Goal: Transaction & Acquisition: Book appointment/travel/reservation

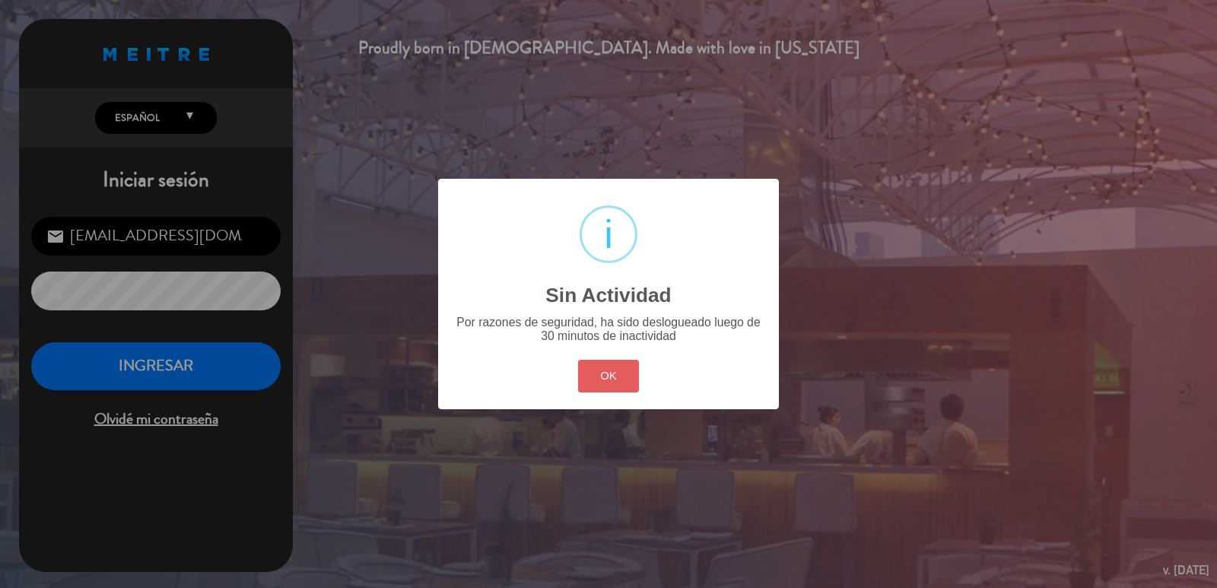
click at [603, 378] on button "OK" at bounding box center [609, 376] width 62 height 33
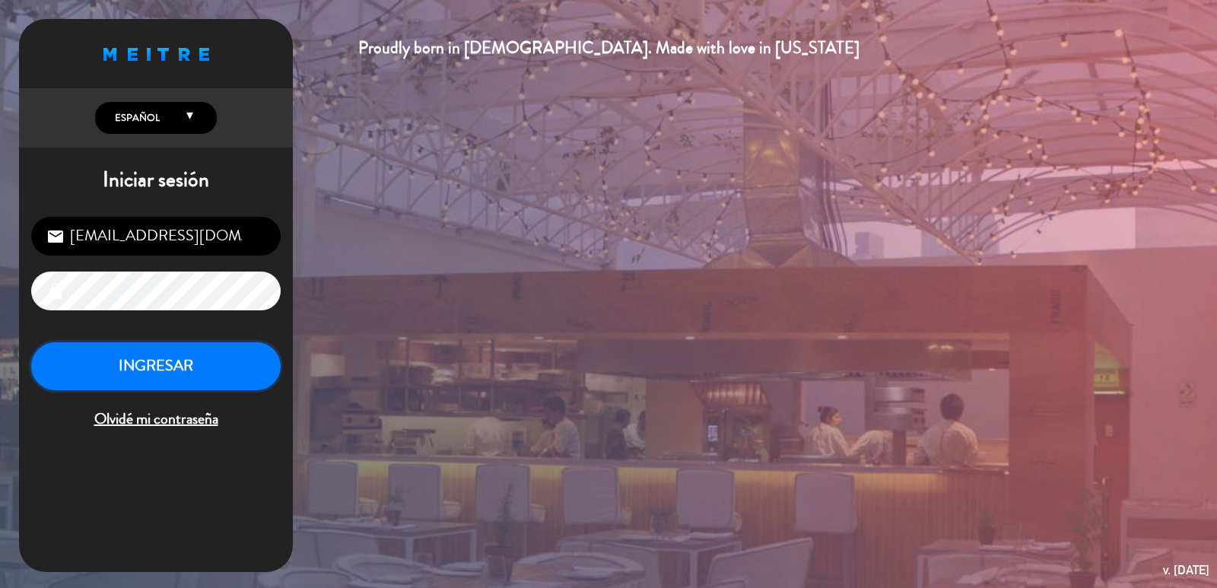
click at [214, 351] on button "INGRESAR" at bounding box center [155, 366] width 249 height 48
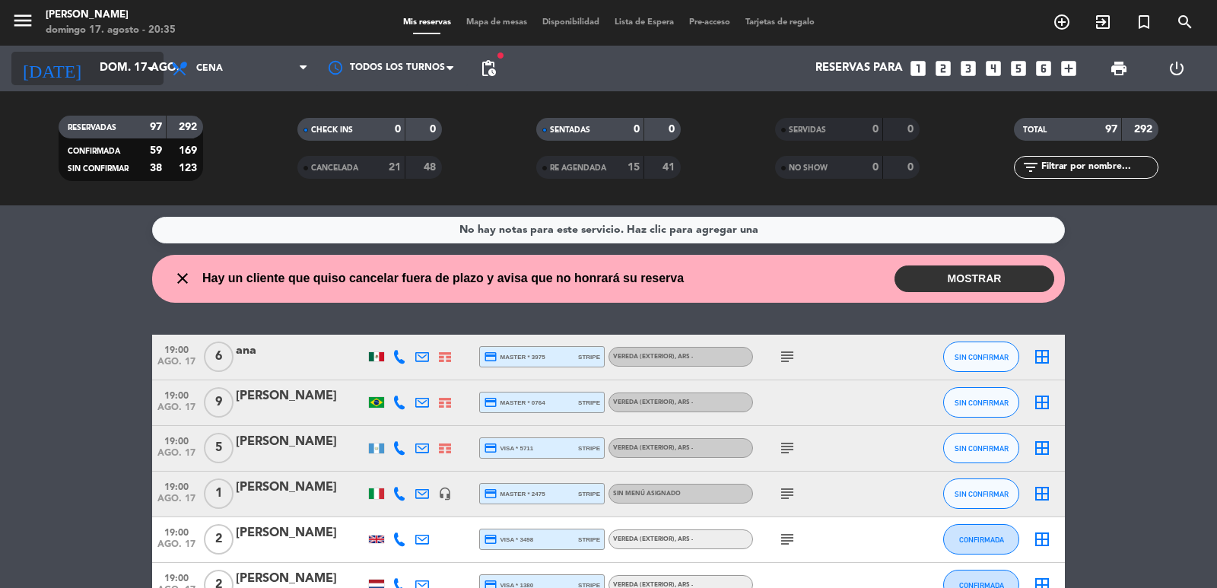
click at [147, 64] on icon "arrow_drop_down" at bounding box center [150, 68] width 18 height 18
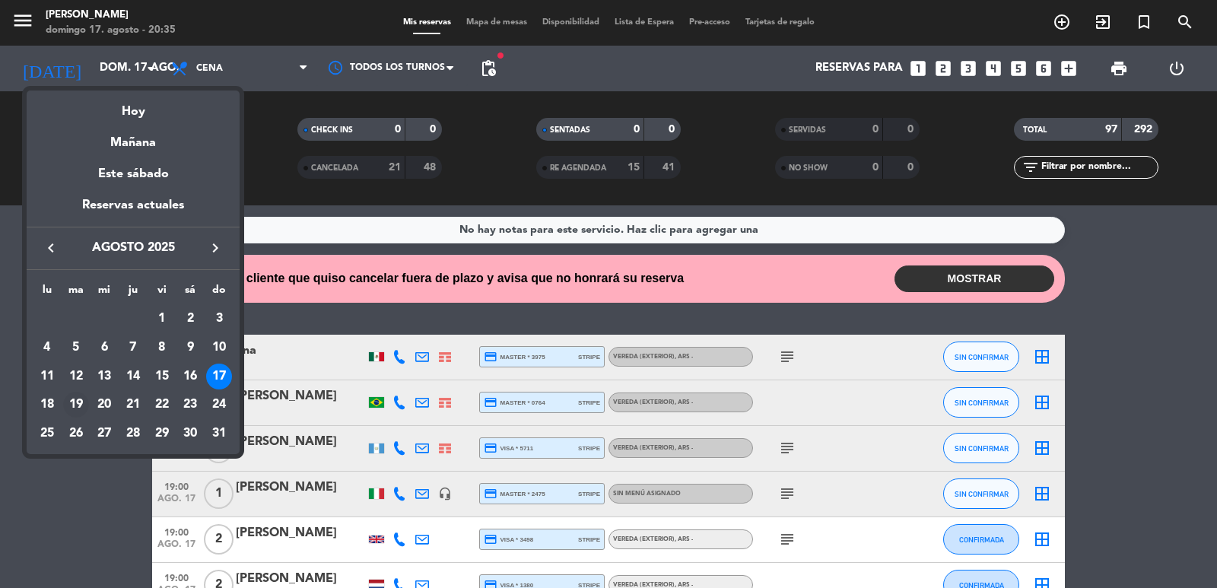
click at [79, 405] on div "19" at bounding box center [76, 405] width 26 height 26
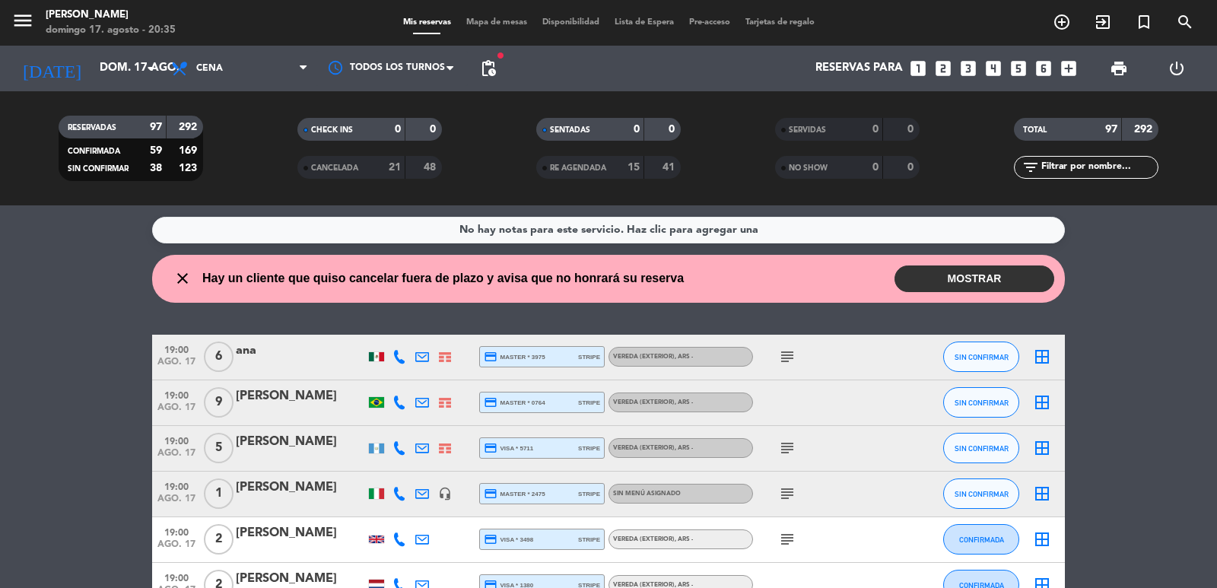
type input "[DATE] ago."
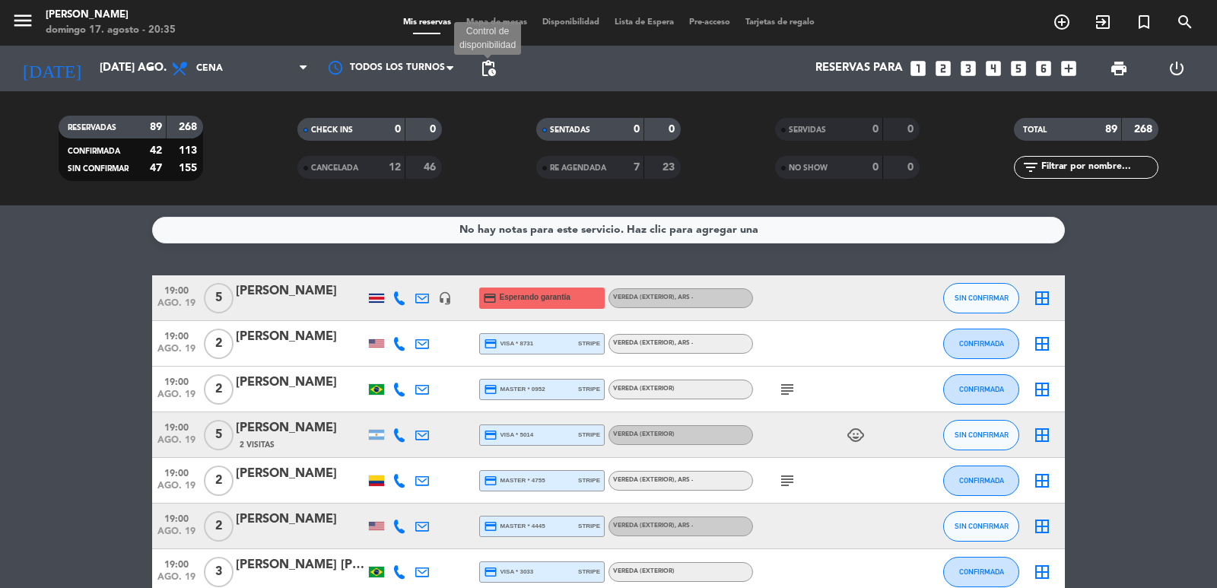
click at [491, 68] on span "pending_actions" at bounding box center [488, 68] width 18 height 18
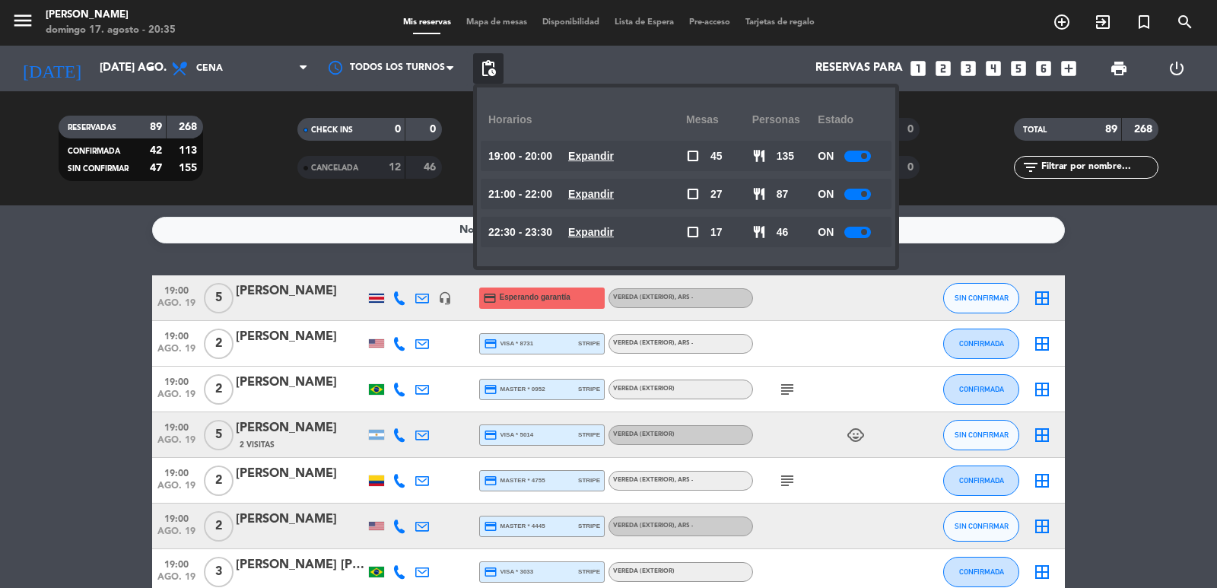
click at [587, 194] on u "Expandir" at bounding box center [591, 194] width 46 height 12
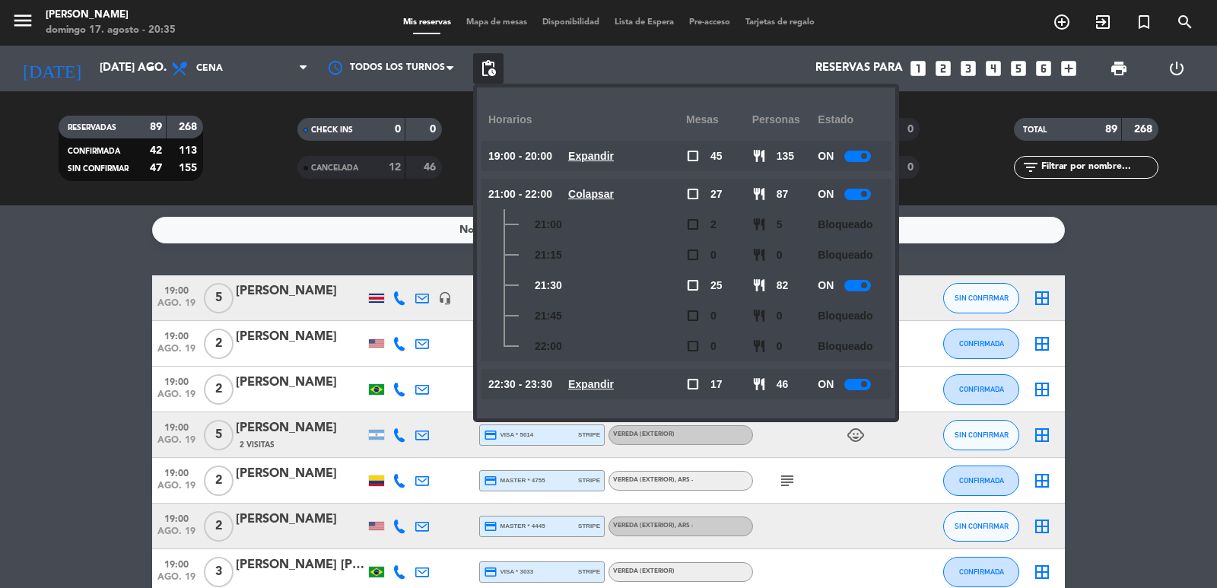
click at [587, 194] on u "Colapsar" at bounding box center [591, 194] width 46 height 12
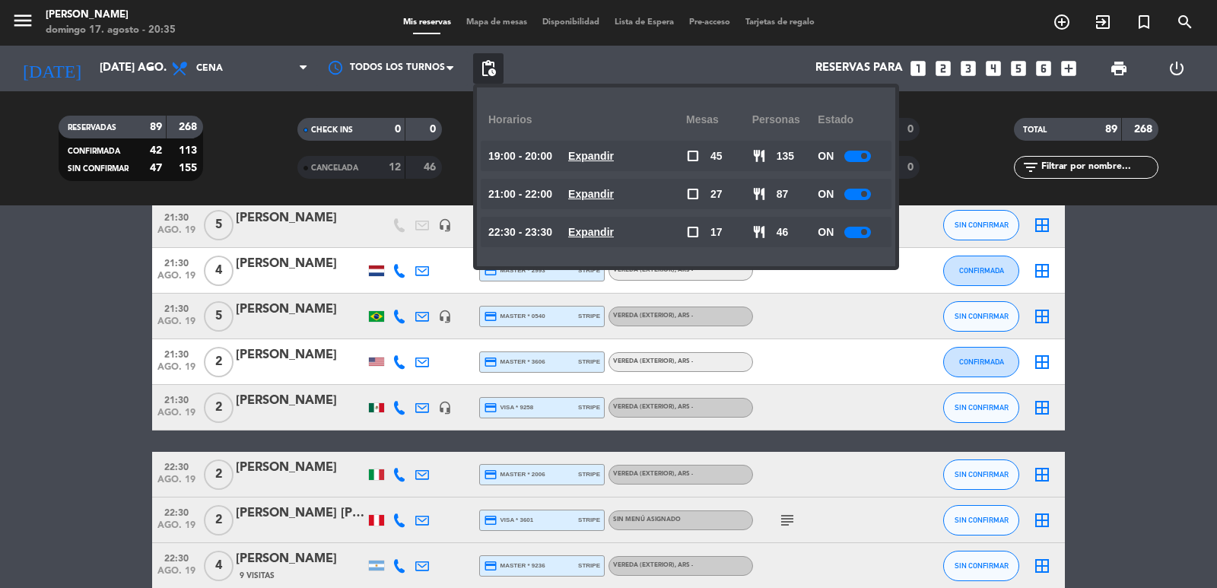
scroll to position [3347, 0]
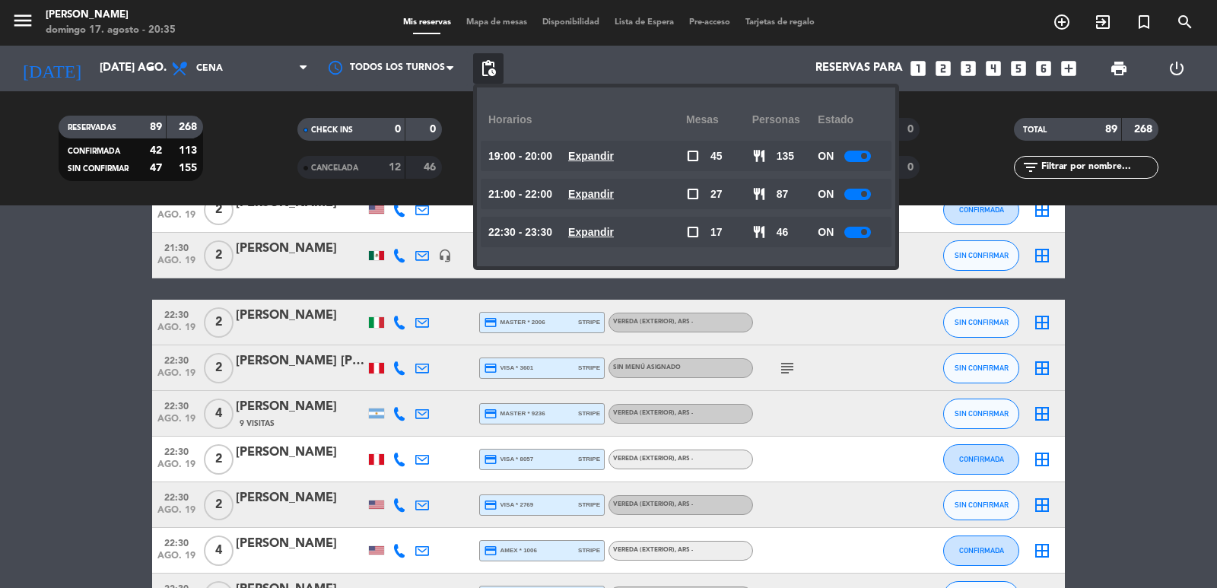
click at [614, 161] on u "Expandir" at bounding box center [591, 156] width 46 height 12
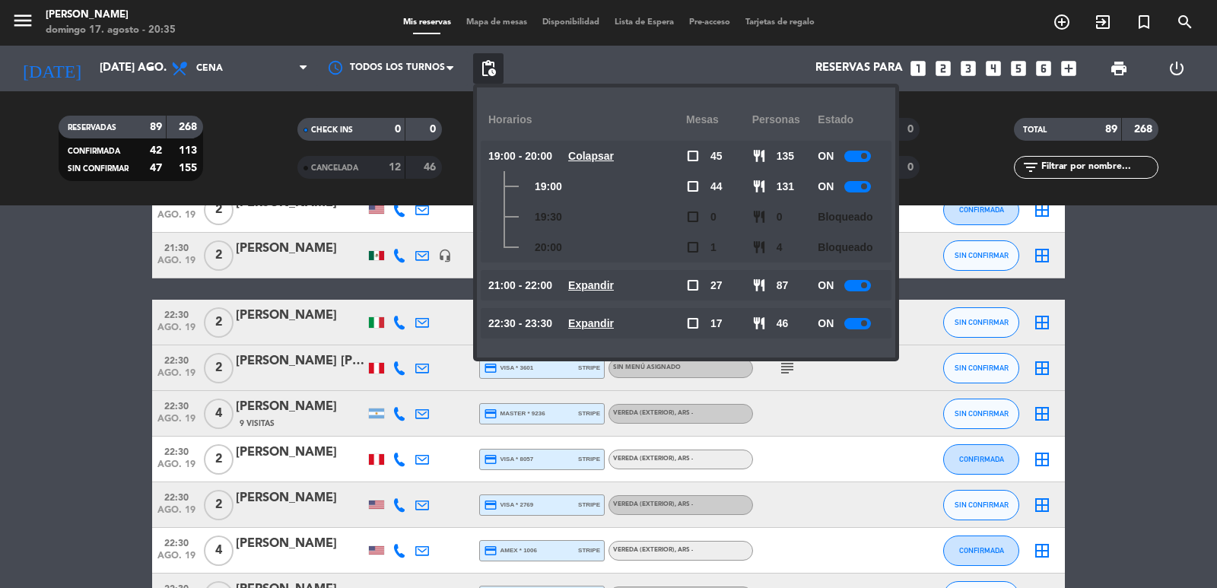
click at [612, 153] on u "Colapsar" at bounding box center [591, 156] width 46 height 12
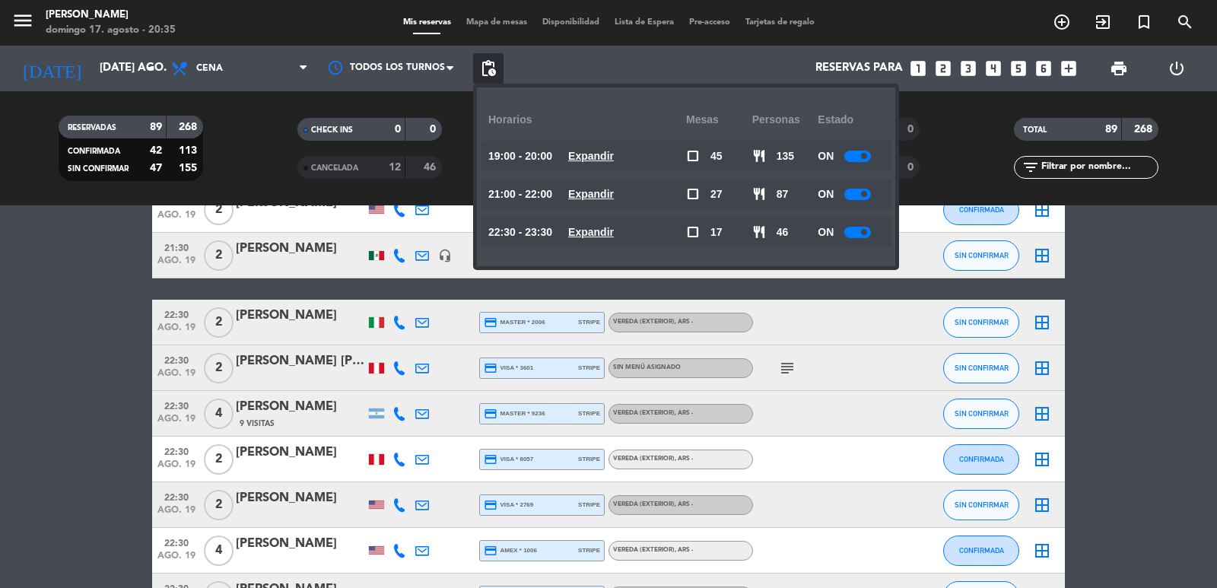
click at [607, 189] on u "Expandir" at bounding box center [591, 194] width 46 height 12
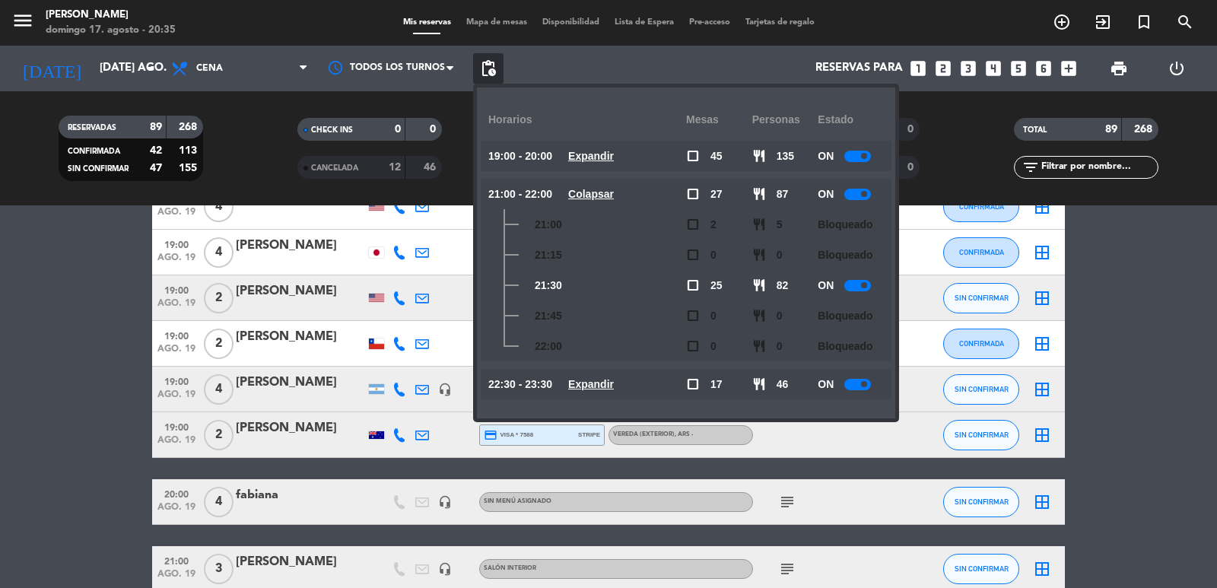
scroll to position [1978, 0]
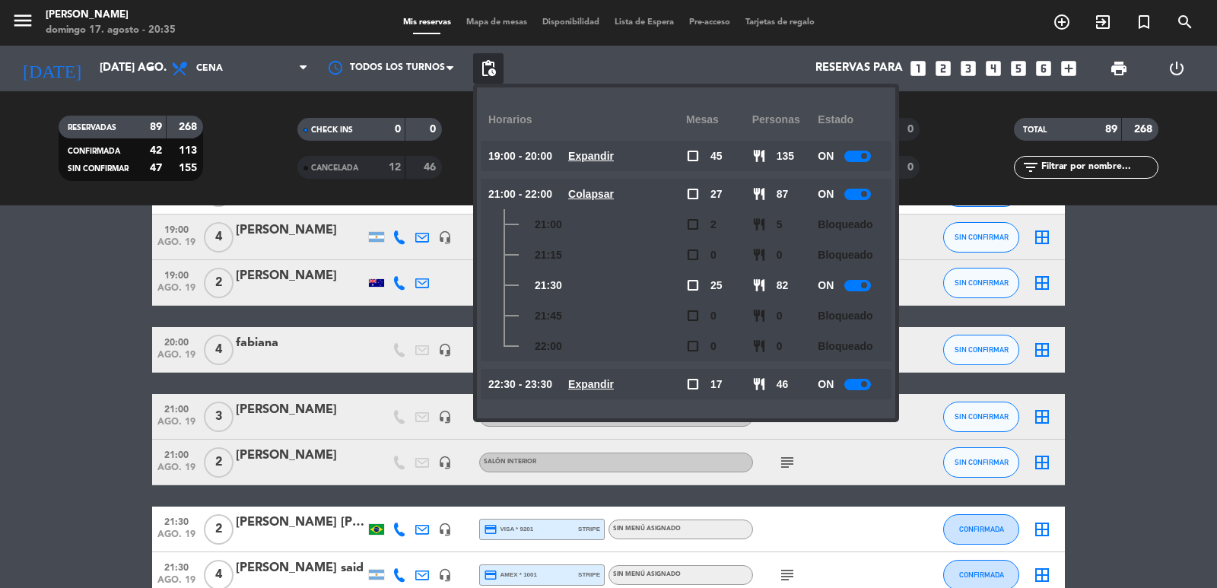
click at [692, 65] on div "Reservas para looks_one looks_two looks_3 looks_4 looks_5 looks_6 add_box" at bounding box center [794, 69] width 580 height 46
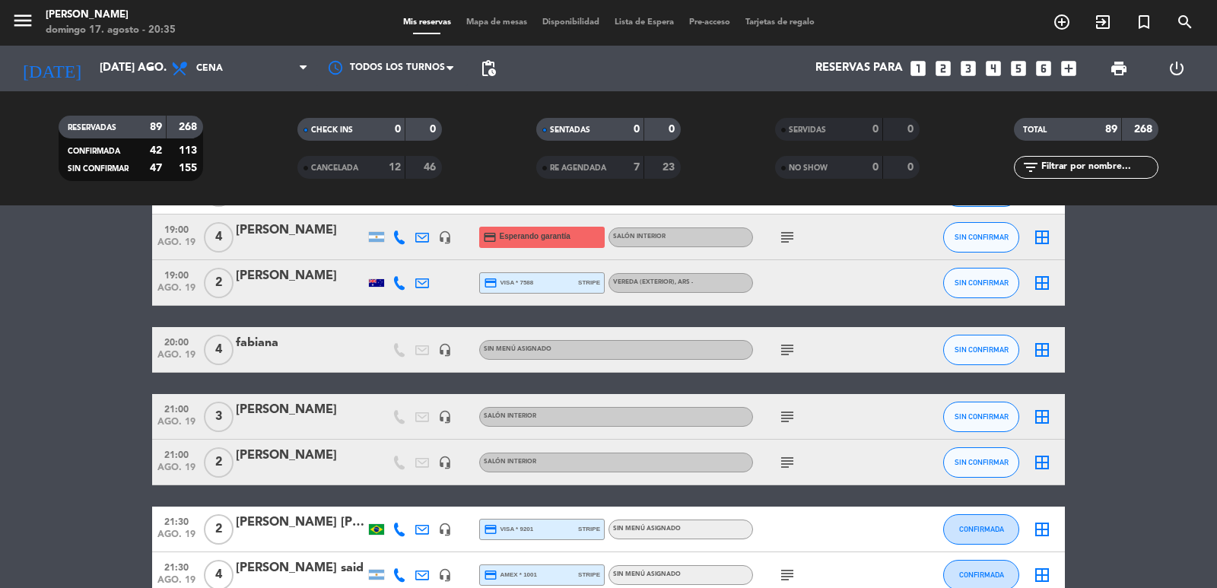
click at [950, 59] on icon "looks_two" at bounding box center [943, 69] width 20 height 20
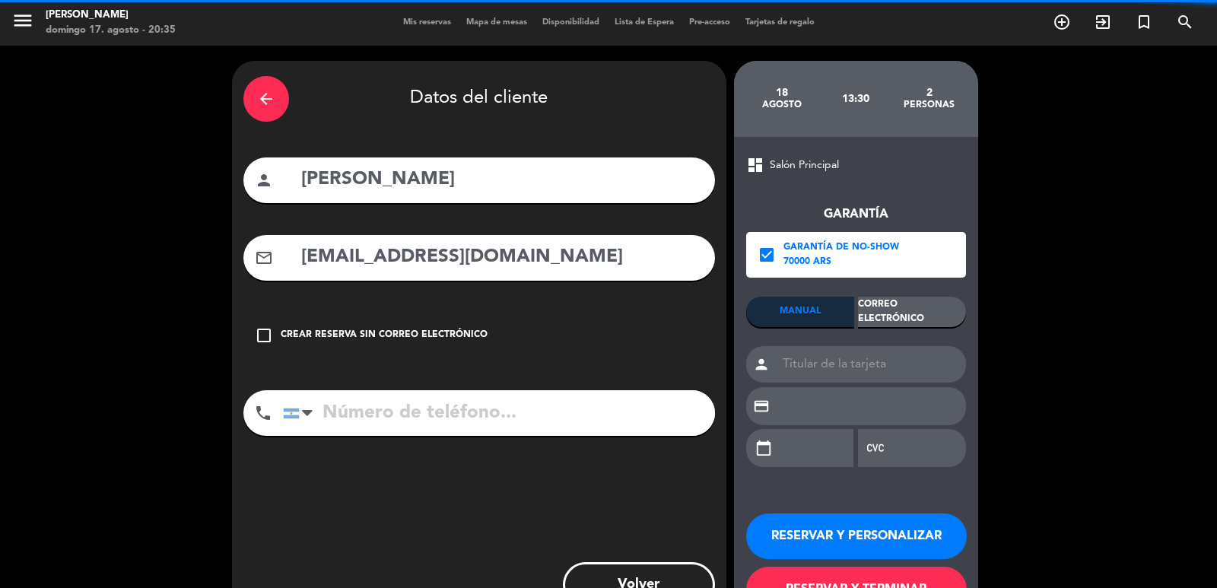
click at [275, 92] on div "arrow_back" at bounding box center [266, 99] width 46 height 46
click at [0, 0] on div "close" at bounding box center [0, 0] width 0 height 0
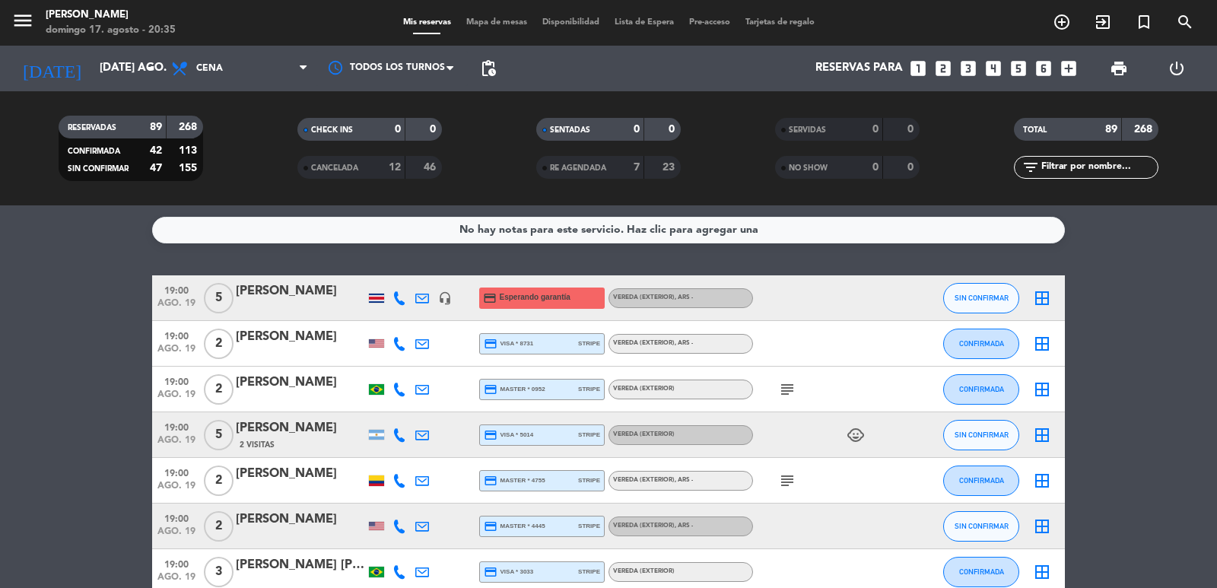
click at [939, 71] on icon "looks_two" at bounding box center [943, 69] width 20 height 20
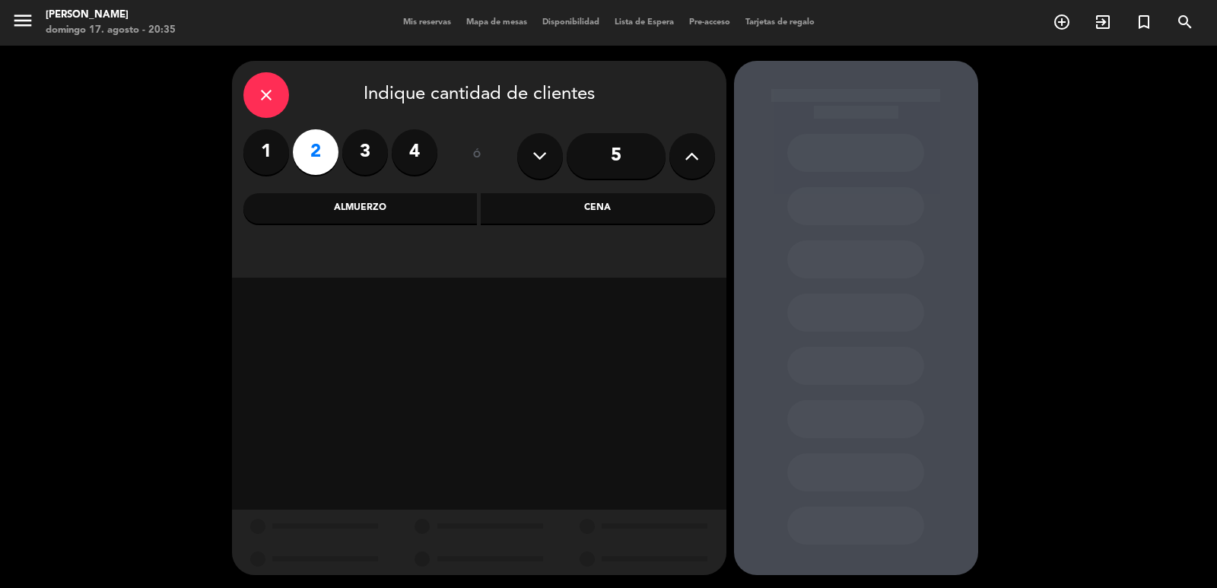
click at [554, 210] on div "Cena" at bounding box center [598, 208] width 234 height 30
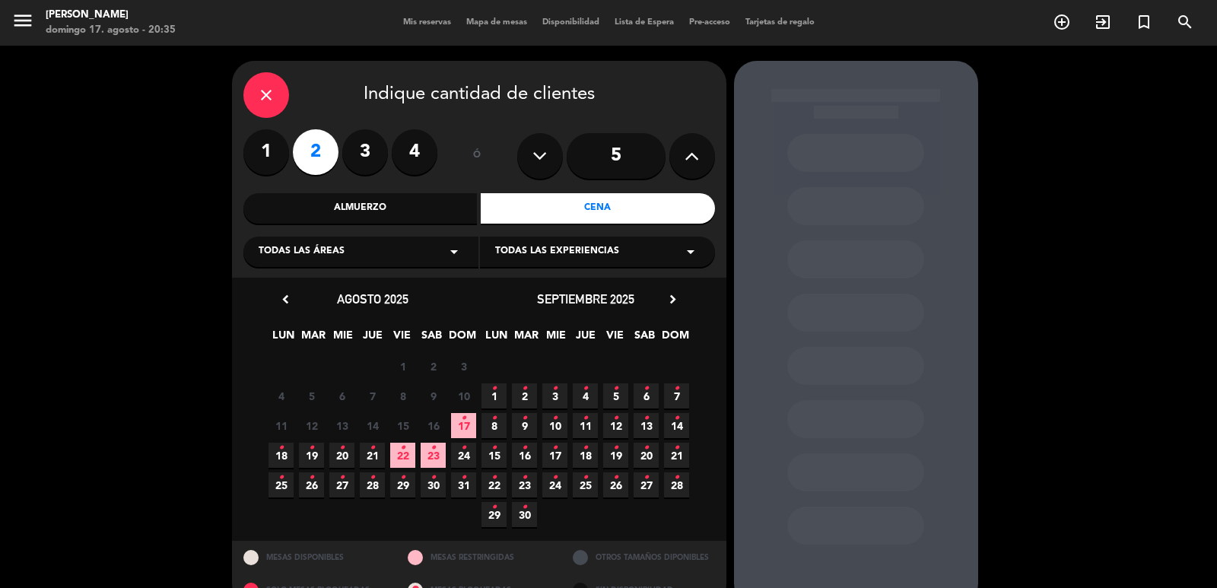
click at [304, 460] on span "19 •" at bounding box center [311, 455] width 25 height 25
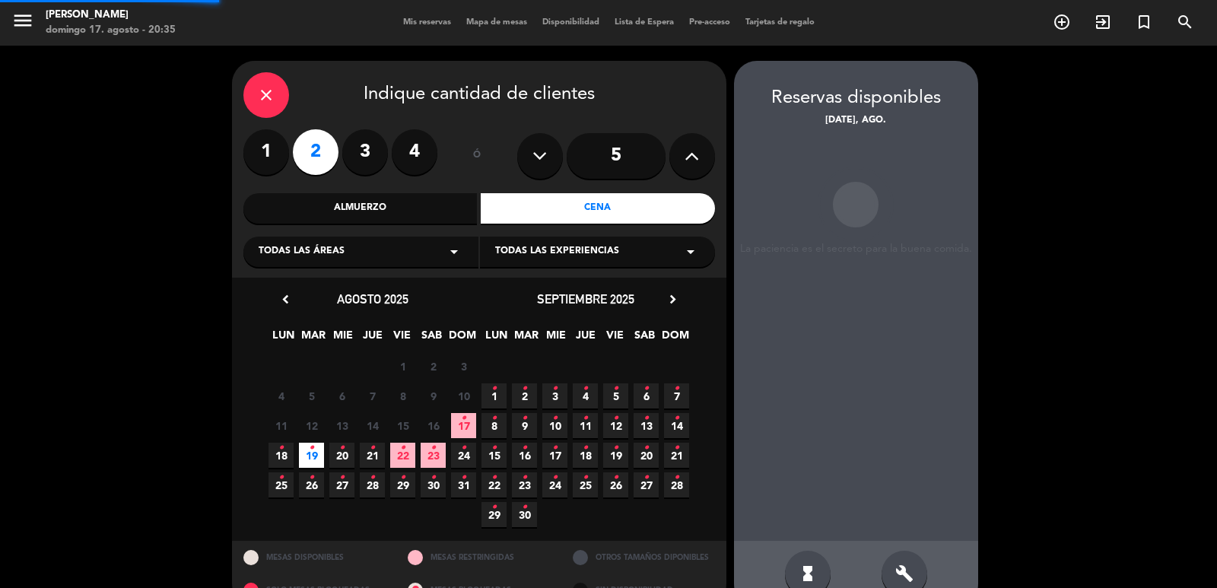
scroll to position [33, 0]
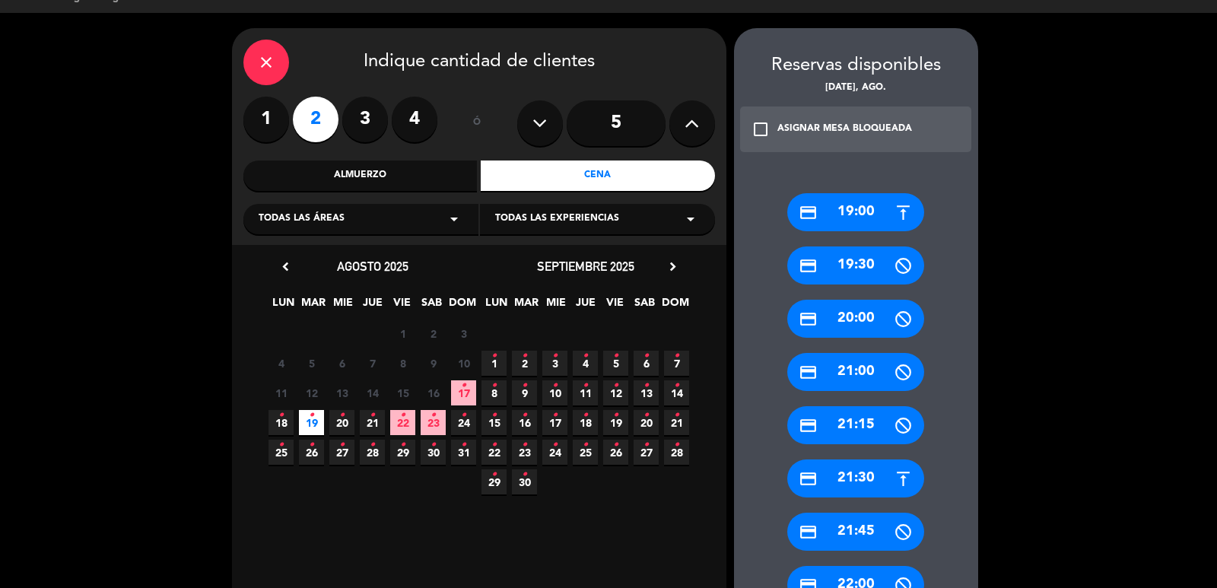
click at [849, 481] on div "credit_card 21:30" at bounding box center [855, 478] width 137 height 38
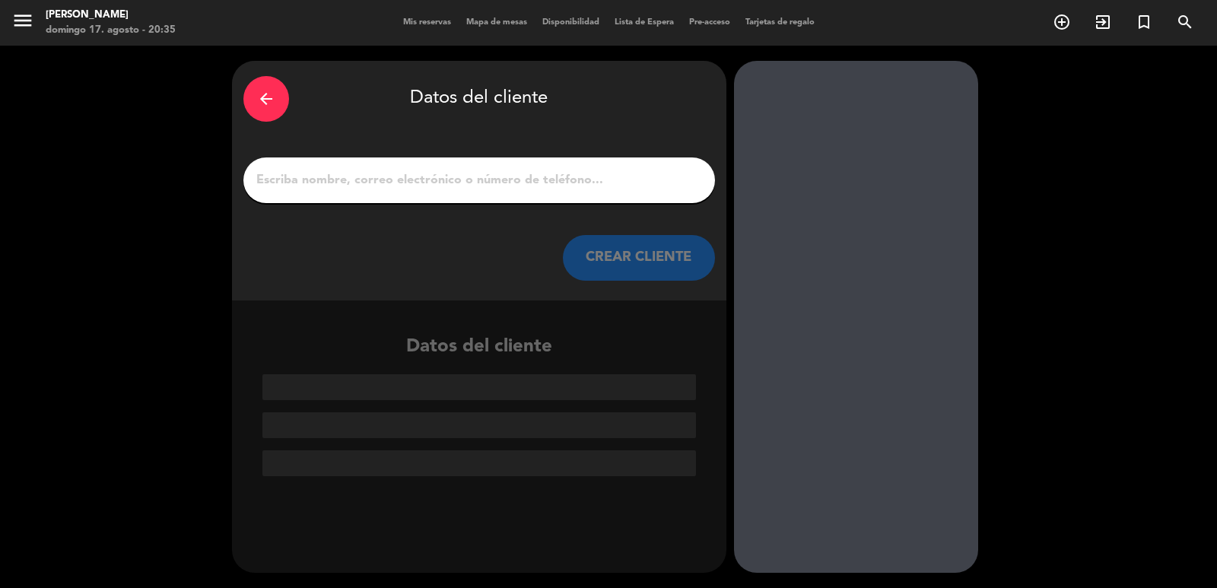
scroll to position [0, 0]
click at [459, 189] on input "1" at bounding box center [479, 180] width 449 height 21
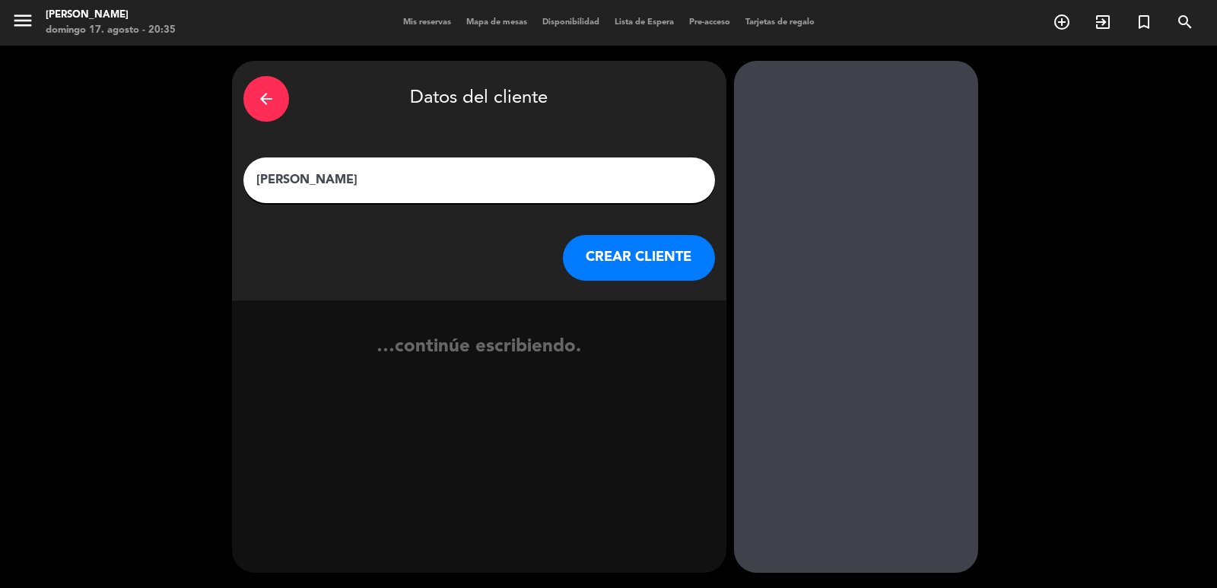
type input "[PERSON_NAME]"
click at [627, 277] on button "CREAR CLIENTE" at bounding box center [639, 258] width 152 height 46
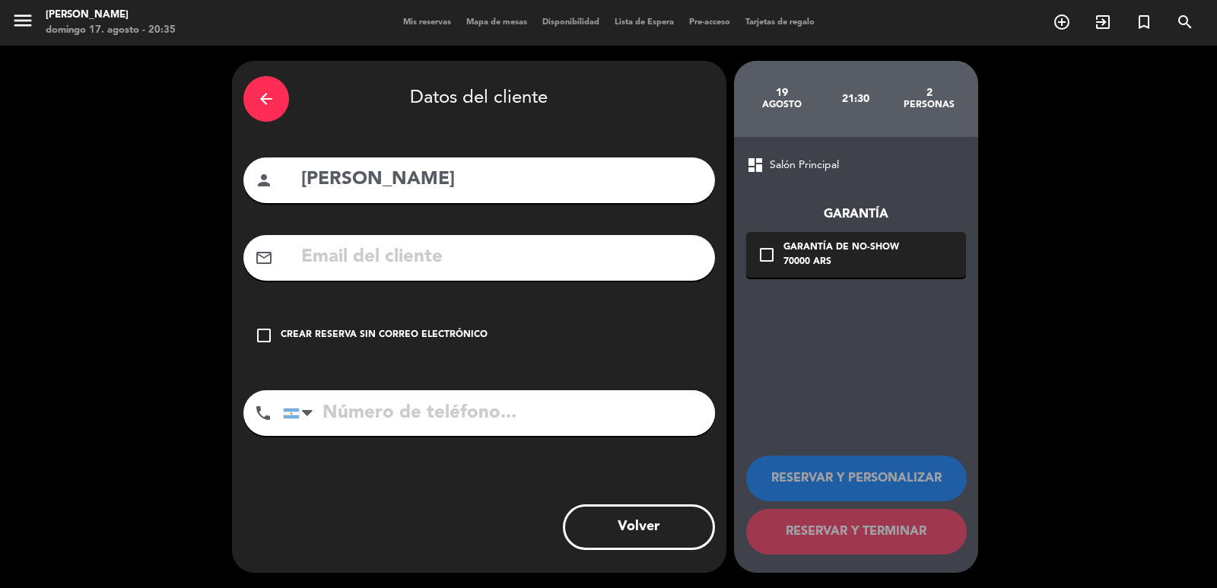
click at [469, 271] on input "text" at bounding box center [502, 257] width 404 height 31
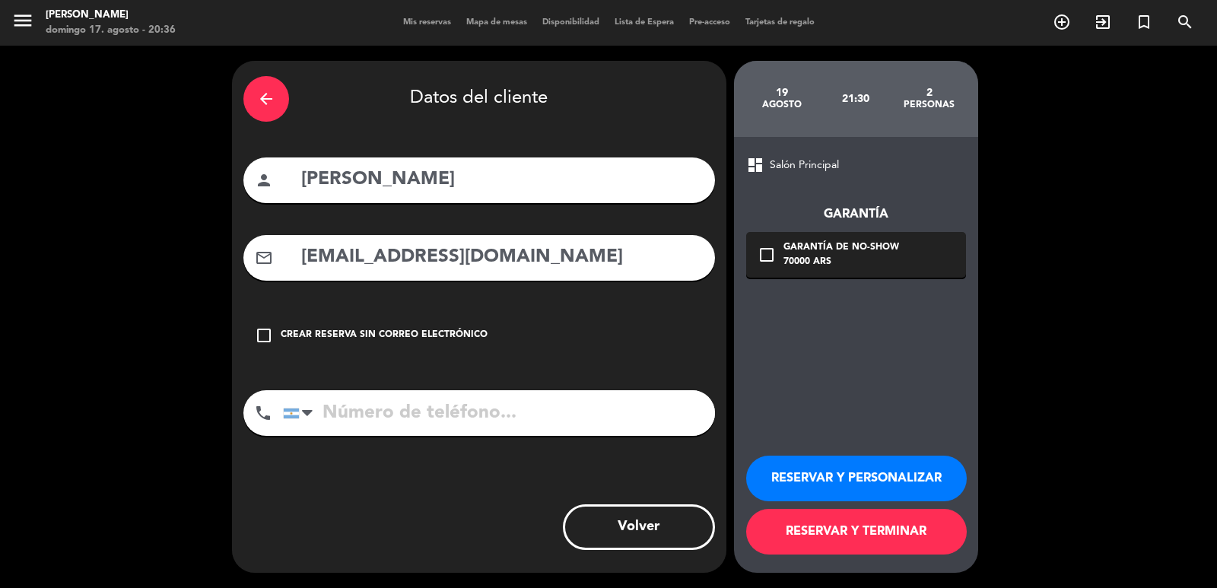
type input "[EMAIL_ADDRESS][DOMAIN_NAME]"
click at [462, 416] on input "tel" at bounding box center [499, 413] width 432 height 46
type input "[PHONE_NUMBER]"
click at [913, 262] on div "check_box_outline_blank Garantía de no-show 70000 ARS" at bounding box center [856, 255] width 220 height 46
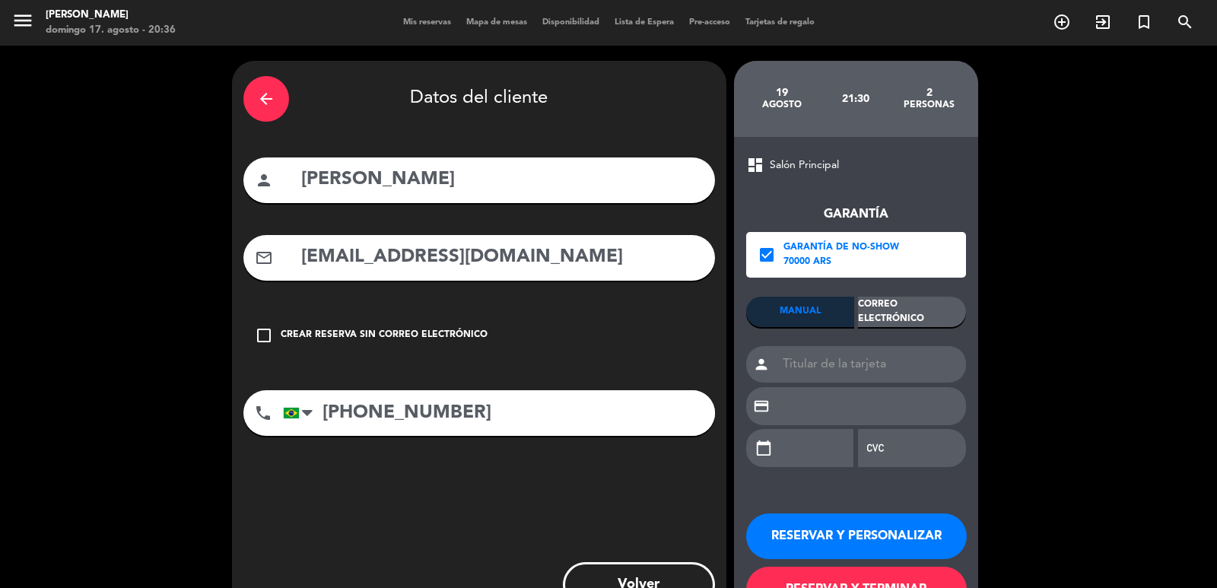
click at [904, 307] on div "Correo Electrónico" at bounding box center [912, 312] width 108 height 30
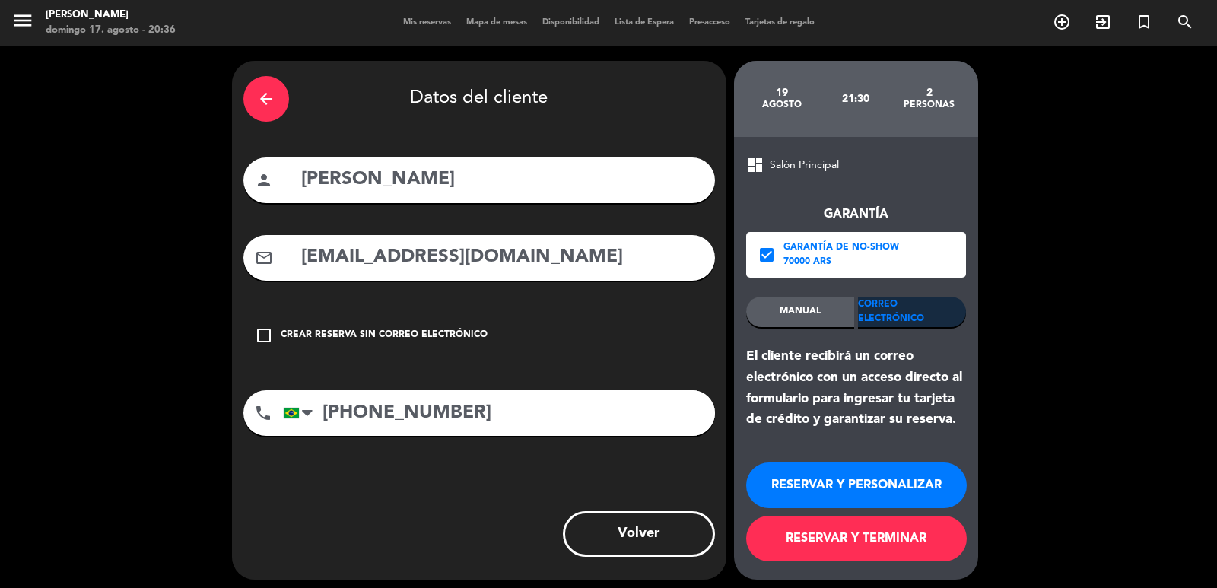
click at [848, 483] on button "RESERVAR Y PERSONALIZAR" at bounding box center [856, 485] width 221 height 46
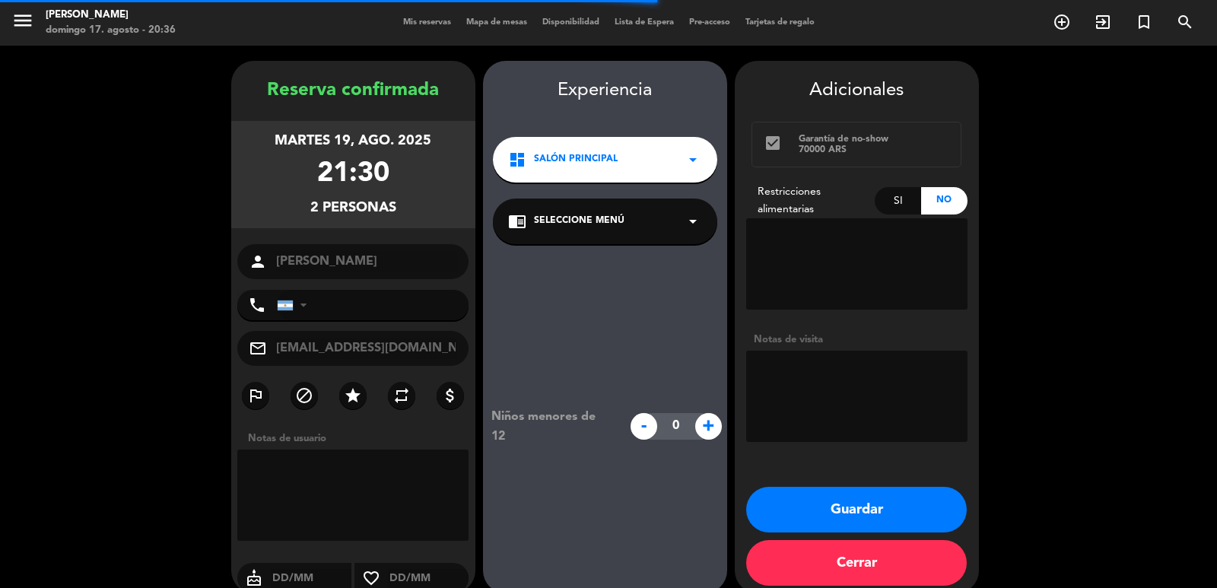
type input "[PHONE_NUMBER]"
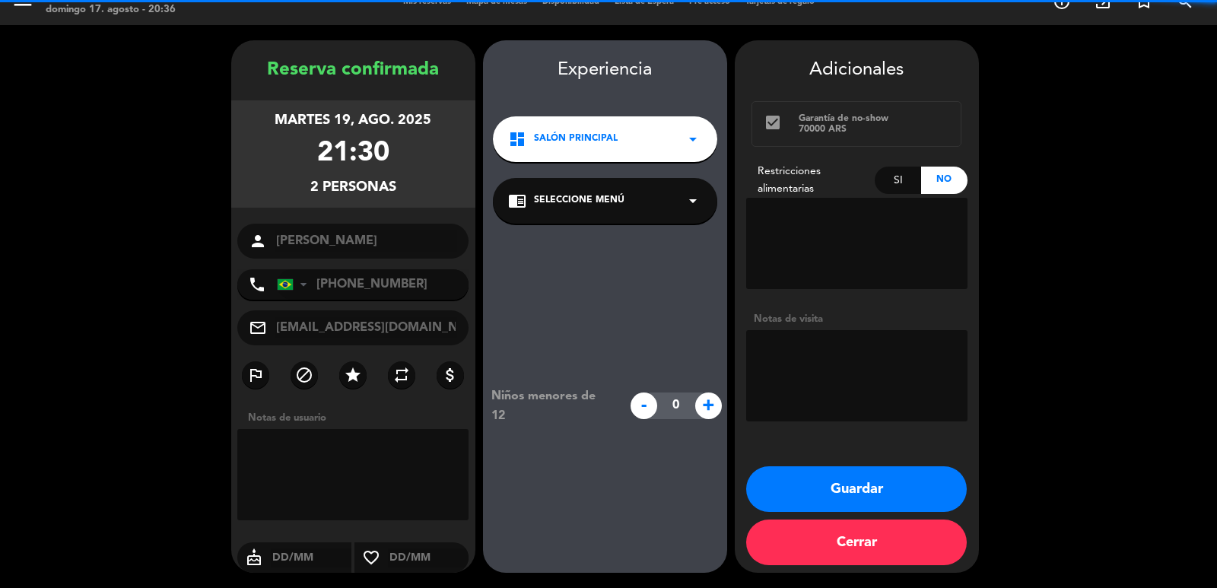
click at [619, 148] on div "dashboard Salón Principal arrow_drop_down" at bounding box center [605, 139] width 224 height 46
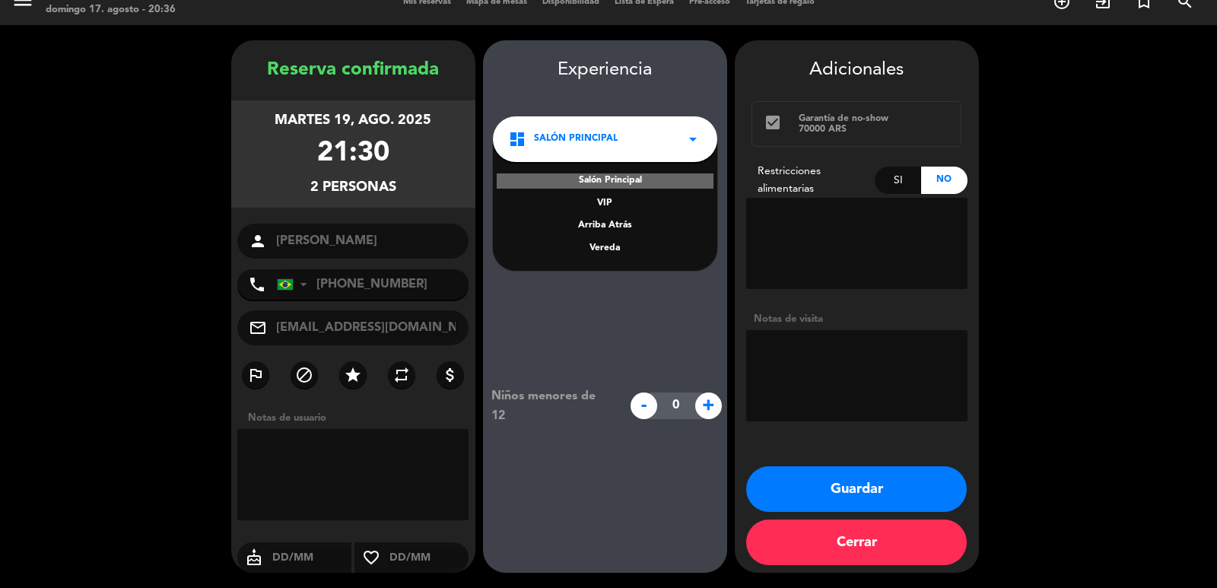
click at [607, 255] on div "Vereda" at bounding box center [605, 248] width 194 height 15
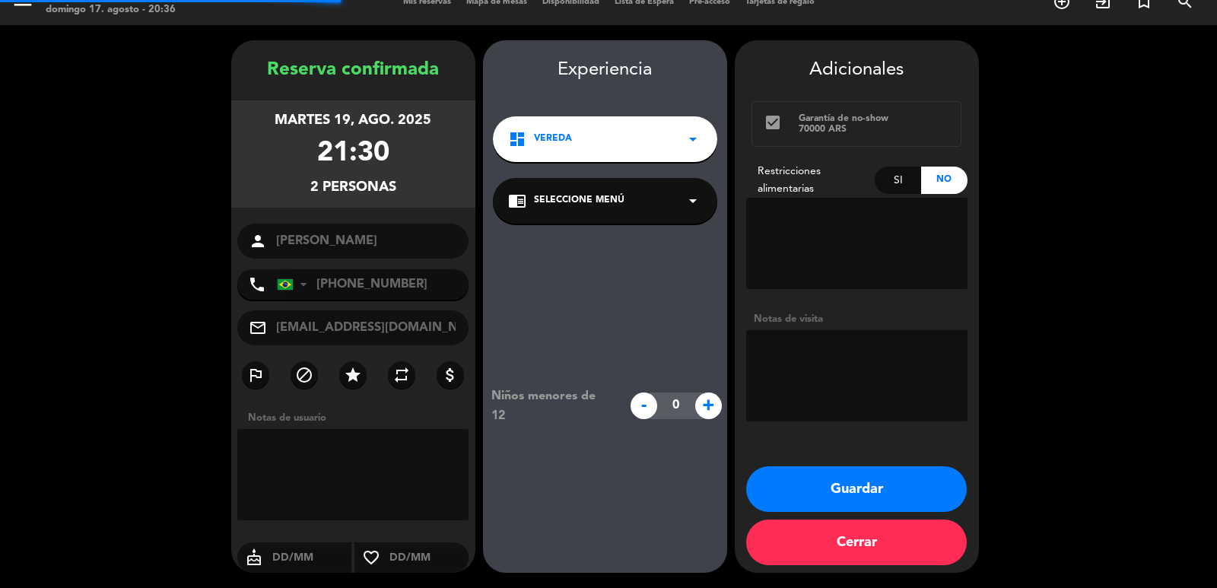
click at [599, 192] on div "chrome_reader_mode Seleccione Menú arrow_drop_down" at bounding box center [605, 201] width 224 height 46
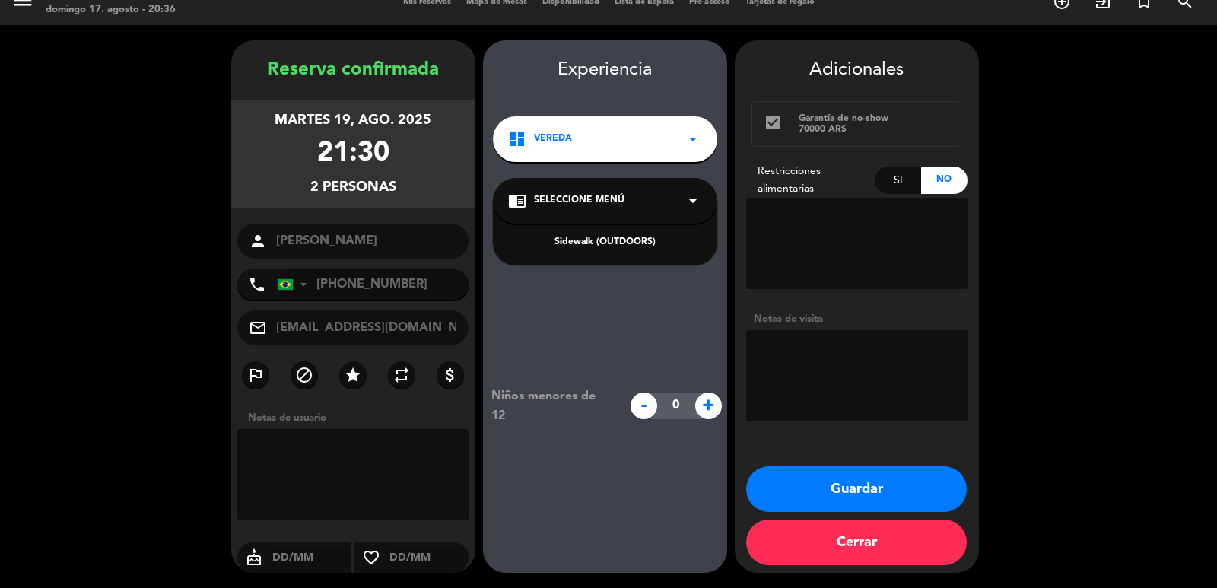
click at [602, 235] on div "Sidewalk (OUTDOORS)" at bounding box center [605, 242] width 194 height 15
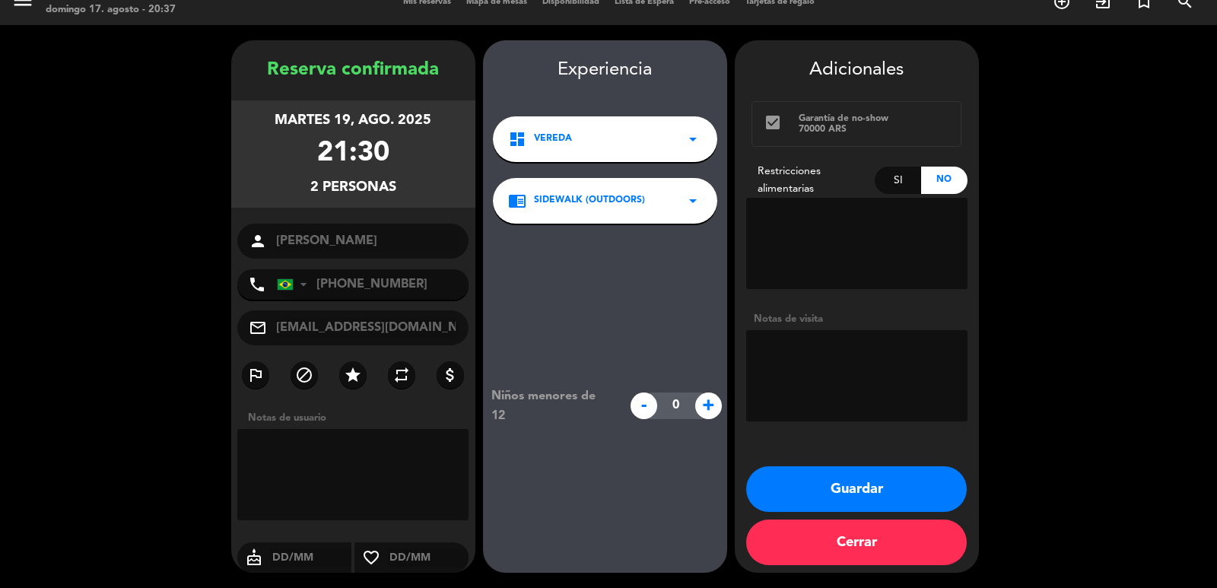
click at [850, 491] on button "Guardar" at bounding box center [856, 489] width 221 height 46
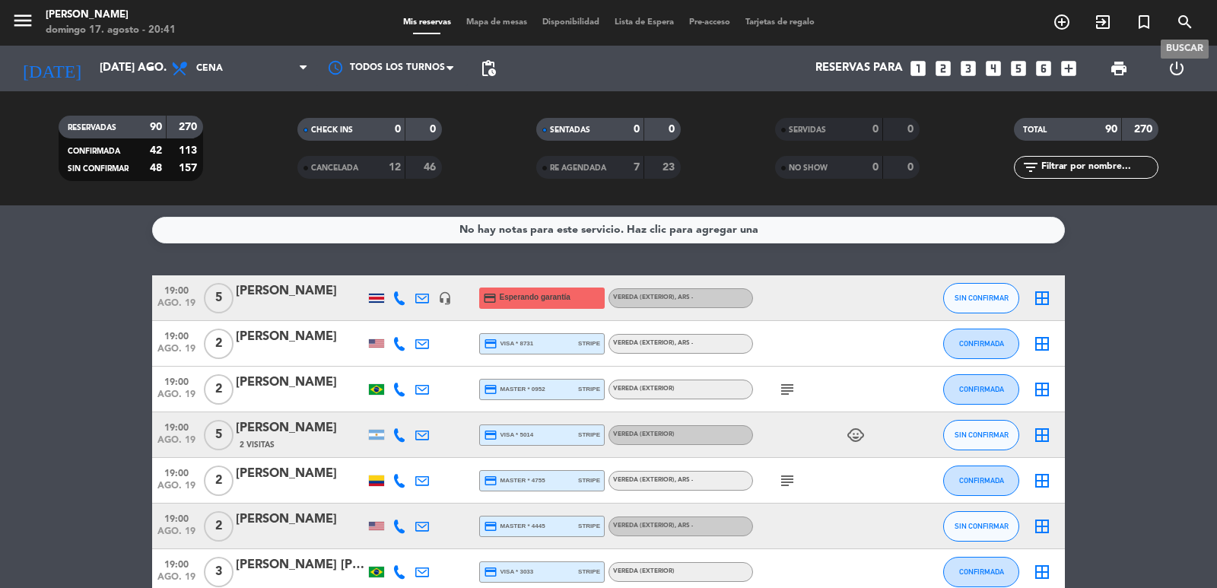
click at [1180, 24] on icon "search" at bounding box center [1185, 22] width 18 height 18
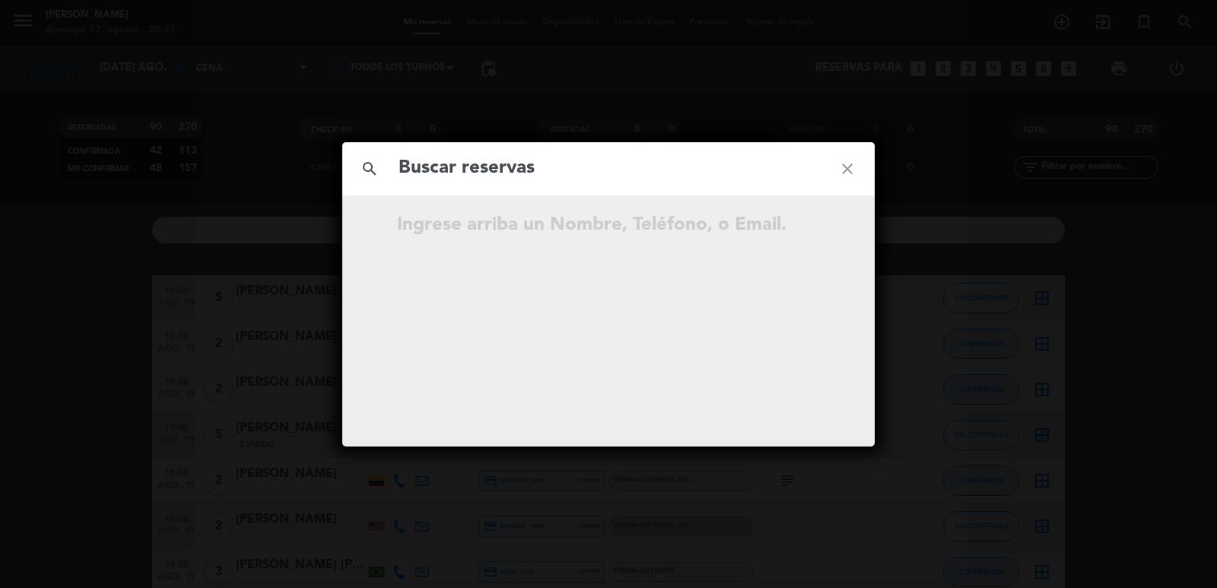
click at [568, 169] on input "text" at bounding box center [608, 168] width 423 height 31
paste input "[PERSON_NAME]"
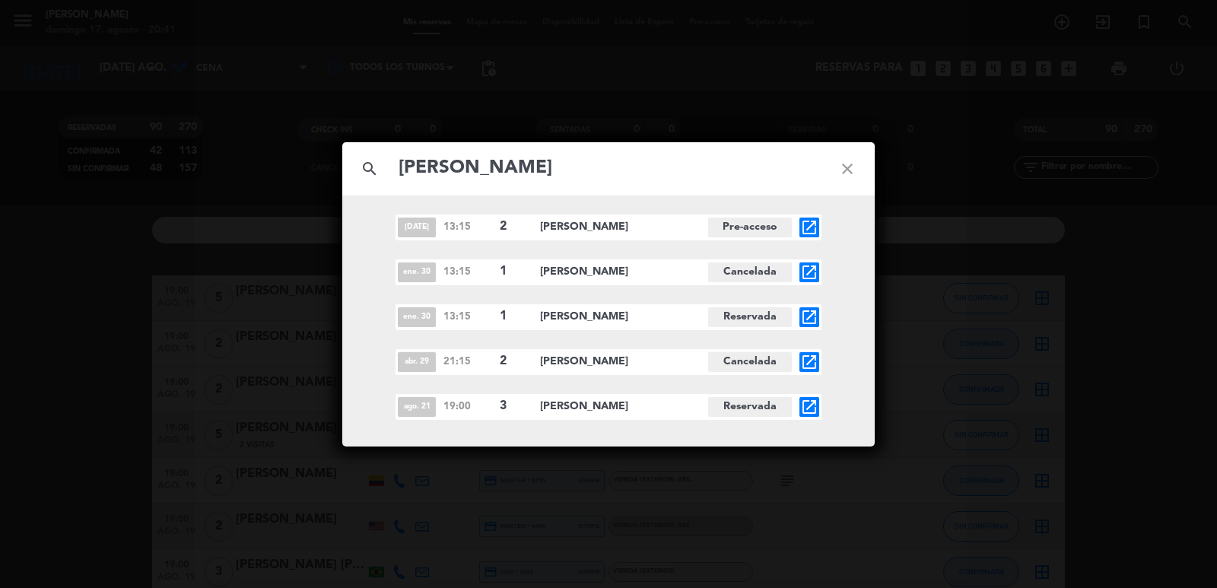
type input "[PERSON_NAME]"
click at [806, 405] on icon "open_in_new" at bounding box center [809, 407] width 18 height 18
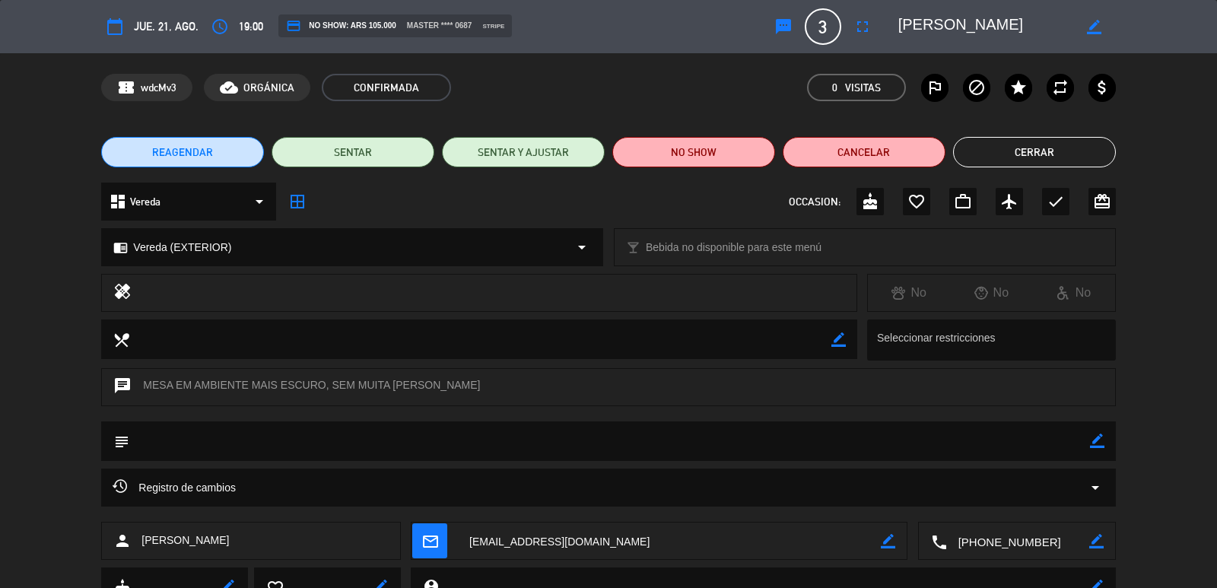
click at [1096, 444] on icon "border_color" at bounding box center [1097, 441] width 14 height 14
click at [1064, 447] on textarea at bounding box center [609, 440] width 960 height 39
type textarea "confirmo"
click at [1098, 448] on icon at bounding box center [1097, 441] width 14 height 14
click at [993, 160] on button "Cerrar" at bounding box center [1034, 152] width 163 height 30
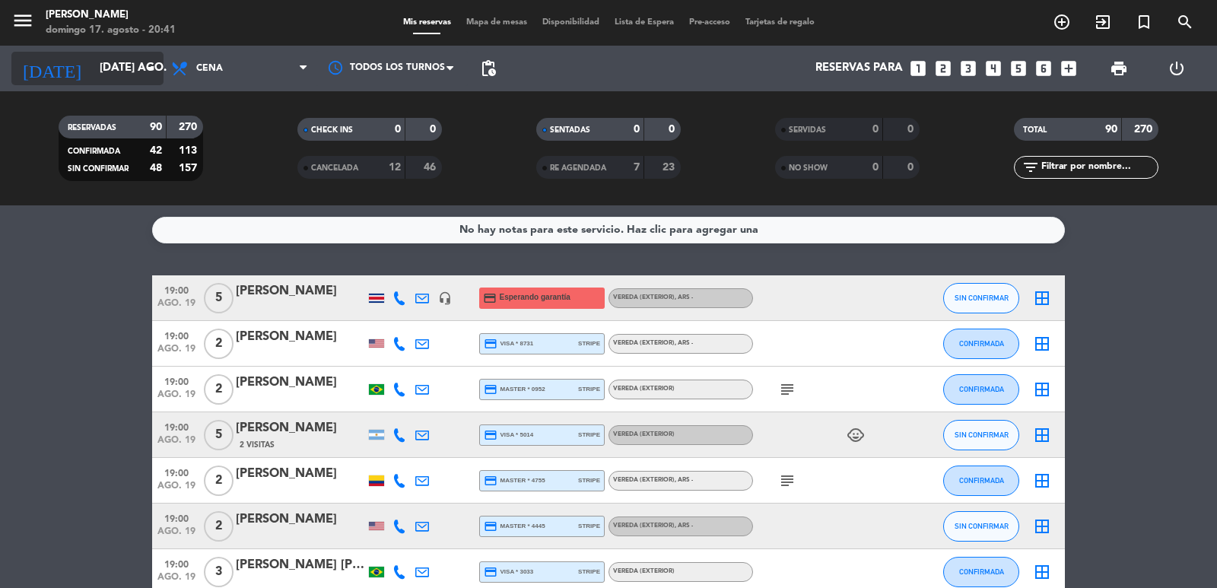
click at [110, 73] on input "[DATE] ago." at bounding box center [165, 68] width 147 height 29
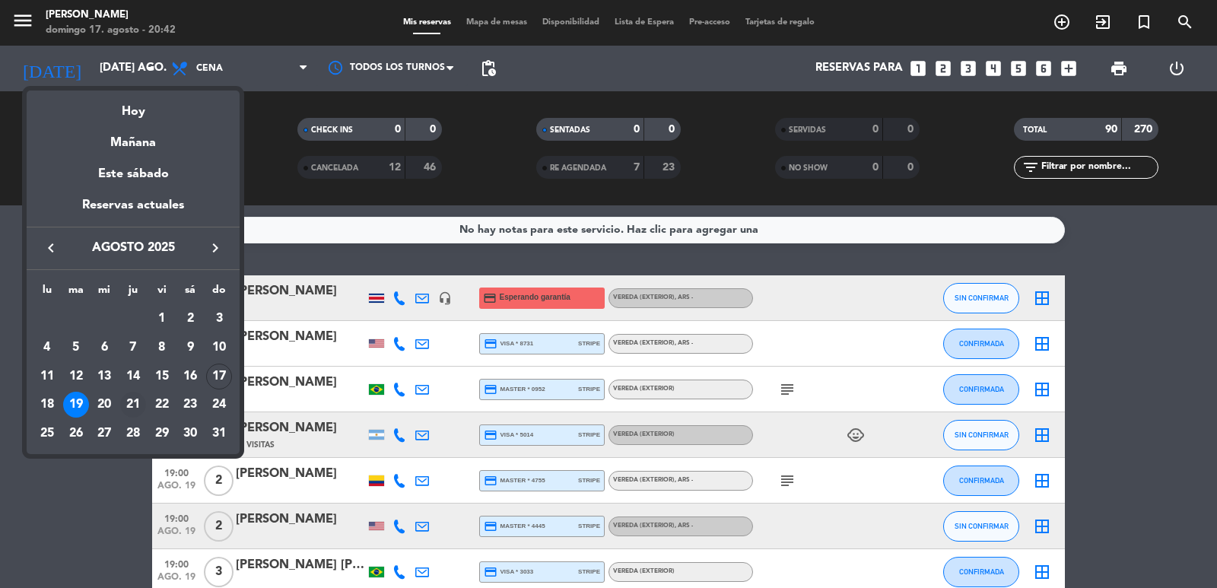
click at [133, 410] on div "21" at bounding box center [133, 405] width 26 height 26
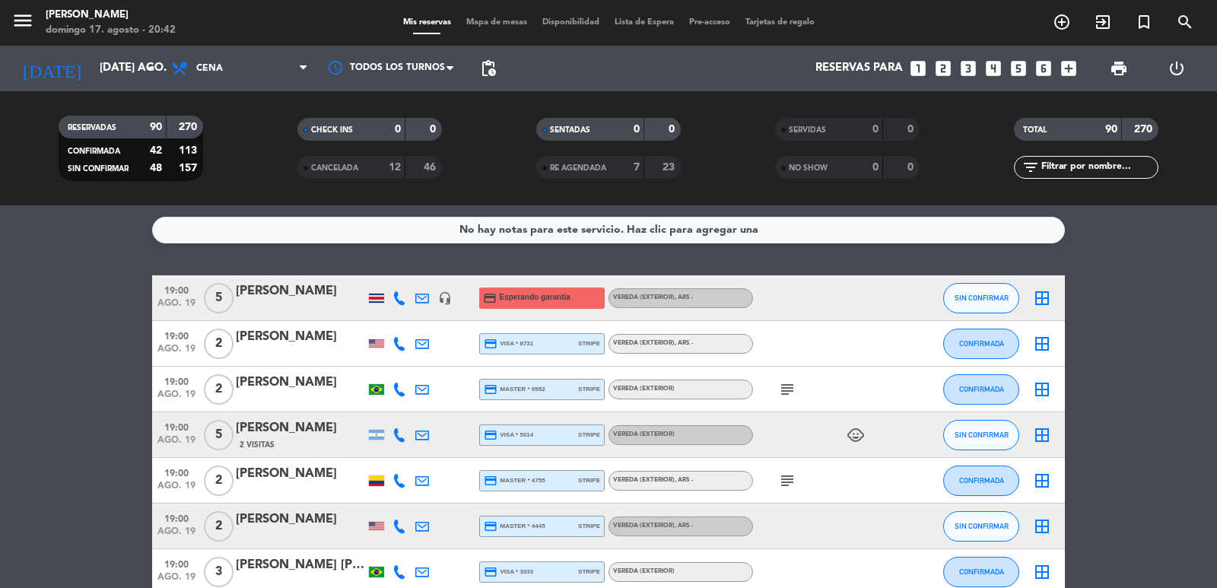
type input "jue. 21 ago."
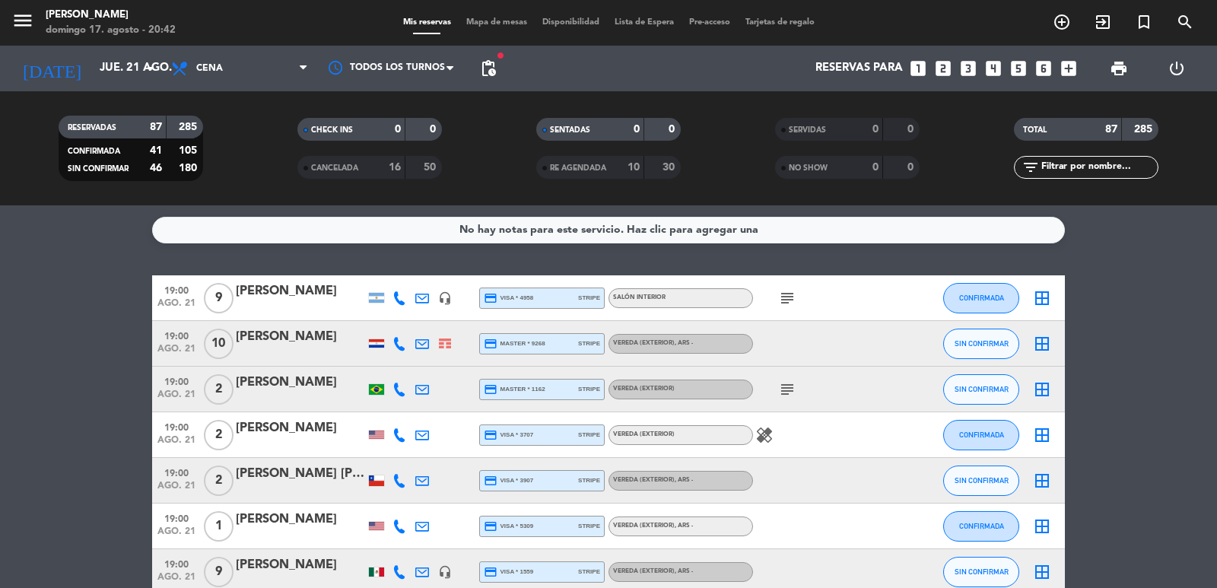
click at [1063, 170] on input "text" at bounding box center [1099, 167] width 118 height 17
click at [1059, 167] on input "text" at bounding box center [1099, 167] width 118 height 17
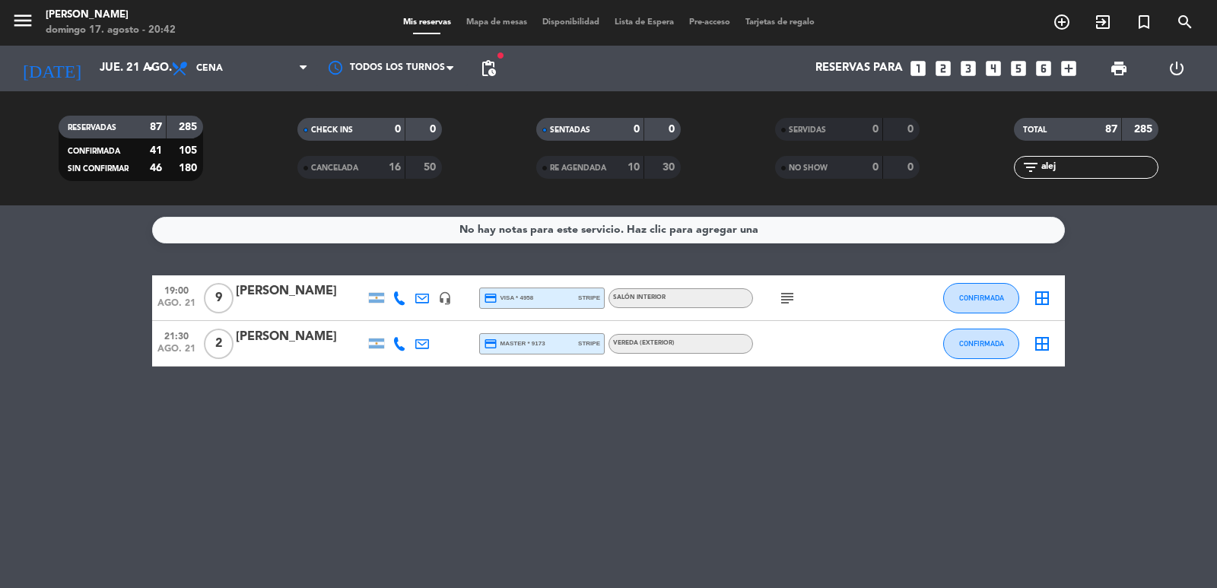
type input "alej"
click at [297, 348] on div "[PERSON_NAME]" at bounding box center [300, 343] width 129 height 32
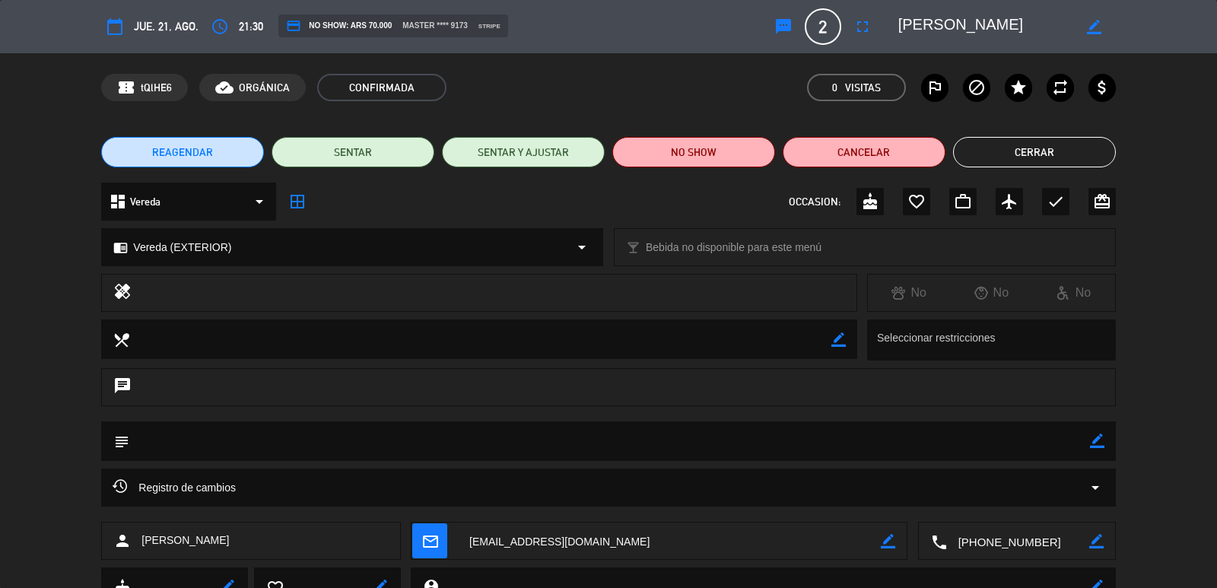
click at [1095, 443] on icon "border_color" at bounding box center [1097, 441] width 14 height 14
click at [1066, 449] on textarea at bounding box center [609, 440] width 960 height 39
type textarea "confirmo"
click at [1100, 441] on icon at bounding box center [1097, 441] width 14 height 14
drag, startPoint x: 1060, startPoint y: 140, endPoint x: 1064, endPoint y: 148, distance: 8.5
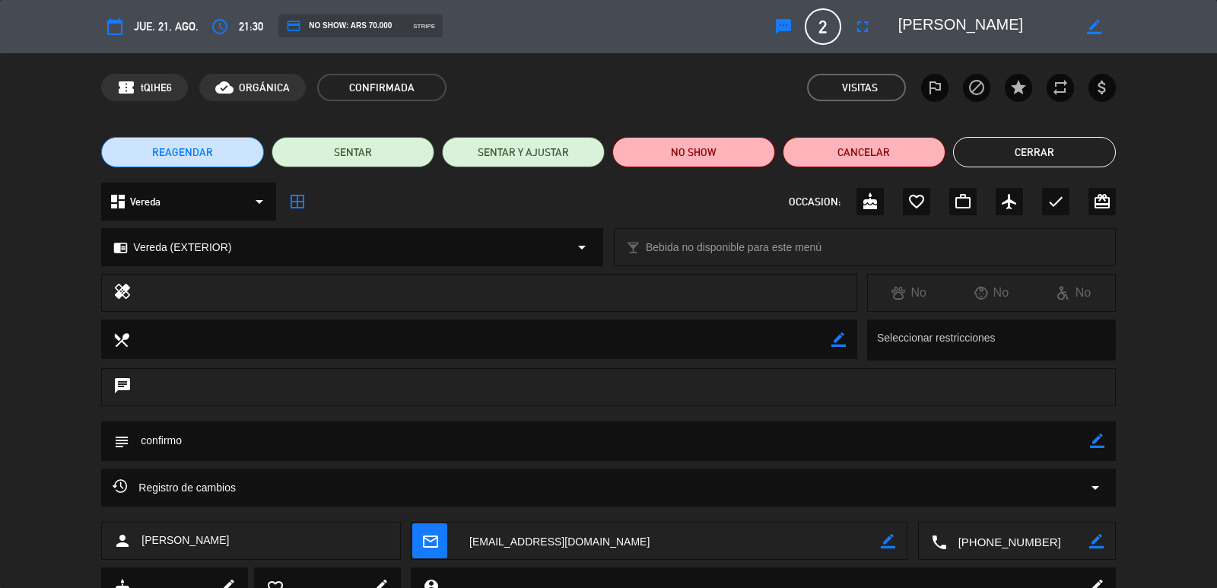
click at [1062, 140] on button "Cerrar" at bounding box center [1034, 152] width 163 height 30
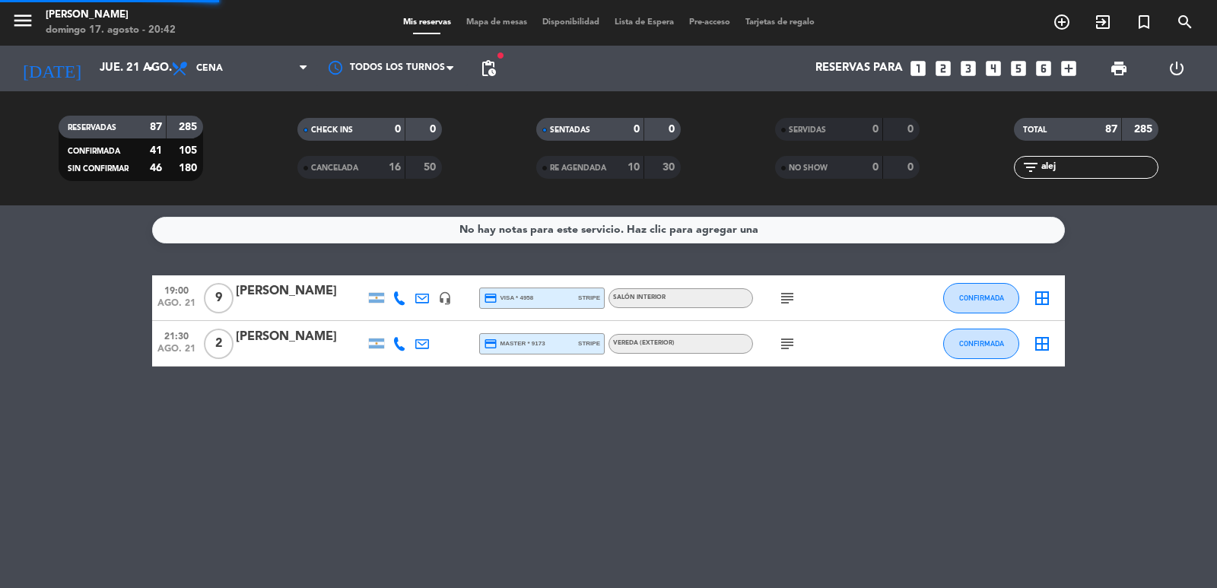
click at [1064, 164] on input "alej" at bounding box center [1099, 167] width 118 height 17
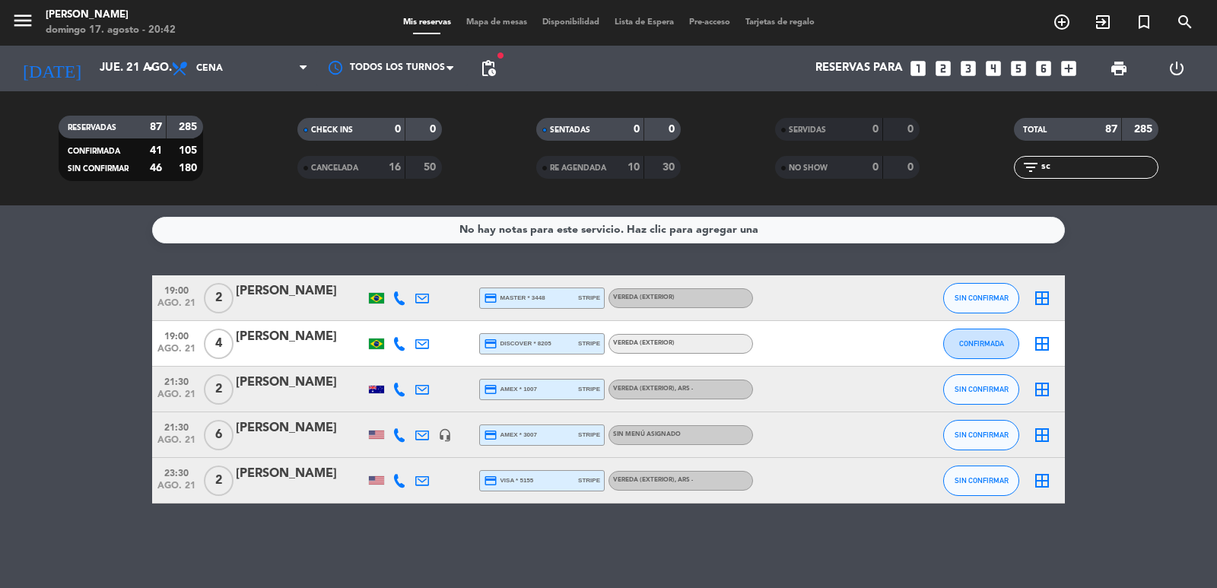
type input "sc"
click at [274, 431] on div "[PERSON_NAME]" at bounding box center [300, 428] width 129 height 20
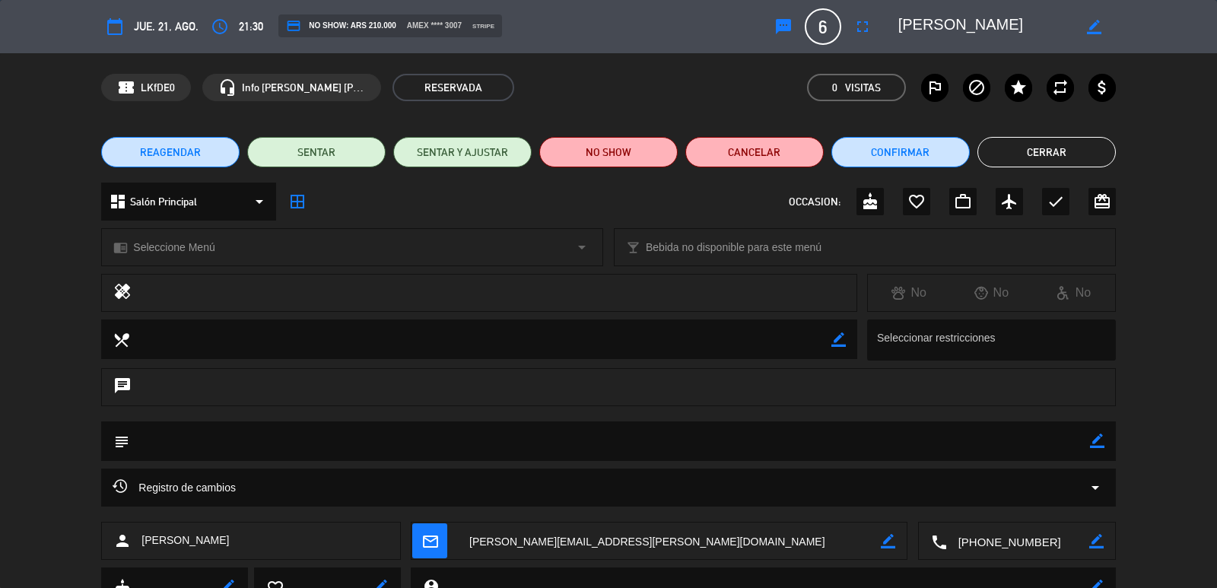
click at [1095, 439] on icon "border_color" at bounding box center [1097, 441] width 14 height 14
click at [1066, 443] on textarea at bounding box center [609, 440] width 960 height 39
type textarea "confirmo"
click at [1105, 443] on div "subject" at bounding box center [608, 441] width 1014 height 40
click at [1094, 445] on icon at bounding box center [1097, 441] width 14 height 14
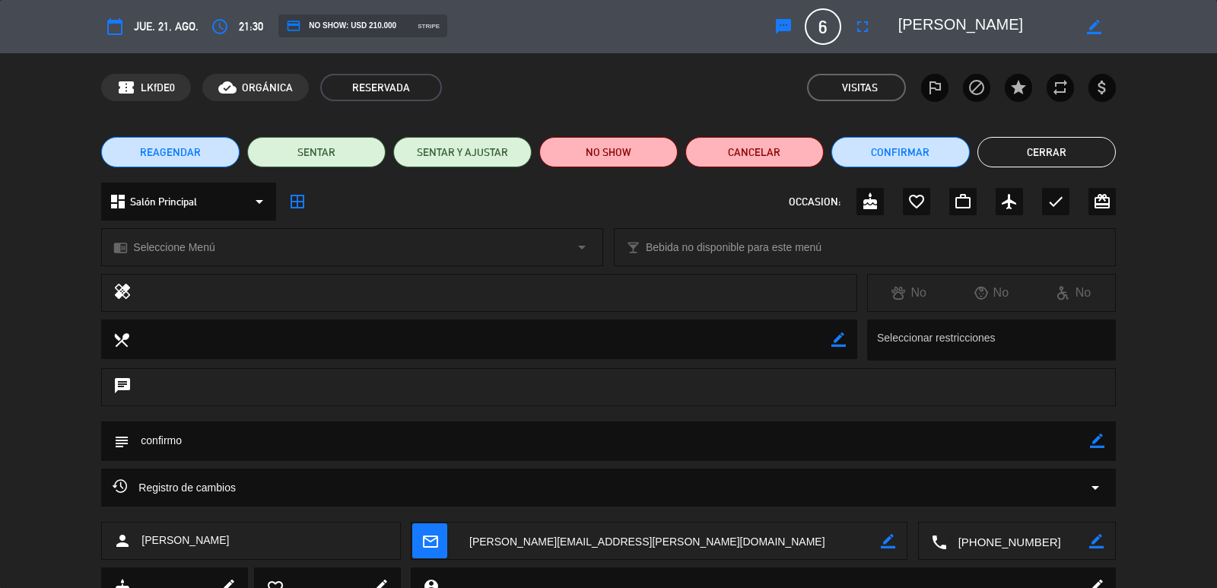
click at [1045, 147] on button "Cerrar" at bounding box center [1046, 152] width 138 height 30
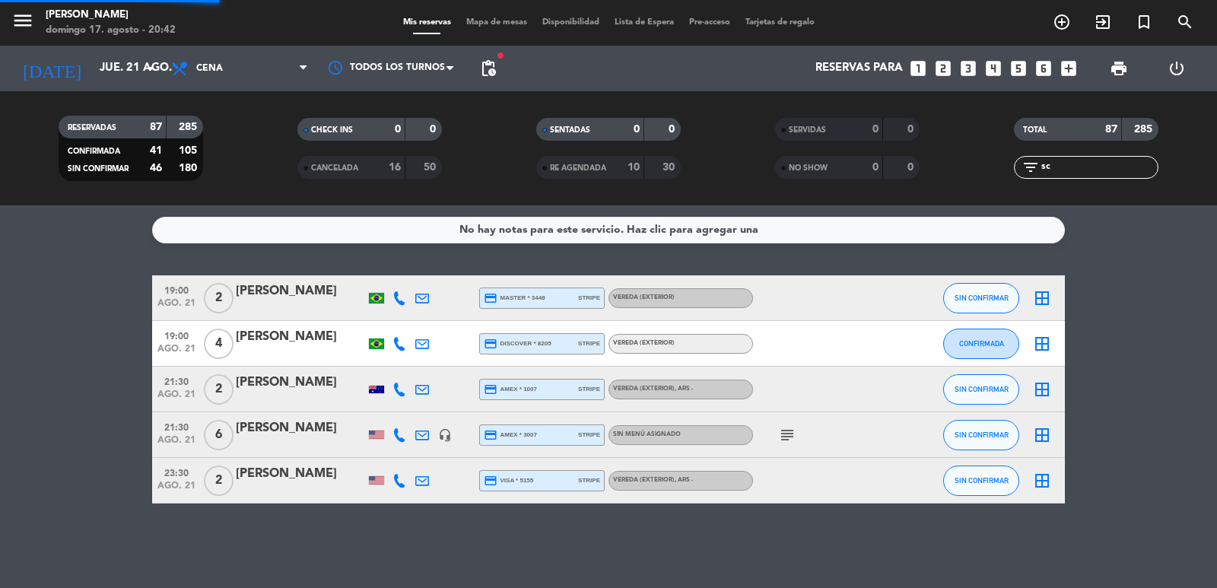
click at [1083, 172] on input "sc" at bounding box center [1099, 167] width 118 height 17
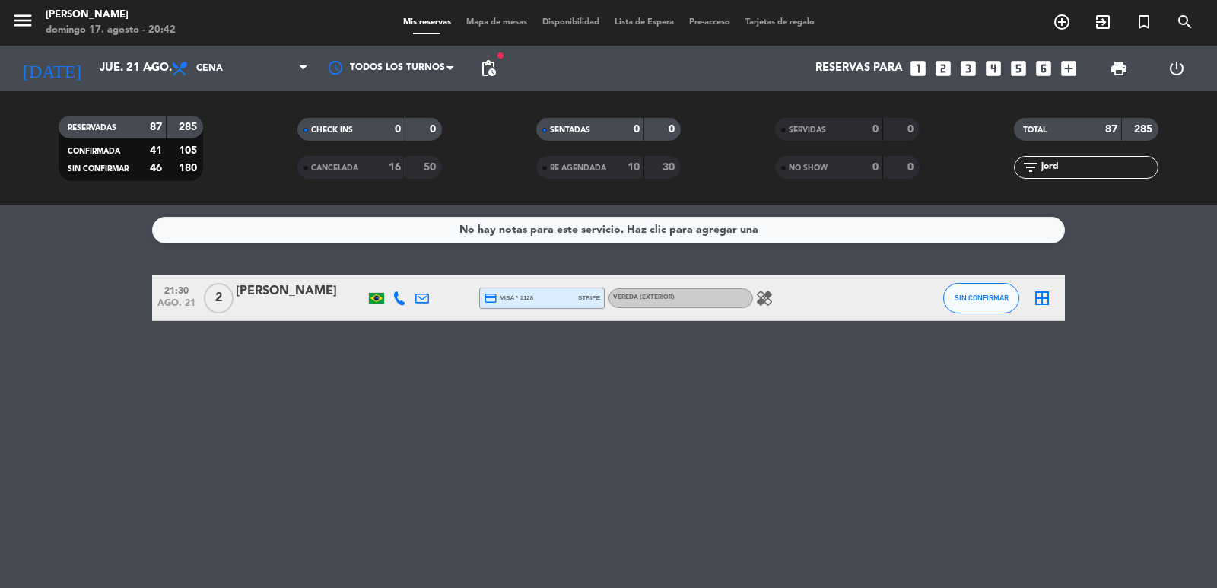
type input "jord"
click at [282, 297] on div "[PERSON_NAME]" at bounding box center [300, 291] width 129 height 20
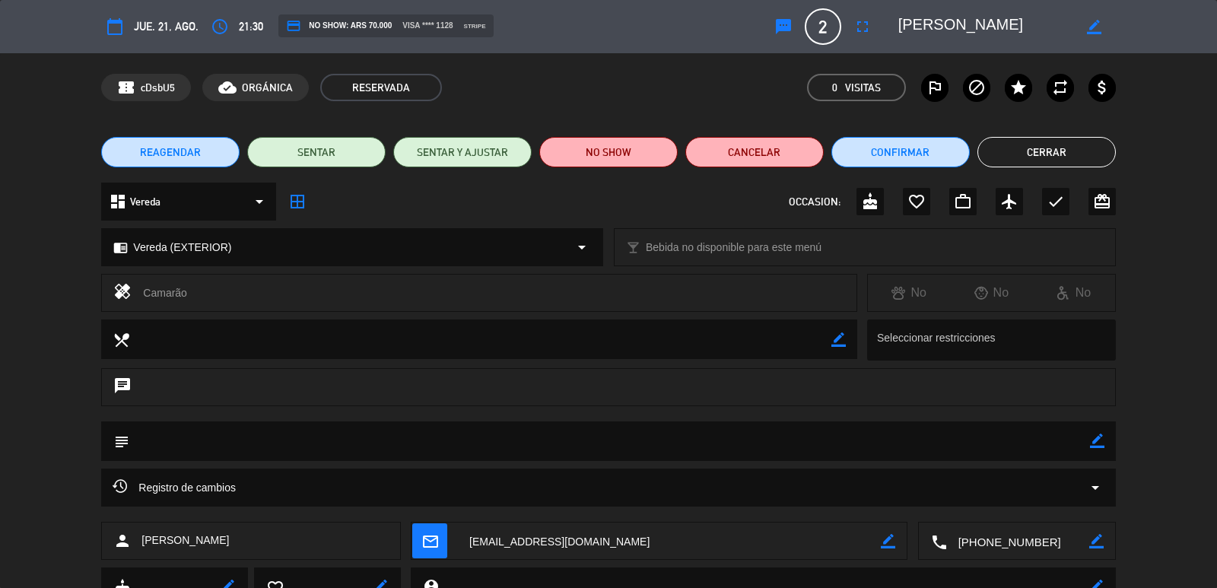
click at [1095, 440] on icon "border_color" at bounding box center [1097, 441] width 14 height 14
click at [1082, 433] on textarea at bounding box center [609, 440] width 960 height 39
click at [1042, 431] on textarea at bounding box center [609, 440] width 960 height 39
type textarea "confirmo"
click at [1093, 441] on icon at bounding box center [1097, 441] width 14 height 14
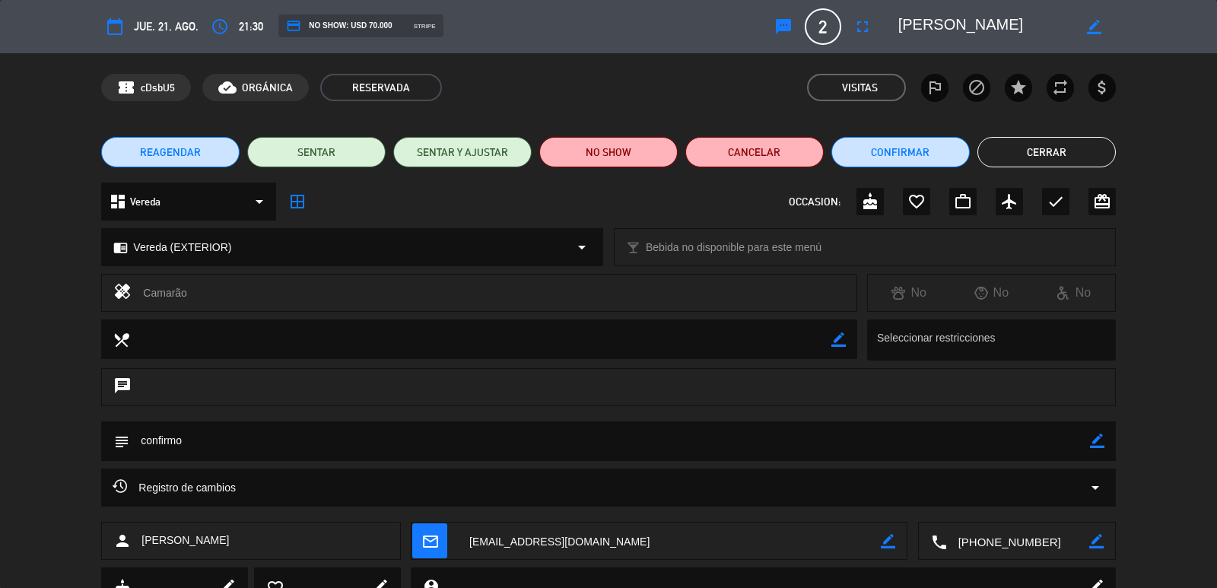
click at [1012, 152] on button "Cerrar" at bounding box center [1046, 152] width 138 height 30
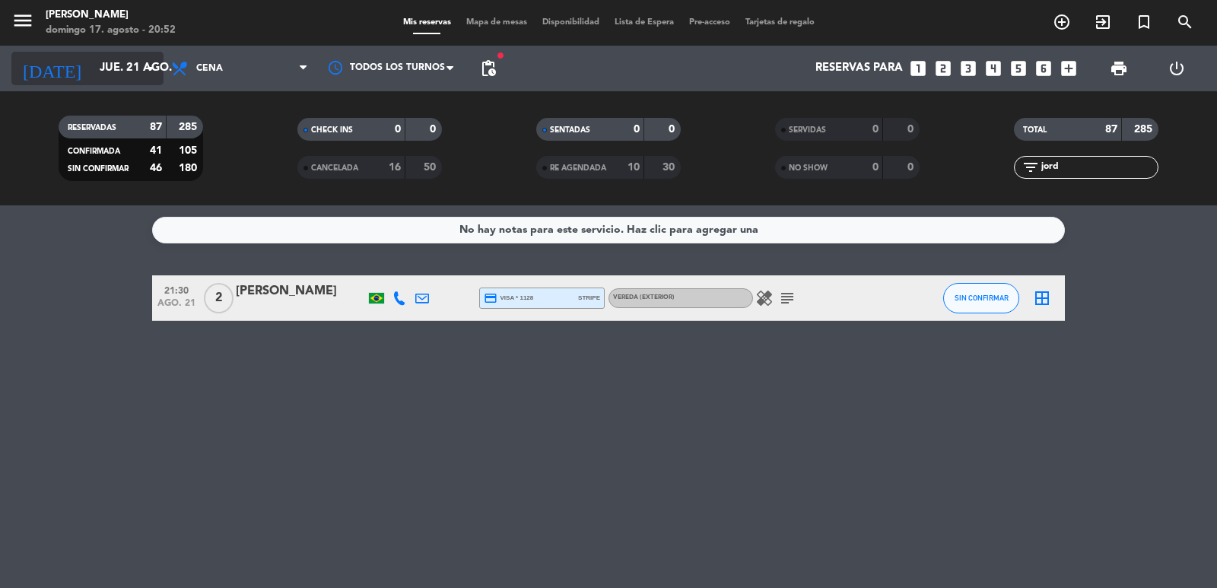
click at [145, 65] on icon "arrow_drop_down" at bounding box center [150, 68] width 18 height 18
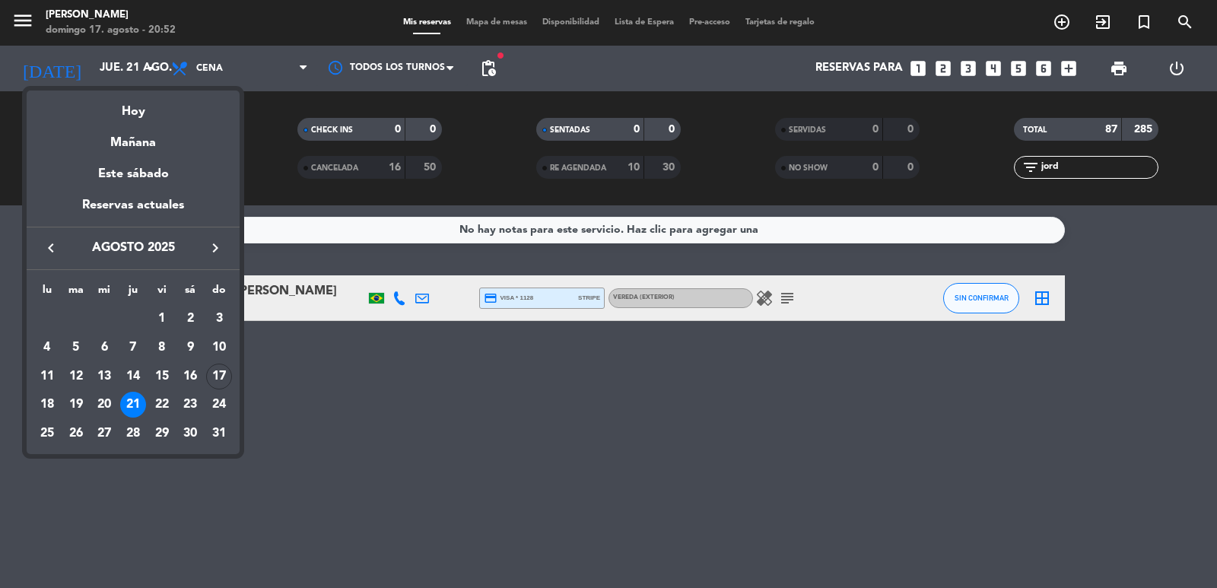
click at [288, 133] on div at bounding box center [608, 294] width 1217 height 588
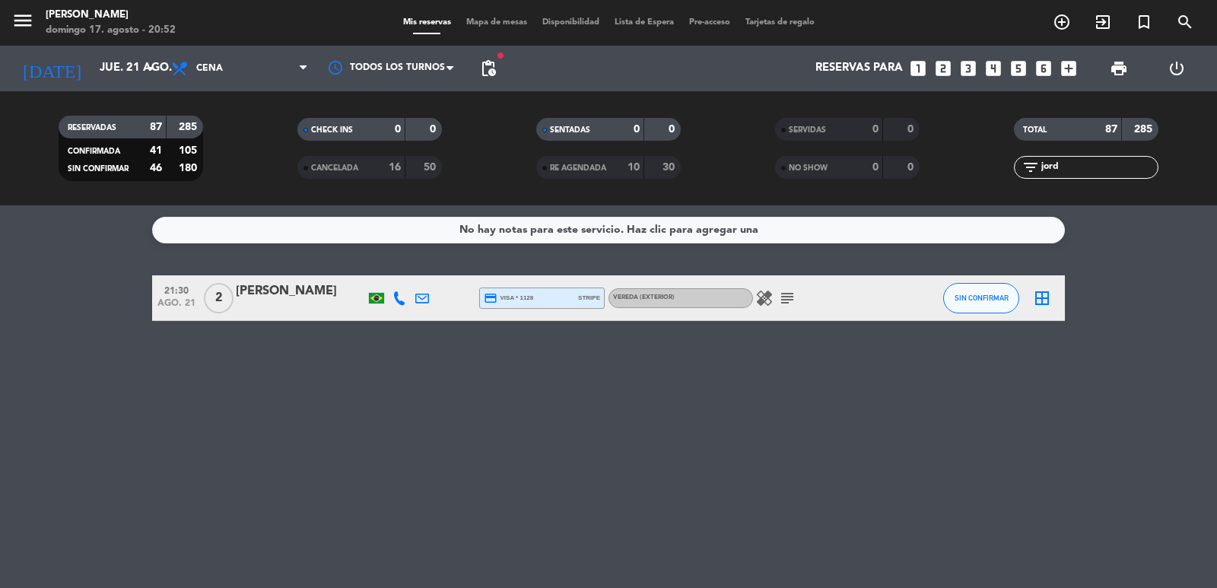
click at [1088, 172] on input "jord" at bounding box center [1099, 167] width 118 height 17
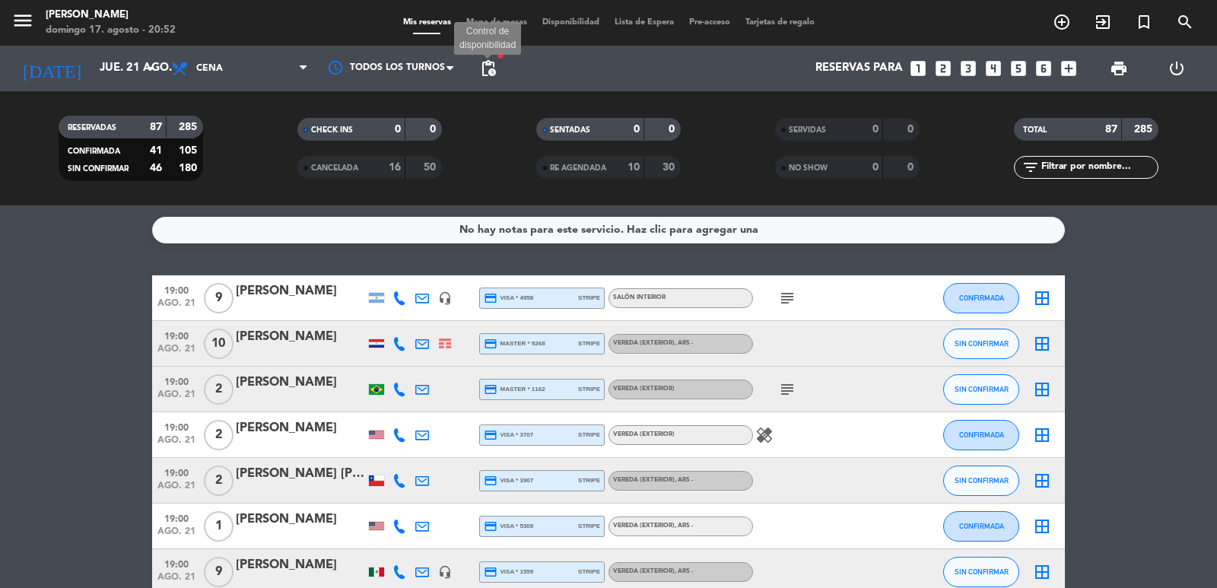
click at [482, 71] on span "pending_actions" at bounding box center [488, 68] width 18 height 18
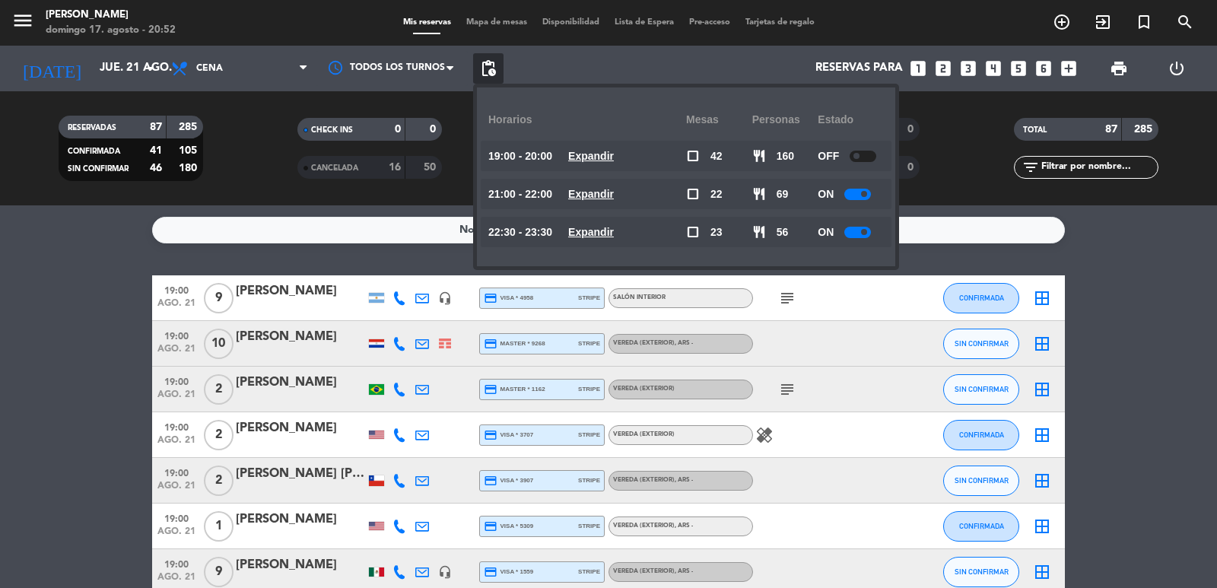
drag, startPoint x: 1065, startPoint y: 172, endPoint x: 1057, endPoint y: 175, distance: 8.2
click at [1065, 172] on input "text" at bounding box center [1099, 167] width 118 height 17
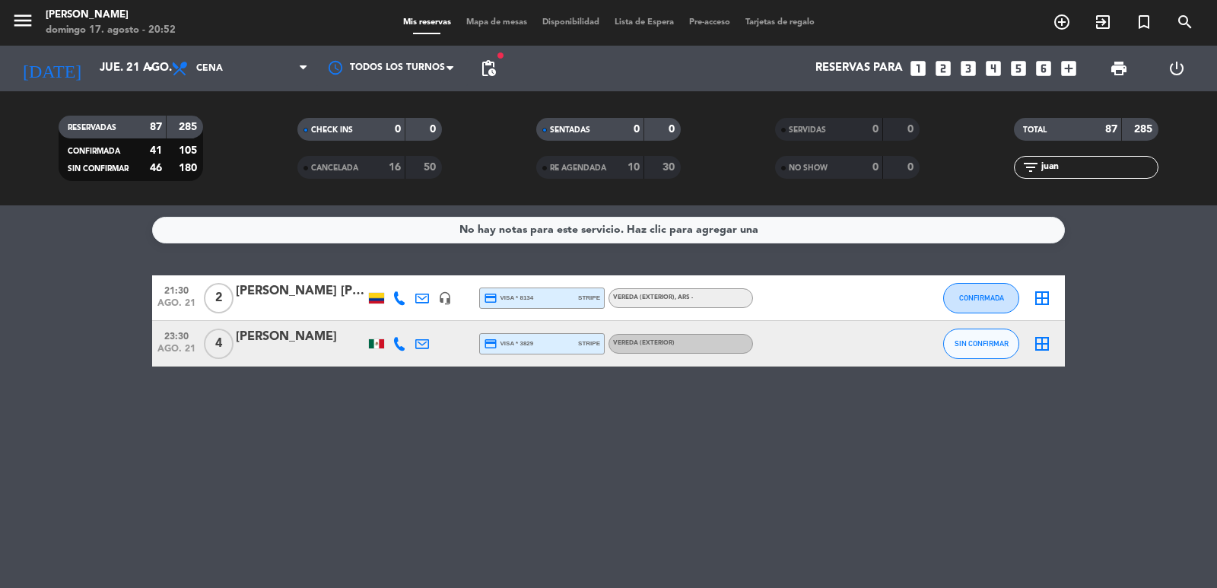
type input "juan"
click at [285, 288] on div "[PERSON_NAME] [PERSON_NAME]" at bounding box center [300, 291] width 129 height 20
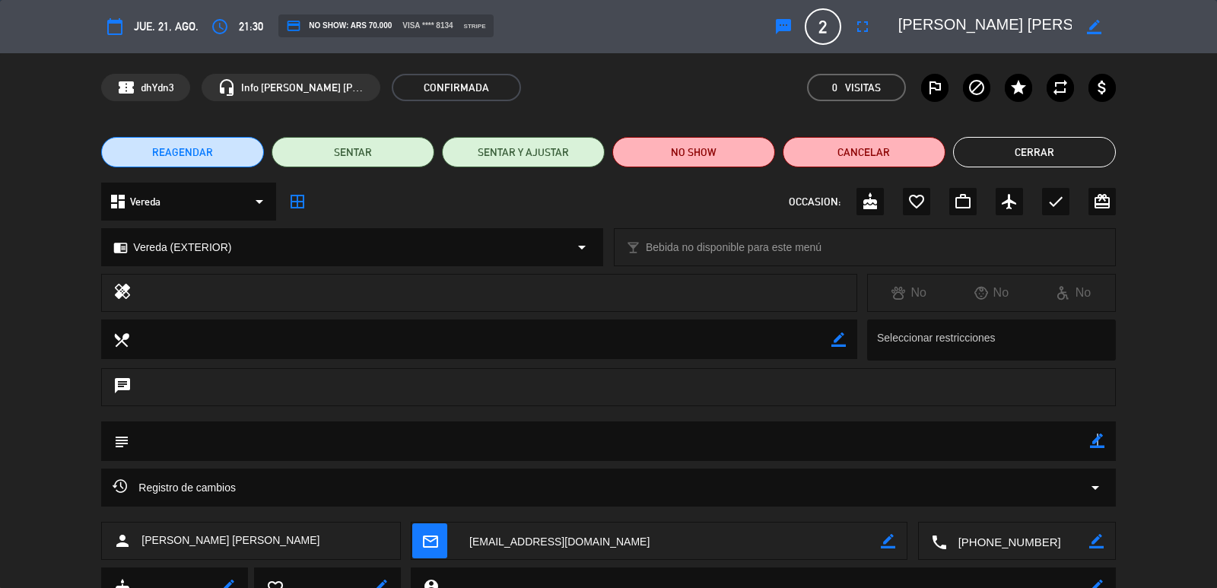
click at [1097, 441] on icon "border_color" at bounding box center [1097, 441] width 14 height 14
click at [1050, 456] on textarea at bounding box center [609, 440] width 960 height 39
type textarea "confrmo"
click at [1100, 434] on icon at bounding box center [1097, 441] width 14 height 14
click at [1017, 141] on button "Cerrar" at bounding box center [1034, 152] width 163 height 30
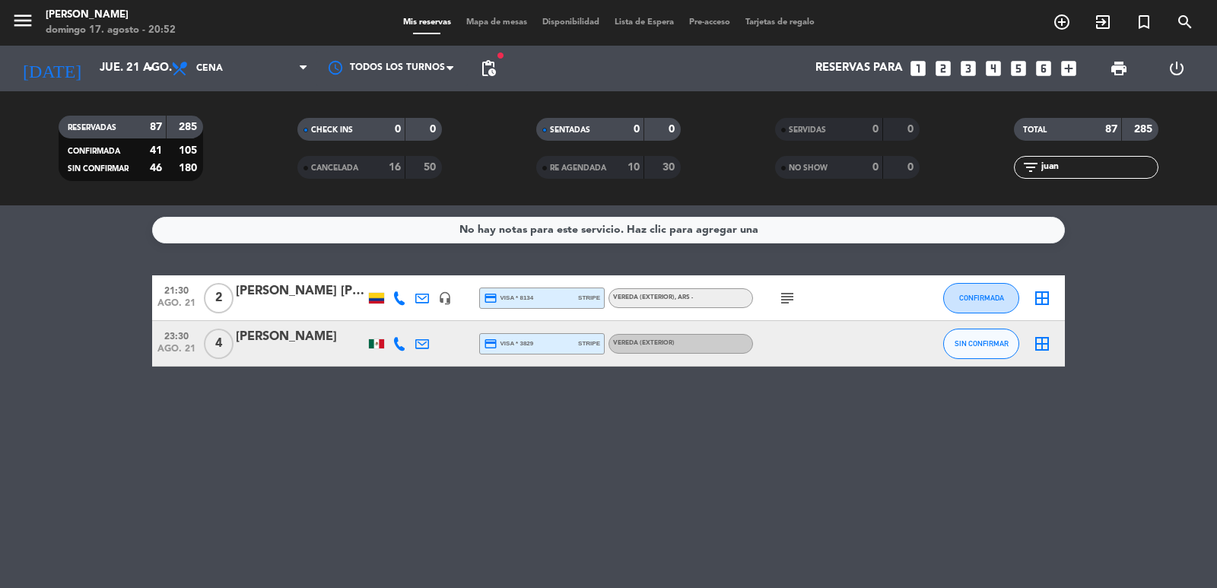
click at [1085, 170] on input "juan" at bounding box center [1099, 167] width 118 height 17
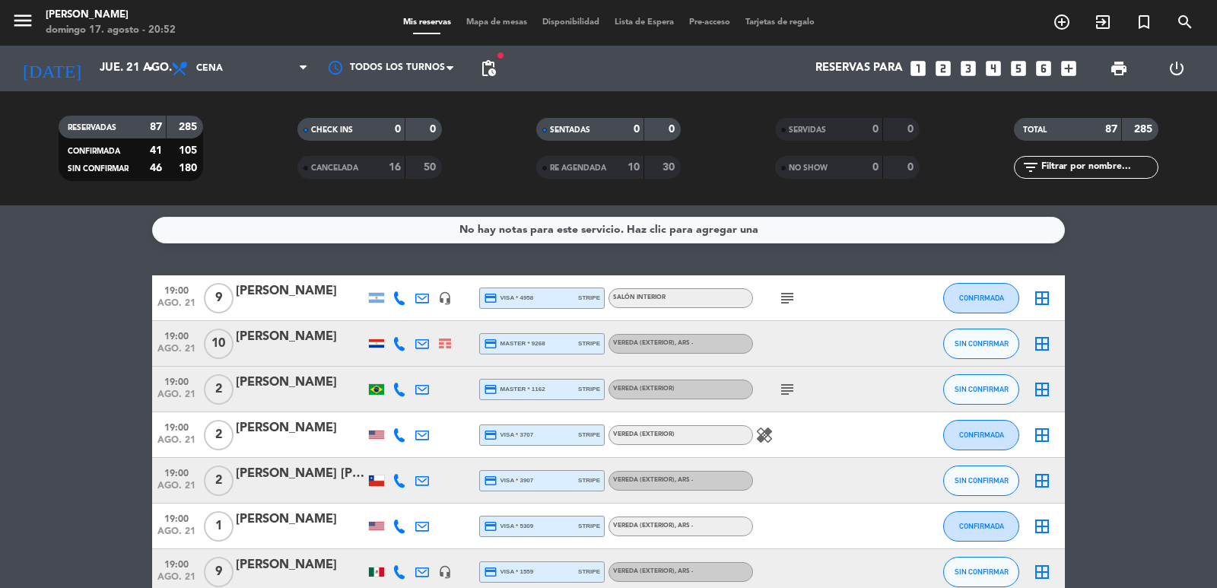
click at [790, 390] on icon "subject" at bounding box center [787, 389] width 18 height 18
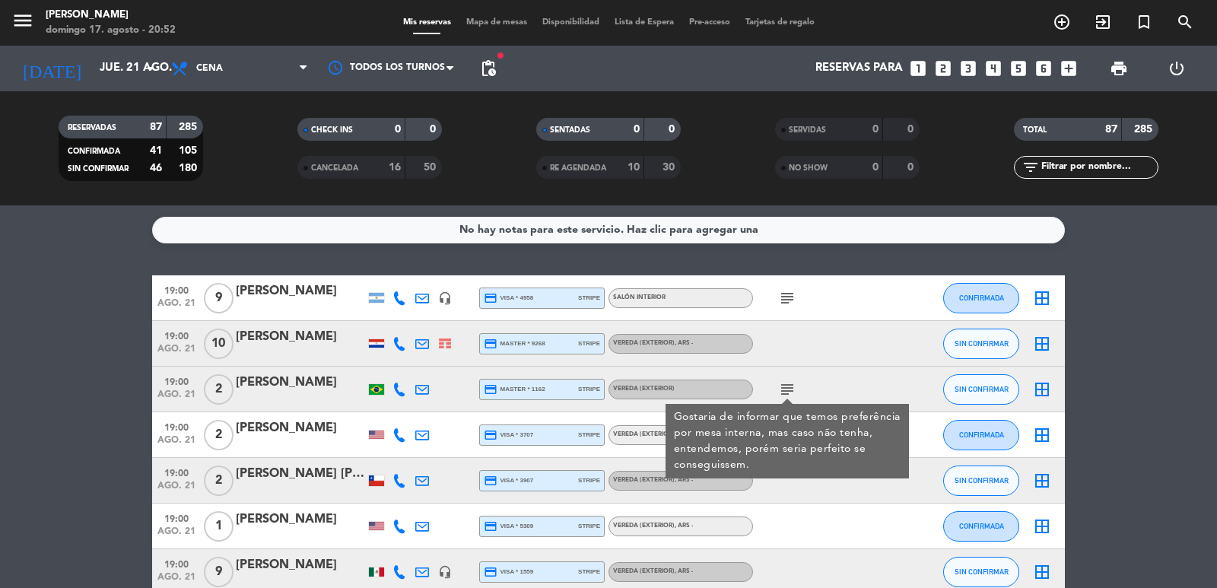
scroll to position [456, 0]
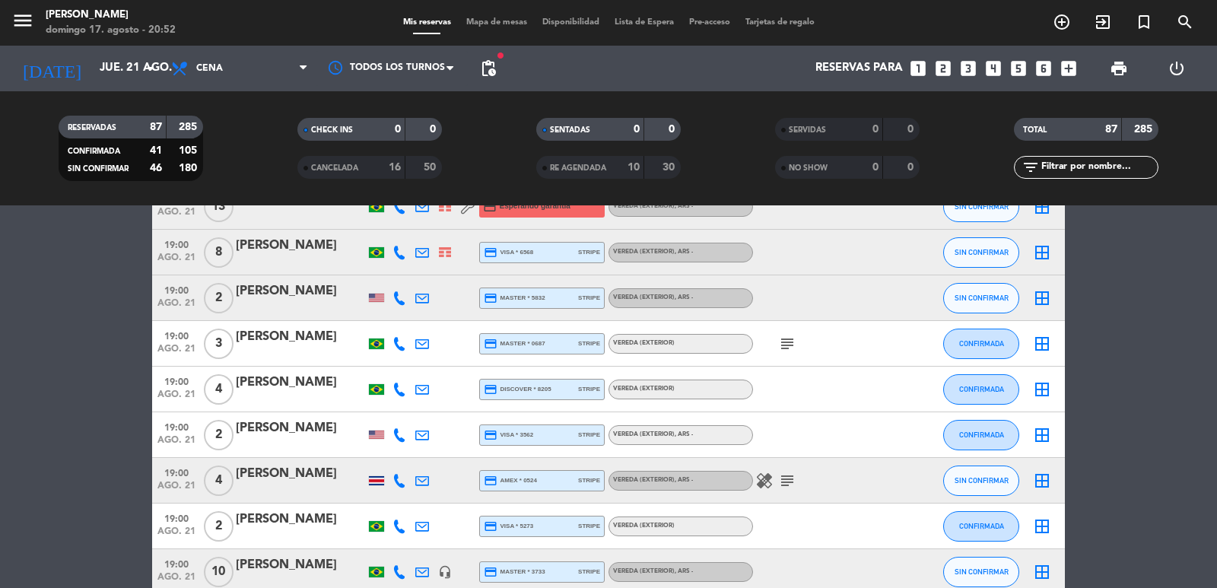
click at [780, 342] on icon "subject" at bounding box center [787, 344] width 18 height 18
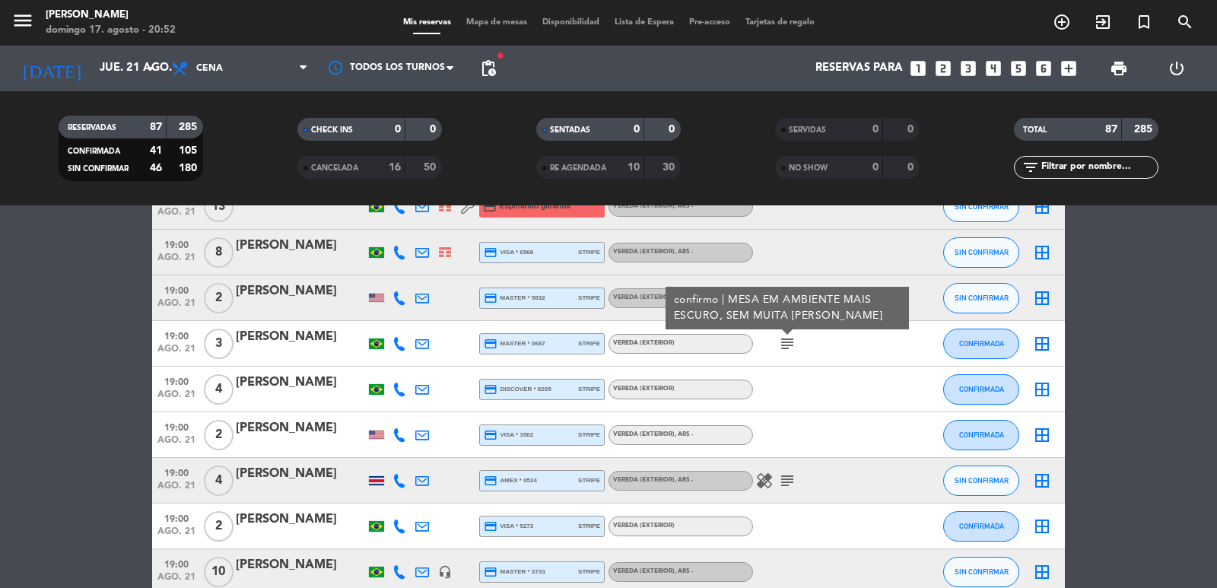
click at [785, 483] on icon "subject" at bounding box center [787, 481] width 18 height 18
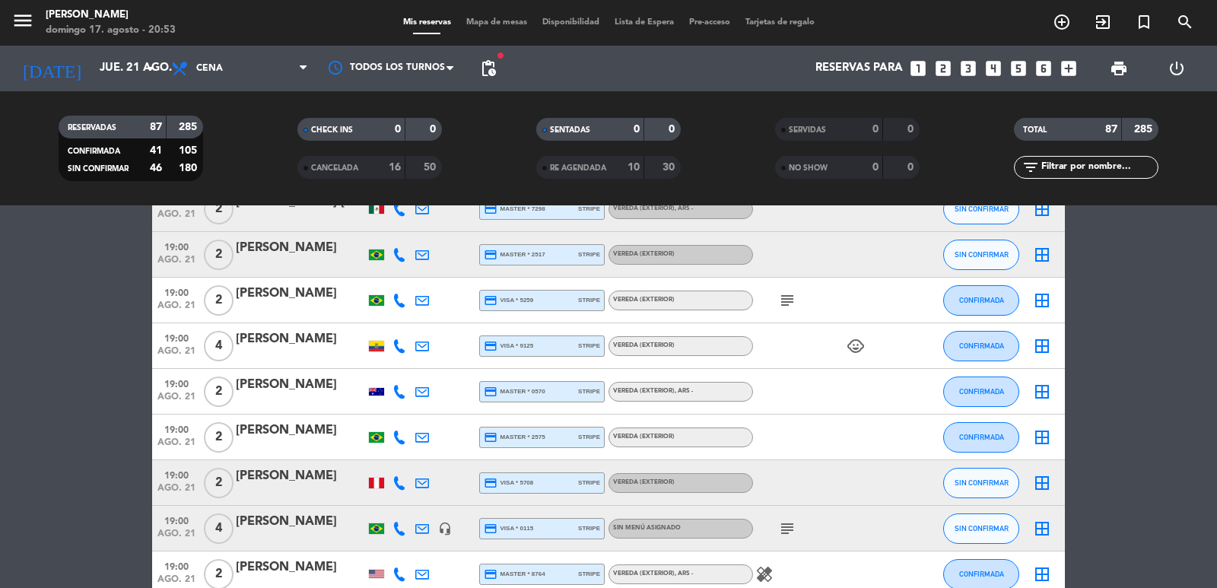
scroll to position [1369, 0]
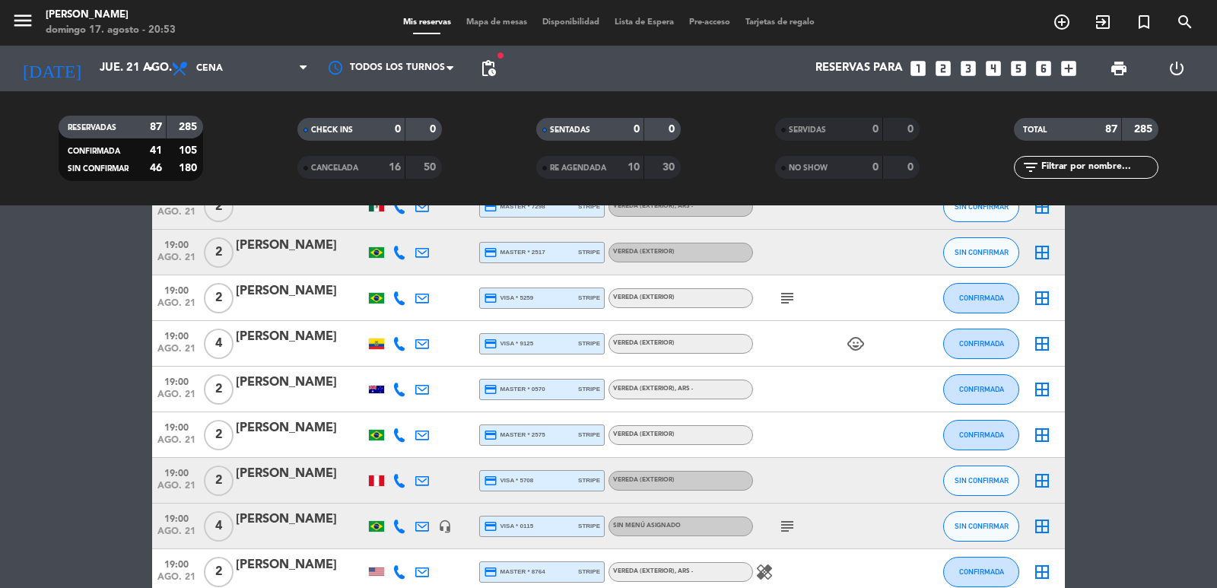
click at [1123, 176] on div "filter_list" at bounding box center [1086, 167] width 145 height 23
click at [1120, 172] on input "text" at bounding box center [1099, 167] width 118 height 17
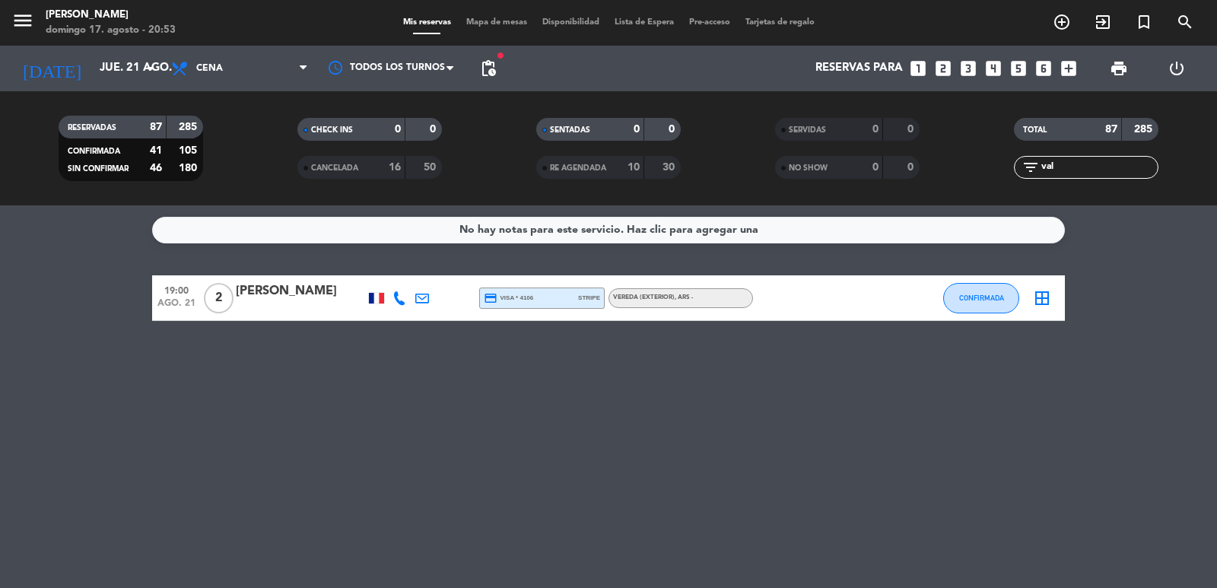
scroll to position [0, 0]
type input "vale"
click at [297, 300] on div "[PERSON_NAME]" at bounding box center [300, 297] width 129 height 32
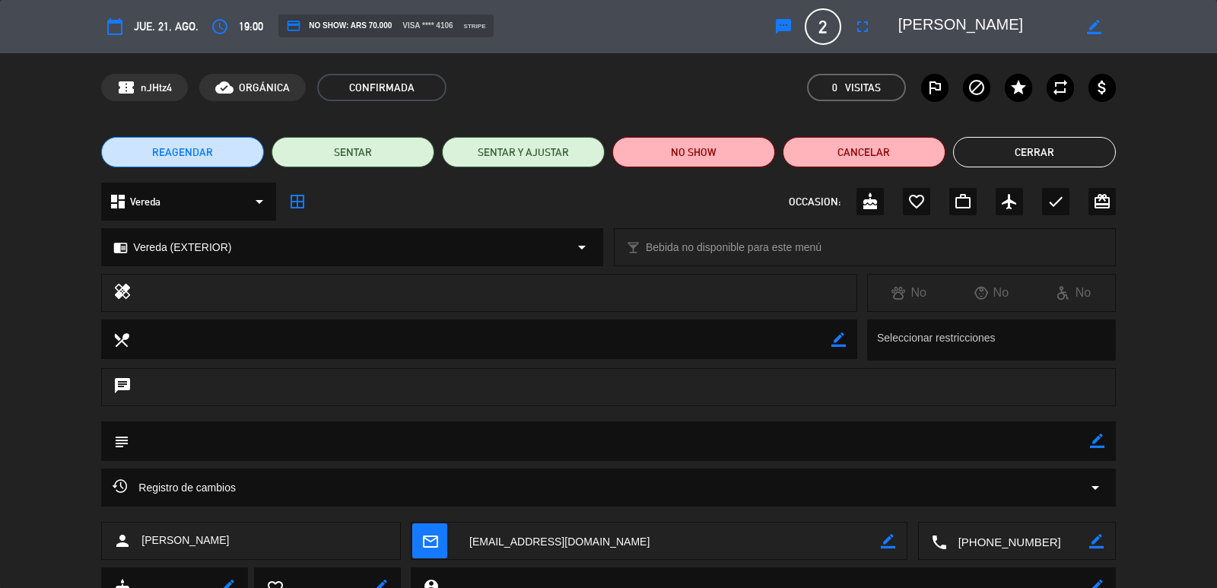
click at [1101, 440] on icon "border_color" at bounding box center [1097, 441] width 14 height 14
click at [1065, 447] on textarea at bounding box center [609, 440] width 960 height 39
type textarea "confirmo"
click at [1091, 443] on icon at bounding box center [1097, 441] width 14 height 14
click at [1005, 154] on button "Cerrar" at bounding box center [1034, 152] width 163 height 30
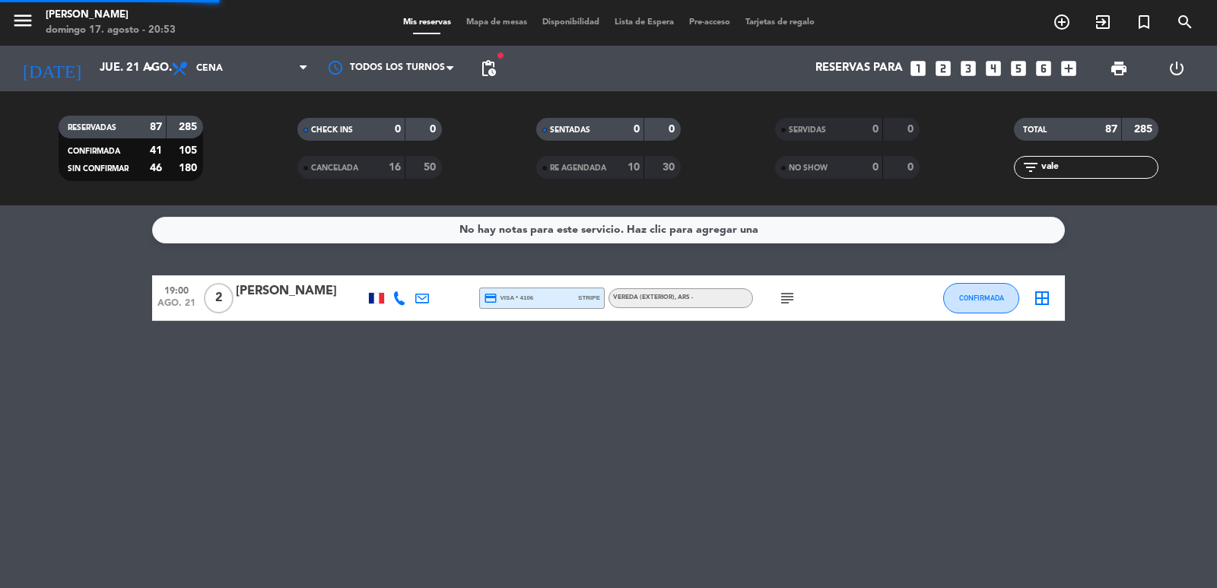
click at [1085, 176] on div "filter_list vale" at bounding box center [1086, 167] width 145 height 23
click at [1088, 169] on input "vale" at bounding box center [1099, 167] width 118 height 17
type input "wil"
click at [269, 284] on div "[PERSON_NAME]" at bounding box center [300, 291] width 129 height 20
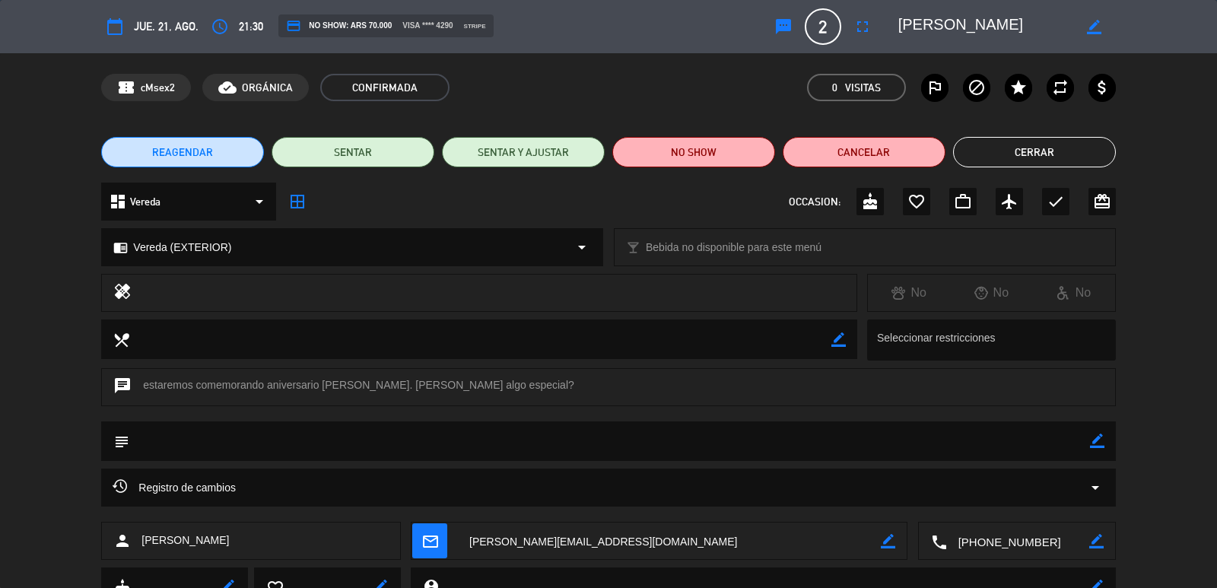
click at [1098, 439] on icon "border_color" at bounding box center [1097, 441] width 14 height 14
click at [1050, 441] on textarea at bounding box center [609, 440] width 960 height 39
type textarea "confirmo"
click at [1091, 437] on icon at bounding box center [1097, 441] width 14 height 14
click at [1024, 132] on div "REAGENDAR SENTAR SENTAR Y AJUSTAR NO SHOW Cancelar Cerrar" at bounding box center [608, 152] width 1217 height 61
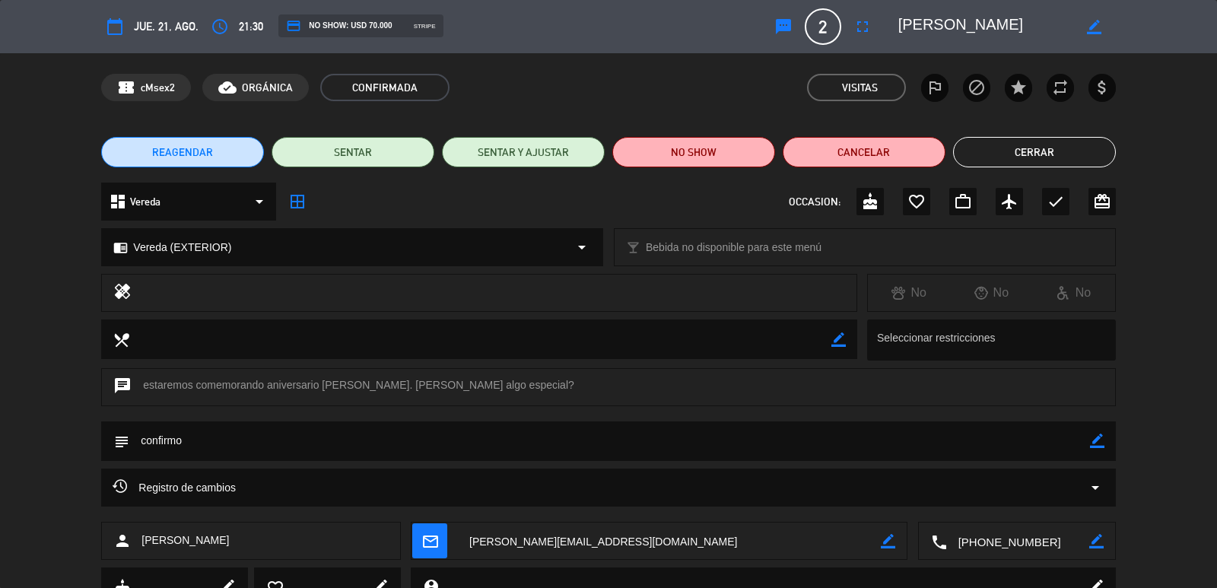
click at [1052, 151] on button "Cerrar" at bounding box center [1034, 152] width 163 height 30
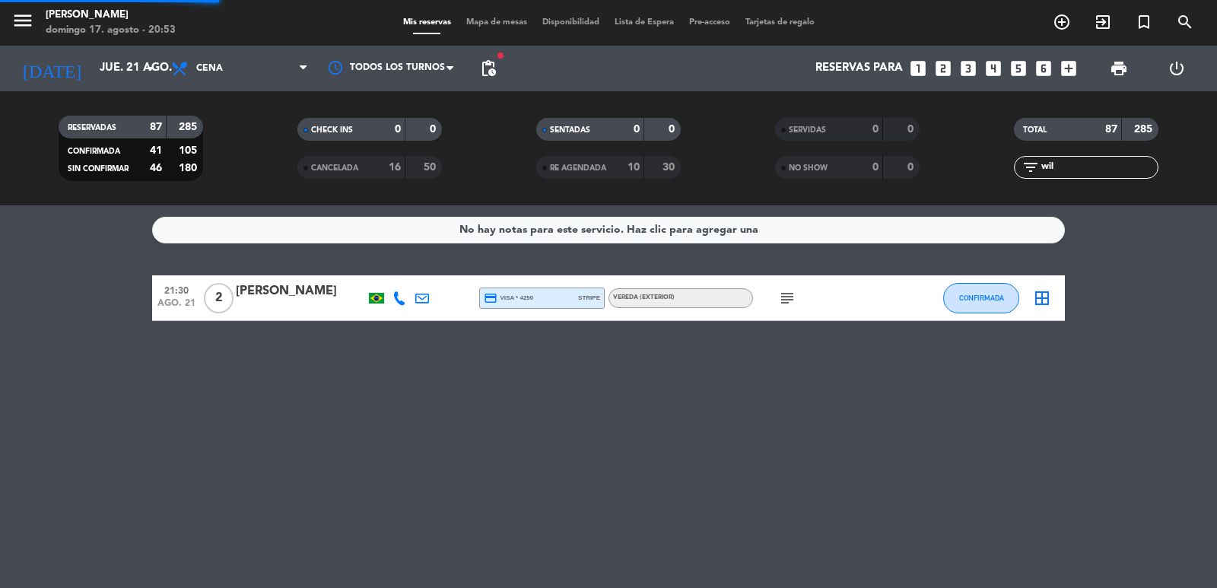
click at [1061, 167] on input "wil" at bounding box center [1099, 167] width 118 height 17
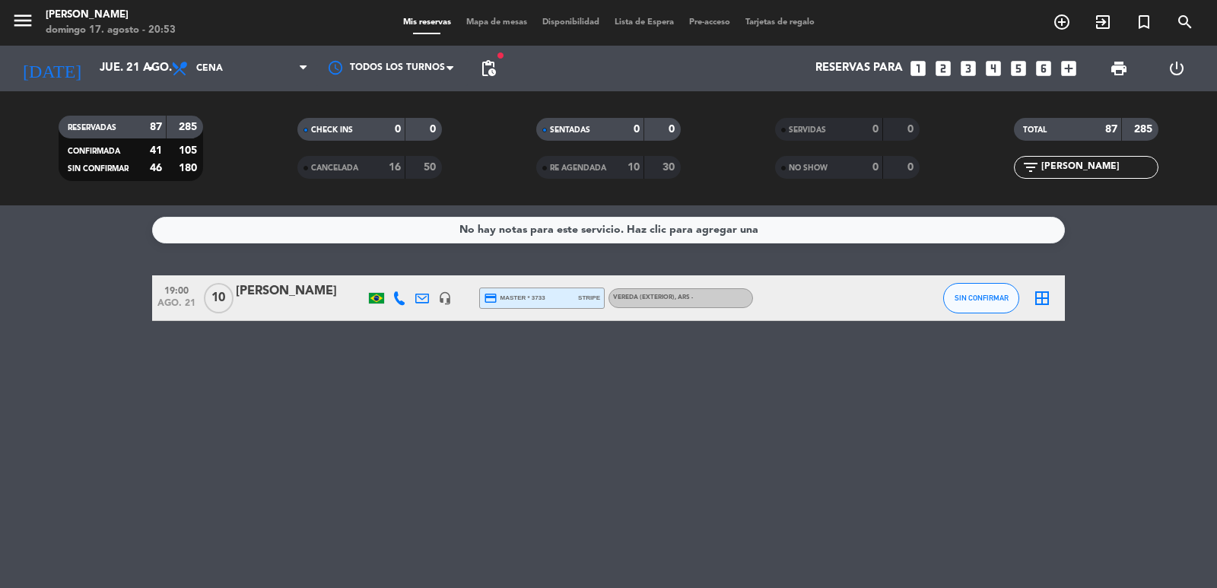
type input "[PERSON_NAME]"
click at [347, 294] on div "[PERSON_NAME]" at bounding box center [300, 291] width 129 height 20
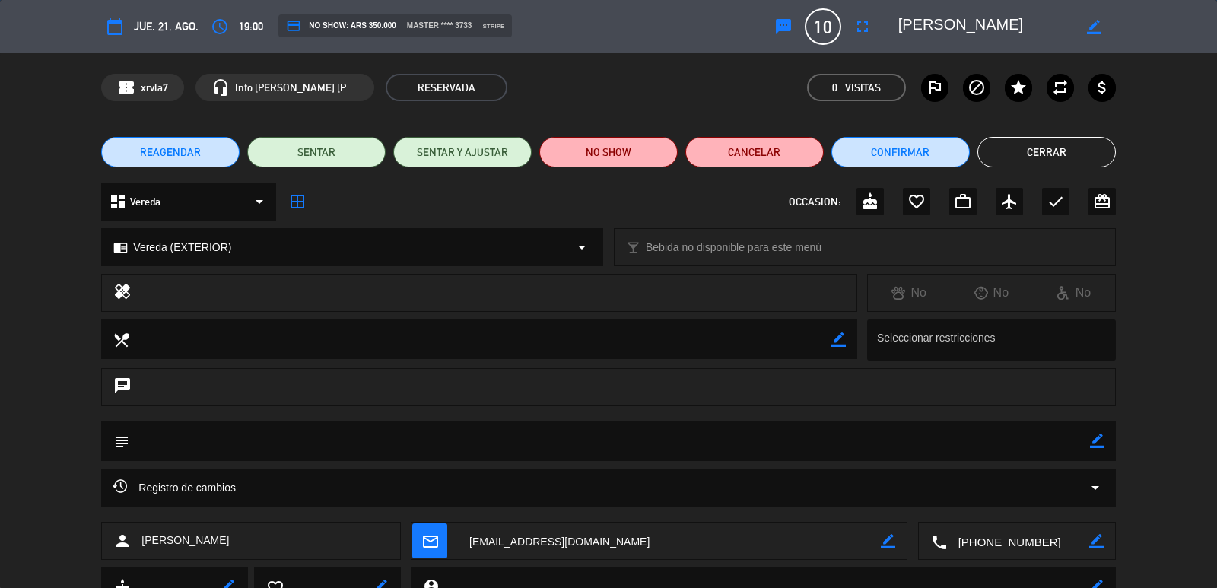
click at [1101, 443] on icon "border_color" at bounding box center [1097, 441] width 14 height 14
click at [1072, 445] on textarea at bounding box center [609, 440] width 960 height 39
type textarea "confirmo"
click at [1095, 440] on icon at bounding box center [1097, 441] width 14 height 14
click at [1043, 160] on button "Cerrar" at bounding box center [1046, 152] width 138 height 30
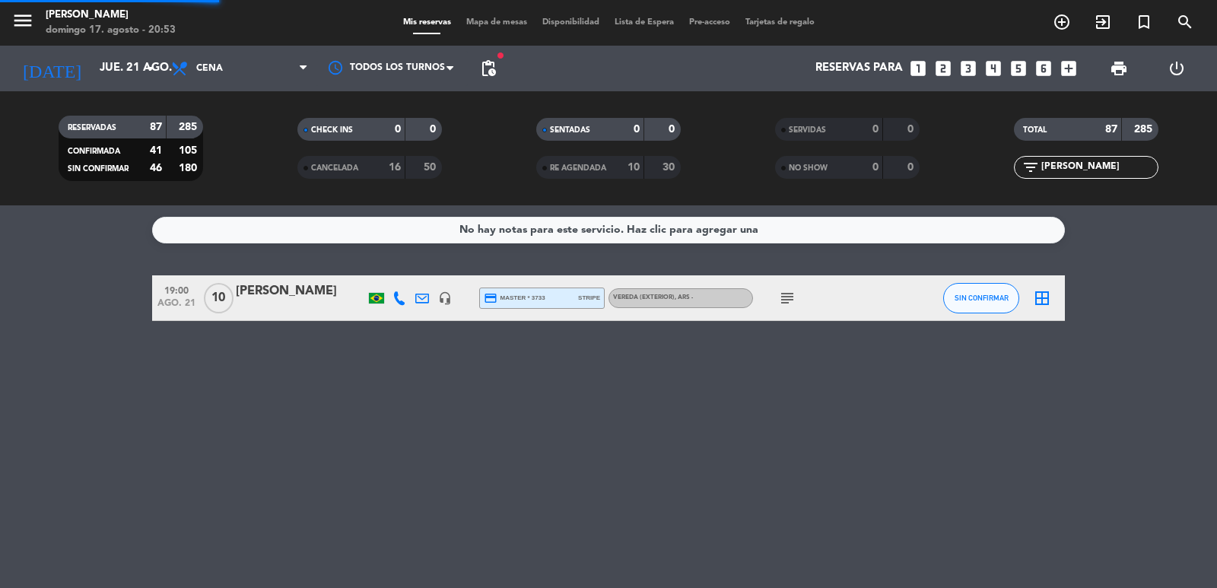
click at [1059, 163] on input "[PERSON_NAME]" at bounding box center [1099, 167] width 118 height 17
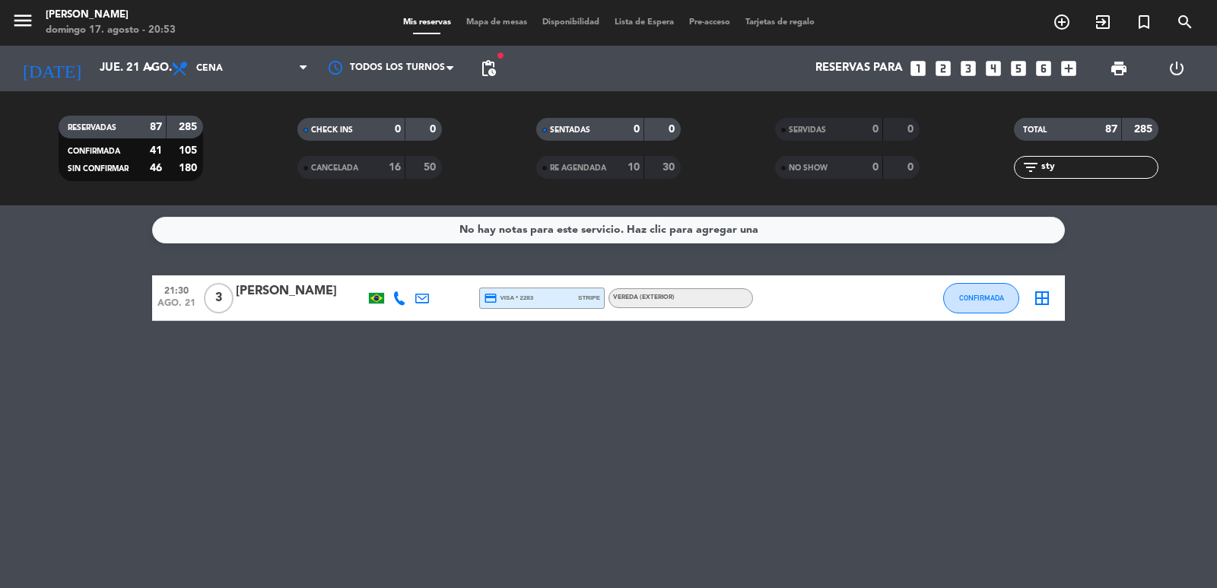
type input "sty"
click at [272, 281] on div "[PERSON_NAME]" at bounding box center [300, 291] width 129 height 20
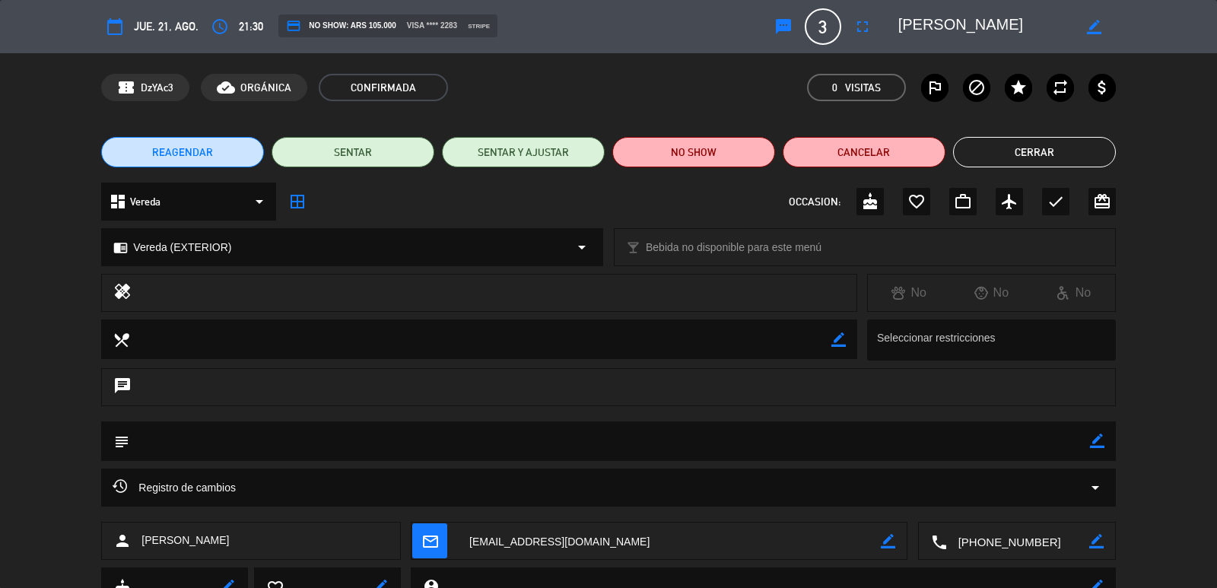
click at [1091, 444] on icon "border_color" at bounding box center [1097, 441] width 14 height 14
click at [1046, 443] on textarea at bounding box center [609, 440] width 960 height 39
type textarea "confirmo"
click at [1095, 439] on icon at bounding box center [1097, 441] width 14 height 14
click at [1020, 157] on button "Cerrar" at bounding box center [1034, 152] width 163 height 30
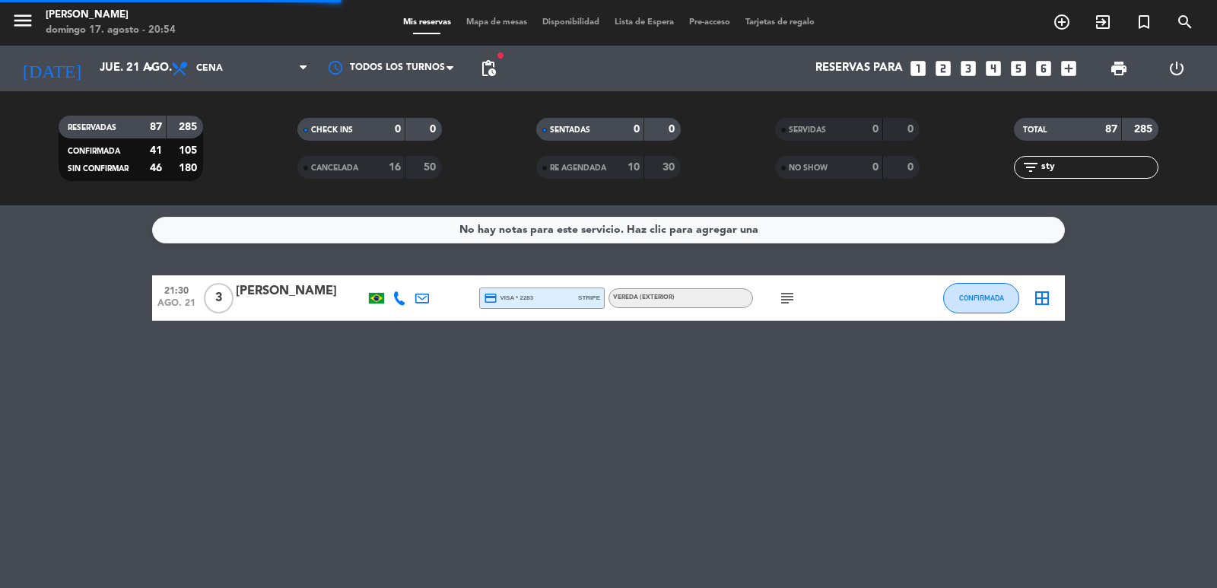
click at [1078, 167] on input "sty" at bounding box center [1099, 167] width 118 height 17
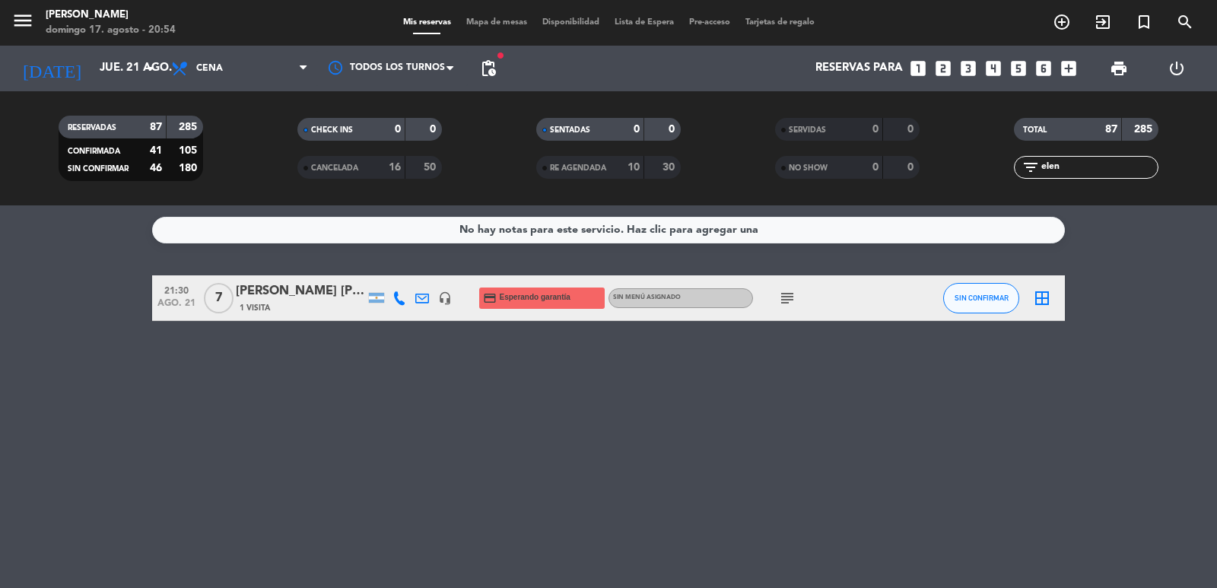
click at [285, 291] on div "[PERSON_NAME] [PERSON_NAME]" at bounding box center [300, 291] width 129 height 20
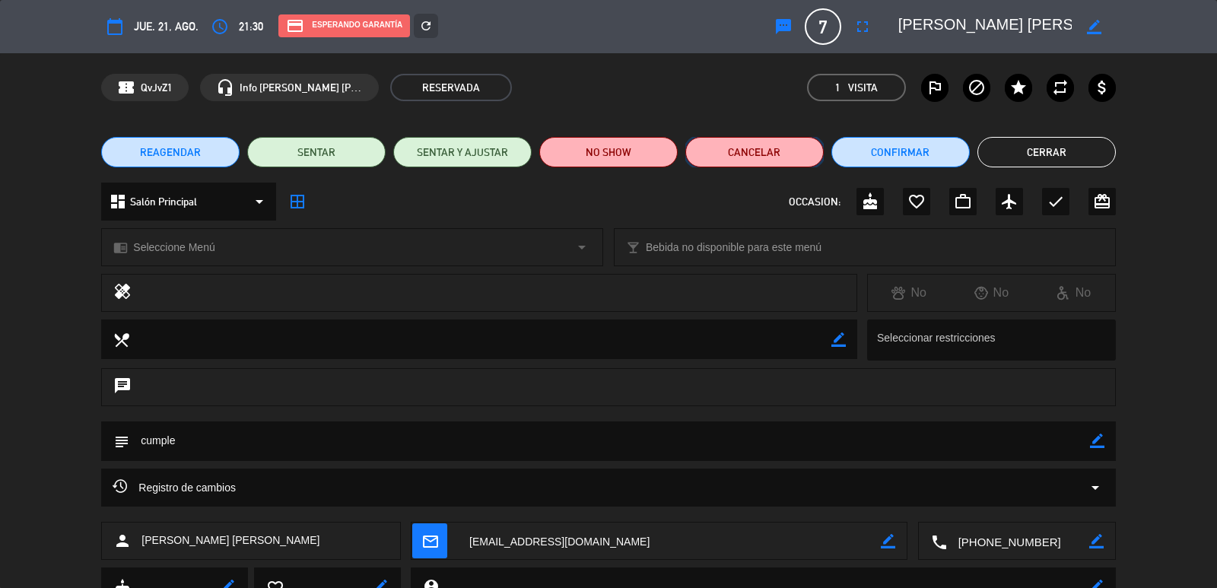
click at [805, 137] on button "Cancelar" at bounding box center [754, 152] width 138 height 30
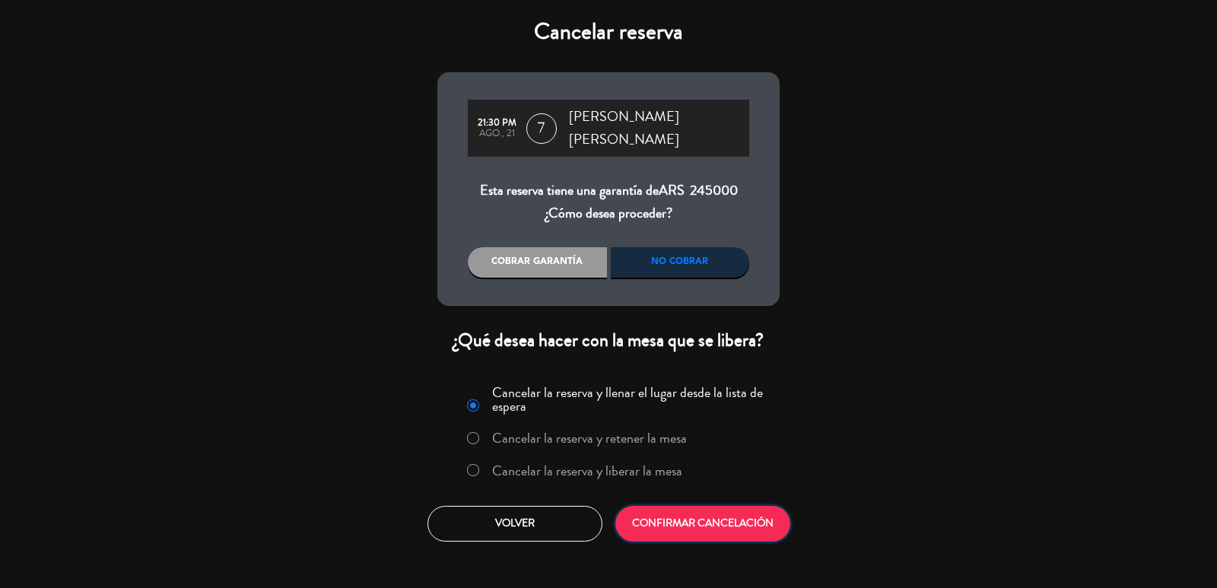
click at [754, 506] on button "CONFIRMAR CANCELACIÓN" at bounding box center [702, 524] width 175 height 36
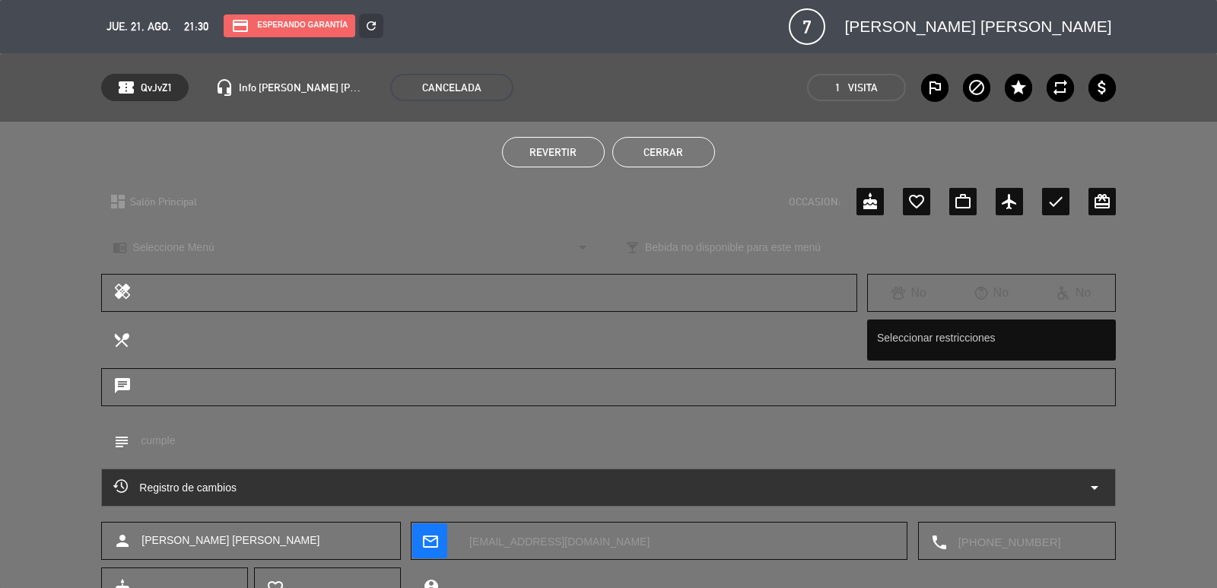
click at [646, 132] on div "Revertir Cerrar" at bounding box center [608, 152] width 1217 height 61
click at [677, 154] on button "Cerrar" at bounding box center [663, 152] width 103 height 30
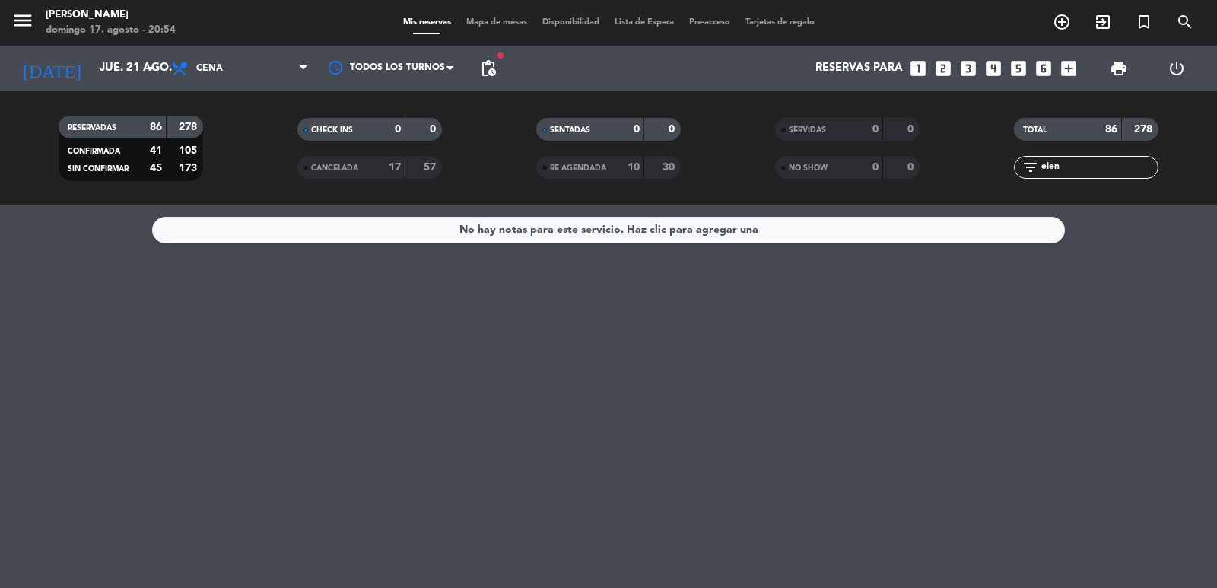
click at [1088, 173] on input "elen" at bounding box center [1099, 167] width 118 height 17
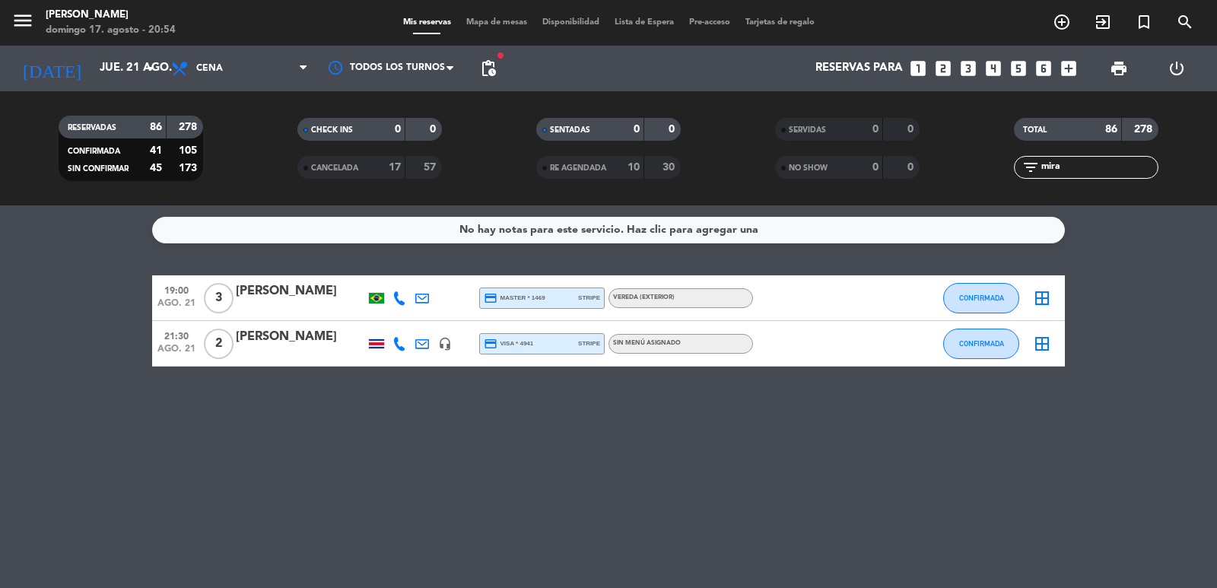
type input "mira"
click at [268, 343] on div "[PERSON_NAME]" at bounding box center [300, 337] width 129 height 20
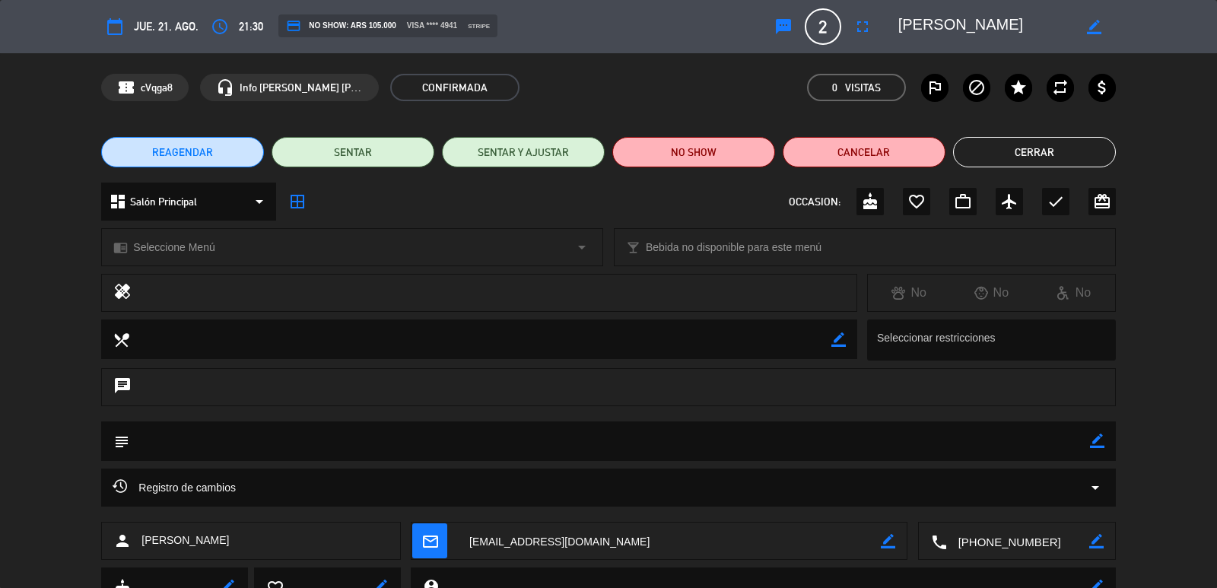
click at [1102, 445] on icon "border_color" at bounding box center [1097, 441] width 14 height 14
click at [1056, 445] on textarea at bounding box center [609, 440] width 960 height 39
click at [1085, 440] on textarea at bounding box center [609, 440] width 960 height 39
type textarea "confirmo"
click at [1094, 440] on icon at bounding box center [1097, 441] width 14 height 14
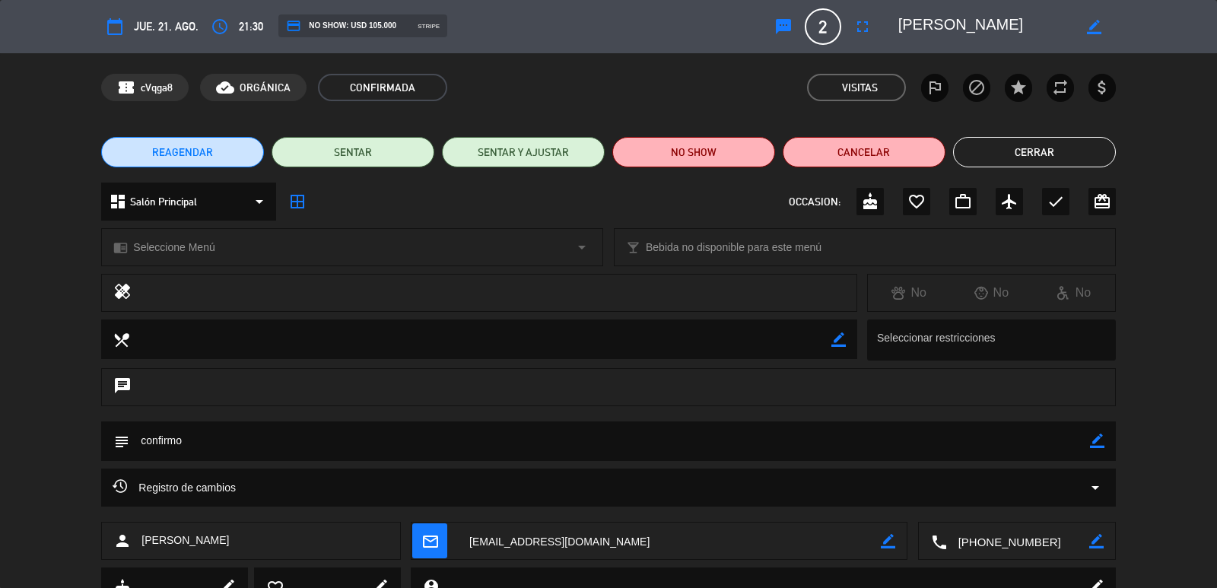
click at [1039, 157] on button "Cerrar" at bounding box center [1034, 152] width 163 height 30
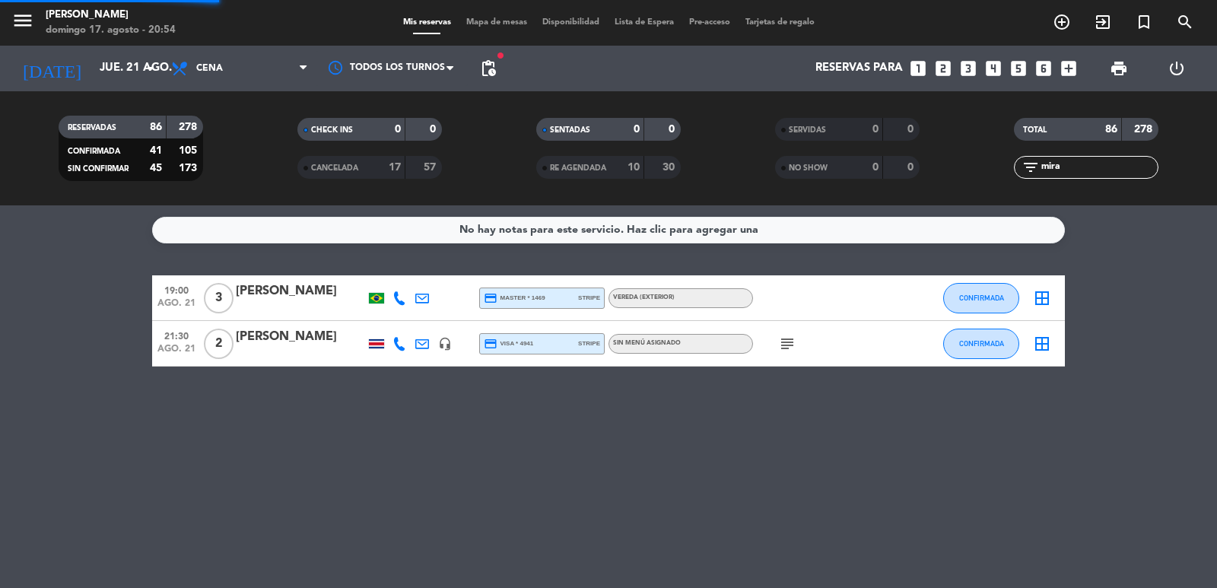
click at [1051, 158] on div "filter_list mira" at bounding box center [1086, 167] width 145 height 23
drag, startPoint x: 1051, startPoint y: 158, endPoint x: 1060, endPoint y: 172, distance: 16.5
click at [1052, 158] on div "filter_list mira" at bounding box center [1086, 167] width 145 height 23
click at [1060, 172] on input "mira" at bounding box center [1099, 167] width 118 height 17
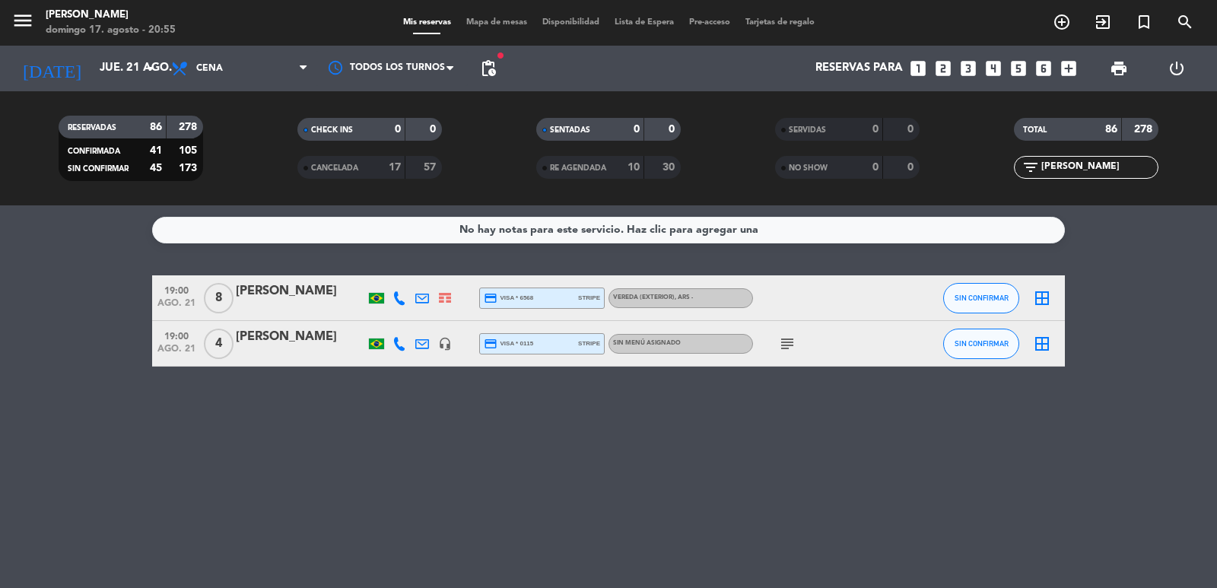
type input "[PERSON_NAME]"
click at [313, 317] on div "19:00 ago. 21 8 [PERSON_NAME] credit_card visa * 6568 stripe Vereda (EXTERIOR) …" at bounding box center [608, 298] width 913 height 46
click at [321, 303] on div at bounding box center [300, 308] width 129 height 12
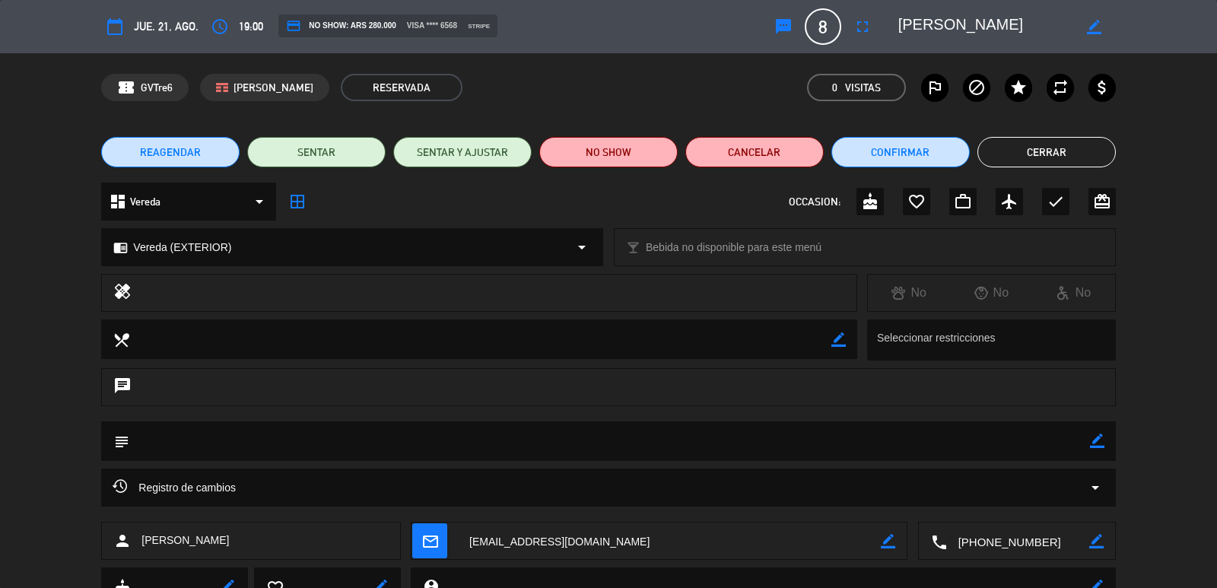
drag, startPoint x: 1098, startPoint y: 443, endPoint x: 1088, endPoint y: 444, distance: 9.2
click at [1098, 443] on icon "border_color" at bounding box center [1097, 441] width 14 height 14
click at [1057, 444] on textarea at bounding box center [609, 440] width 960 height 39
type textarea "confirmo"
click at [1093, 441] on icon at bounding box center [1097, 441] width 14 height 14
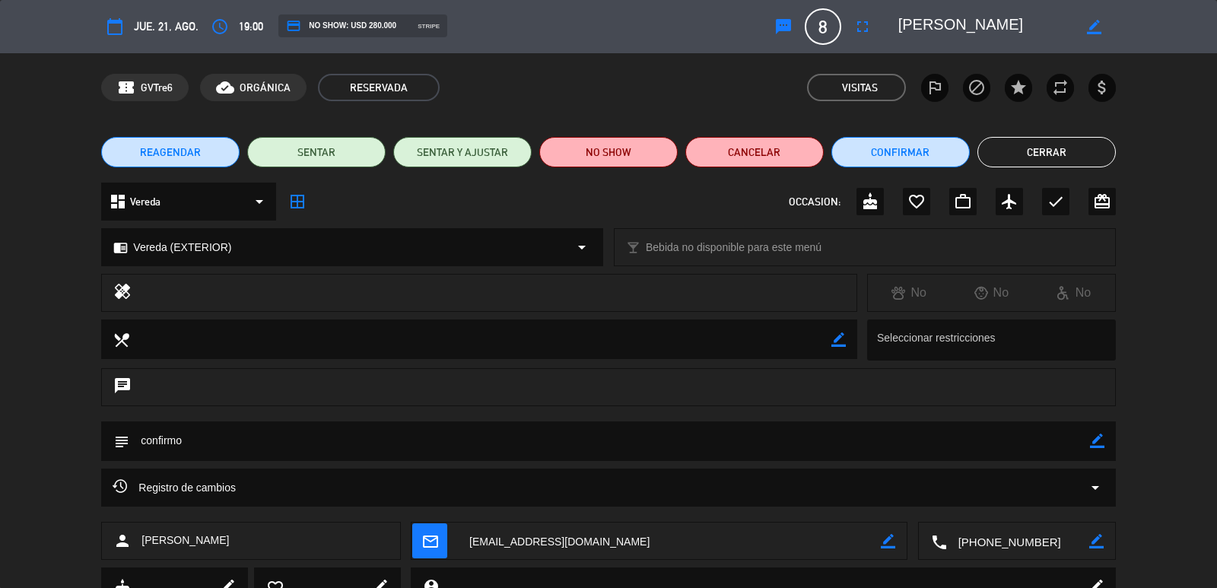
click at [1032, 146] on button "Cerrar" at bounding box center [1046, 152] width 138 height 30
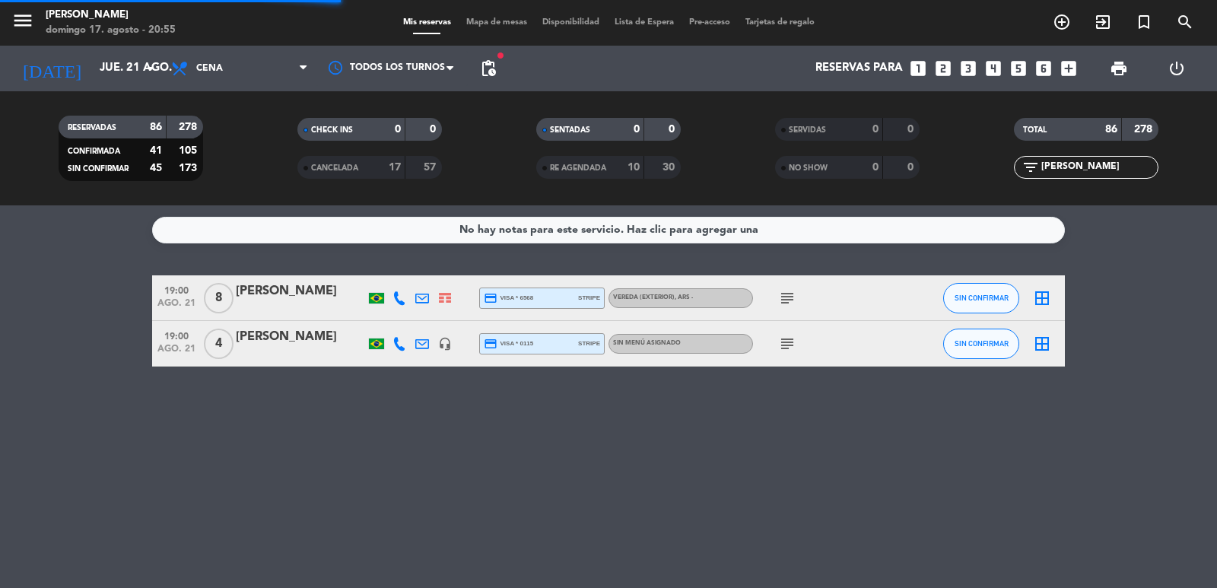
click at [1054, 161] on input "[PERSON_NAME]" at bounding box center [1099, 167] width 118 height 17
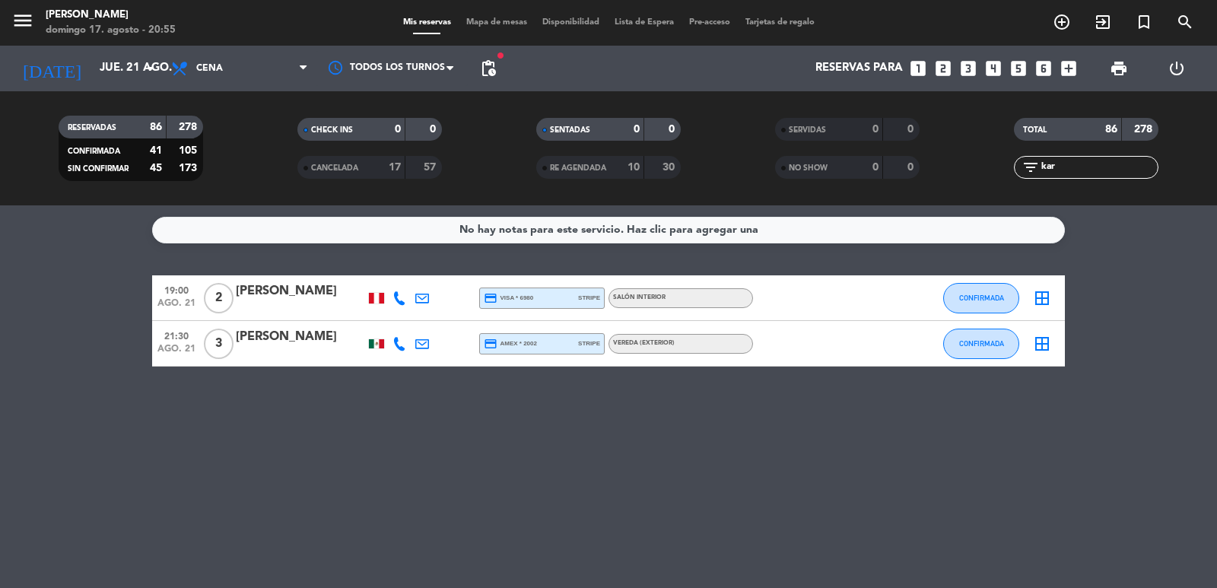
type input "kar"
click at [300, 349] on div at bounding box center [300, 354] width 129 height 12
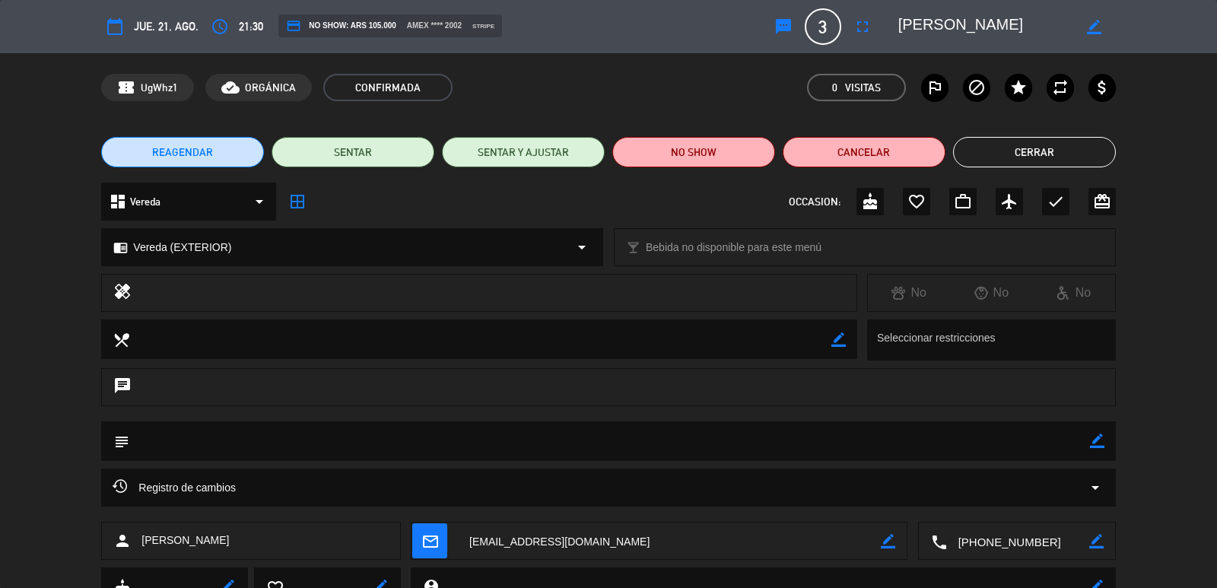
click at [1095, 444] on icon "border_color" at bounding box center [1097, 441] width 14 height 14
click at [1032, 434] on textarea at bounding box center [609, 440] width 960 height 39
type textarea "confirmo"
click at [1099, 439] on icon at bounding box center [1097, 441] width 14 height 14
click at [990, 157] on button "Cerrar" at bounding box center [1034, 152] width 163 height 30
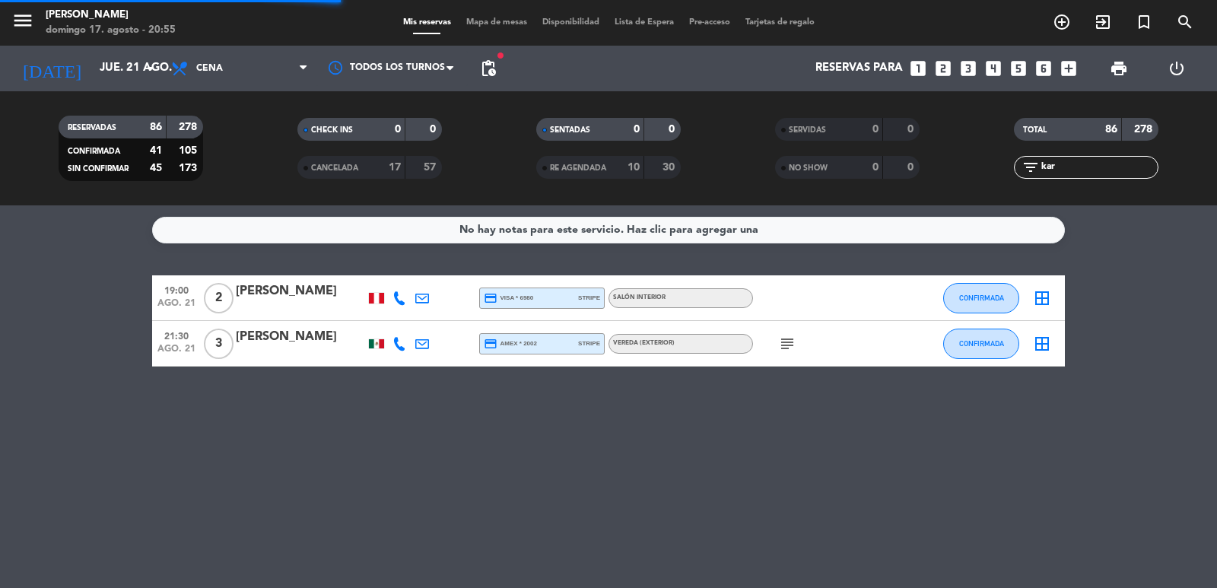
click at [1072, 166] on input "kar" at bounding box center [1099, 167] width 118 height 17
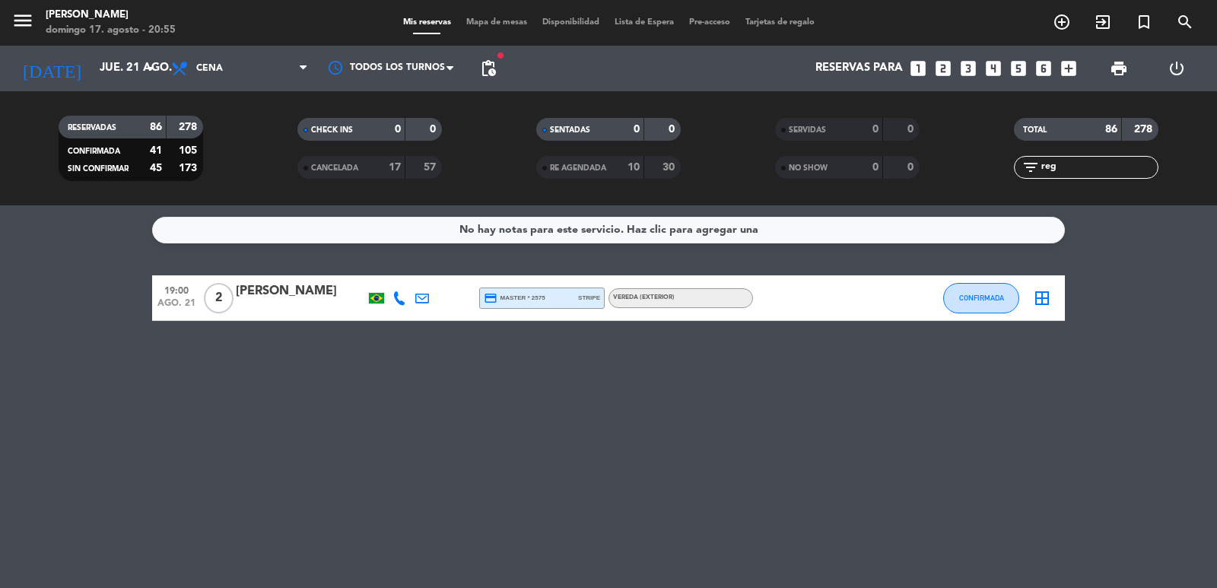
type input "reg"
click at [253, 306] on div at bounding box center [300, 308] width 129 height 12
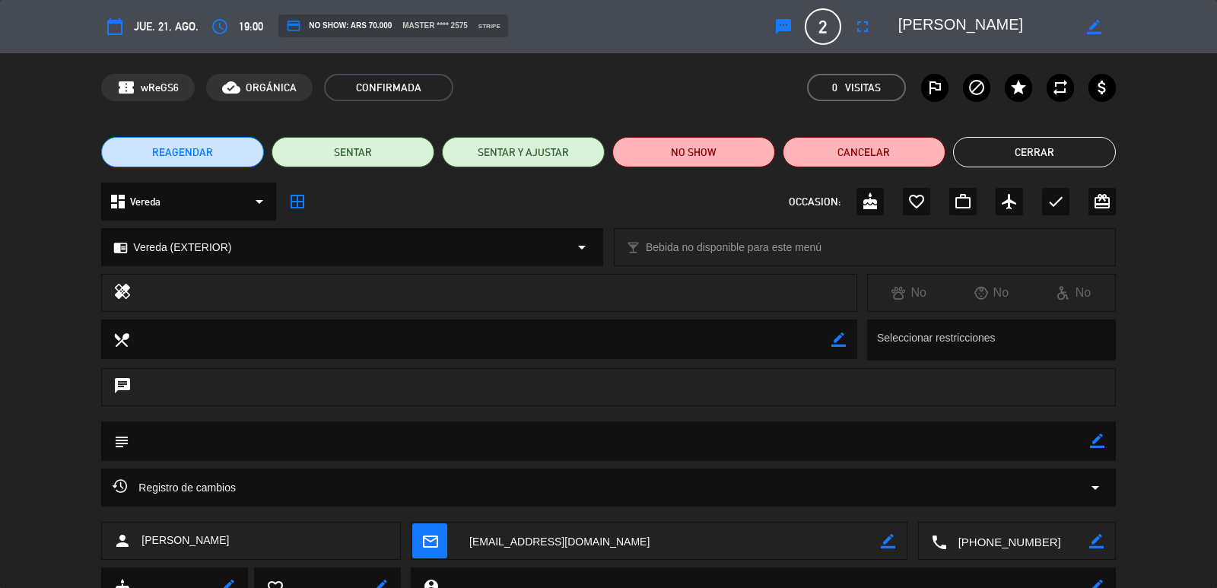
click at [1098, 438] on icon "border_color" at bounding box center [1097, 441] width 14 height 14
click at [1051, 440] on textarea at bounding box center [609, 440] width 960 height 39
type textarea "confirmo"
click at [1099, 450] on div at bounding box center [1097, 441] width 14 height 40
click at [1097, 445] on icon at bounding box center [1097, 441] width 14 height 14
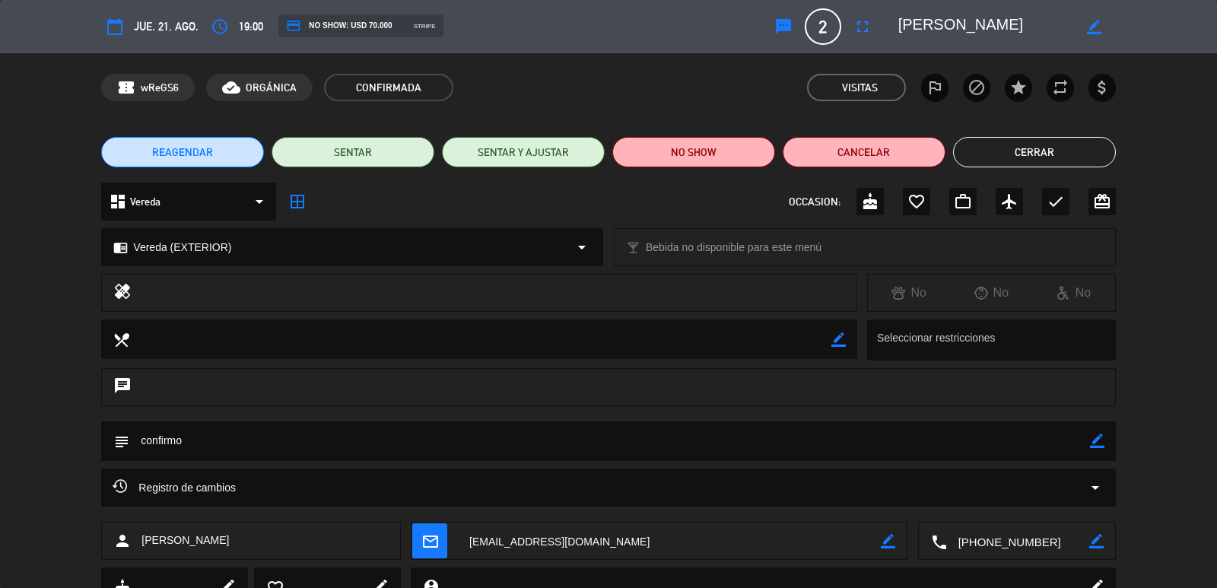
drag, startPoint x: 1007, startPoint y: 137, endPoint x: 1034, endPoint y: 143, distance: 28.0
click at [1007, 137] on button "Cerrar" at bounding box center [1034, 152] width 163 height 30
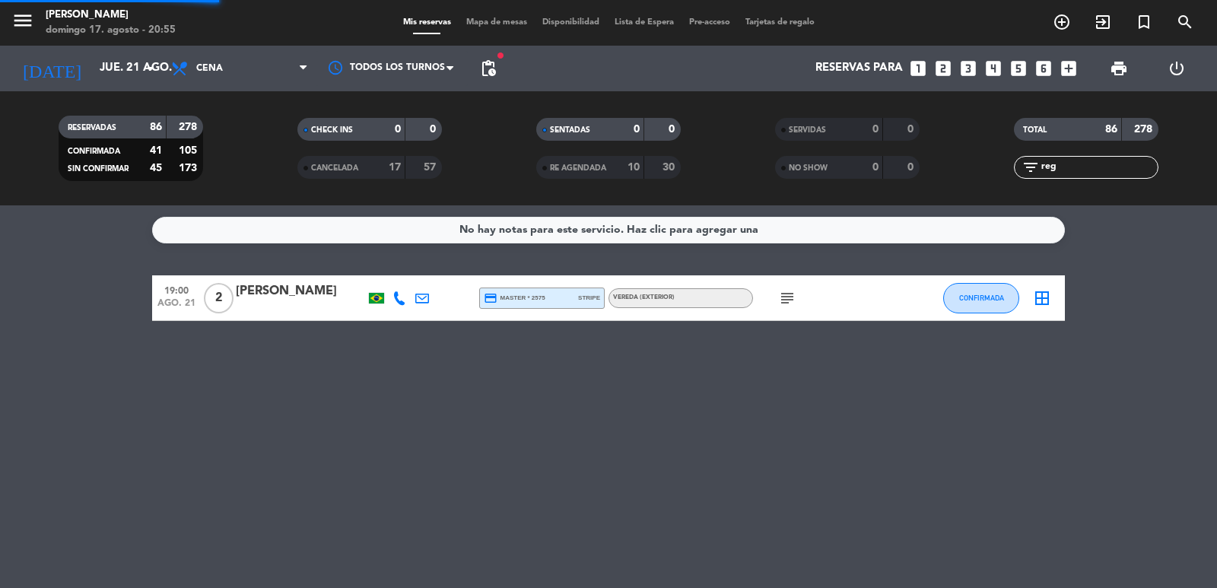
click at [1101, 167] on input "reg" at bounding box center [1099, 167] width 118 height 17
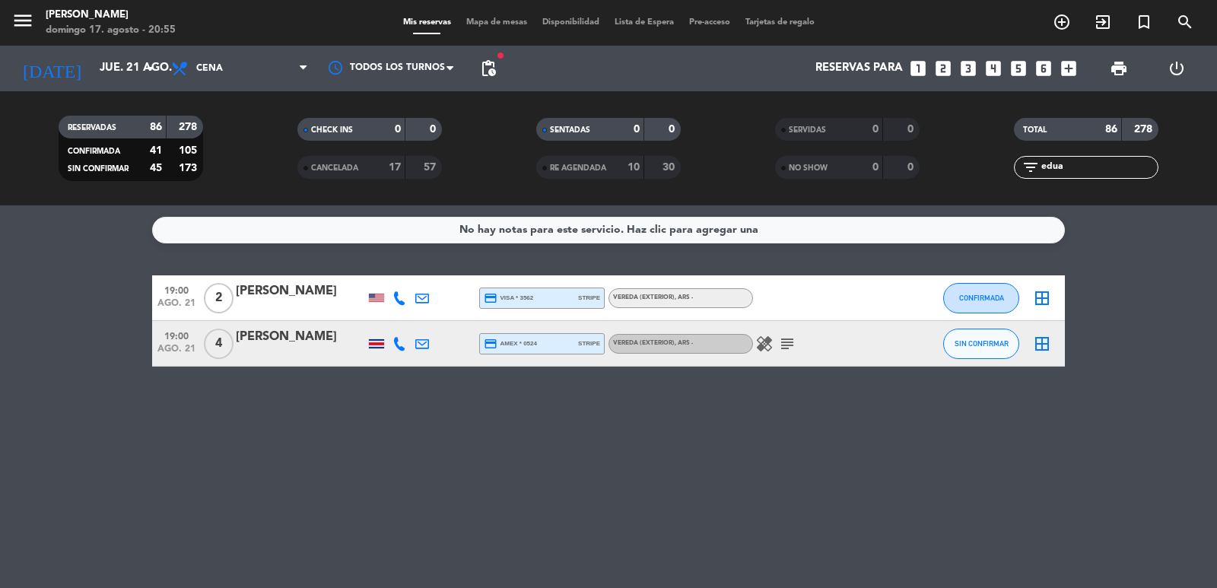
type input "edua"
click at [307, 338] on div "[PERSON_NAME]" at bounding box center [300, 337] width 129 height 20
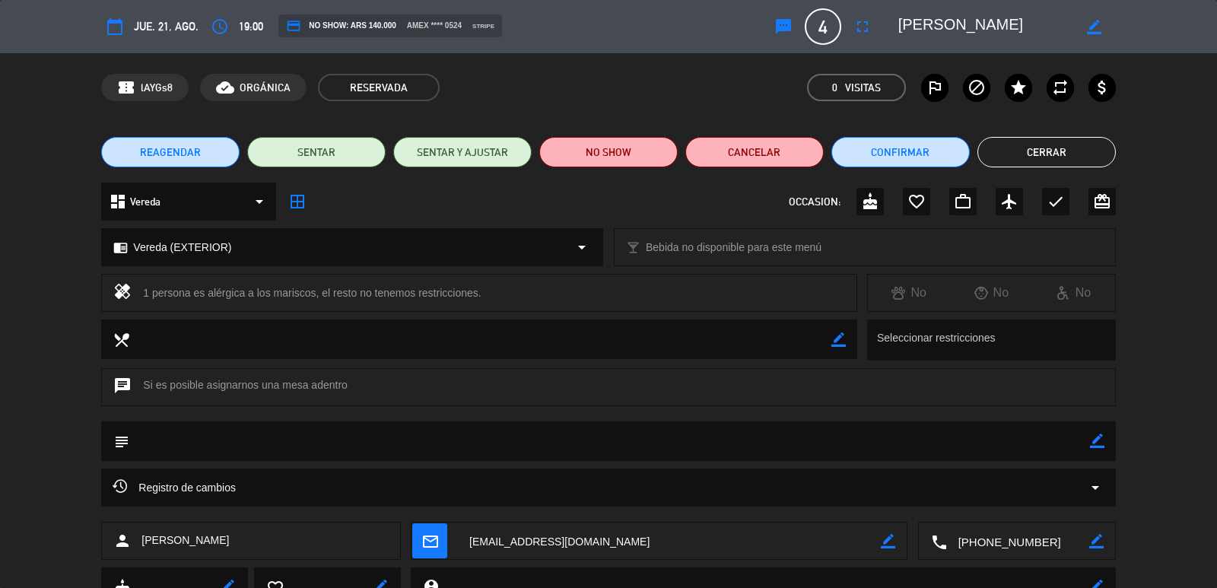
drag, startPoint x: 1093, startPoint y: 434, endPoint x: 1075, endPoint y: 443, distance: 20.4
click at [1093, 436] on icon "border_color" at bounding box center [1097, 441] width 14 height 14
click at [1064, 444] on textarea at bounding box center [609, 440] width 960 height 39
type textarea "confirmo"
click at [1091, 441] on icon at bounding box center [1097, 441] width 14 height 14
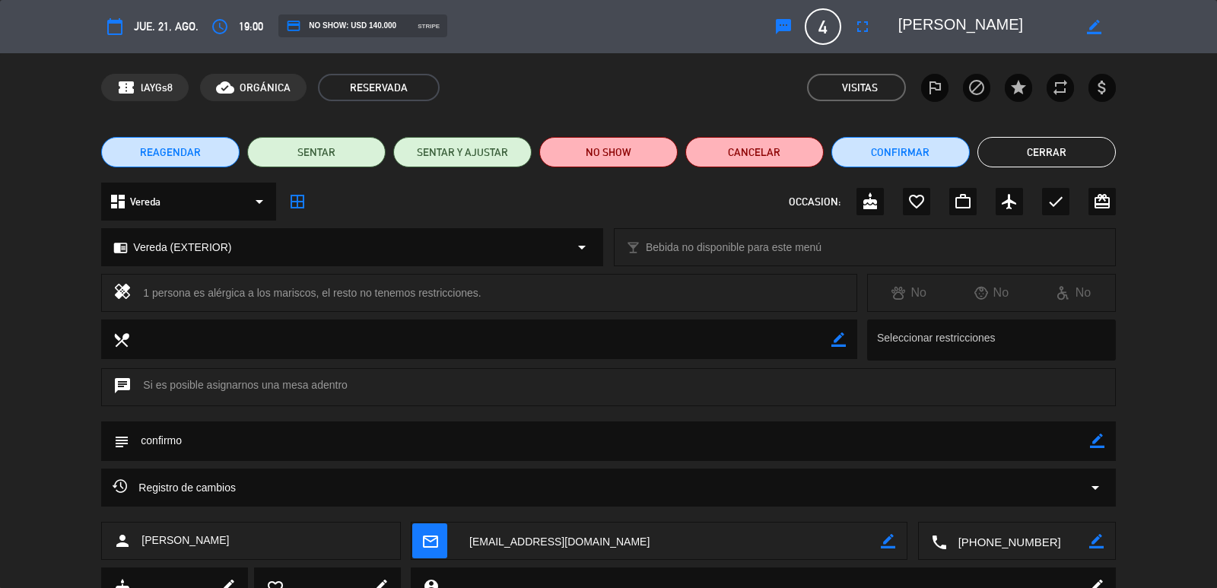
click at [1008, 142] on button "Cerrar" at bounding box center [1046, 152] width 138 height 30
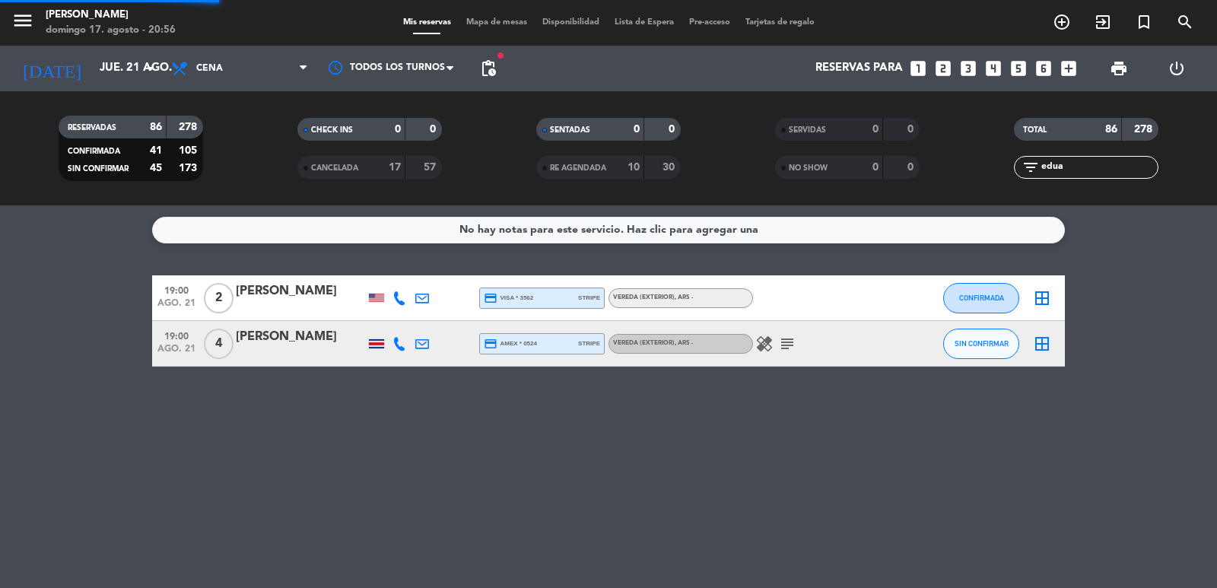
click at [1044, 167] on input "edua" at bounding box center [1099, 167] width 118 height 17
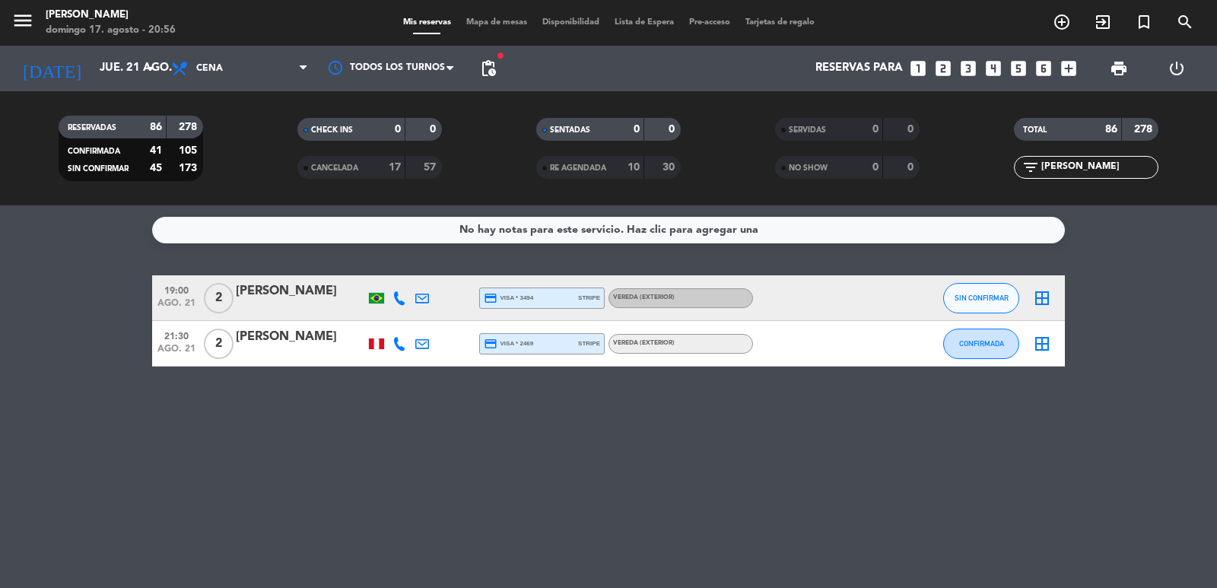
type input "[PERSON_NAME]"
click at [248, 295] on div "[PERSON_NAME]" at bounding box center [300, 291] width 129 height 20
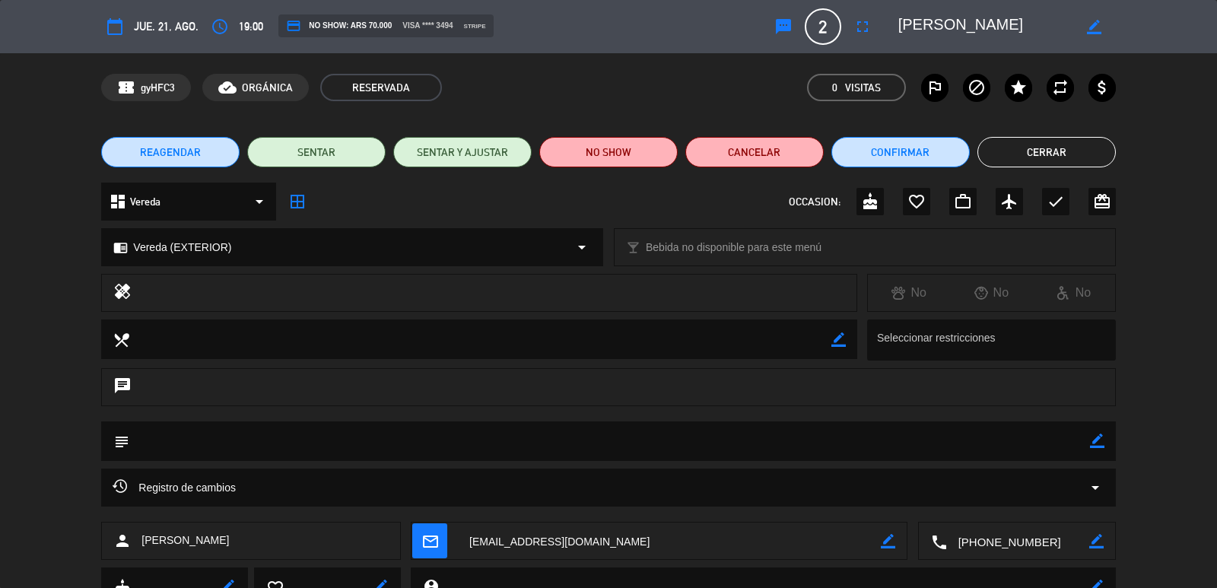
click at [1101, 443] on icon "border_color" at bounding box center [1097, 441] width 14 height 14
click at [1072, 442] on textarea at bounding box center [609, 440] width 960 height 39
type textarea "confirmo"
click at [1093, 444] on icon at bounding box center [1097, 441] width 14 height 14
drag, startPoint x: 1028, startPoint y: 140, endPoint x: 1060, endPoint y: 164, distance: 39.7
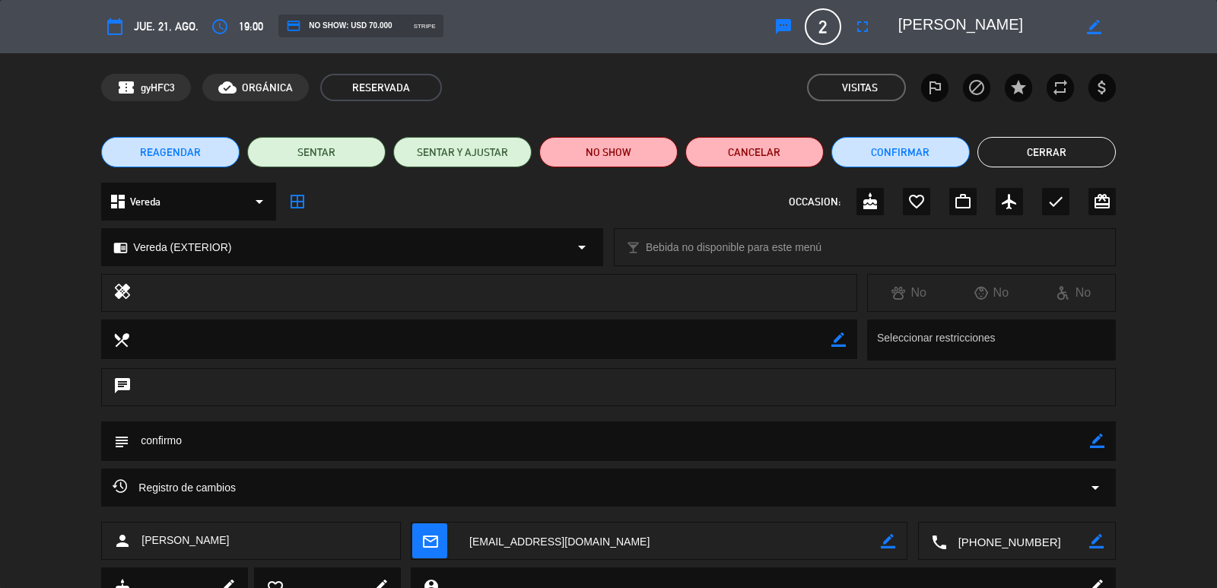
click at [1028, 140] on button "Cerrar" at bounding box center [1046, 152] width 138 height 30
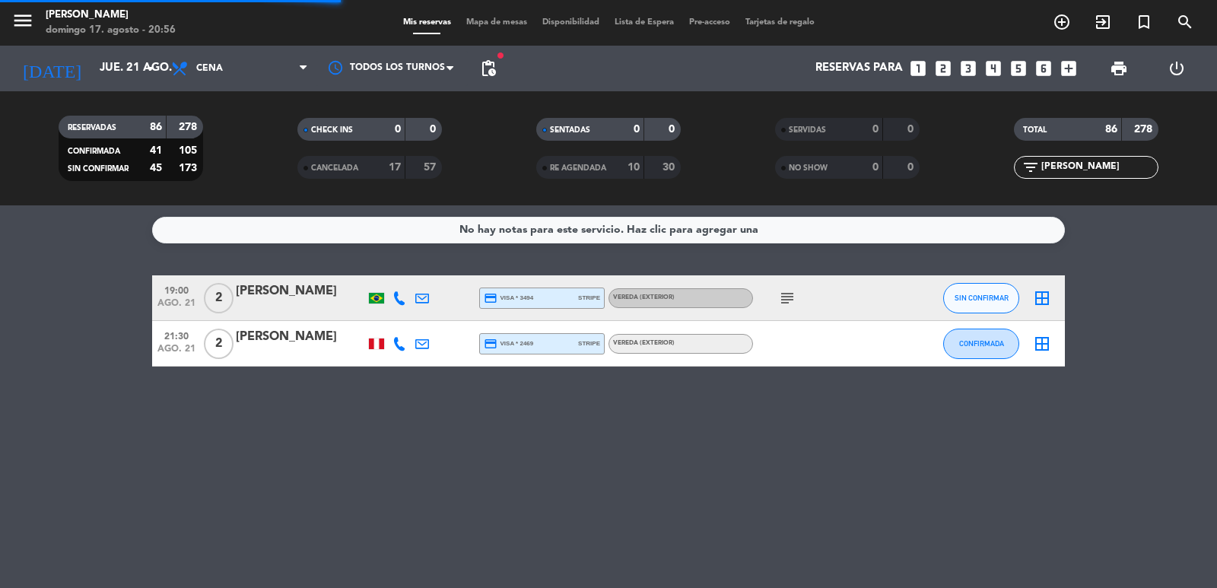
click at [1074, 174] on input "[PERSON_NAME]" at bounding box center [1099, 167] width 118 height 17
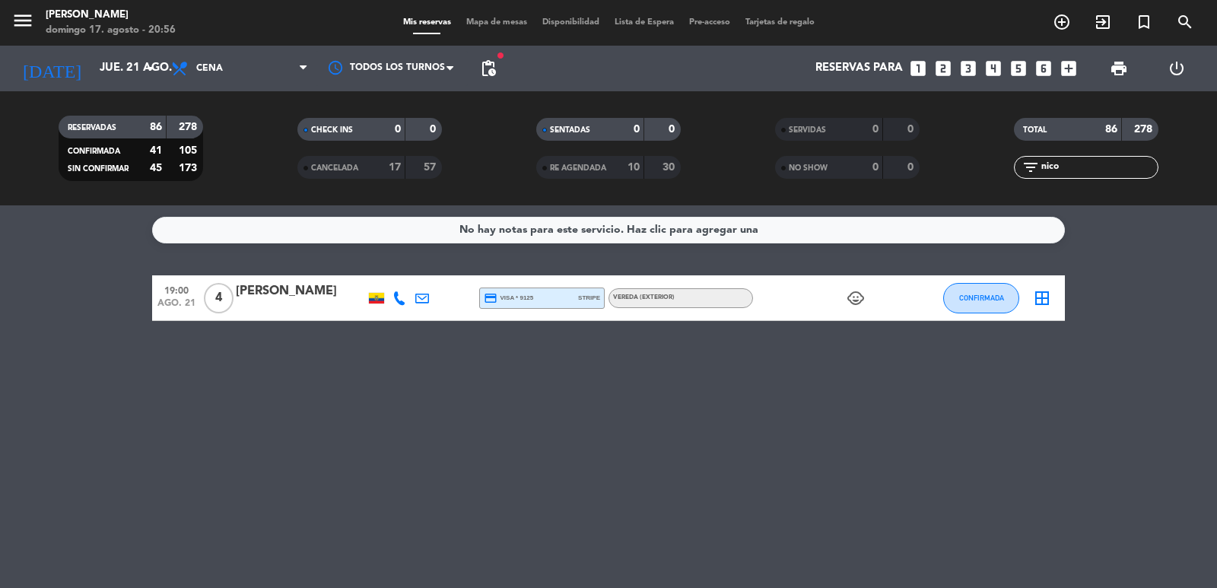
type input "nico"
click at [253, 287] on div "[PERSON_NAME]" at bounding box center [300, 291] width 129 height 20
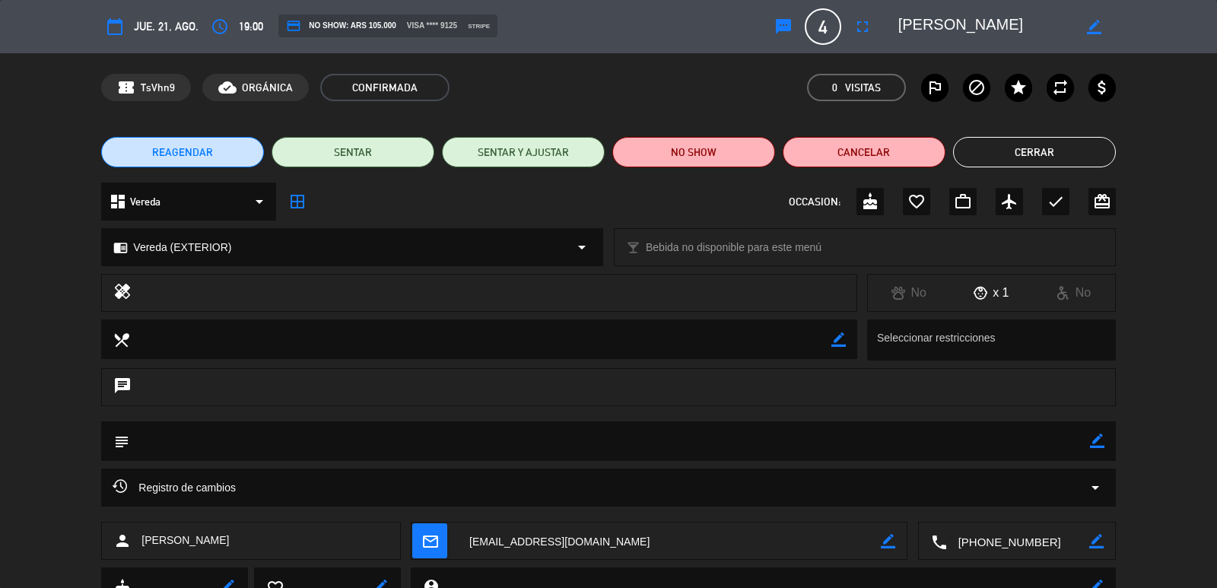
click at [1095, 440] on icon "border_color" at bounding box center [1097, 441] width 14 height 14
click at [1050, 457] on textarea at bounding box center [609, 440] width 960 height 39
type textarea "confirmo"
click at [1103, 440] on icon at bounding box center [1097, 441] width 14 height 14
click at [1029, 145] on button "Cerrar" at bounding box center [1034, 152] width 163 height 30
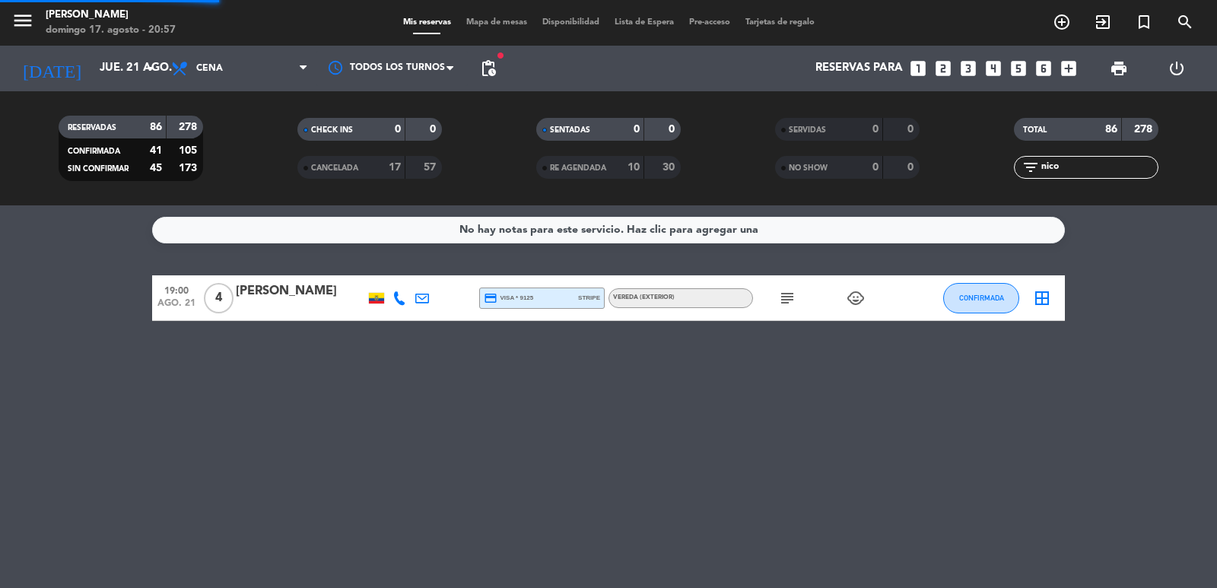
click at [1087, 176] on div "filter_list nico" at bounding box center [1086, 167] width 145 height 23
click at [1085, 169] on input "nico" at bounding box center [1099, 167] width 118 height 17
type input "[PERSON_NAME]"
click at [279, 295] on div "[PERSON_NAME]" at bounding box center [300, 291] width 129 height 20
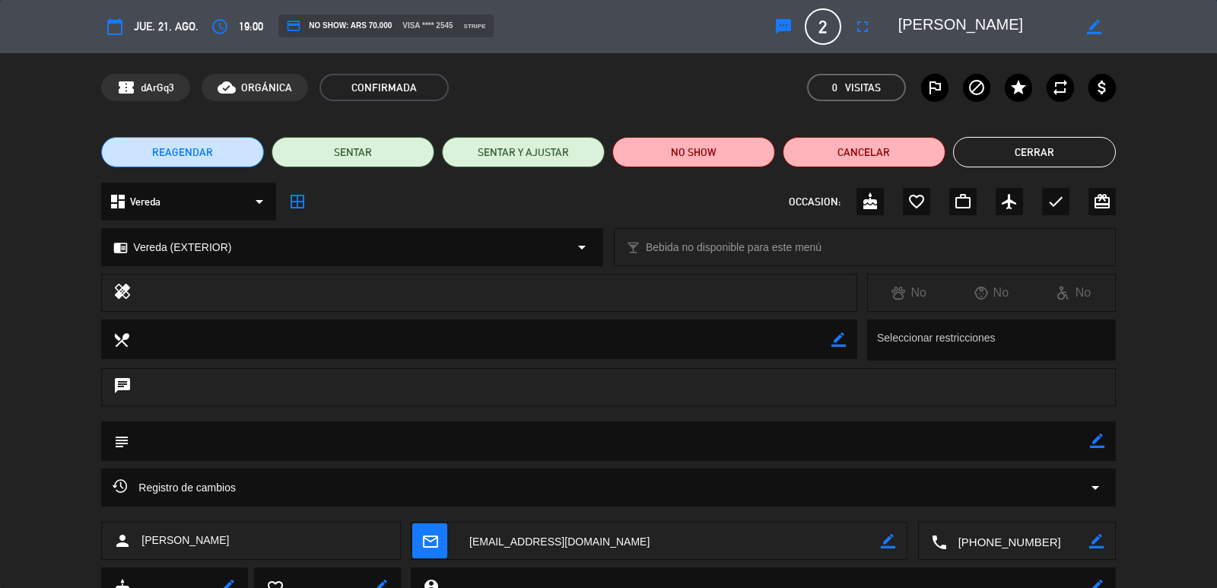
click at [1099, 442] on icon "border_color" at bounding box center [1097, 441] width 14 height 14
click at [1062, 445] on textarea at bounding box center [609, 440] width 960 height 39
type textarea "confirfmo"
click at [1096, 440] on icon at bounding box center [1097, 441] width 14 height 14
click at [1024, 149] on button "Cerrar" at bounding box center [1034, 152] width 163 height 30
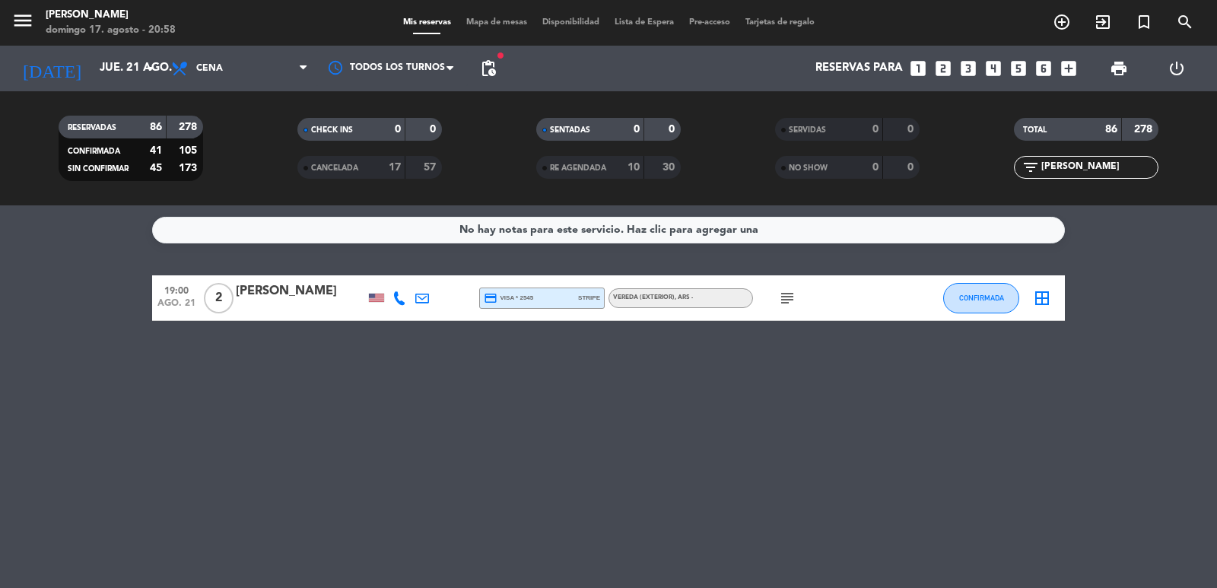
click at [1082, 173] on input "[PERSON_NAME]" at bounding box center [1099, 167] width 118 height 17
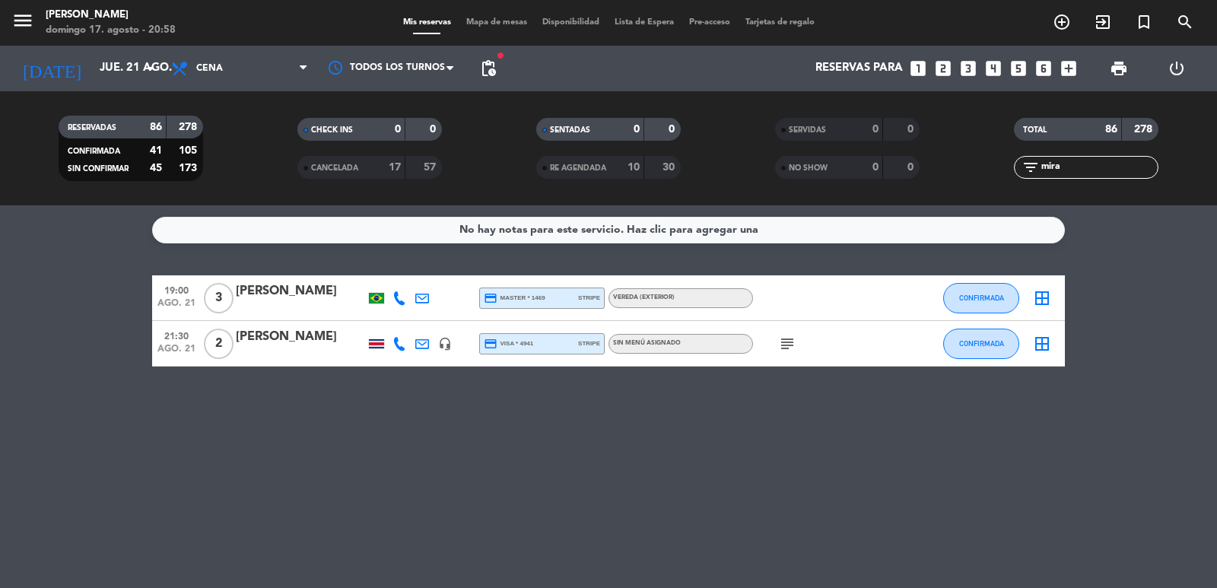
type input "mira"
click at [289, 298] on div "[PERSON_NAME]" at bounding box center [300, 291] width 129 height 20
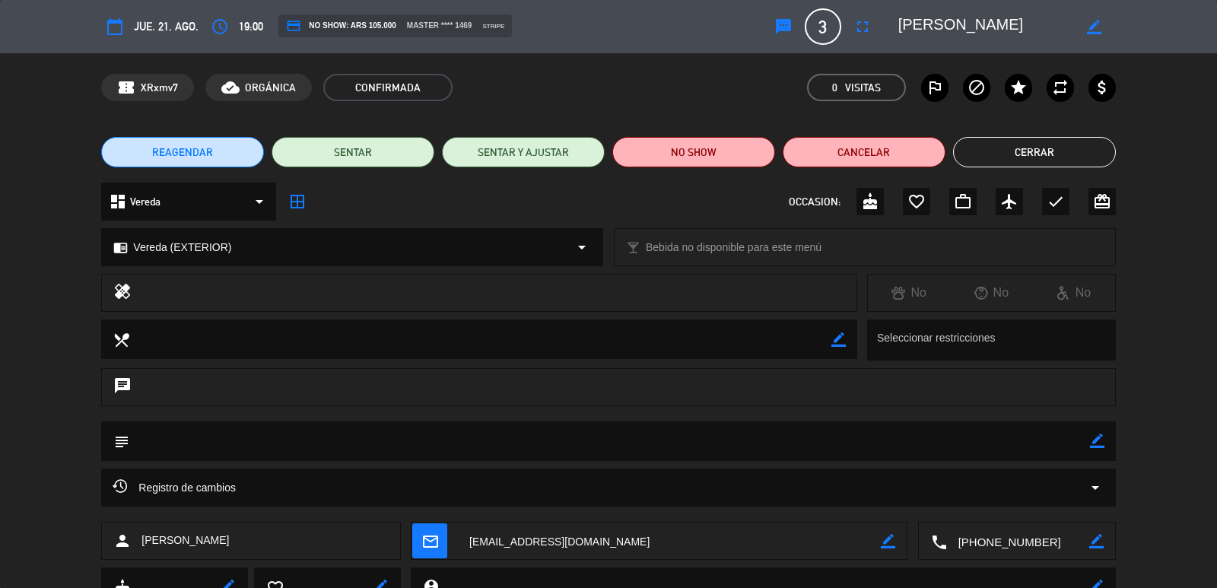
click at [1097, 442] on icon "border_color" at bounding box center [1097, 441] width 14 height 14
click at [1050, 443] on textarea at bounding box center [609, 440] width 960 height 39
type textarea "confirmo"
click at [1101, 442] on icon at bounding box center [1097, 441] width 14 height 14
click at [1027, 156] on button "Cerrar" at bounding box center [1034, 152] width 163 height 30
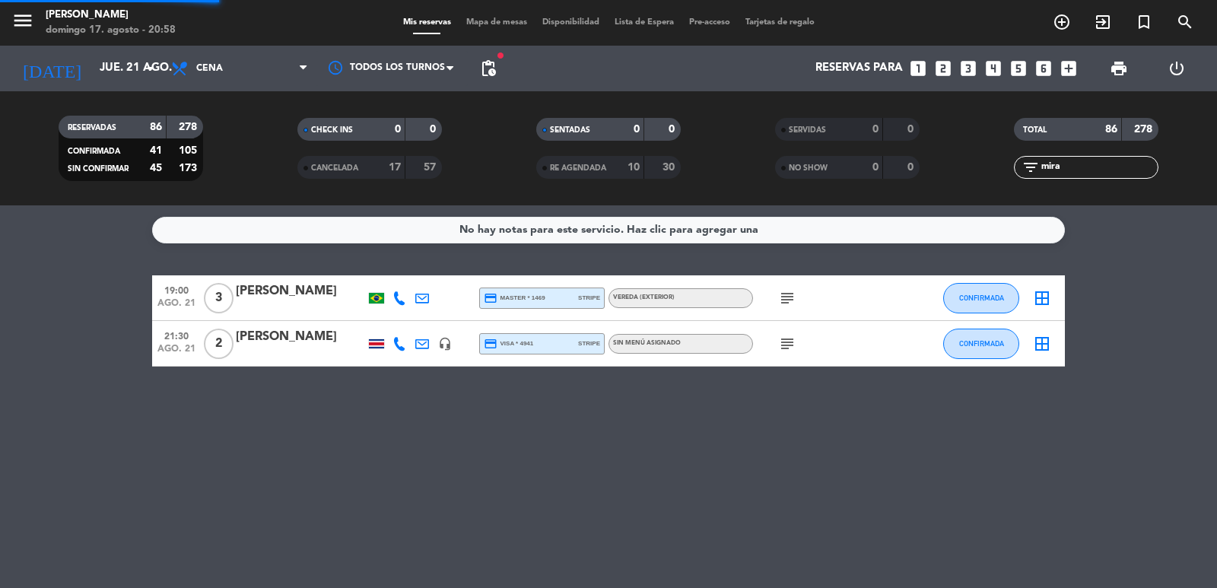
click at [1079, 179] on div "TOTAL 86 278 filter_list mira" at bounding box center [1086, 148] width 239 height 84
click at [1082, 167] on input "mira" at bounding box center [1099, 167] width 118 height 17
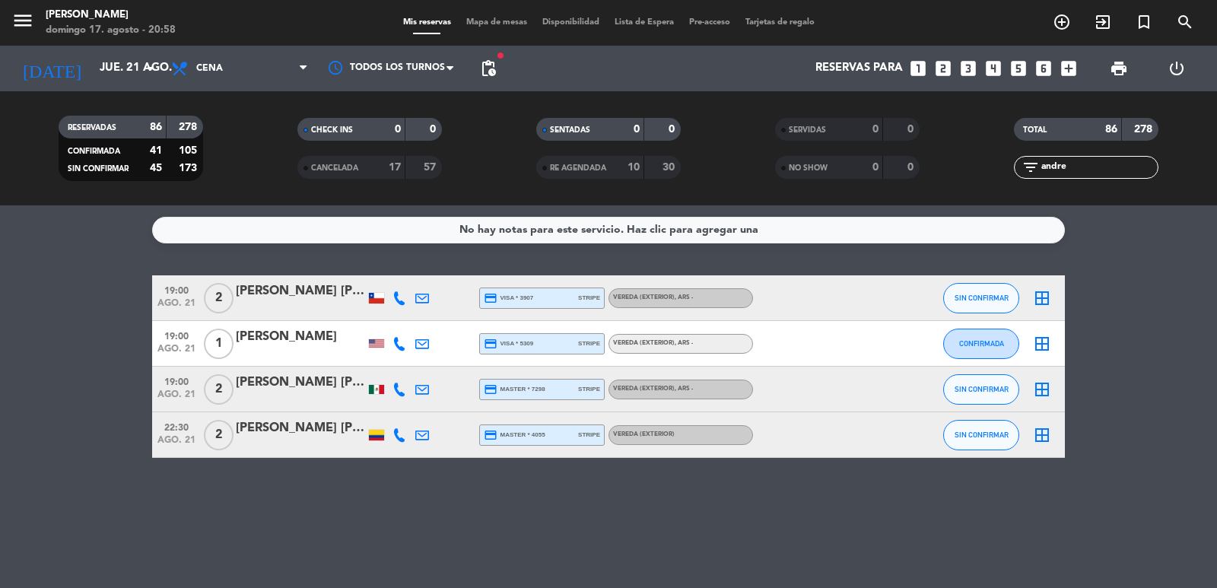
type input "andre"
click at [272, 388] on div "[PERSON_NAME] [PERSON_NAME]" at bounding box center [300, 383] width 129 height 20
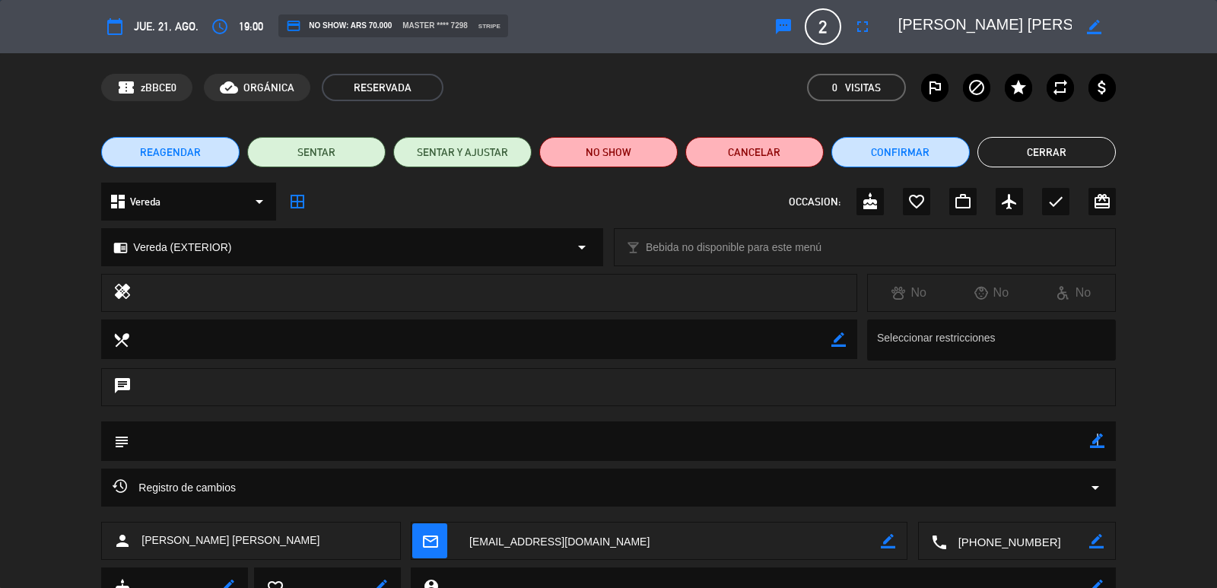
click at [1096, 443] on icon "border_color" at bounding box center [1097, 441] width 14 height 14
click at [1056, 442] on textarea at bounding box center [609, 440] width 960 height 39
type textarea "confirmo"
click at [1092, 438] on icon at bounding box center [1097, 441] width 14 height 14
click at [1084, 154] on button "Cerrar" at bounding box center [1046, 152] width 138 height 30
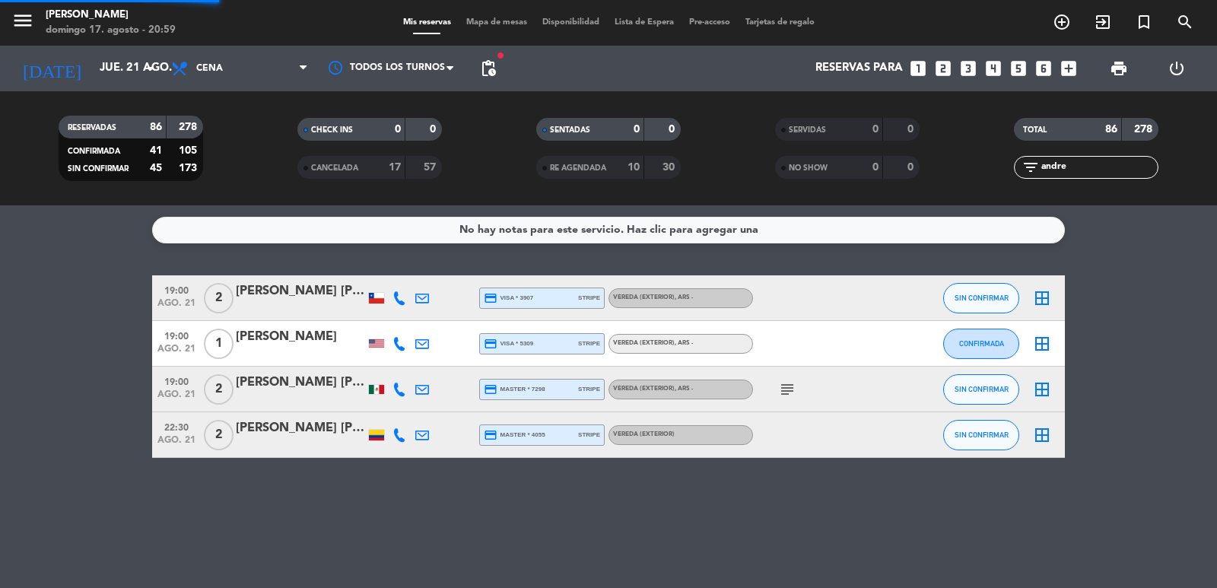
click at [1085, 172] on input "andre" at bounding box center [1099, 167] width 118 height 17
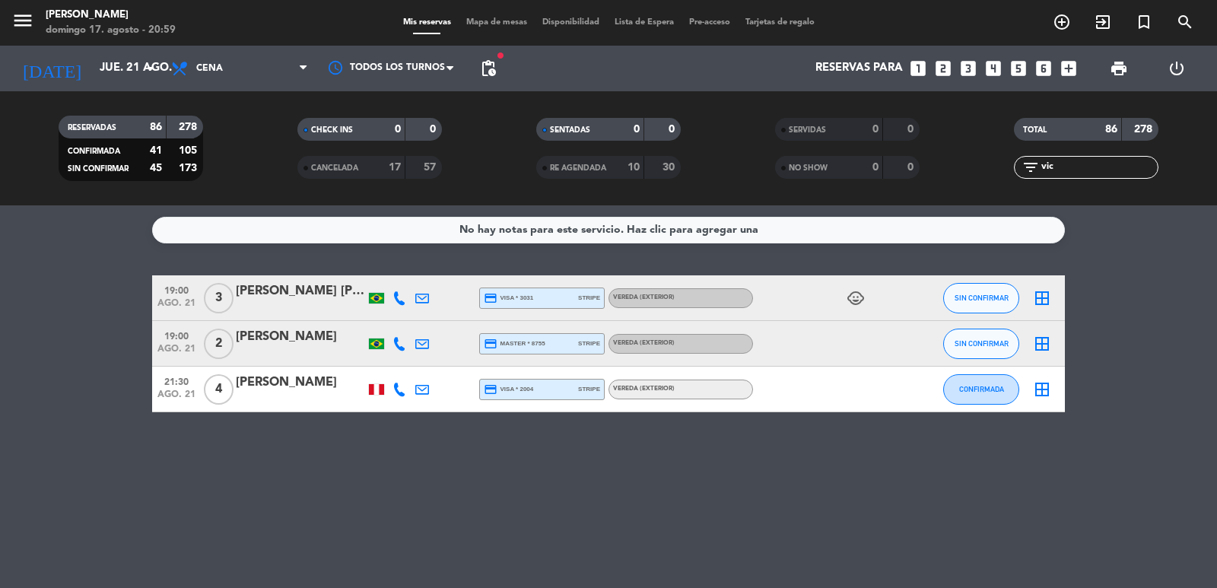
type input "vic"
click at [288, 298] on div "[PERSON_NAME] [PERSON_NAME]" at bounding box center [300, 291] width 129 height 20
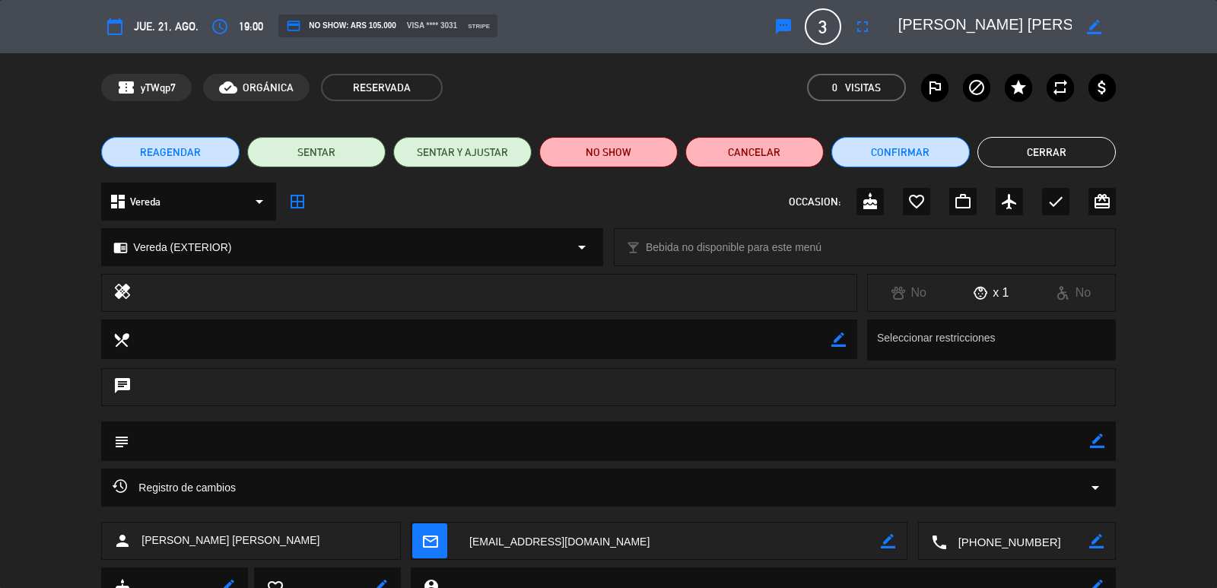
click at [1098, 437] on icon "border_color" at bounding box center [1097, 441] width 14 height 14
click at [1072, 444] on textarea at bounding box center [609, 440] width 960 height 39
type textarea "confirmo"
click at [1098, 441] on icon at bounding box center [1097, 441] width 14 height 14
click at [1007, 151] on button "Cerrar" at bounding box center [1046, 152] width 138 height 30
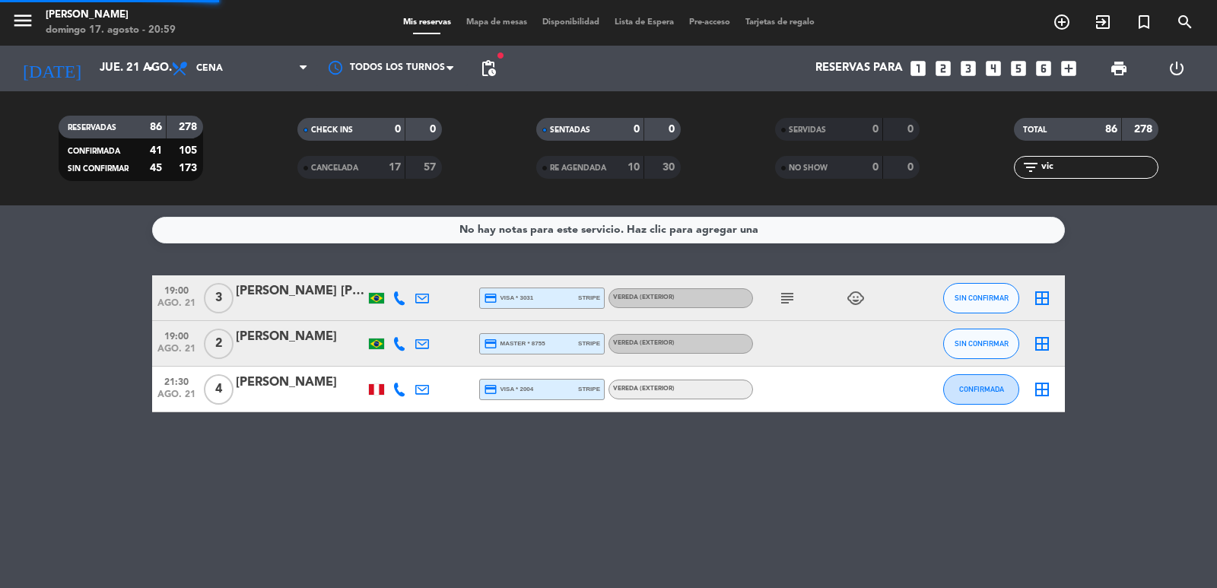
click at [1064, 168] on input "vic" at bounding box center [1099, 167] width 118 height 17
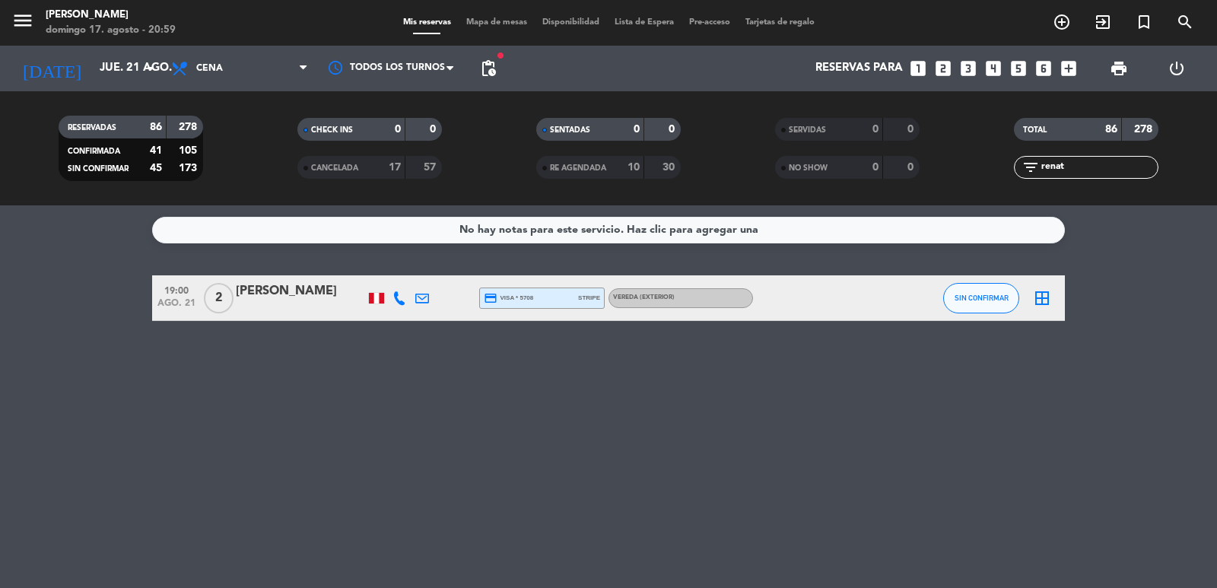
type input "renat"
click at [309, 305] on div at bounding box center [300, 308] width 129 height 12
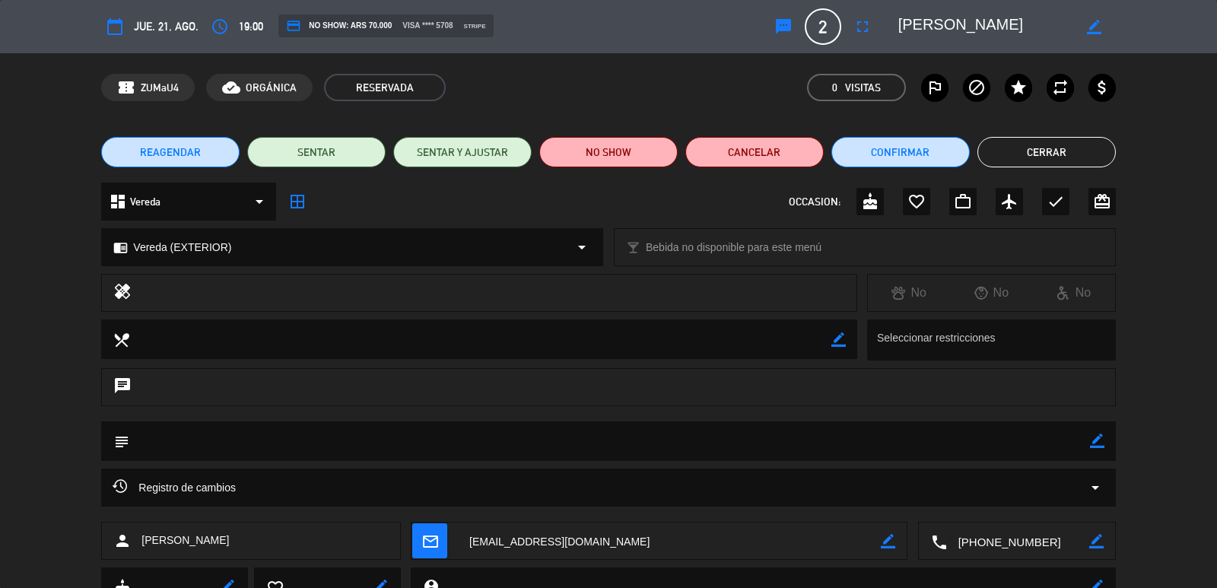
click at [1091, 442] on icon "border_color" at bounding box center [1097, 441] width 14 height 14
click at [1060, 443] on textarea at bounding box center [609, 440] width 960 height 39
type textarea "confirmo"
click at [1111, 436] on div "subject" at bounding box center [608, 441] width 1014 height 40
click at [1098, 442] on icon at bounding box center [1097, 441] width 14 height 14
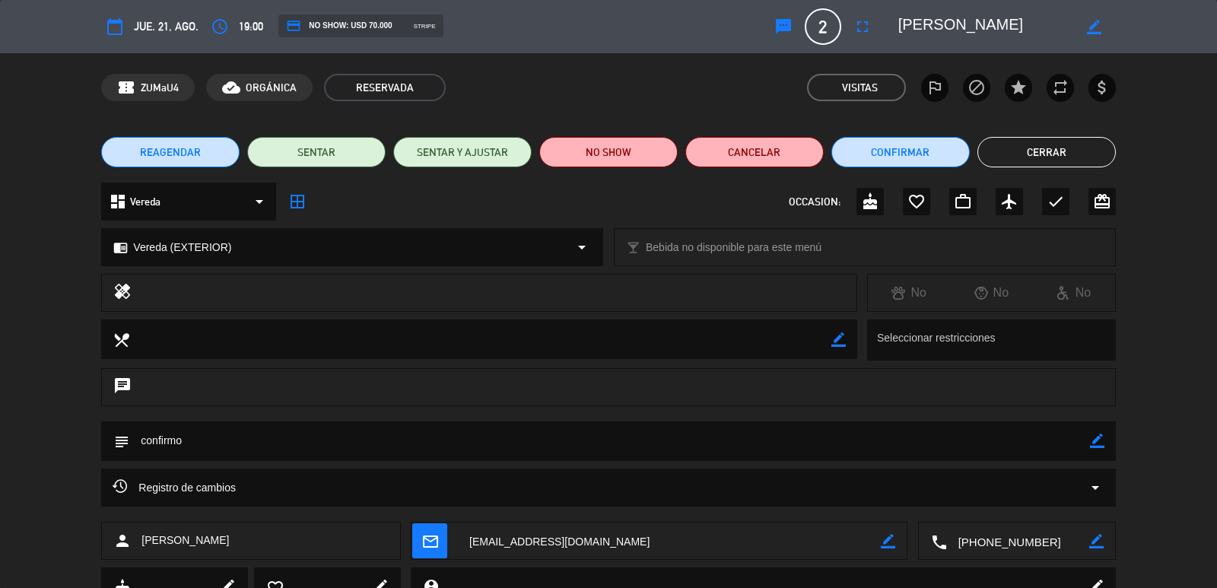
drag, startPoint x: 1028, startPoint y: 155, endPoint x: 1035, endPoint y: 159, distance: 8.5
click at [1028, 156] on button "Cerrar" at bounding box center [1046, 152] width 138 height 30
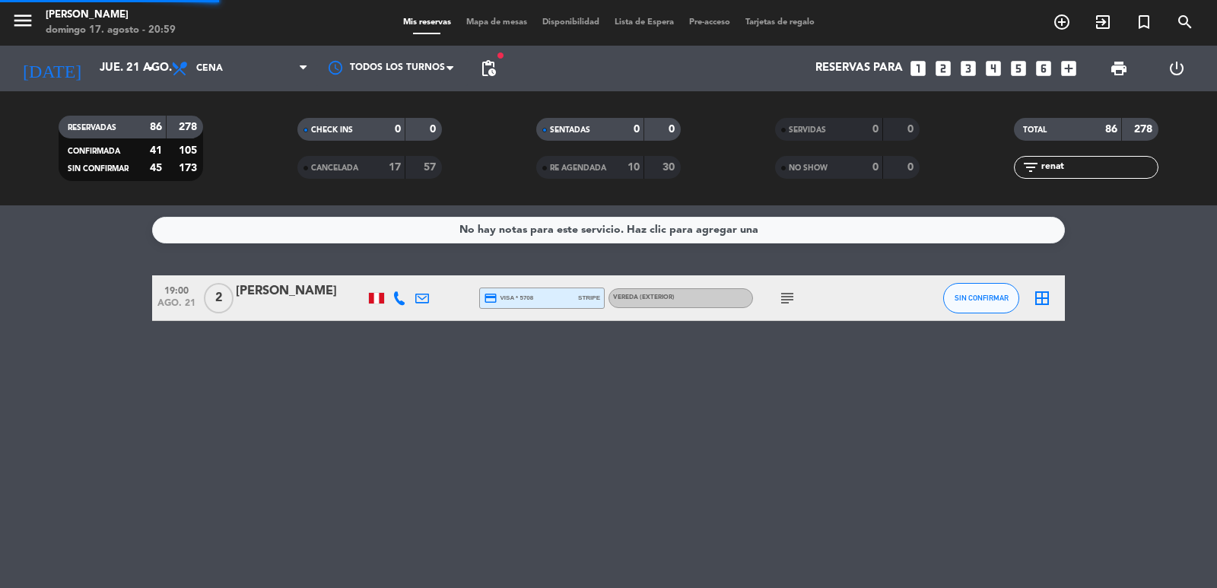
click at [1067, 162] on input "renat" at bounding box center [1099, 167] width 118 height 17
type input "s"
type input "dev"
click at [332, 300] on div "[PERSON_NAME]" at bounding box center [300, 291] width 129 height 20
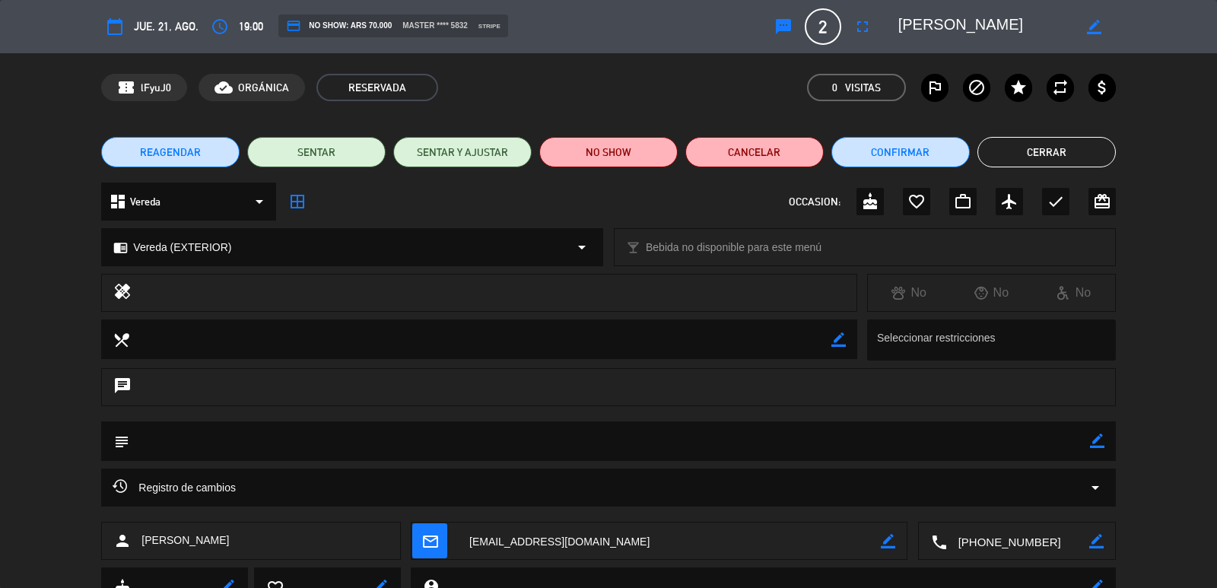
click at [1097, 440] on icon "border_color" at bounding box center [1097, 441] width 14 height 14
click at [1059, 443] on textarea at bounding box center [609, 440] width 960 height 39
type textarea "confirmo"
click at [1101, 441] on icon at bounding box center [1097, 441] width 14 height 14
click at [1096, 153] on button "Cerrar" at bounding box center [1046, 152] width 138 height 30
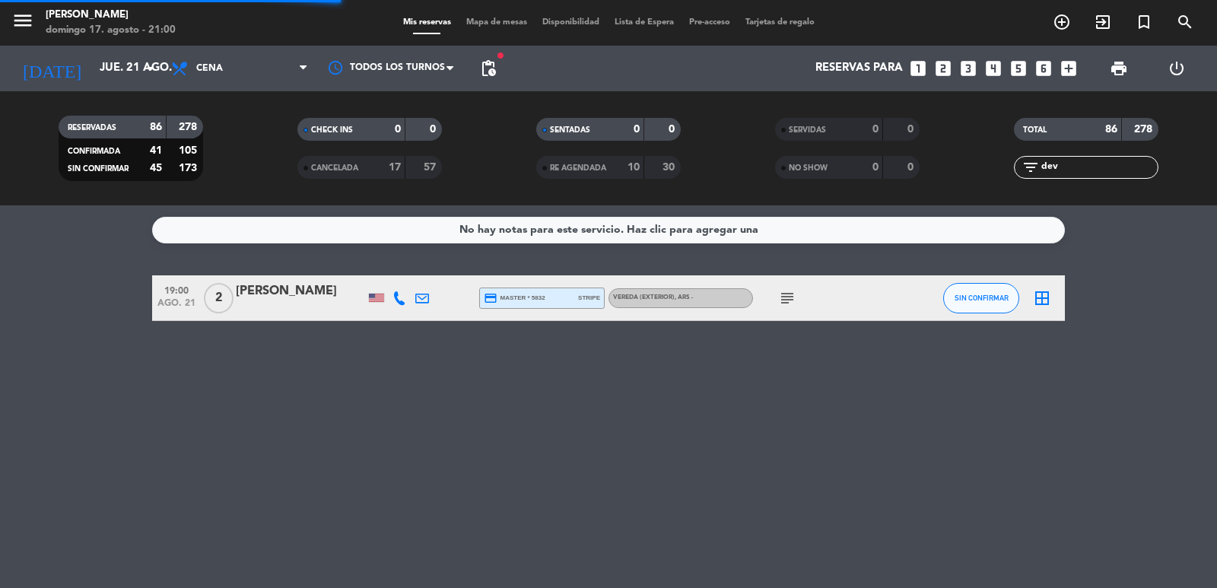
click at [1092, 168] on input "dev" at bounding box center [1099, 167] width 118 height 17
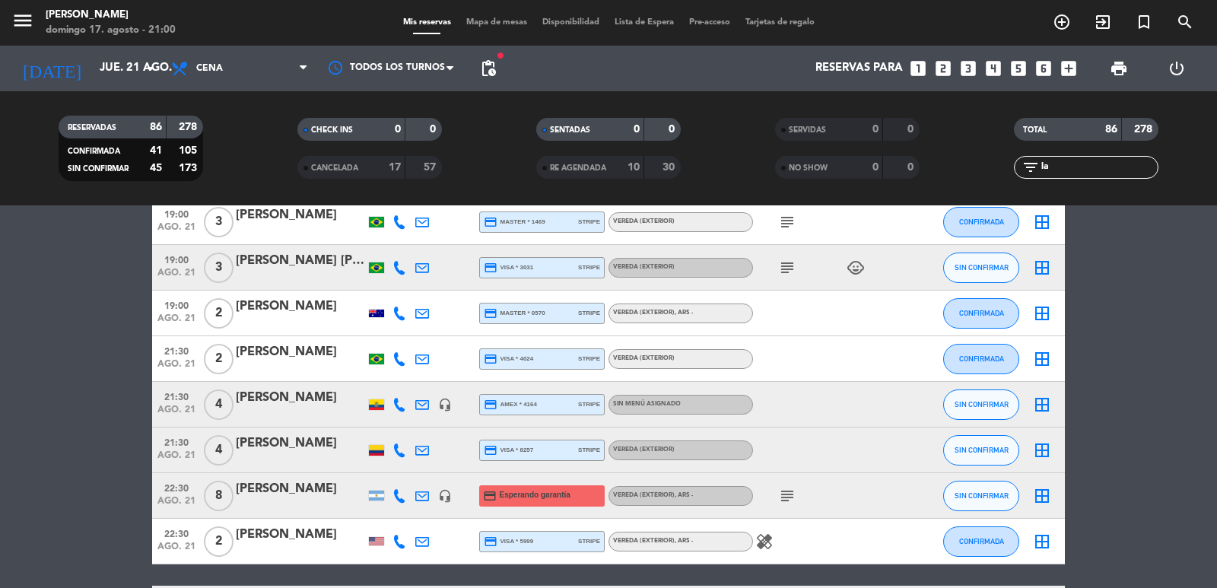
scroll to position [515, 0]
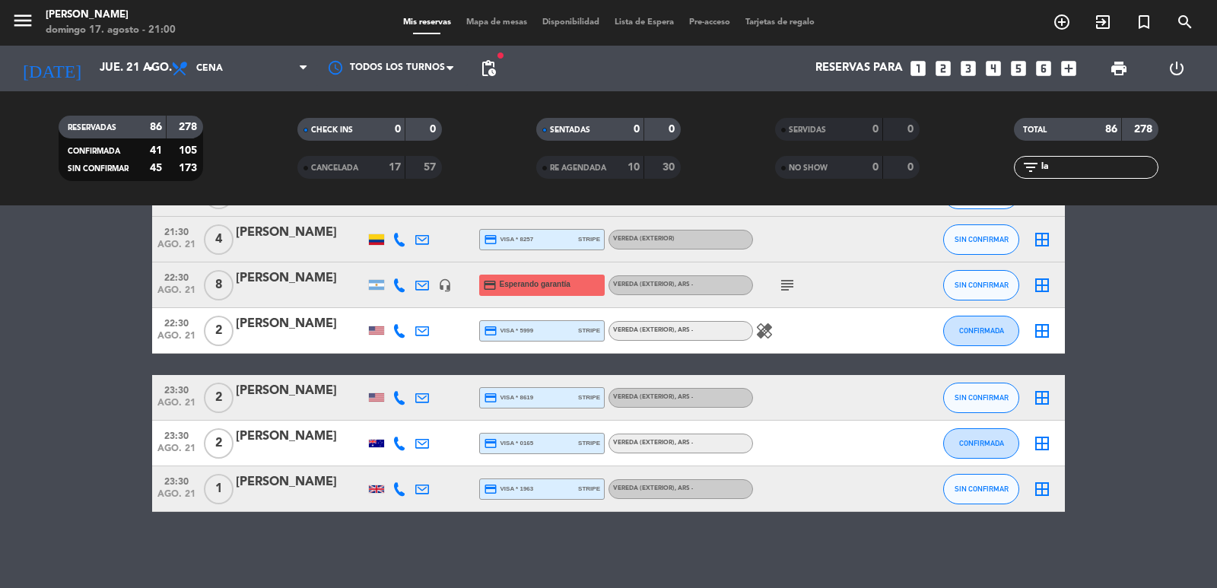
type input "l"
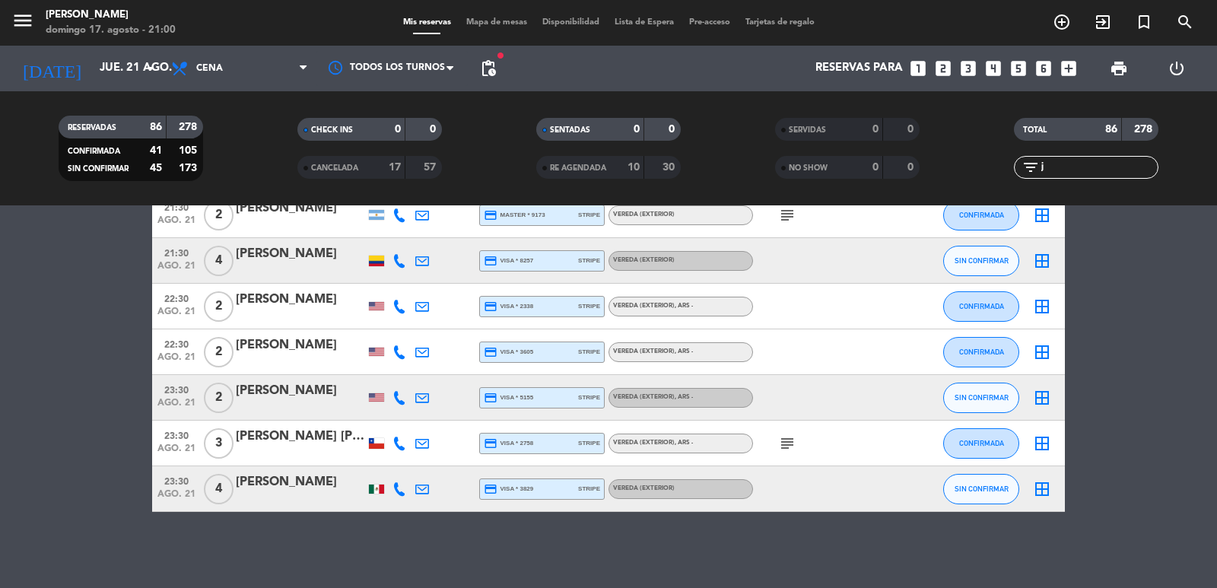
scroll to position [0, 0]
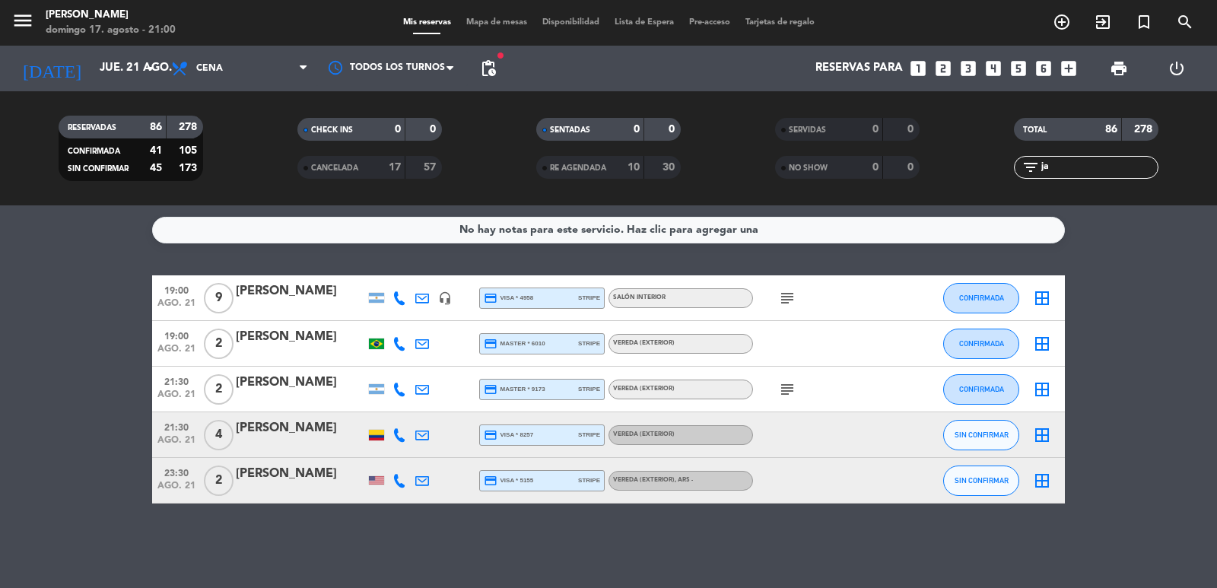
type input "ja"
click at [281, 337] on div "[PERSON_NAME]" at bounding box center [300, 337] width 129 height 20
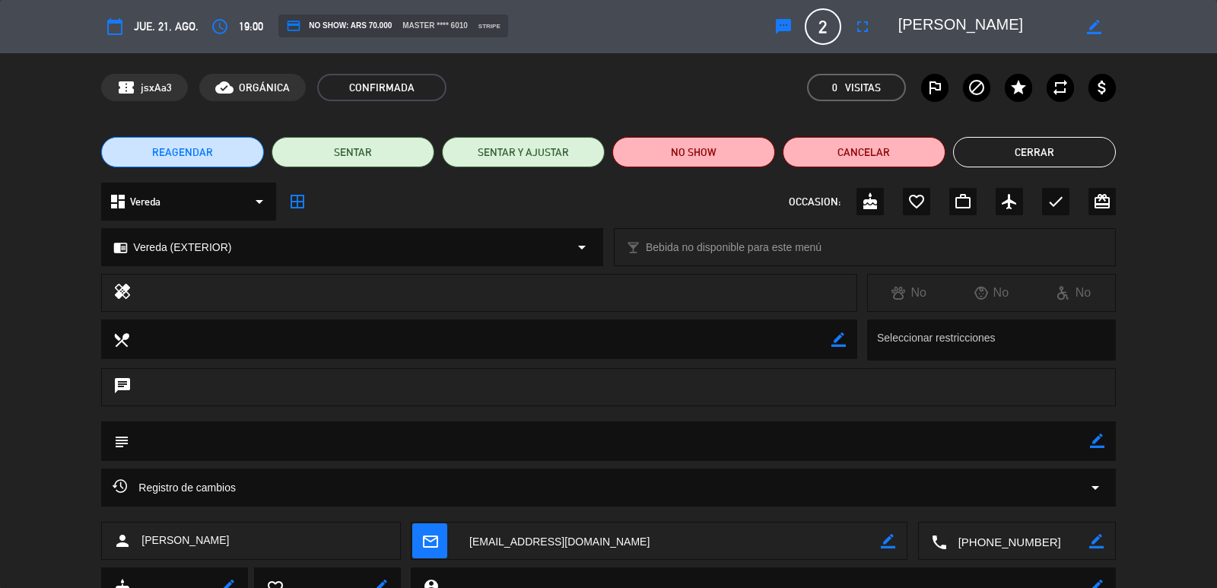
drag, startPoint x: 1092, startPoint y: 443, endPoint x: 1068, endPoint y: 447, distance: 24.8
click at [1092, 442] on icon "border_color" at bounding box center [1097, 441] width 14 height 14
click at [1044, 451] on textarea at bounding box center [609, 440] width 960 height 39
type textarea "confirmo"
click at [1091, 444] on icon at bounding box center [1097, 441] width 14 height 14
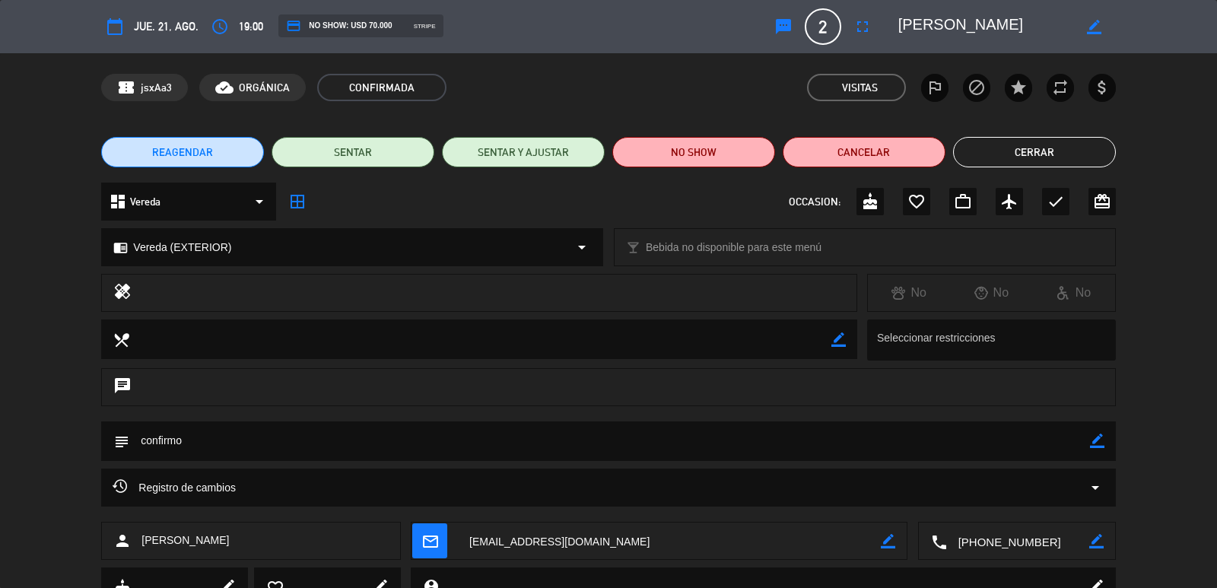
drag, startPoint x: 996, startPoint y: 142, endPoint x: 1050, endPoint y: 157, distance: 56.8
click at [1004, 145] on button "Cerrar" at bounding box center [1034, 152] width 163 height 30
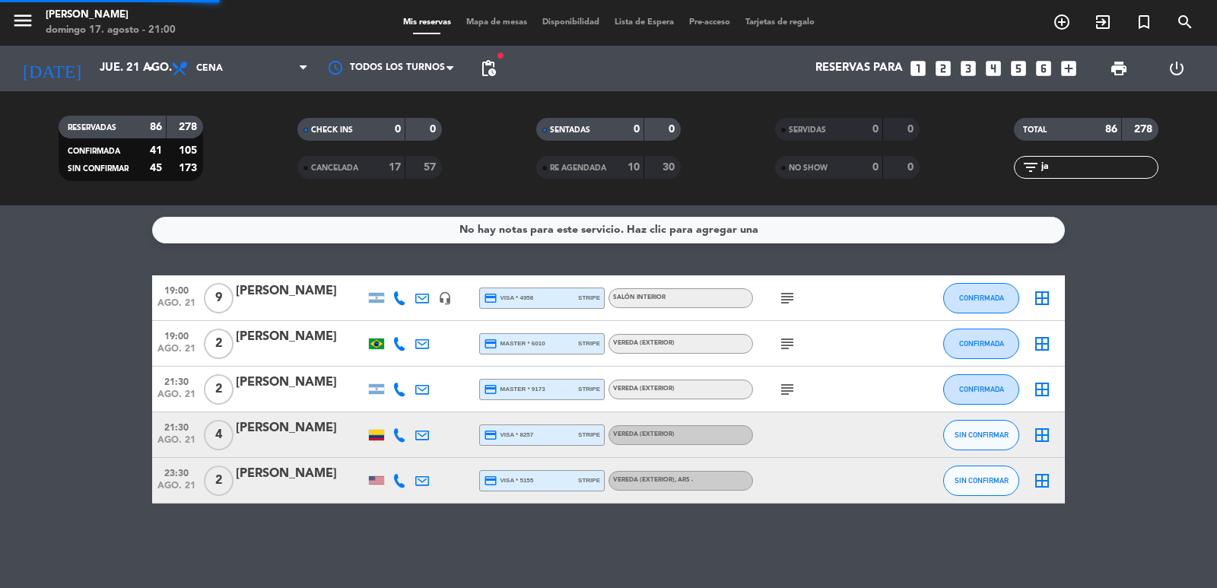
click at [1053, 159] on input "ja" at bounding box center [1099, 167] width 118 height 17
click at [1058, 170] on input "ja" at bounding box center [1099, 167] width 118 height 17
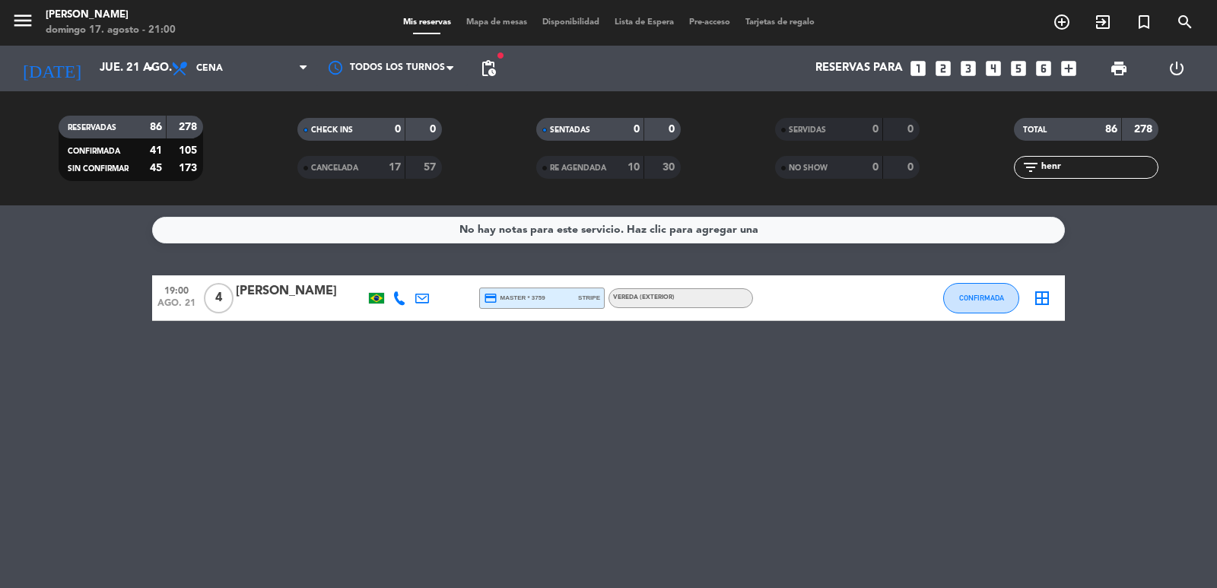
type input "henr"
click at [301, 284] on div "[PERSON_NAME]" at bounding box center [300, 291] width 129 height 20
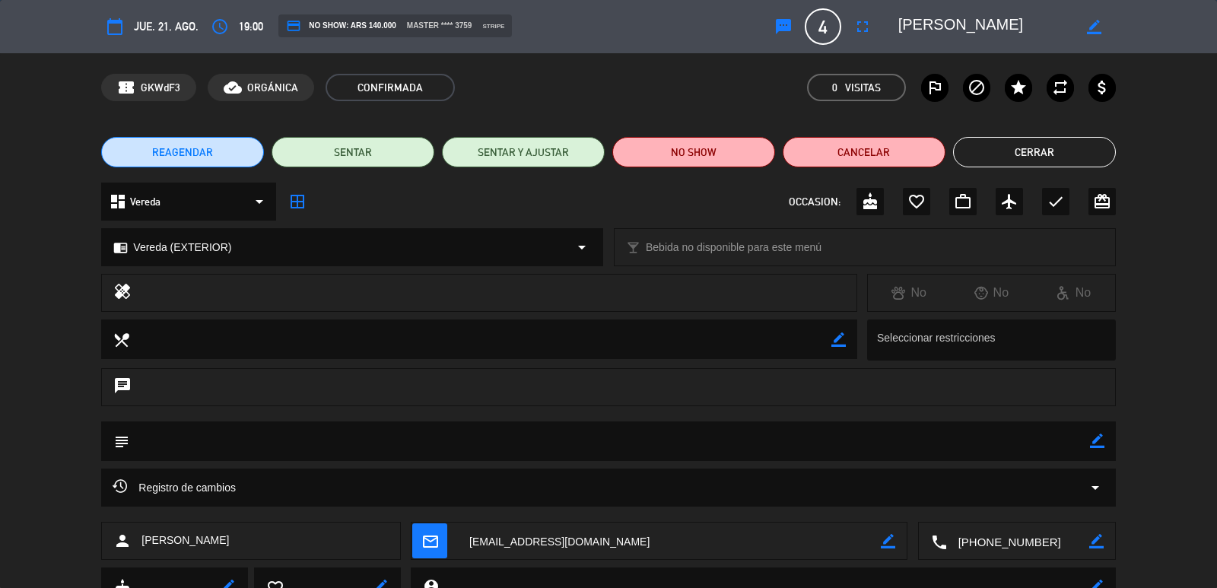
click at [1093, 442] on icon "border_color" at bounding box center [1097, 441] width 14 height 14
click at [1052, 443] on textarea at bounding box center [609, 440] width 960 height 39
type textarea "confirmoi"
click at [1105, 433] on div "subject" at bounding box center [608, 441] width 1014 height 40
click at [1084, 446] on textarea at bounding box center [609, 440] width 960 height 39
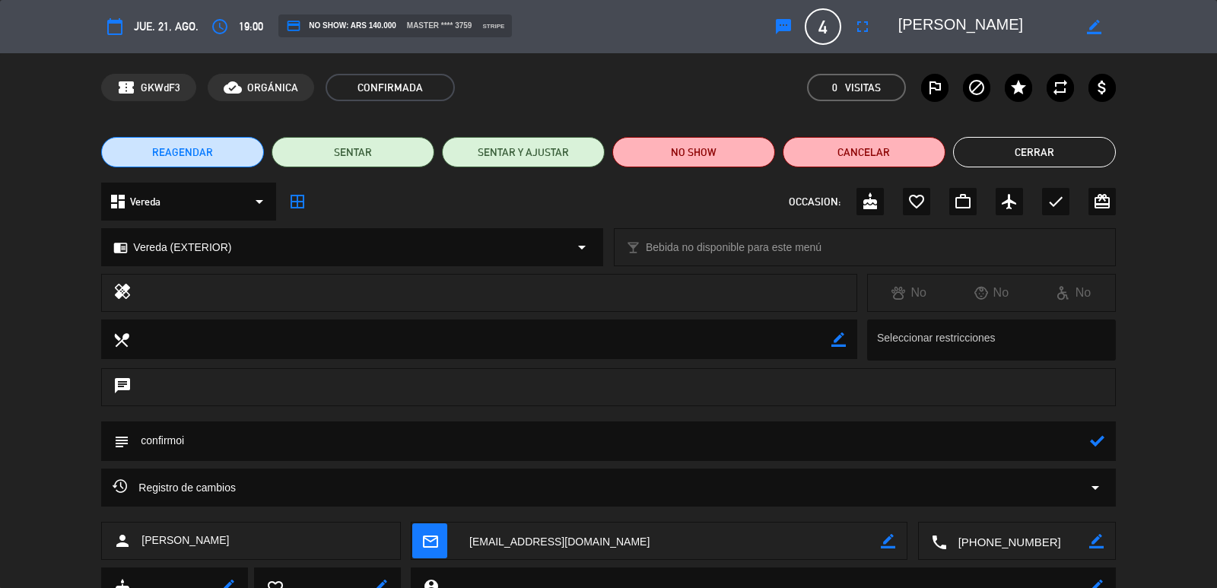
click at [1104, 444] on icon at bounding box center [1097, 441] width 14 height 14
click at [1021, 123] on div "REAGENDAR SENTAR SENTAR Y AJUSTAR NO SHOW Cancelar Cerrar" at bounding box center [608, 152] width 1217 height 61
drag, startPoint x: 1040, startPoint y: 149, endPoint x: 1082, endPoint y: 166, distance: 45.8
click at [1041, 149] on button "Cerrar" at bounding box center [1034, 152] width 163 height 30
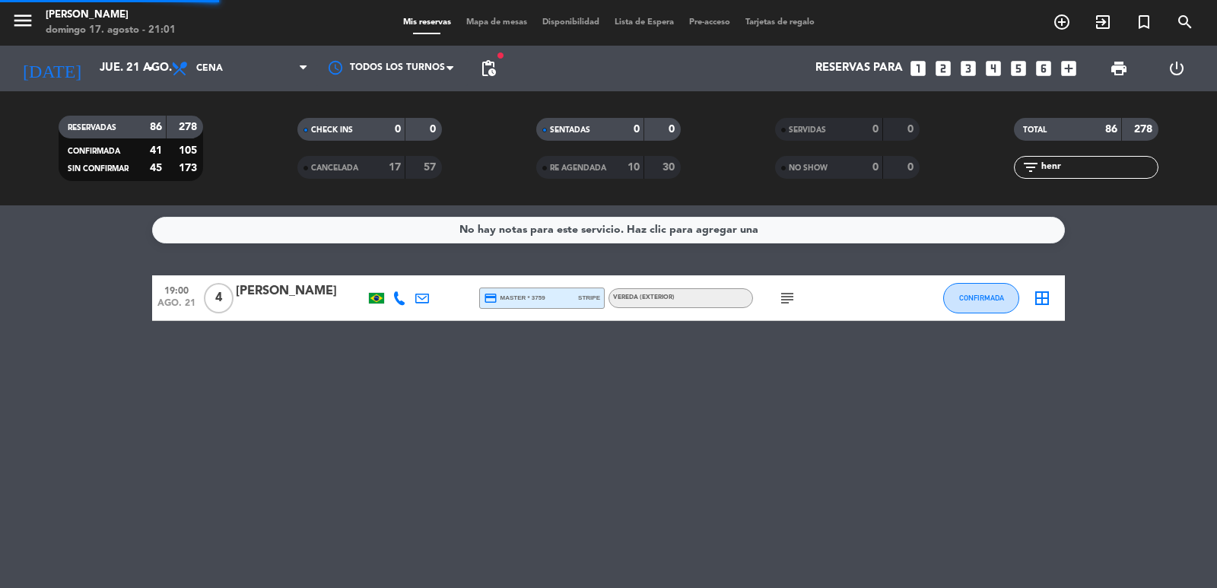
click at [1091, 181] on div "TOTAL 86 278 filter_list henr" at bounding box center [1086, 148] width 239 height 84
click at [1088, 173] on input "henr" at bounding box center [1099, 167] width 118 height 17
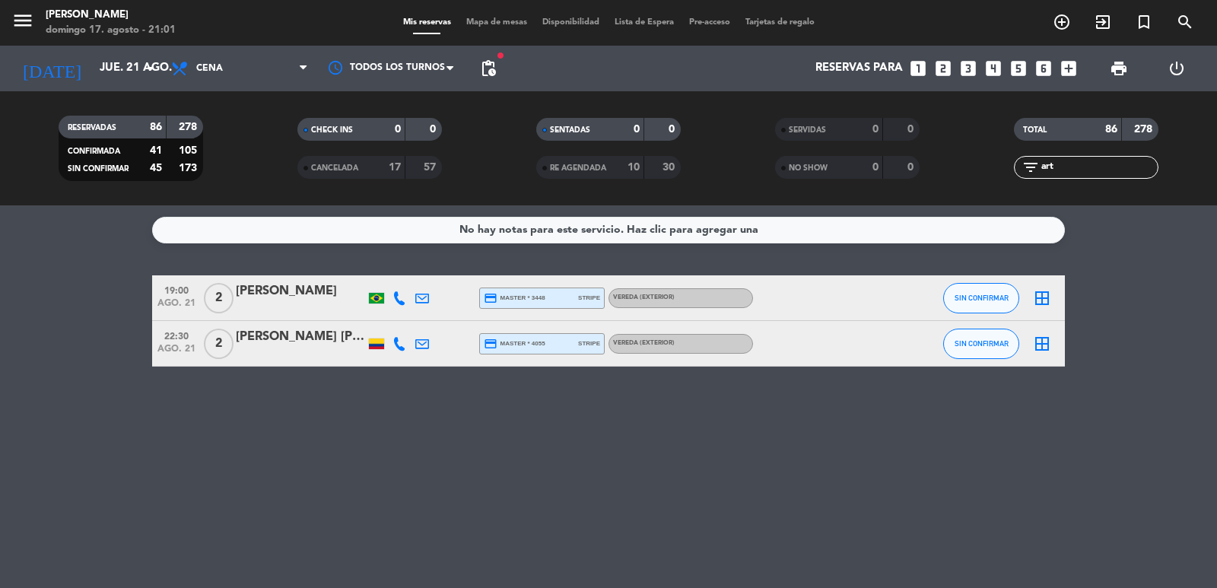
type input "art"
click at [289, 300] on div "[PERSON_NAME]" at bounding box center [300, 291] width 129 height 20
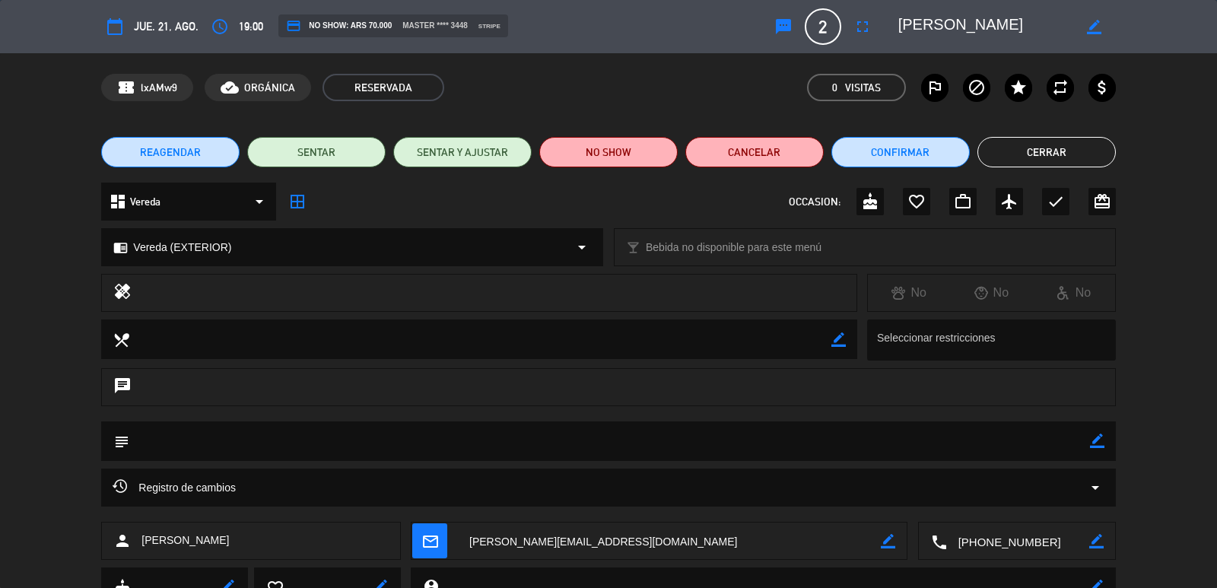
click at [1095, 440] on icon "border_color" at bounding box center [1097, 441] width 14 height 14
click at [1047, 444] on textarea at bounding box center [609, 440] width 960 height 39
type textarea "confirmo"
click at [1091, 443] on icon at bounding box center [1097, 441] width 14 height 14
click at [1050, 145] on button "Cerrar" at bounding box center [1046, 152] width 138 height 30
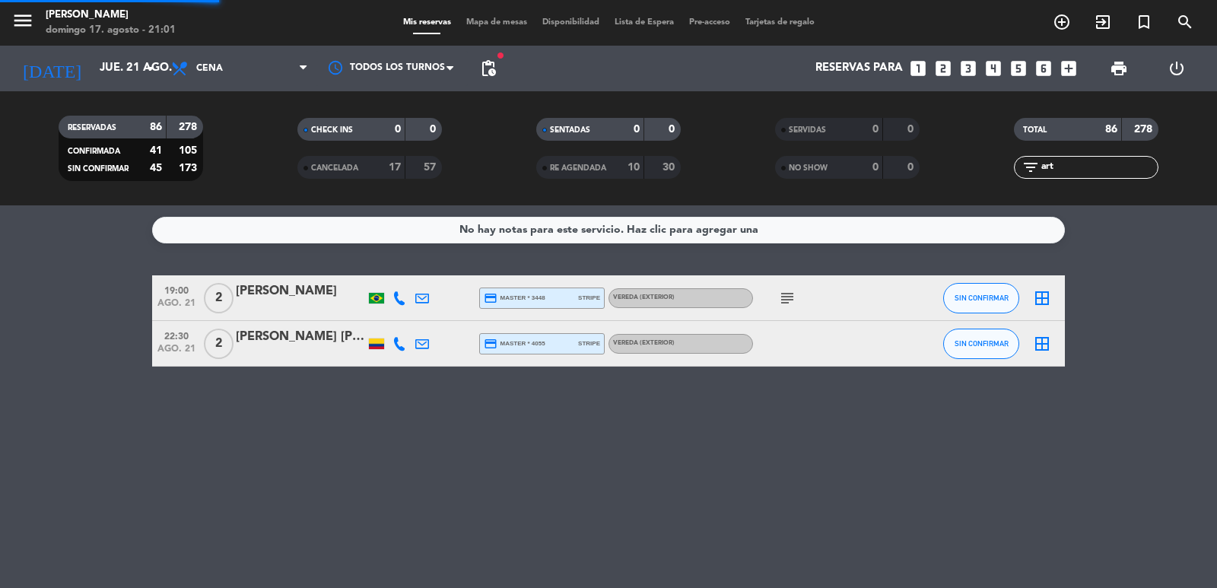
click at [1063, 164] on input "art" at bounding box center [1099, 167] width 118 height 17
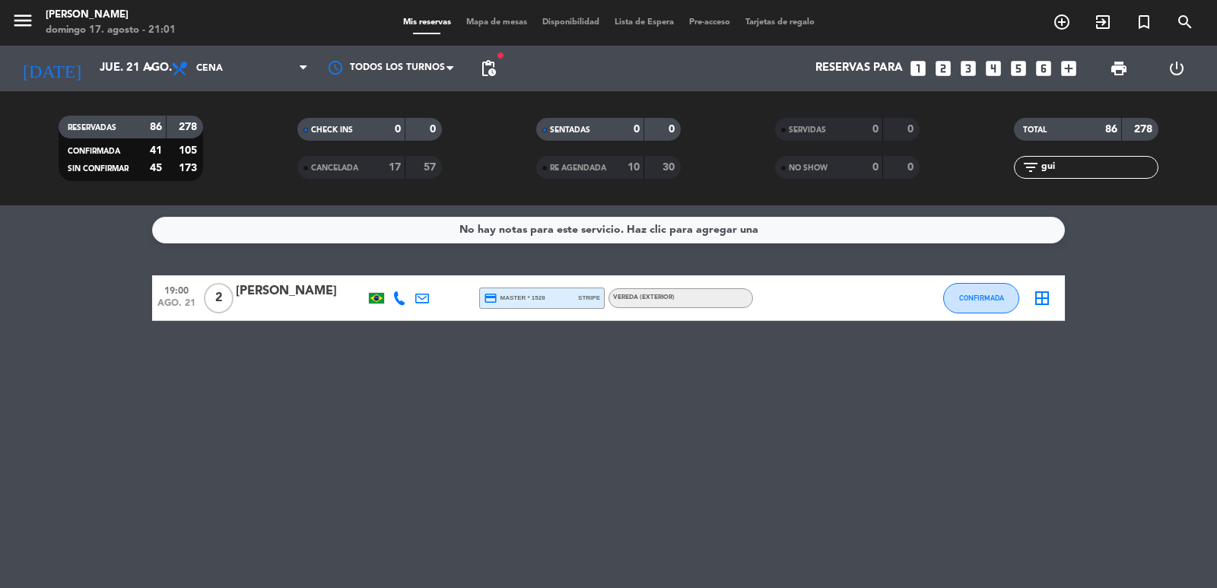
type input "gui"
click at [282, 290] on div "[PERSON_NAME]" at bounding box center [300, 291] width 129 height 20
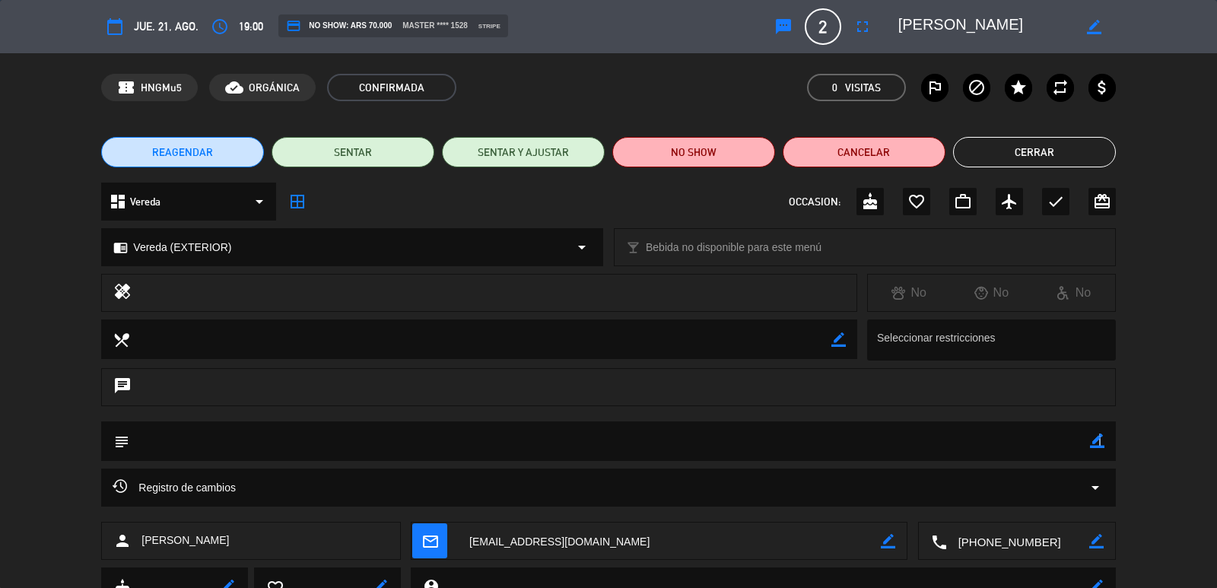
click at [1099, 440] on icon "border_color" at bounding box center [1097, 441] width 14 height 14
click at [1075, 443] on textarea at bounding box center [609, 440] width 960 height 39
type textarea "confirmo"
click at [1094, 441] on icon at bounding box center [1097, 441] width 14 height 14
click at [1004, 157] on button "Cerrar" at bounding box center [1034, 152] width 163 height 30
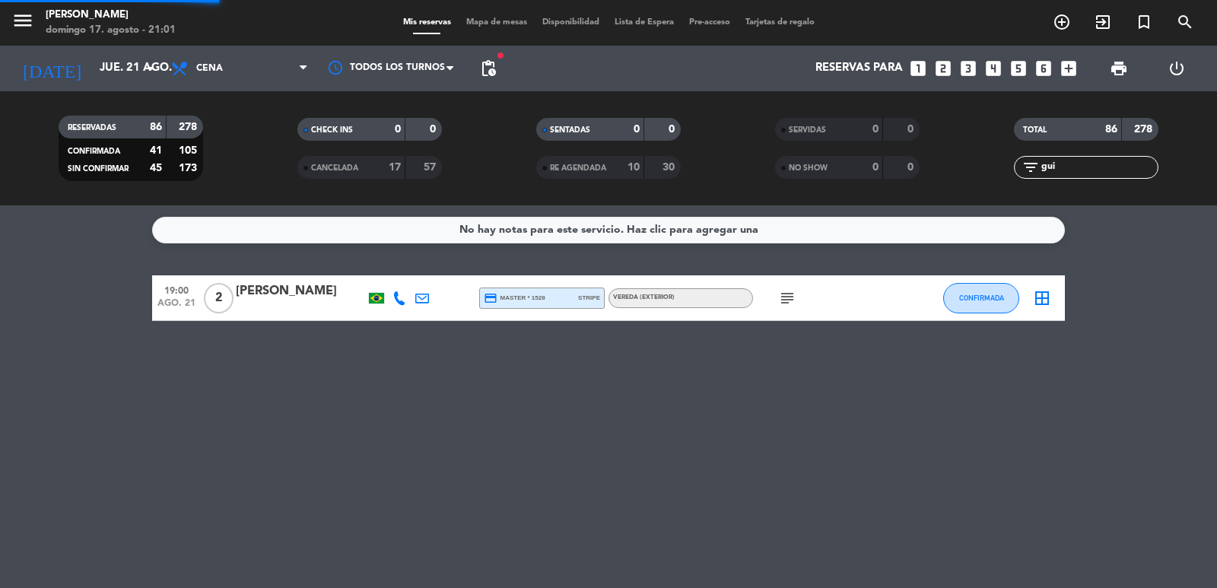
click at [1068, 169] on input "gui" at bounding box center [1099, 167] width 118 height 17
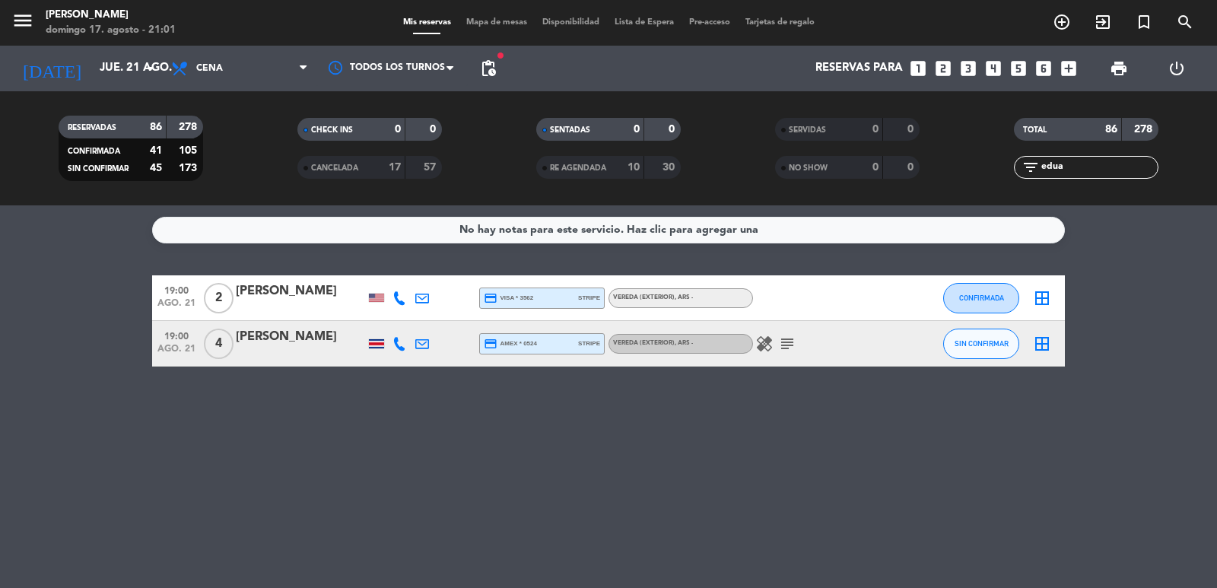
type input "edua"
click at [318, 299] on div "[PERSON_NAME]" at bounding box center [300, 291] width 129 height 20
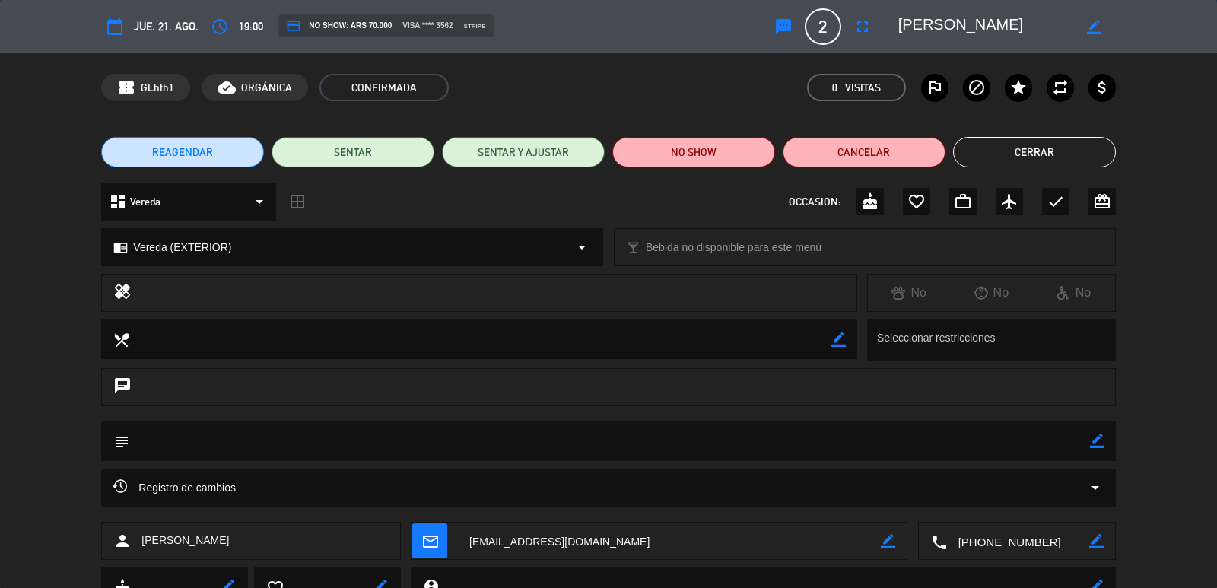
click at [1090, 443] on icon "border_color" at bounding box center [1097, 441] width 14 height 14
click at [1055, 450] on textarea at bounding box center [609, 440] width 960 height 39
type textarea "confirmo"
click at [1093, 437] on icon at bounding box center [1097, 441] width 14 height 14
drag, startPoint x: 1029, startPoint y: 163, endPoint x: 1063, endPoint y: 161, distance: 33.5
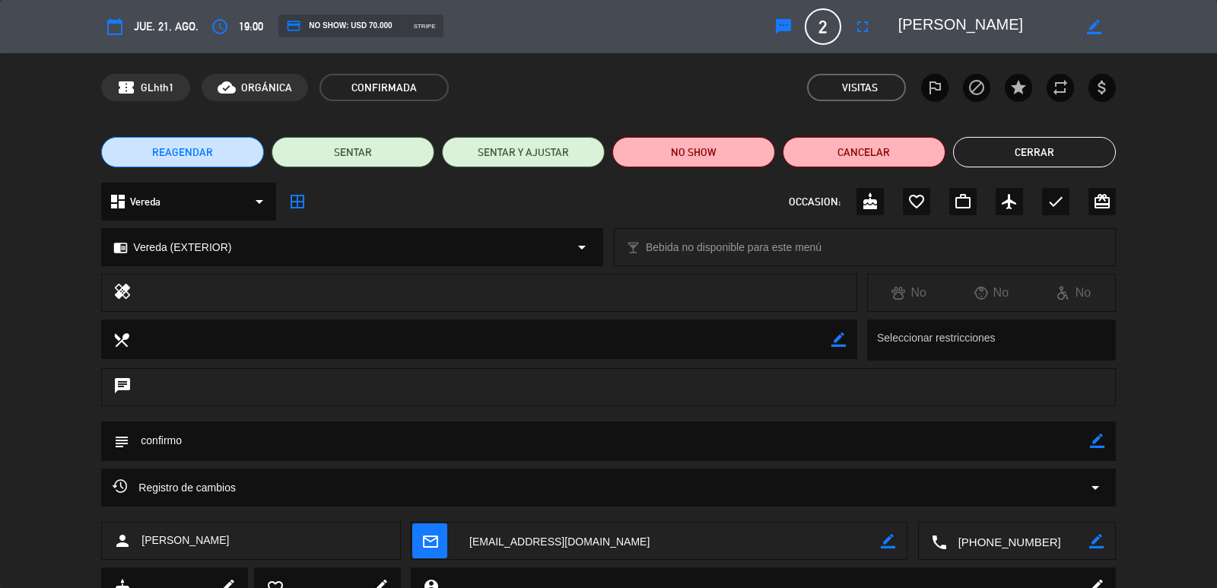
click at [1029, 162] on button "Cerrar" at bounding box center [1034, 152] width 163 height 30
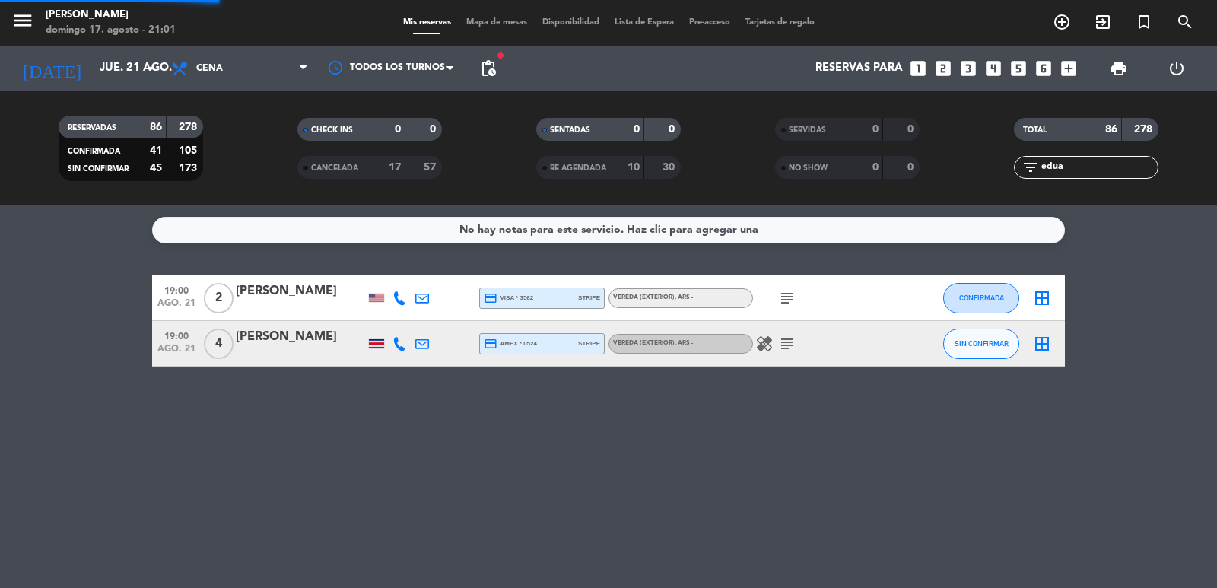
click at [1108, 164] on input "edua" at bounding box center [1099, 167] width 118 height 17
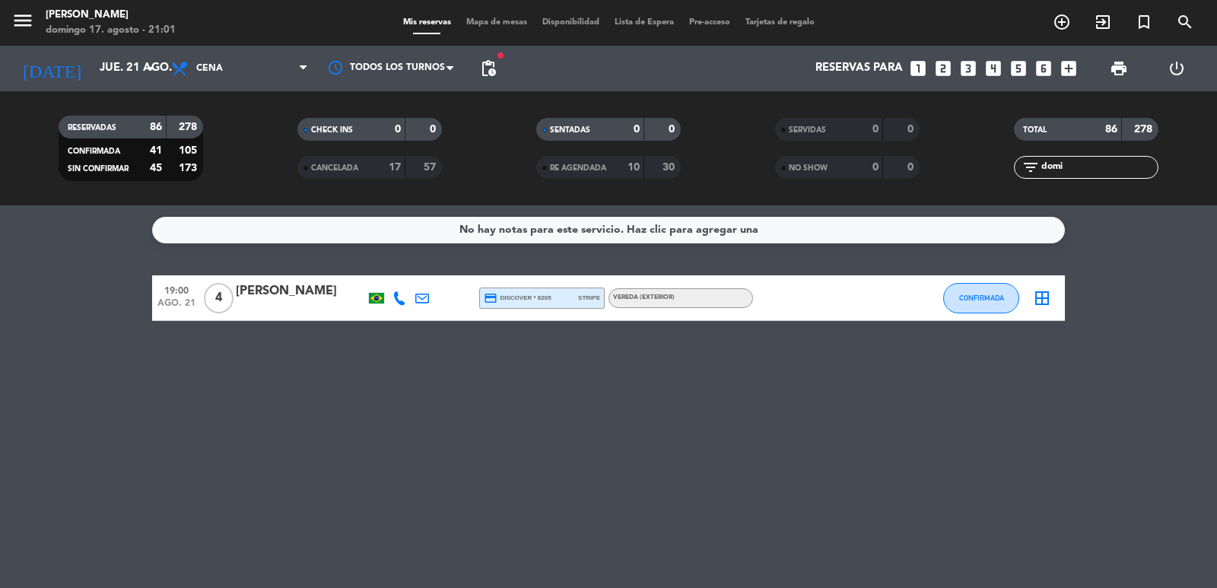
type input "domi"
click at [276, 307] on div at bounding box center [300, 308] width 129 height 12
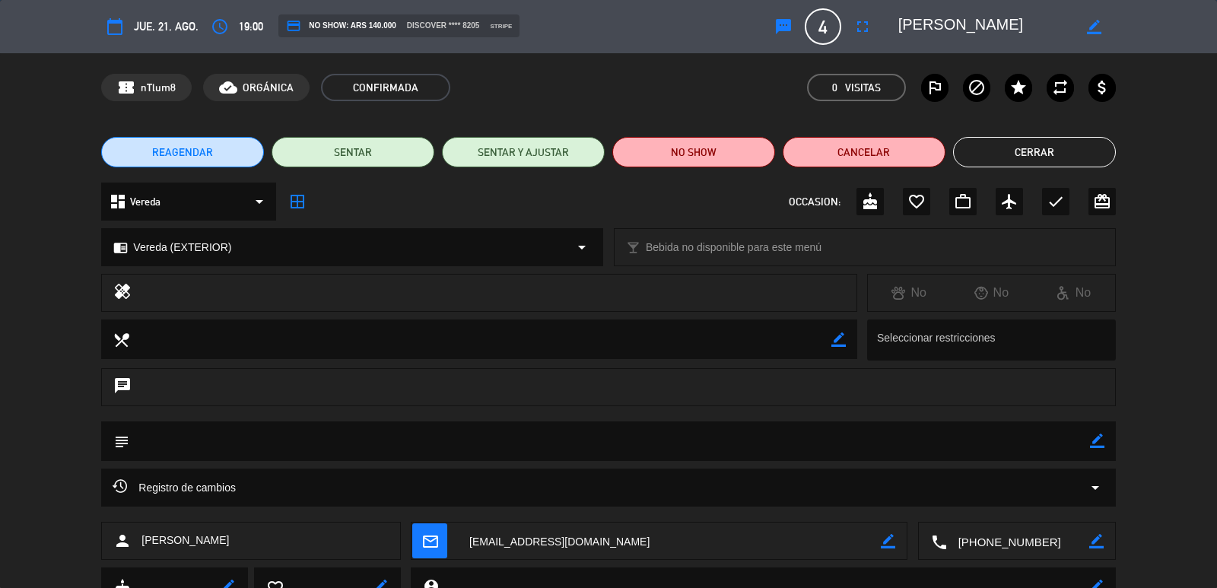
click at [1098, 443] on icon "border_color" at bounding box center [1097, 441] width 14 height 14
click at [1031, 441] on textarea at bounding box center [609, 440] width 960 height 39
type textarea "confirmo"
click at [1094, 438] on icon at bounding box center [1097, 441] width 14 height 14
click at [1009, 156] on button "Cerrar" at bounding box center [1034, 152] width 163 height 30
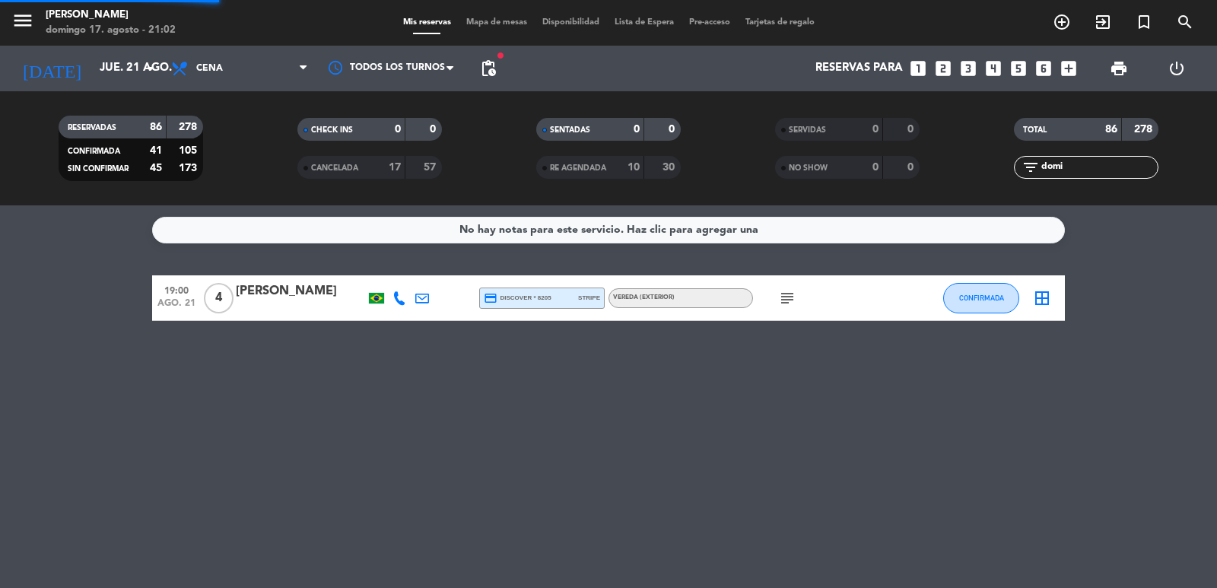
click at [1070, 160] on input "domi" at bounding box center [1099, 167] width 118 height 17
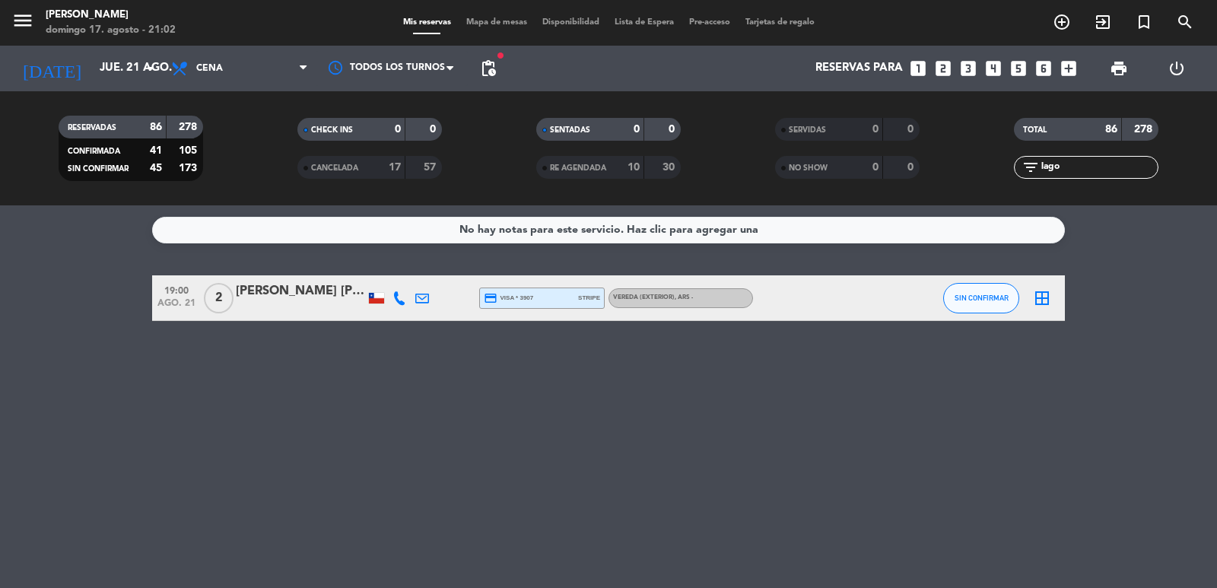
type input "lago"
click at [334, 299] on div "[PERSON_NAME] [PERSON_NAME]" at bounding box center [300, 291] width 129 height 20
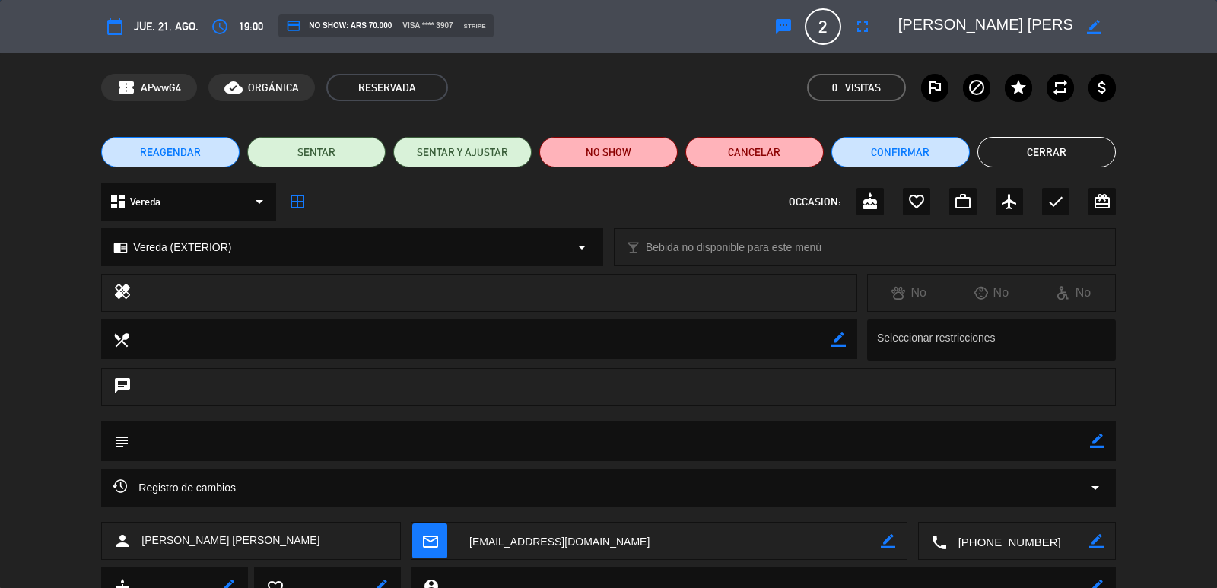
click at [1088, 444] on textarea at bounding box center [609, 440] width 960 height 39
click at [1096, 439] on icon "border_color" at bounding box center [1097, 441] width 14 height 14
click at [1076, 428] on textarea at bounding box center [609, 440] width 960 height 39
drag, startPoint x: 1081, startPoint y: 447, endPoint x: 1104, endPoint y: 444, distance: 23.8
click at [1081, 448] on textarea at bounding box center [609, 440] width 960 height 39
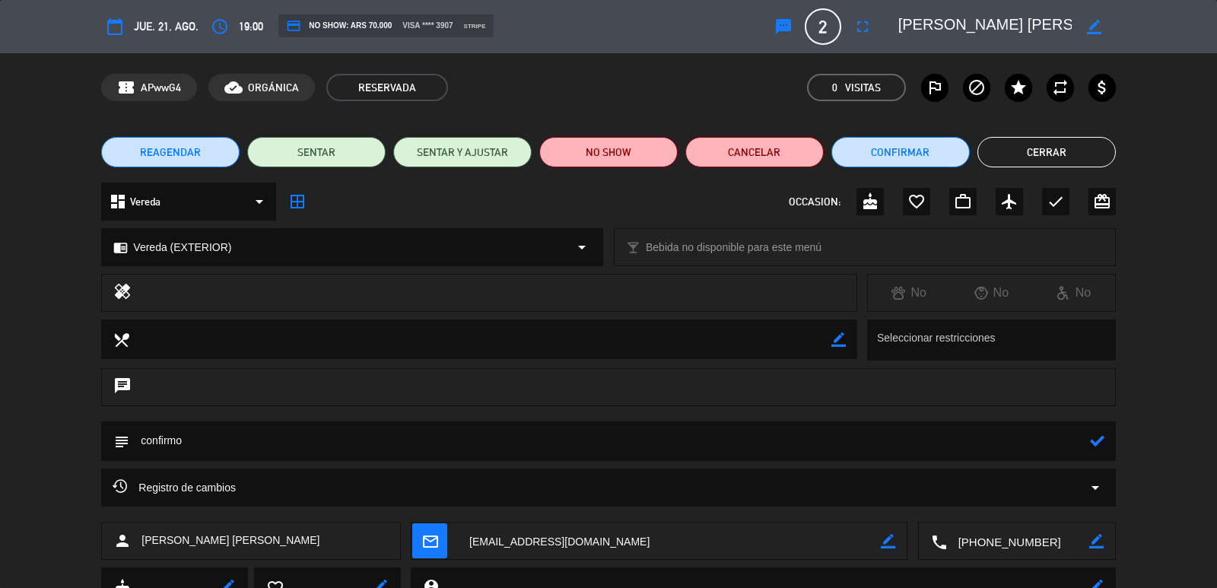
type textarea "confirmo"
click at [1104, 444] on div "subject" at bounding box center [608, 441] width 1014 height 40
click at [1095, 443] on icon at bounding box center [1097, 441] width 14 height 14
drag, startPoint x: 1036, startPoint y: 132, endPoint x: 1069, endPoint y: 155, distance: 39.9
click at [1042, 138] on div "REAGENDAR SENTAR SENTAR Y AJUSTAR NO SHOW Cancelar Confirmar Cerrar" at bounding box center [608, 152] width 1217 height 61
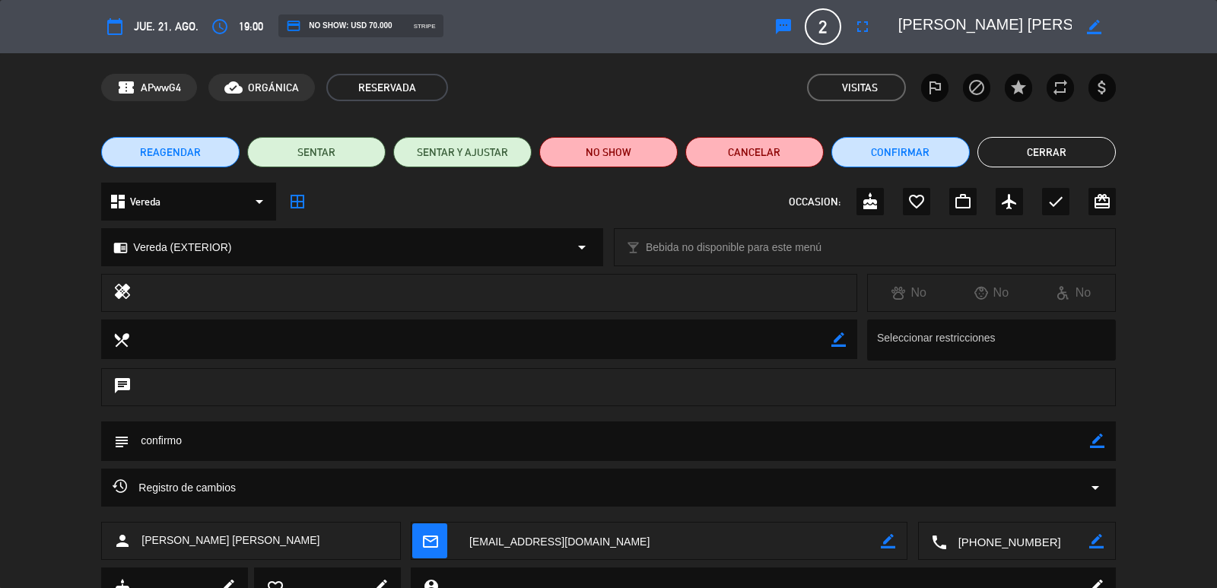
click at [1069, 155] on button "Cerrar" at bounding box center [1046, 152] width 138 height 30
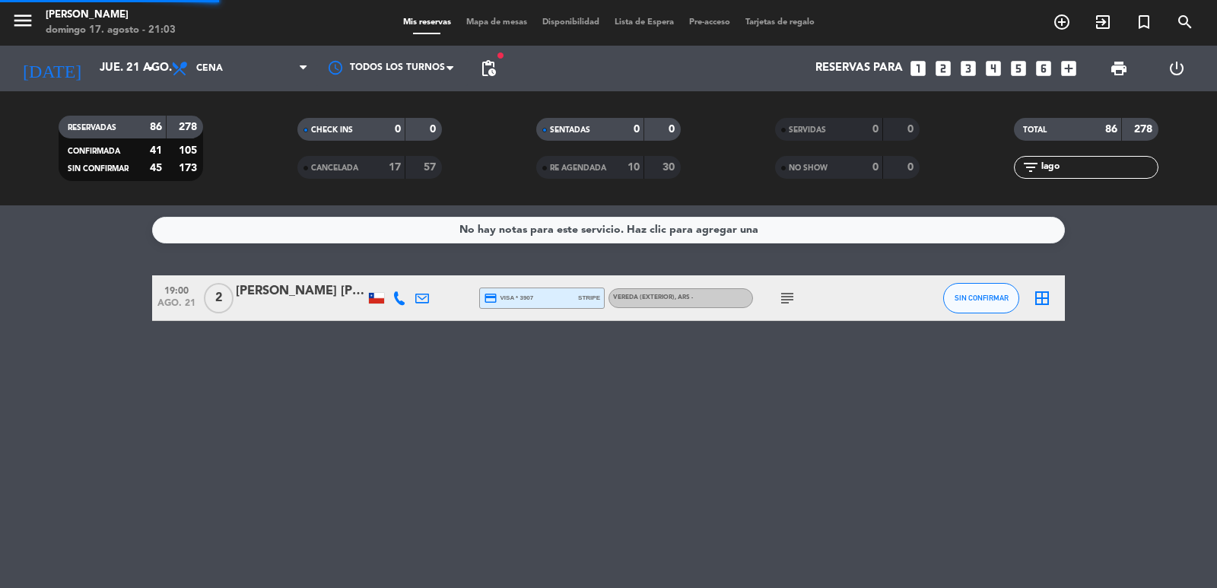
click at [1080, 173] on input "lago" at bounding box center [1099, 167] width 118 height 17
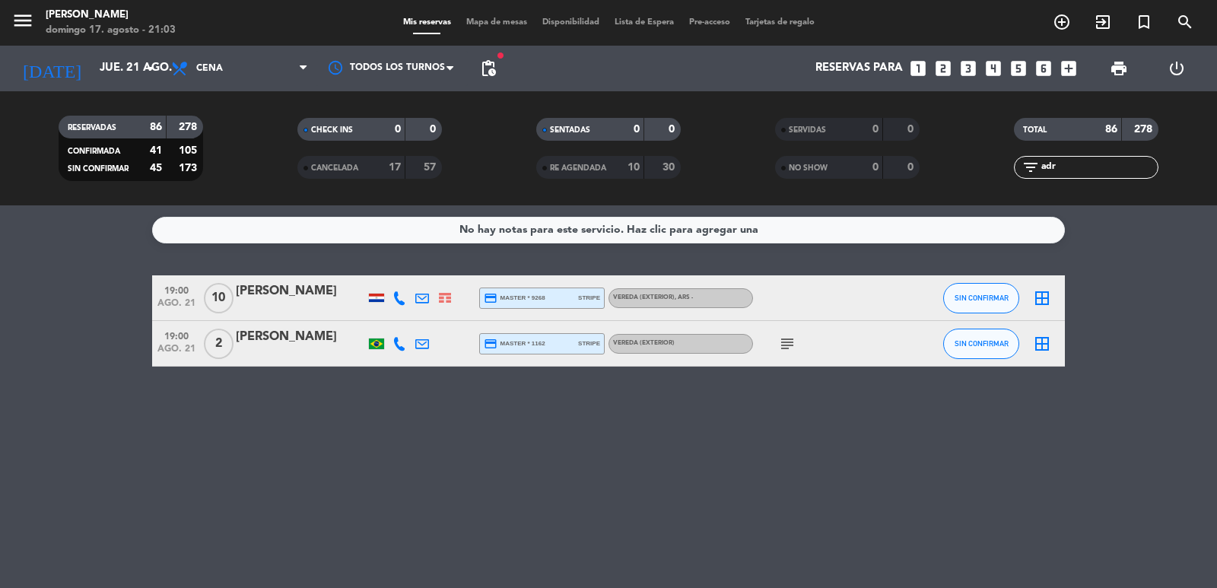
type input "adr"
click at [311, 316] on div "19:00 ago. 21 10 [PERSON_NAME] credit_card master * 9268 stripe Vereda (EXTERIO…" at bounding box center [608, 298] width 913 height 46
click at [307, 302] on div at bounding box center [300, 308] width 129 height 12
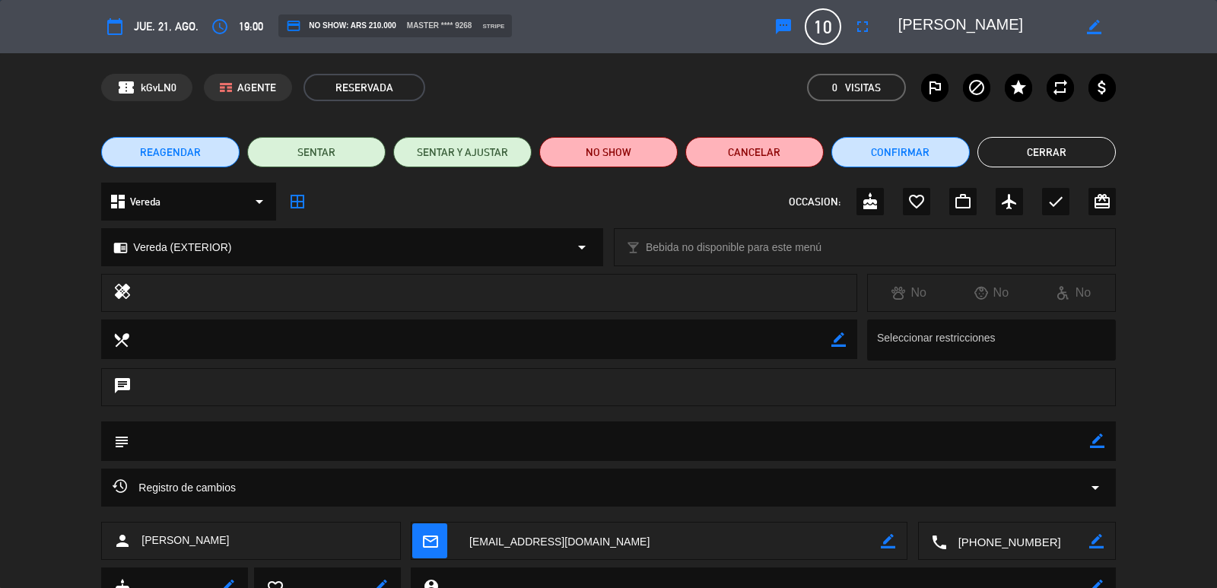
click at [1098, 443] on icon "border_color" at bounding box center [1097, 441] width 14 height 14
click at [1061, 444] on textarea at bounding box center [609, 440] width 960 height 39
type textarea "confirmo"
click at [1090, 439] on icon at bounding box center [1097, 441] width 14 height 14
drag, startPoint x: 1046, startPoint y: 162, endPoint x: 1028, endPoint y: 161, distance: 17.5
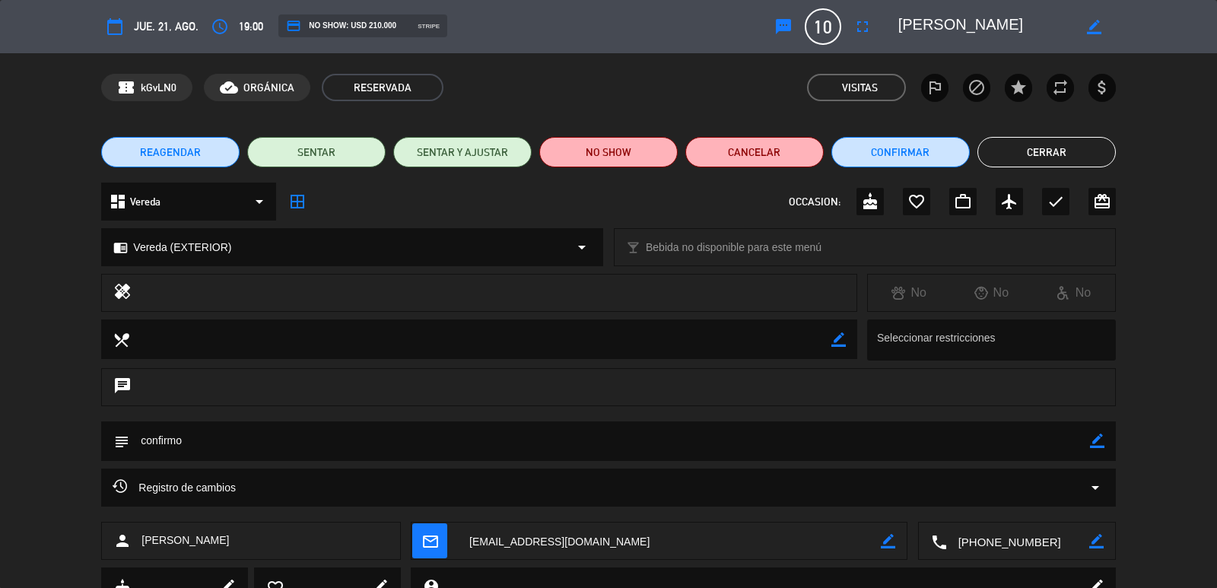
click at [1045, 162] on button "Cerrar" at bounding box center [1046, 152] width 138 height 30
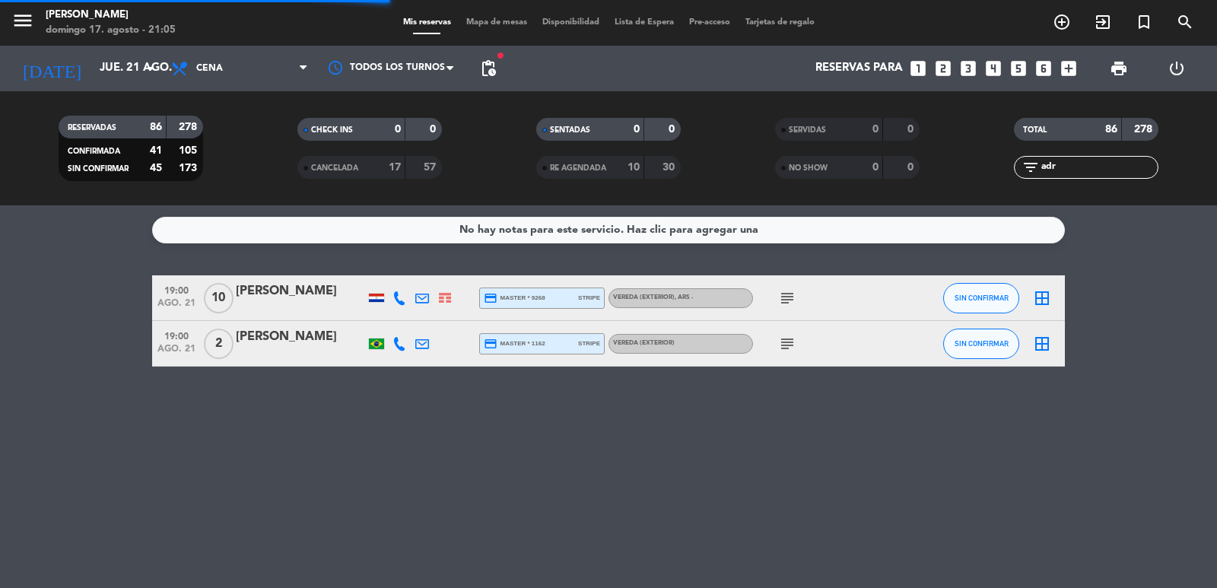
click at [99, 94] on div "RESERVADAS 86 278 CONFIRMADA 41 105 SIN CONFIRMAR 45 173 CHECK INS 0 0 CANCELAD…" at bounding box center [608, 148] width 1217 height 114
click at [111, 75] on input "jue. 21 ago." at bounding box center [165, 68] width 147 height 29
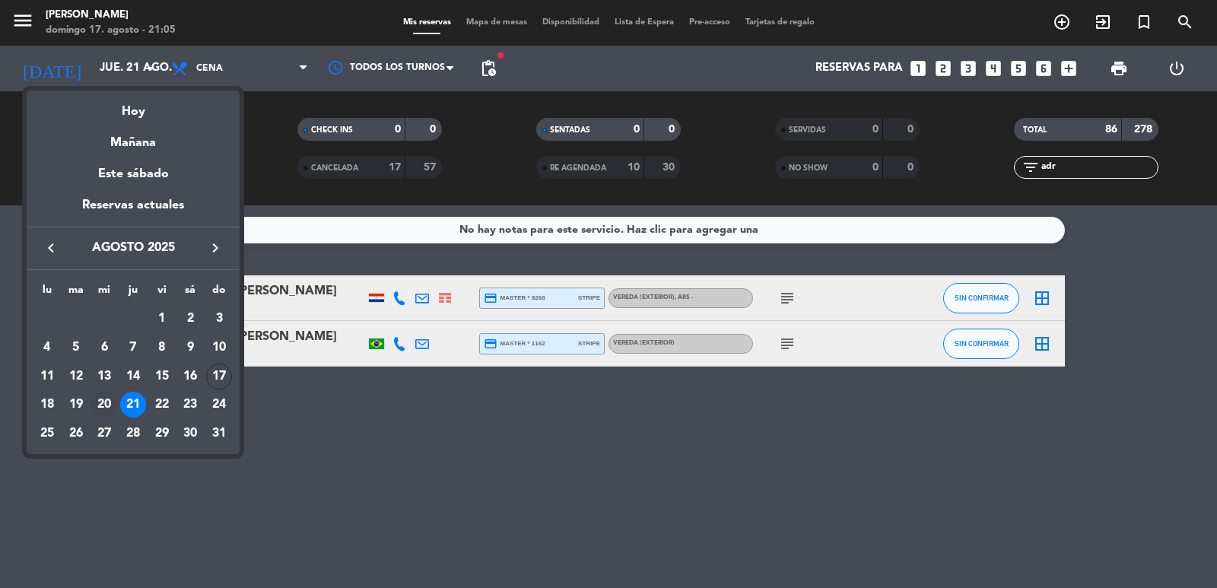
click at [106, 402] on div "20" at bounding box center [104, 405] width 26 height 26
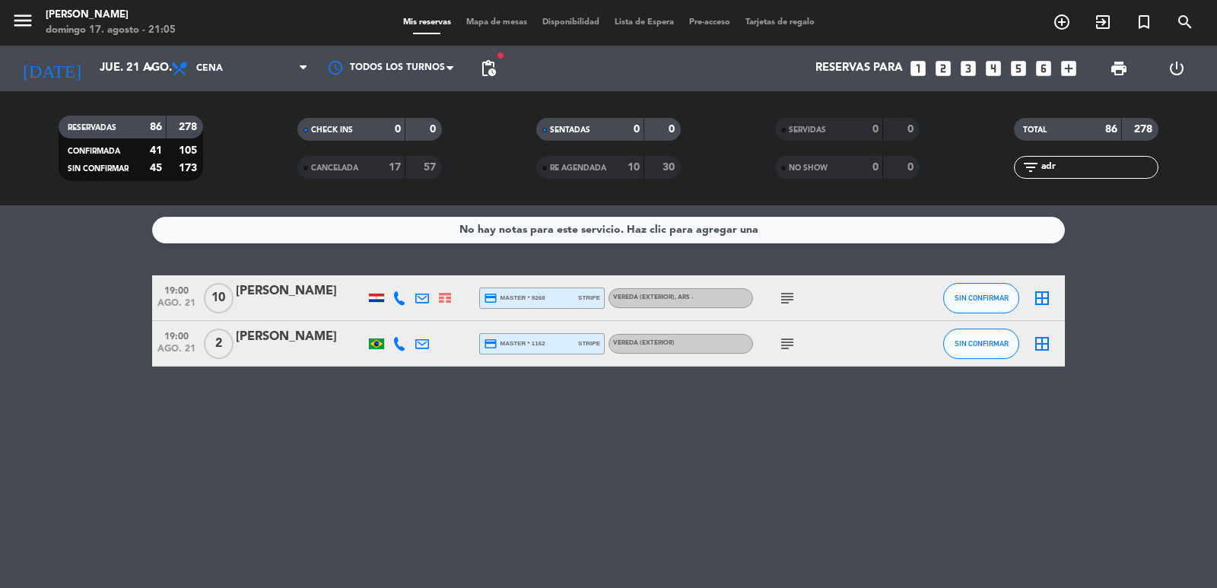
type input "mié. 20 ago."
click at [1094, 160] on input "adr" at bounding box center [1099, 167] width 118 height 17
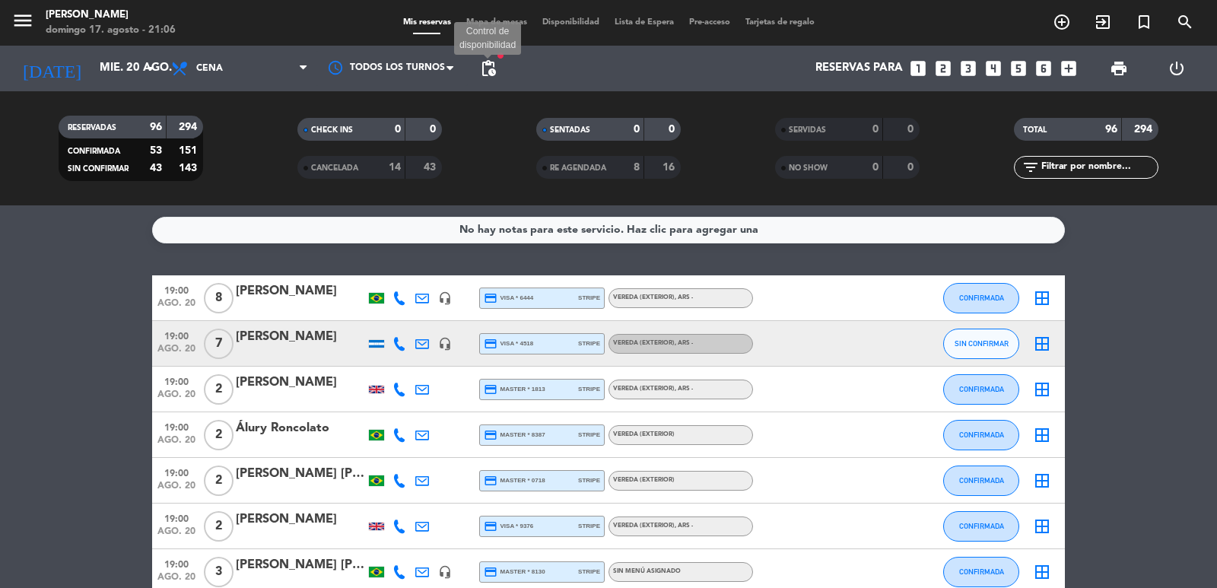
click at [486, 70] on span "pending_actions" at bounding box center [488, 68] width 18 height 18
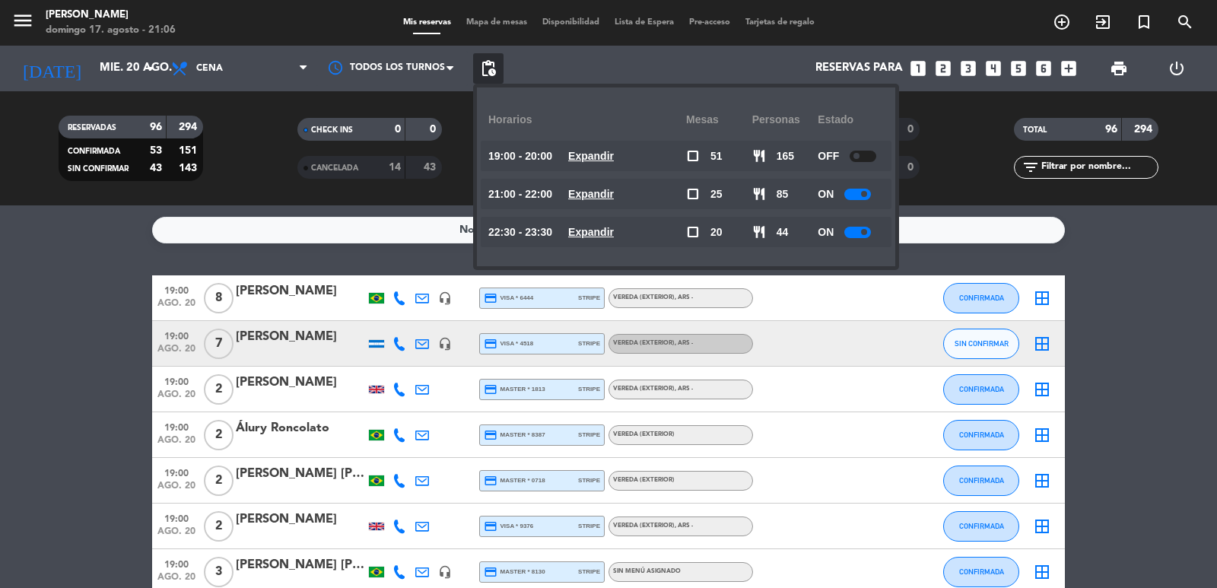
click at [614, 233] on u "Expandir" at bounding box center [591, 232] width 46 height 12
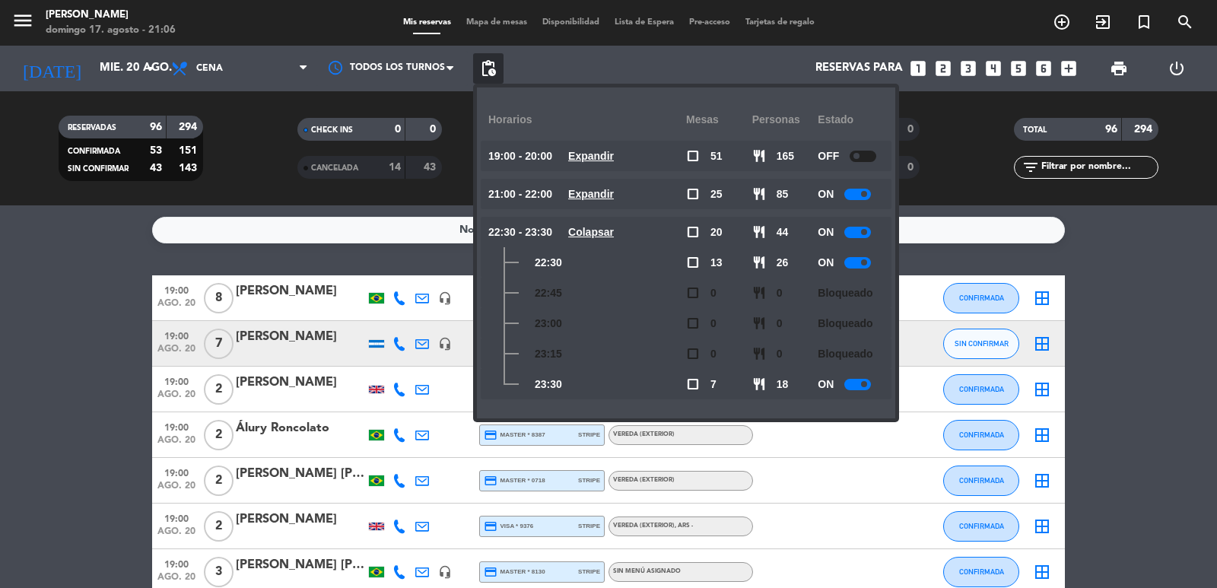
click at [614, 233] on u "Colapsar" at bounding box center [591, 232] width 46 height 12
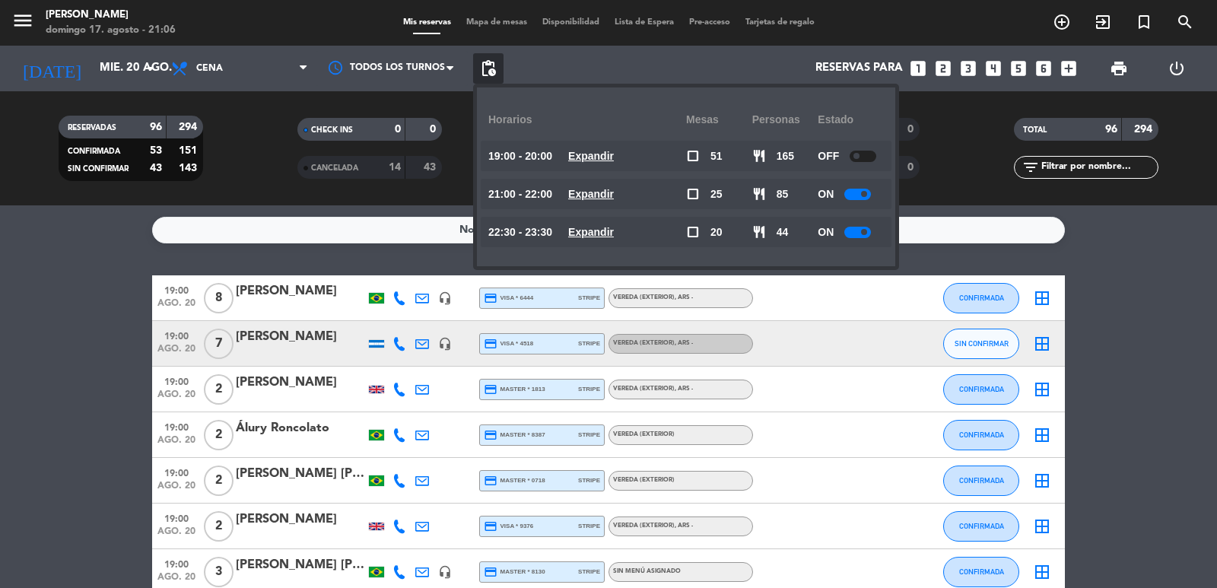
click at [996, 71] on icon "looks_4" at bounding box center [993, 69] width 20 height 20
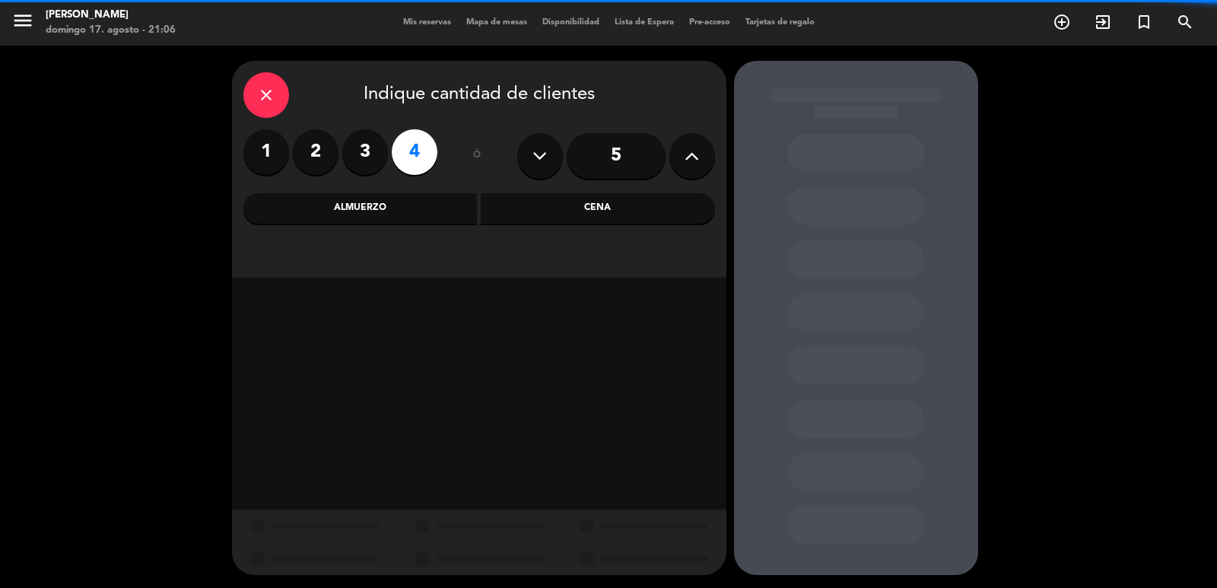
click at [432, 195] on div "Almuerzo" at bounding box center [360, 208] width 234 height 30
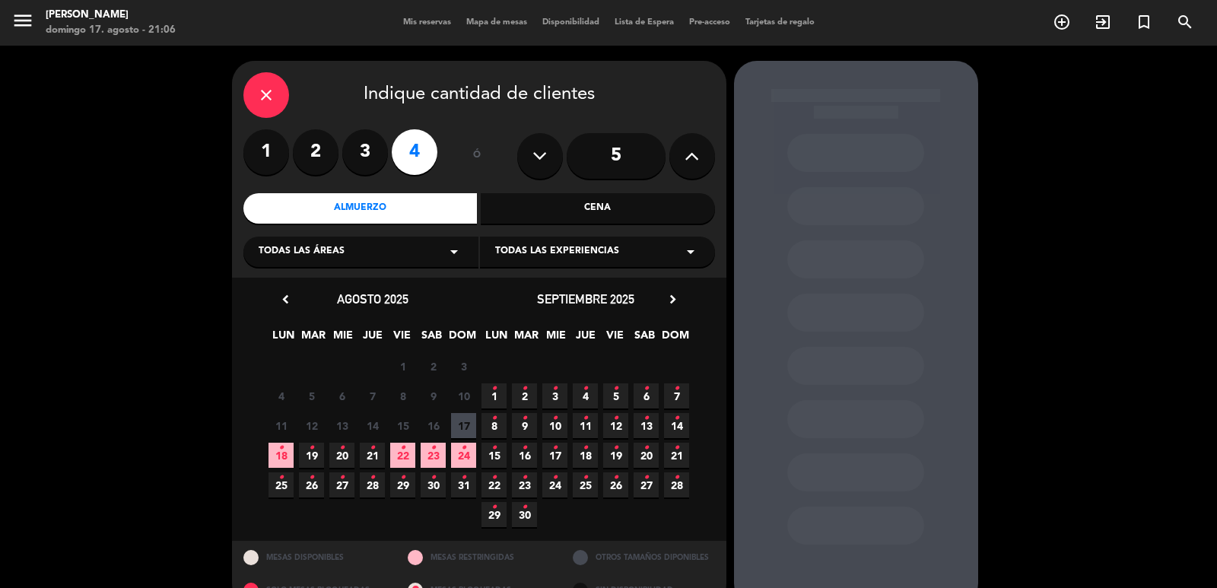
click at [392, 453] on span "22 •" at bounding box center [402, 455] width 25 height 25
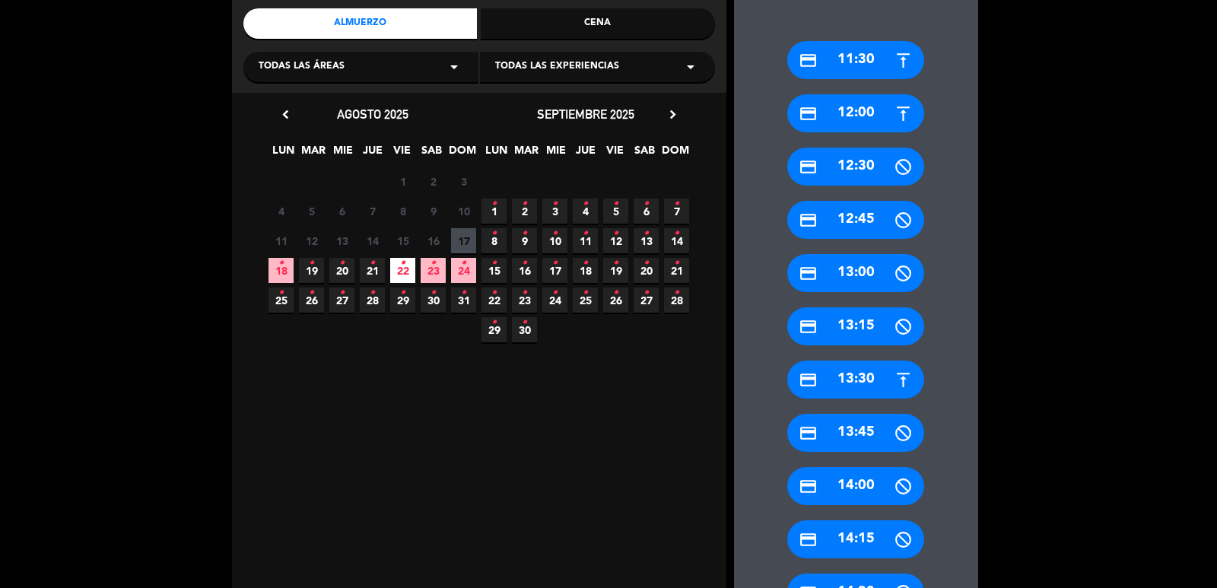
scroll to position [337, 0]
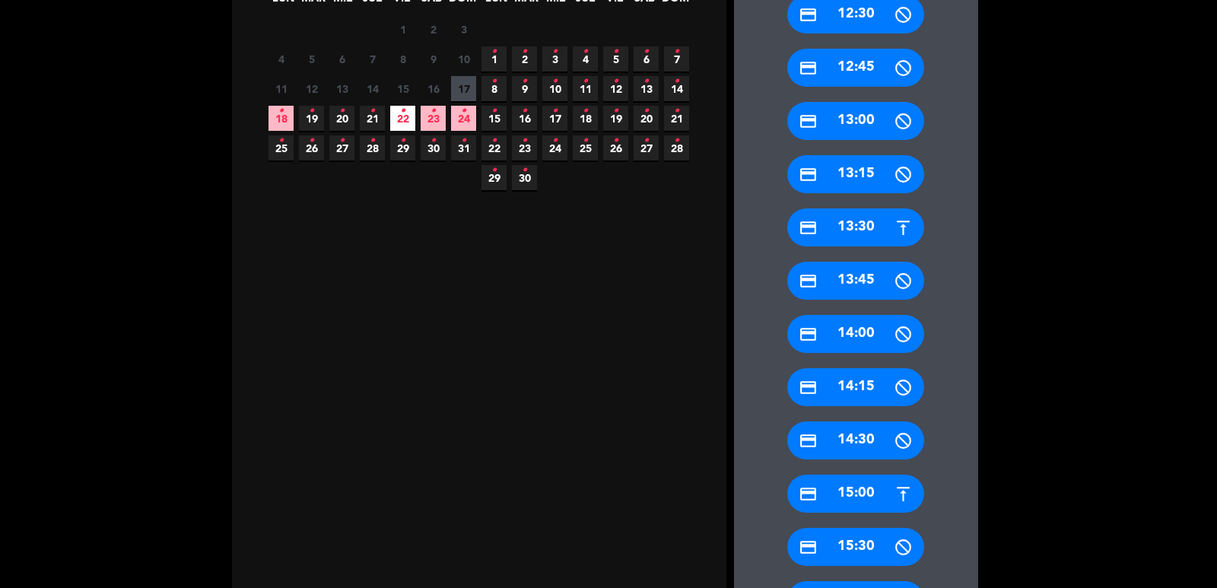
click at [862, 498] on div "credit_card 15:00" at bounding box center [855, 494] width 137 height 38
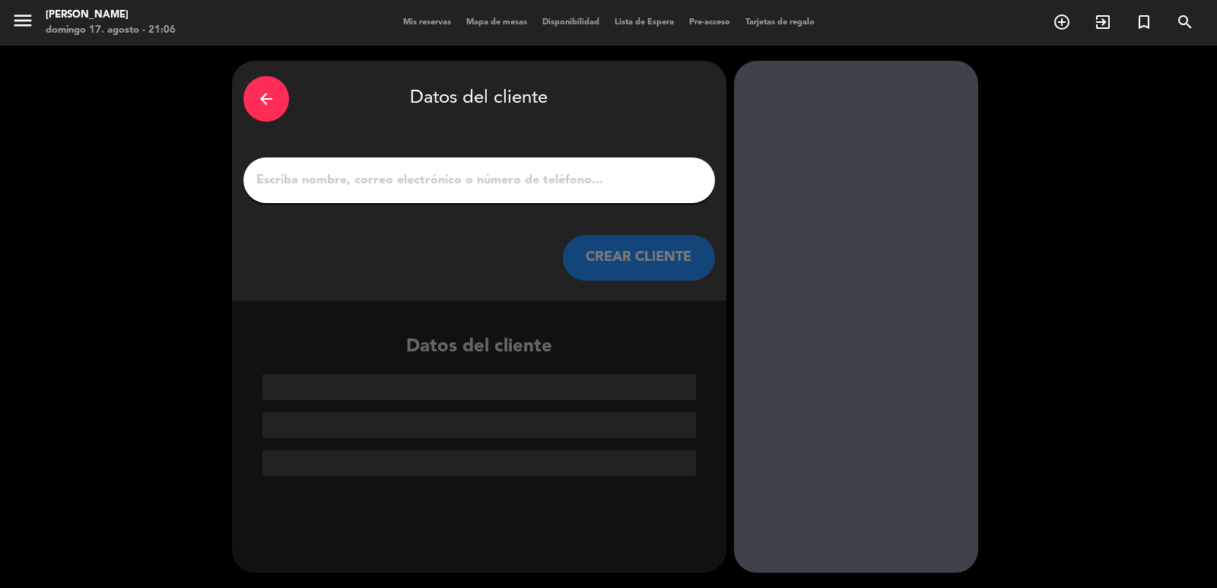
scroll to position [0, 0]
click at [453, 189] on input "1" at bounding box center [479, 180] width 449 height 21
paste input "[PERSON_NAME]"
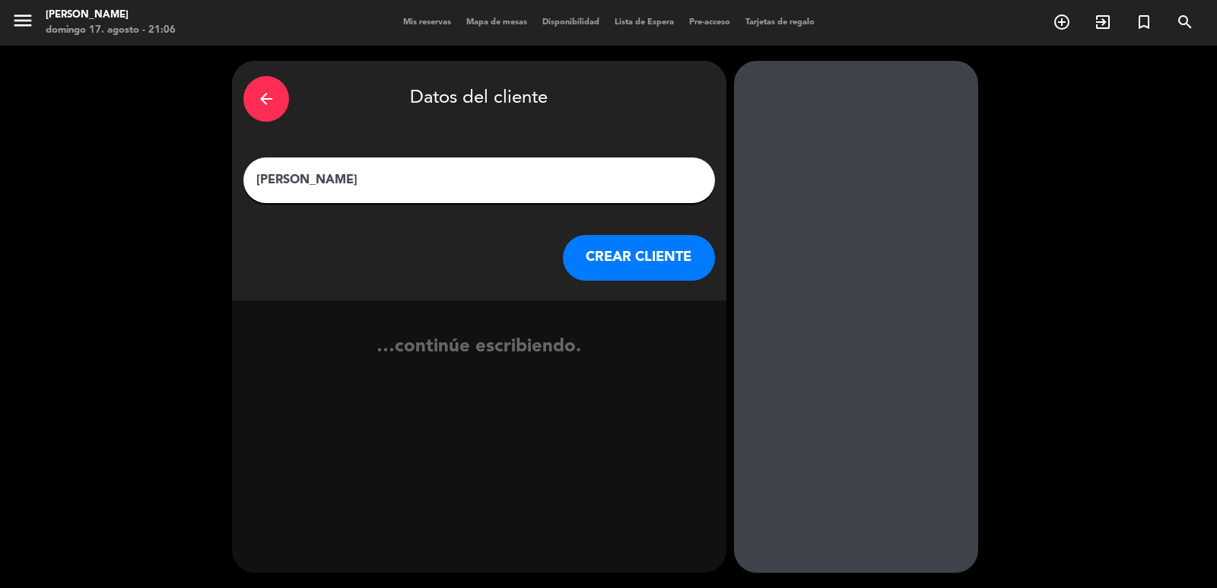
type input "[PERSON_NAME]"
click at [596, 262] on button "CREAR CLIENTE" at bounding box center [639, 258] width 152 height 46
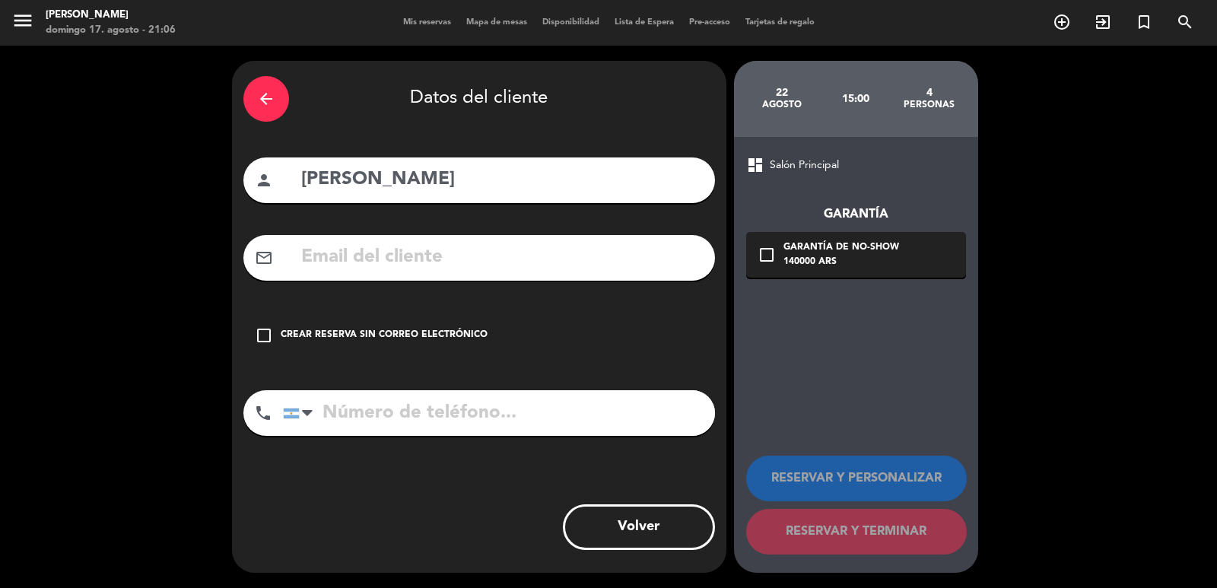
click at [408, 257] on div "arrow_back Datos del cliente person [PERSON_NAME] mail_outline check_box_outlin…" at bounding box center [479, 317] width 494 height 512
click at [410, 270] on input "text" at bounding box center [502, 257] width 404 height 31
click at [405, 235] on div "mail_outline" at bounding box center [479, 258] width 472 height 46
click at [432, 275] on div "mail_outline" at bounding box center [479, 258] width 472 height 46
click at [433, 255] on input "text" at bounding box center [502, 257] width 404 height 31
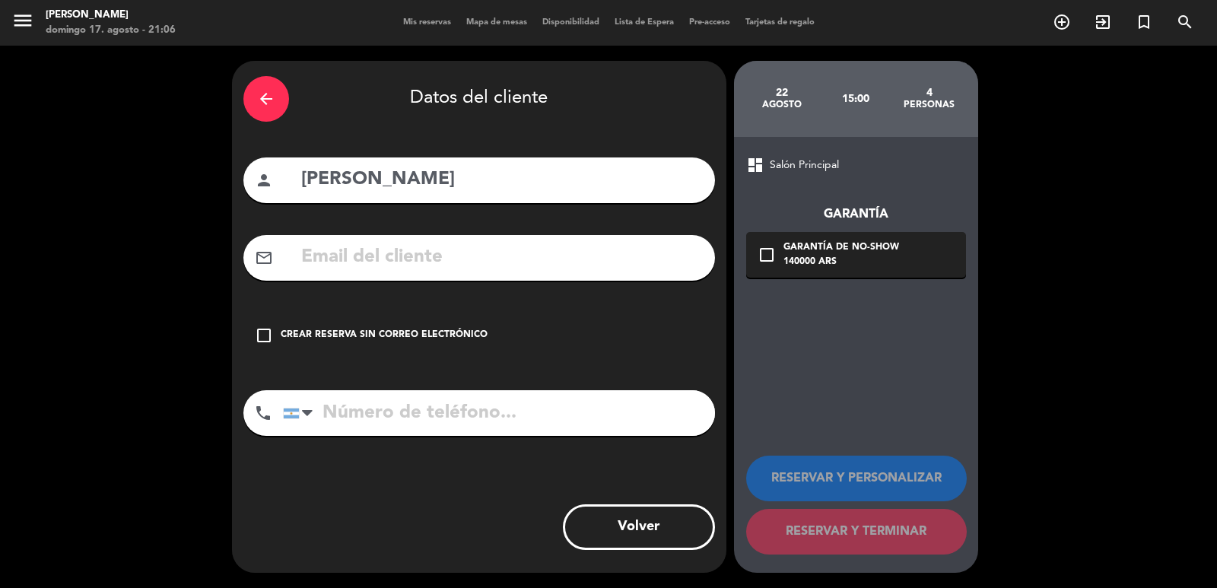
paste input "[PHONE_NUMBER] whatsapp [EMAIL_ADDRESS][DOMAIN_NAME]"
type input "[PHONE_NUMBER] whatsapp [EMAIL_ADDRESS][DOMAIN_NAME]"
click at [438, 425] on input "tel" at bounding box center [499, 413] width 432 height 46
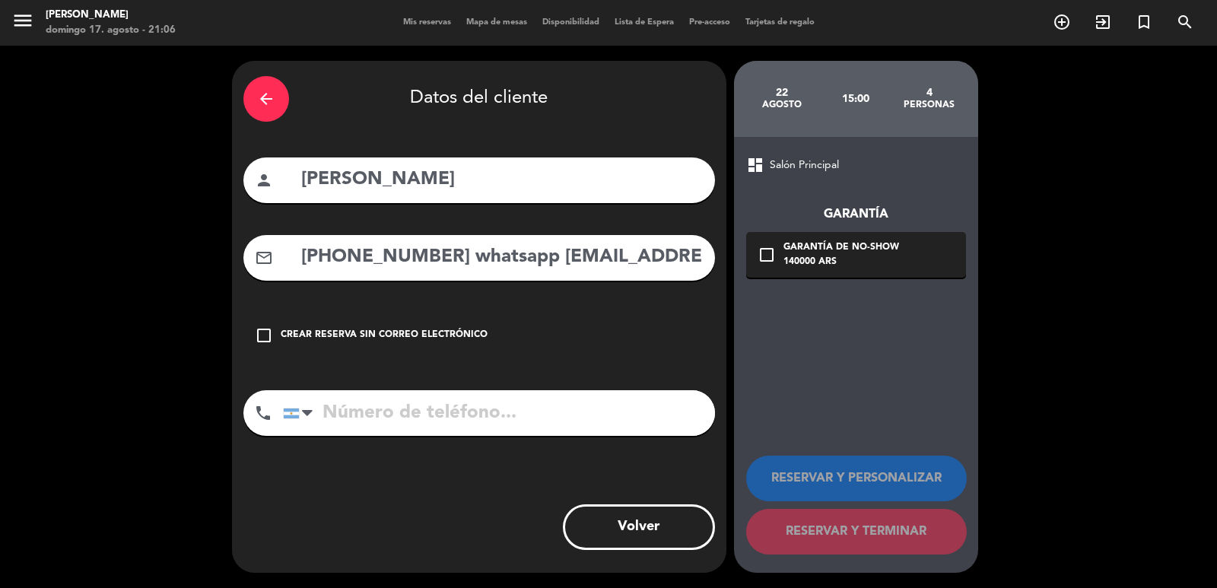
paste input "[PHONE_NUMBER] whatsapp [EMAIL_ADDRESS][DOMAIN_NAME]"
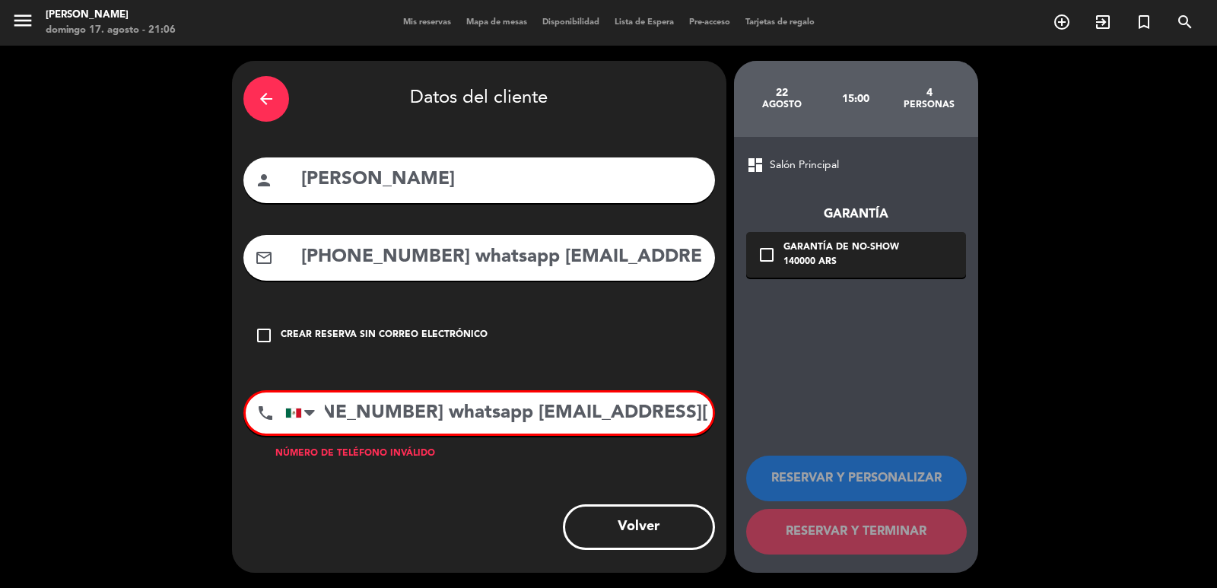
drag, startPoint x: 422, startPoint y: 421, endPoint x: 1091, endPoint y: 411, distance: 668.6
click at [1091, 411] on div "arrow_back Datos del cliente person [PERSON_NAME] mail_outline [PHONE_NUMBER] w…" at bounding box center [608, 317] width 1217 height 542
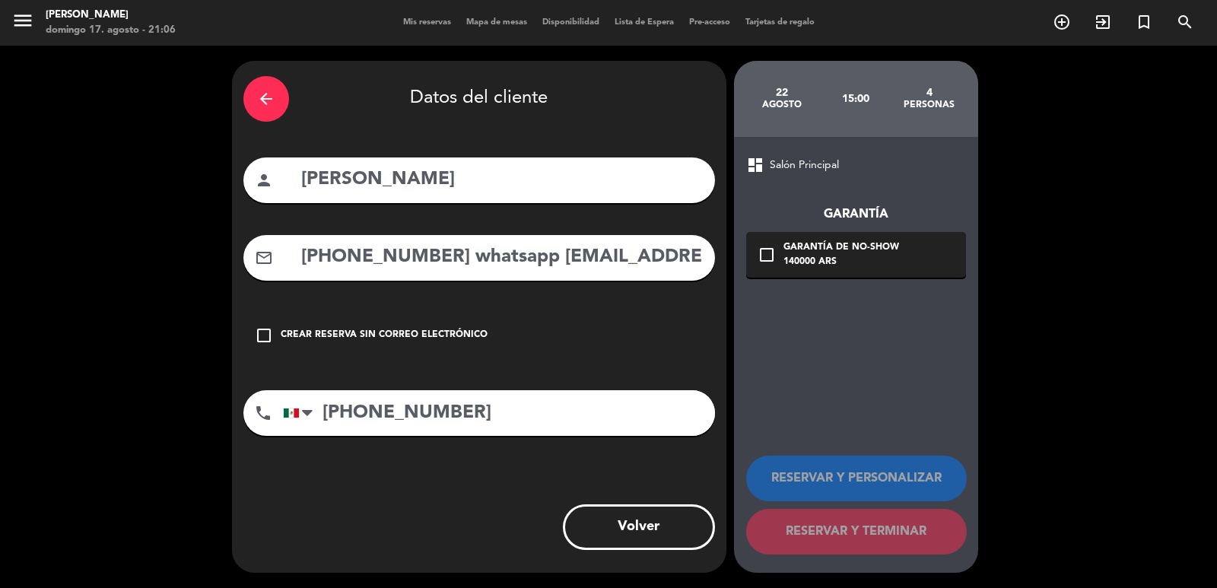
scroll to position [0, 0]
type input "[PHONE_NUMBER]"
drag, startPoint x: 538, startPoint y: 256, endPoint x: 81, endPoint y: 243, distance: 457.3
click at [81, 243] on div "arrow_back Datos del cliente person [PERSON_NAME] mail_outline [PHONE_NUMBER] w…" at bounding box center [608, 317] width 1217 height 542
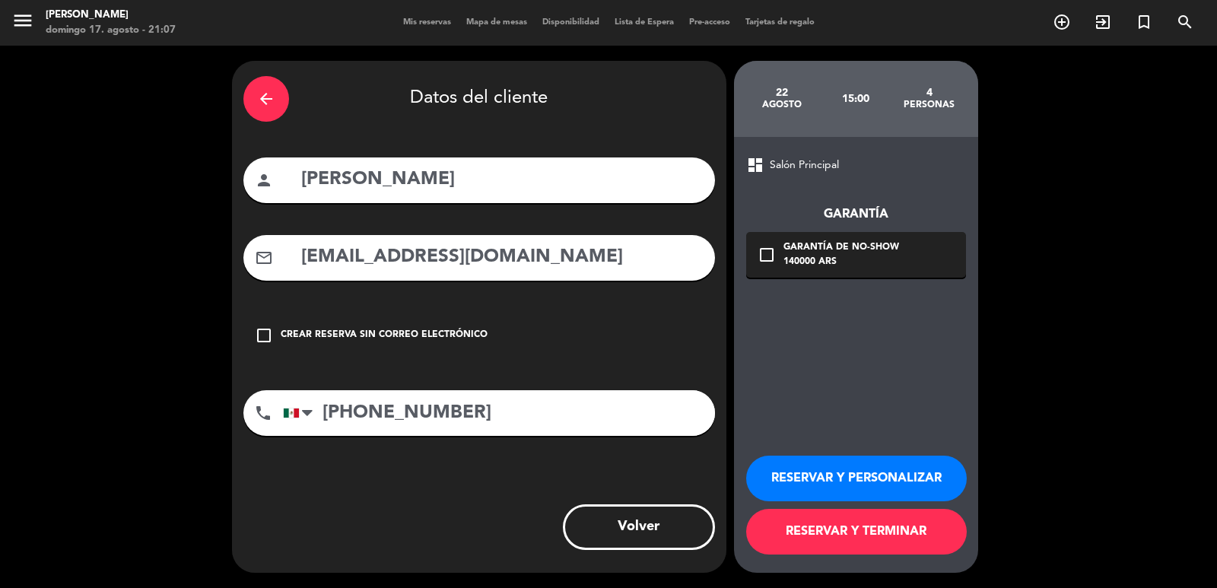
type input "[EMAIL_ADDRESS][DOMAIN_NAME]"
click at [871, 262] on div "140000 ARS" at bounding box center [841, 262] width 116 height 15
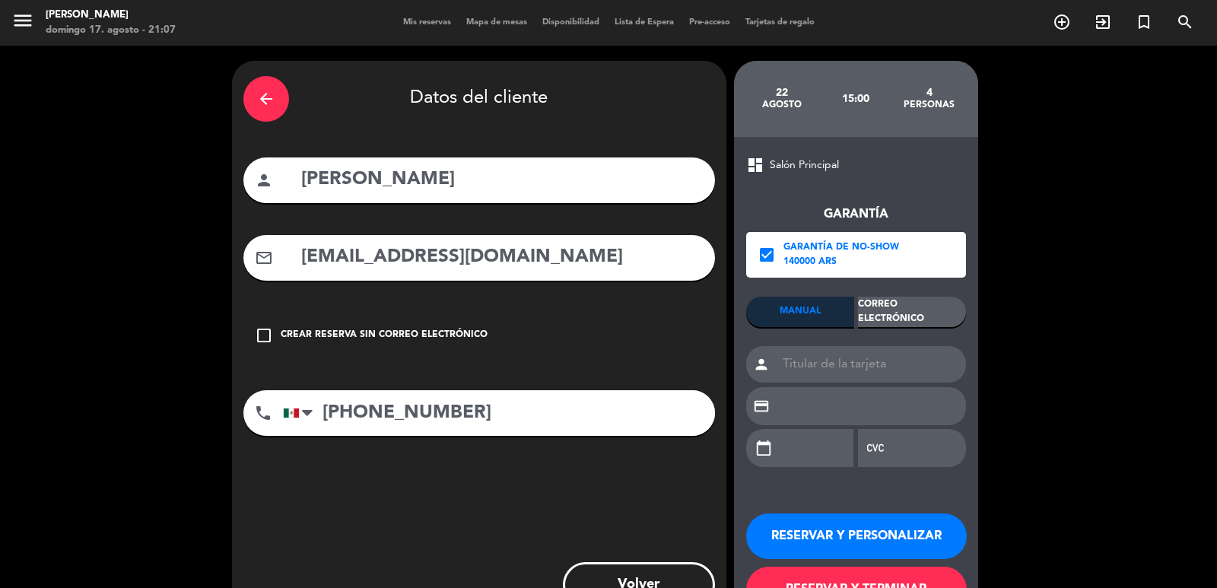
drag, startPoint x: 892, startPoint y: 293, endPoint x: 902, endPoint y: 307, distance: 17.5
click at [898, 302] on div "Garantía check_box Garantía de no-show 140000 ARS MANUAL Correo Electrónico per…" at bounding box center [856, 327] width 220 height 307
click at [902, 307] on div "Correo Electrónico" at bounding box center [912, 312] width 108 height 30
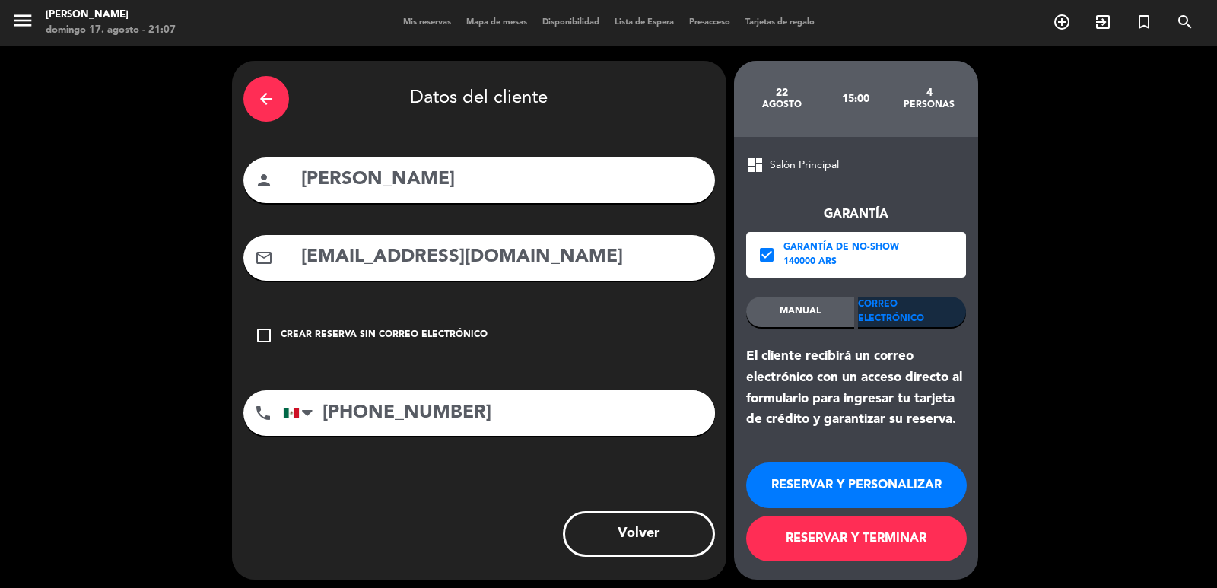
click at [910, 480] on button "RESERVAR Y PERSONALIZAR" at bounding box center [856, 485] width 221 height 46
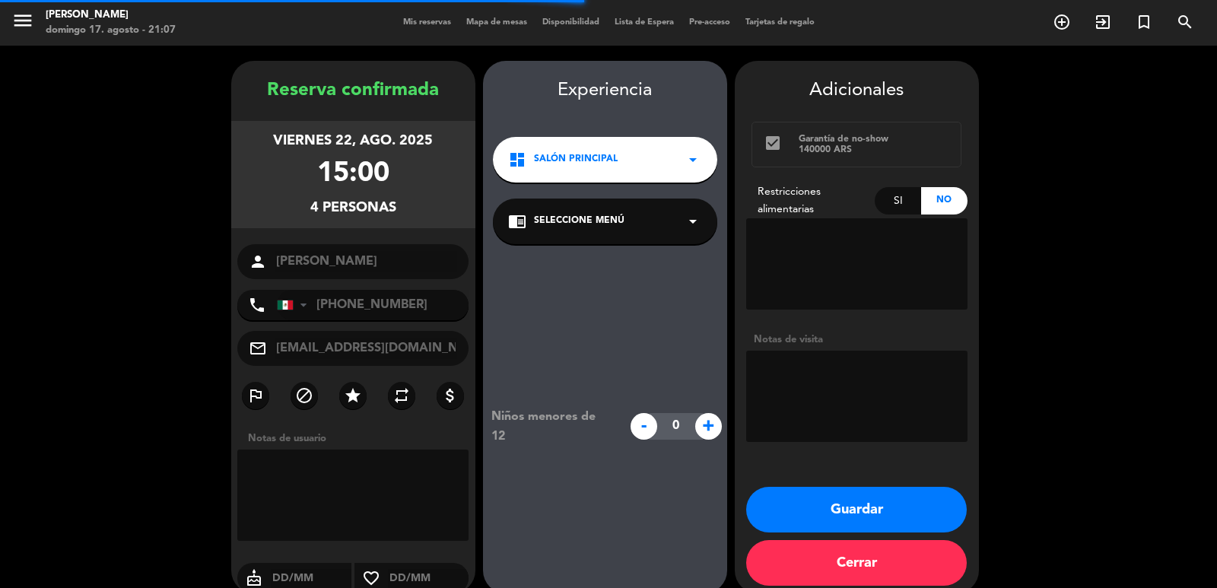
scroll to position [21, 0]
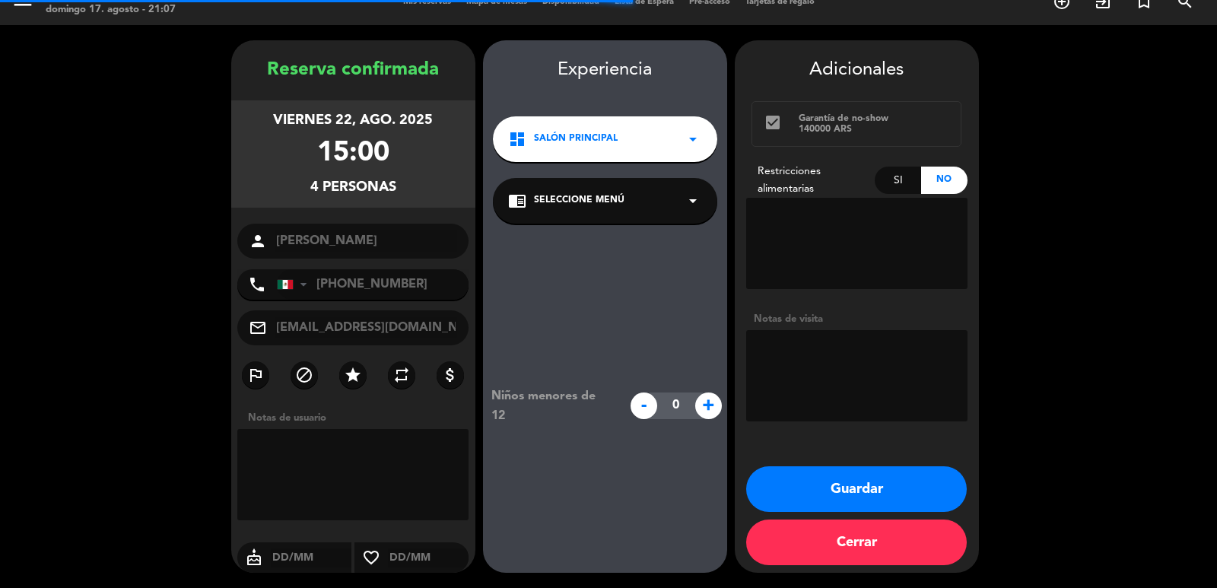
drag, startPoint x: 525, startPoint y: 138, endPoint x: 540, endPoint y: 160, distance: 27.4
click at [526, 139] on div "dashboard Salón Principal arrow_drop_down" at bounding box center [605, 139] width 224 height 46
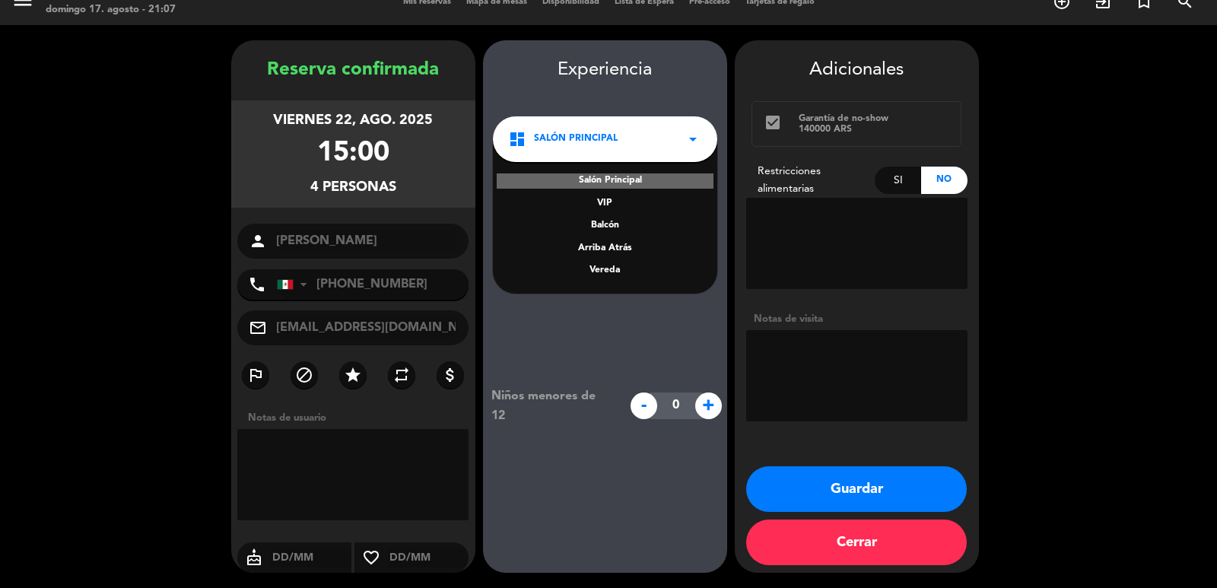
click at [610, 278] on div "Vereda" at bounding box center [605, 270] width 194 height 15
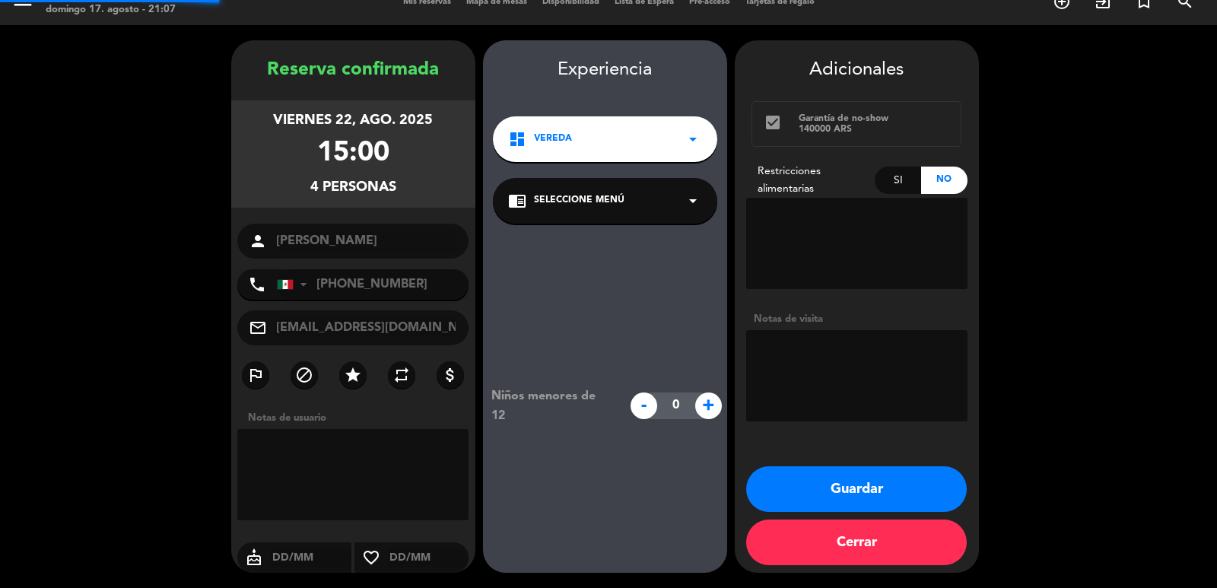
click at [605, 201] on span "Seleccione Menú" at bounding box center [579, 200] width 91 height 15
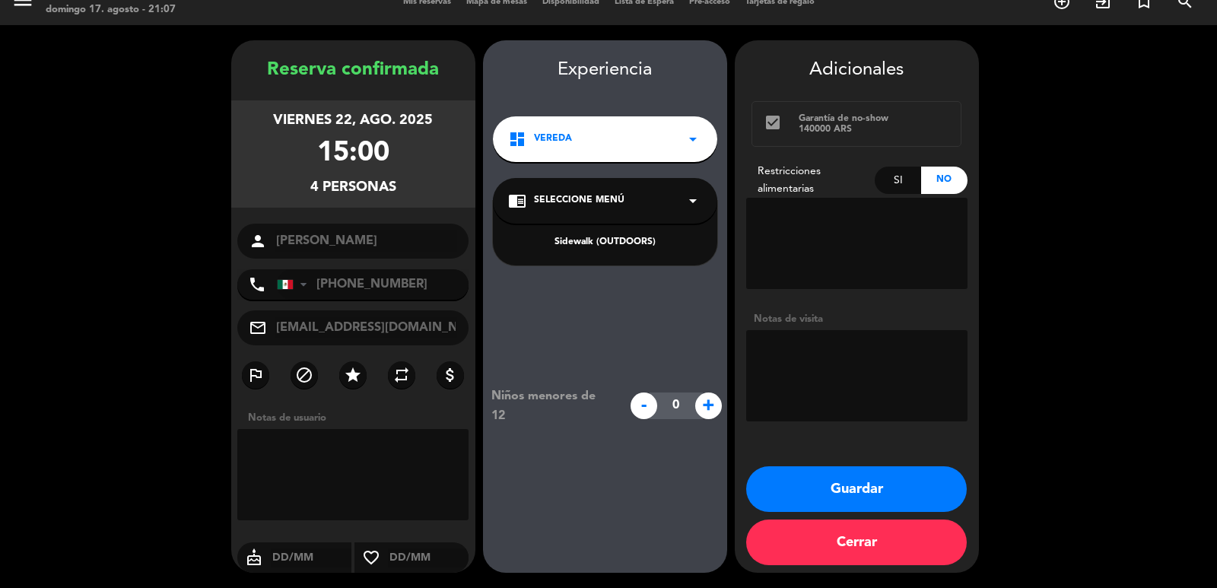
click at [602, 243] on div "Sidewalk (OUTDOORS)" at bounding box center [605, 242] width 194 height 15
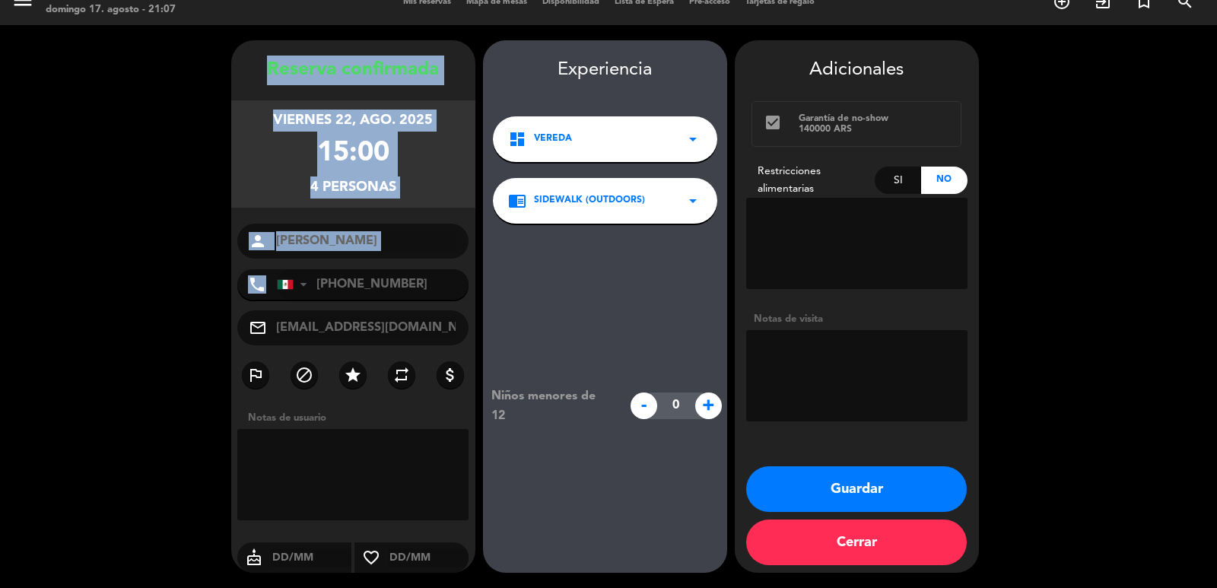
copy div "Reserva confirmada viernes 22, ago. 2025 15:00 4 personas person phone"
drag, startPoint x: 254, startPoint y: 65, endPoint x: 408, endPoint y: 274, distance: 258.9
click at [408, 274] on div "Reserva confirmada viernes 22, ago. 2025 15:00 4 personas person [PERSON_NAME] …" at bounding box center [353, 322] width 244 height 532
click at [846, 482] on button "Guardar" at bounding box center [856, 489] width 221 height 46
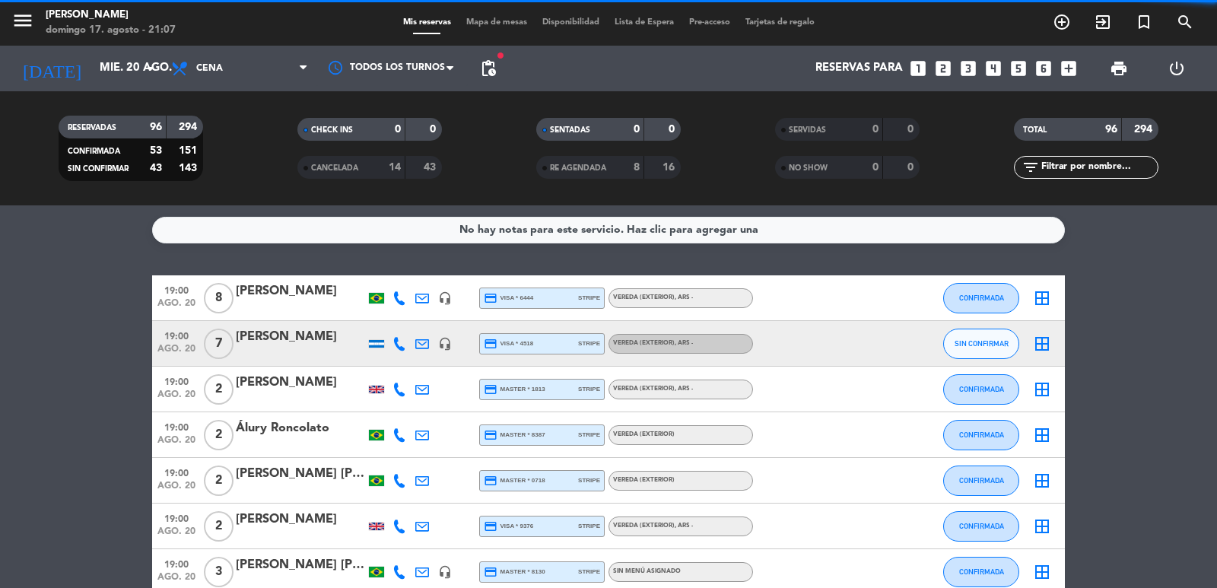
click at [945, 71] on icon "looks_two" at bounding box center [943, 69] width 20 height 20
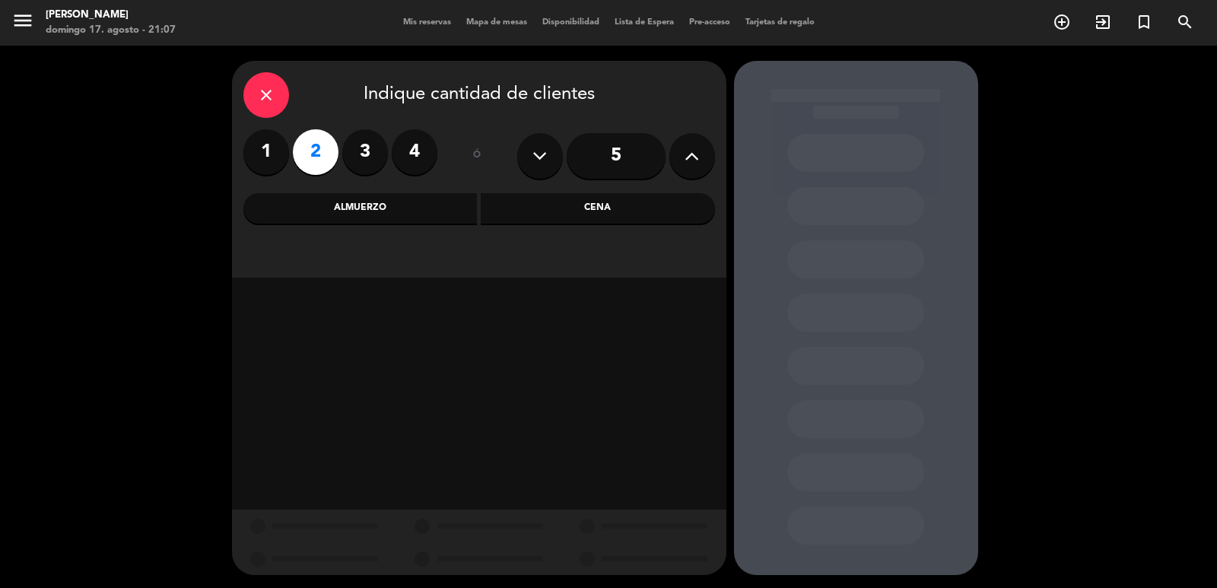
click at [541, 209] on div "Cena" at bounding box center [598, 208] width 234 height 30
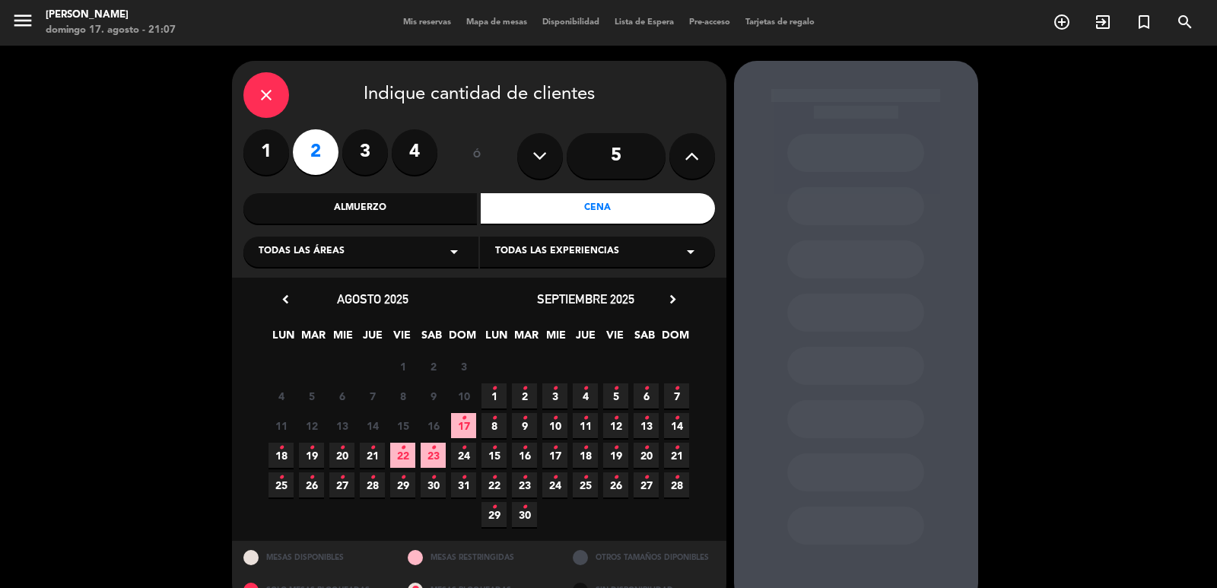
click at [382, 451] on span "21 •" at bounding box center [372, 455] width 25 height 25
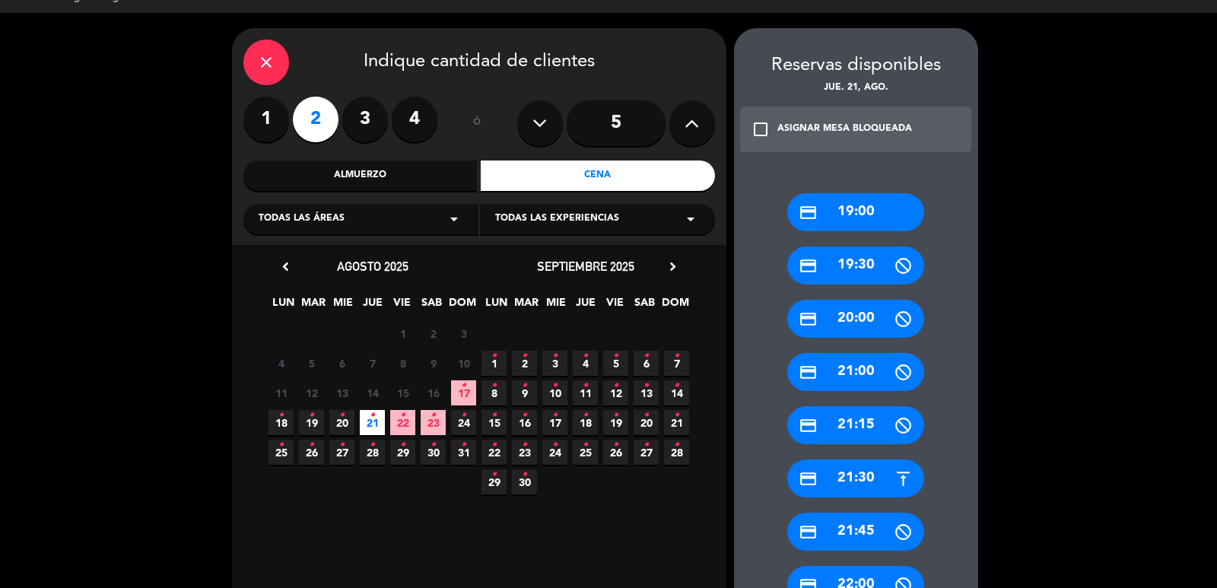
drag, startPoint x: 870, startPoint y: 482, endPoint x: 583, endPoint y: 391, distance: 301.6
click at [869, 482] on div "credit_card 21:30" at bounding box center [855, 478] width 137 height 38
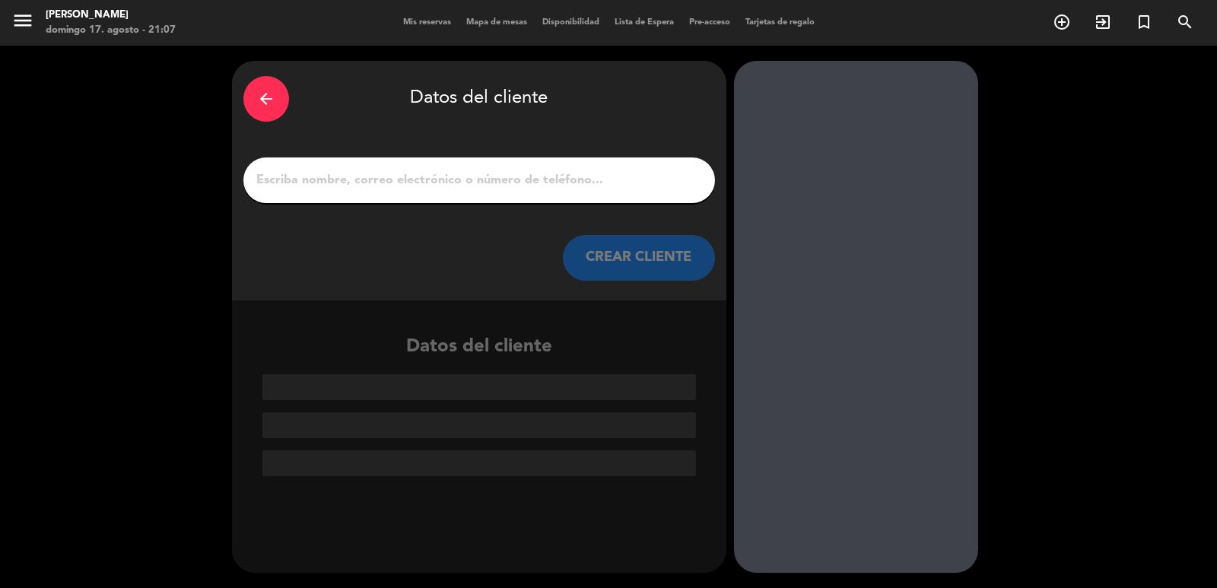
click at [523, 178] on input "1" at bounding box center [479, 180] width 449 height 21
paste input "[PERSON_NAME]"
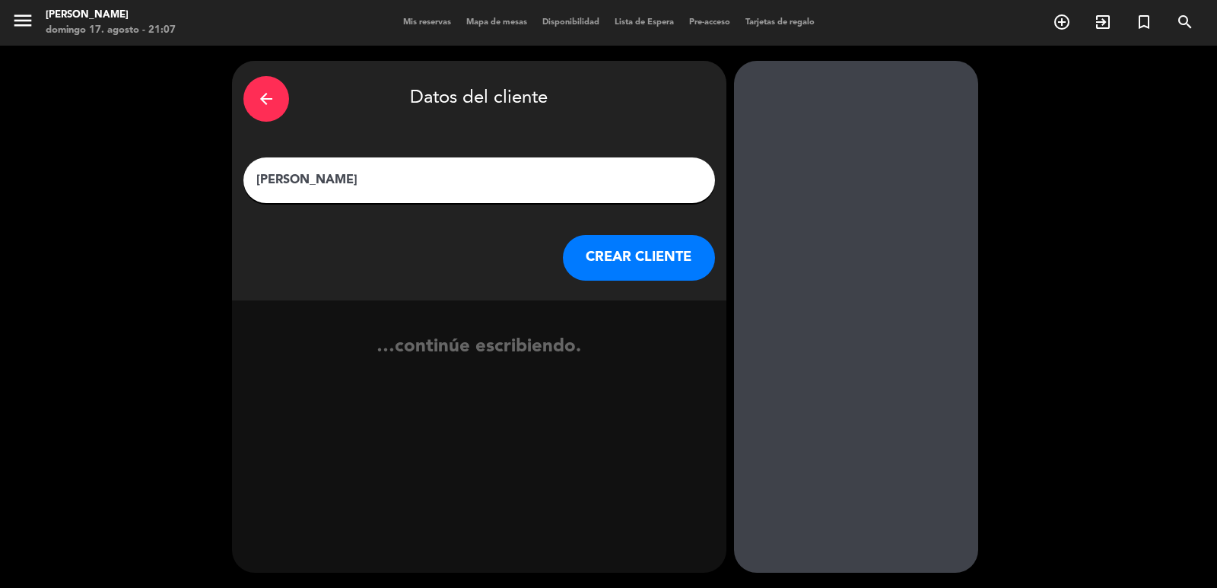
type input "[PERSON_NAME]"
click at [612, 244] on button "CREAR CLIENTE" at bounding box center [639, 258] width 152 height 46
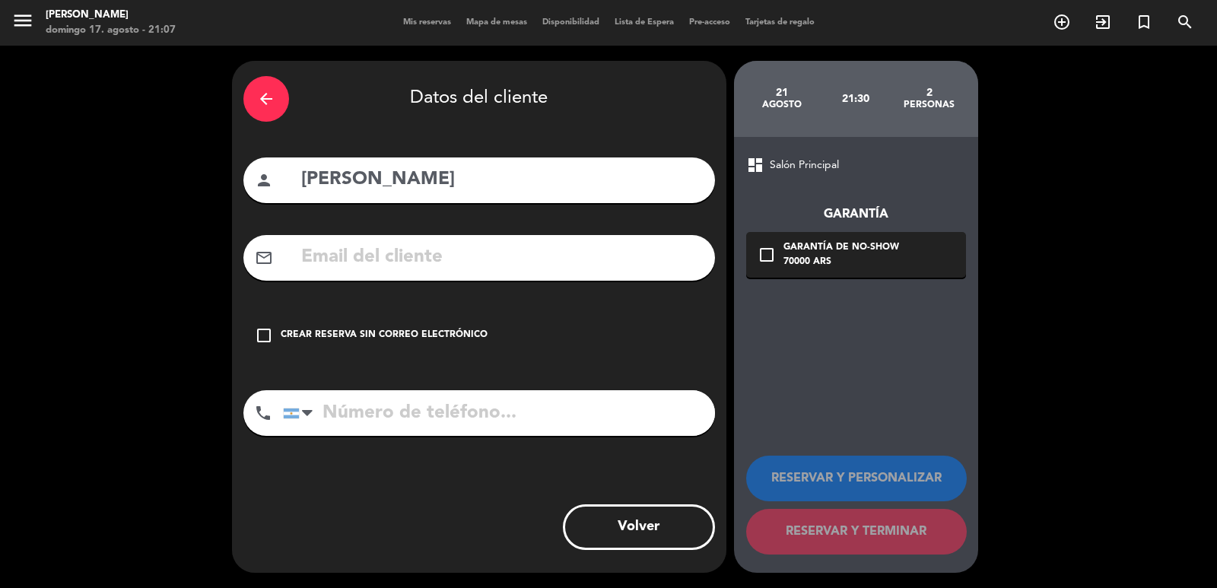
click at [476, 260] on input "text" at bounding box center [502, 257] width 404 height 31
paste input "[PHONE_NUMBER] Correo electrónico: [PERSON_NAME][EMAIL_ADDRESS][DOMAIN_NAME]"
type input "[PHONE_NUMBER] Correo electrónico: [PERSON_NAME][EMAIL_ADDRESS][DOMAIN_NAME]"
click at [446, 428] on input "tel" at bounding box center [499, 413] width 432 height 46
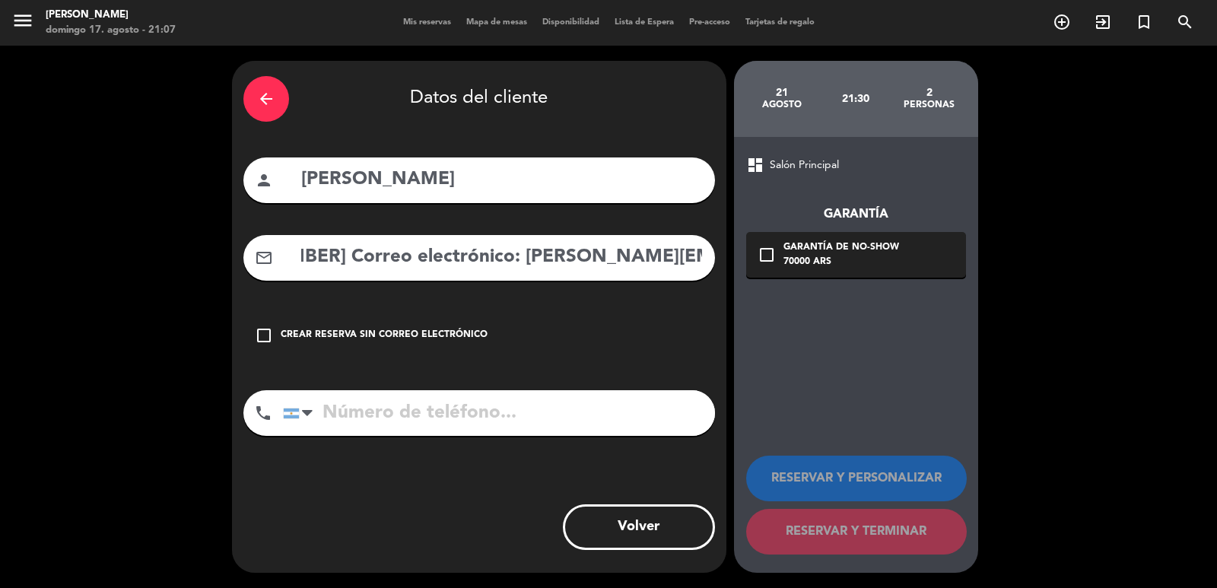
scroll to position [0, 0]
paste input "[PHONE_NUMBER] Correo electrónico: [PERSON_NAME][EMAIL_ADDRESS][DOMAIN_NAME]"
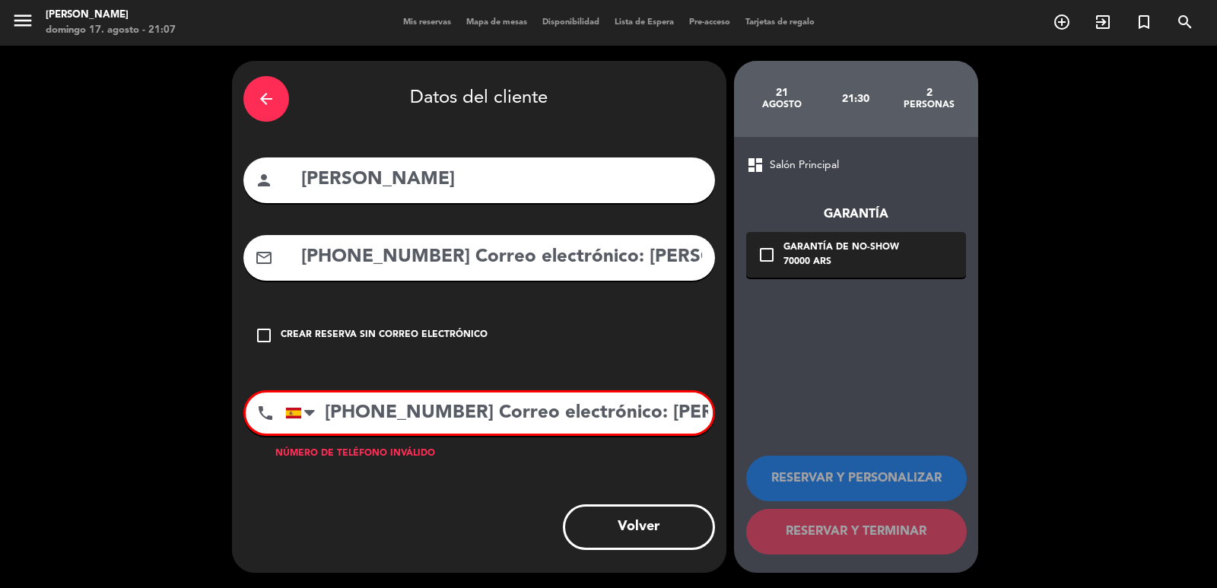
scroll to position [0, 141]
drag, startPoint x: 703, startPoint y: 392, endPoint x: 1014, endPoint y: 351, distance: 313.8
click at [1014, 351] on div "arrow_back Datos del cliente person [PERSON_NAME] mail_outline [PHONE_NUMBER] C…" at bounding box center [608, 317] width 1217 height 542
drag, startPoint x: 582, startPoint y: 409, endPoint x: 470, endPoint y: 413, distance: 111.9
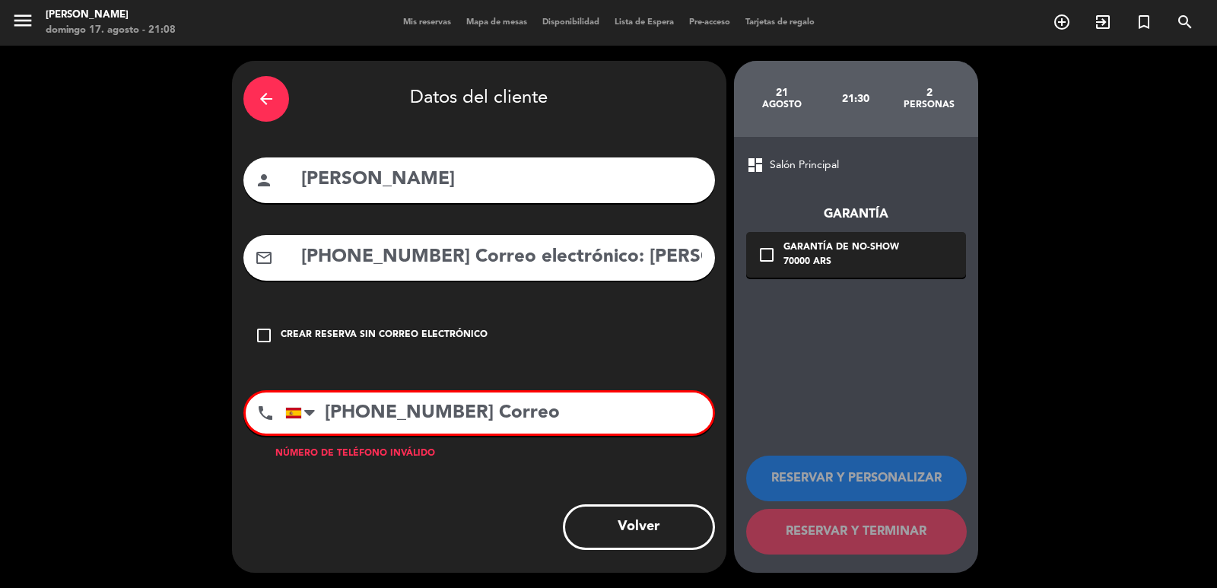
click at [470, 413] on input "[PHONE_NUMBER] Correo" at bounding box center [498, 412] width 427 height 41
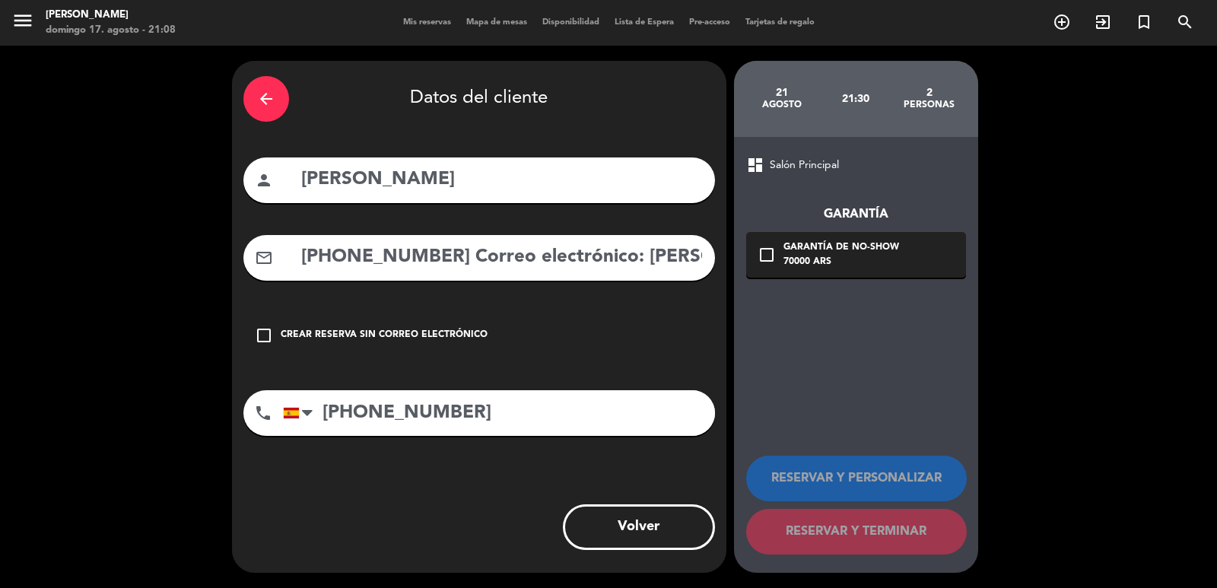
type input "[PHONE_NUMBER]"
drag, startPoint x: 609, startPoint y: 253, endPoint x: 269, endPoint y: 292, distance: 342.3
click at [154, 291] on div "arrow_back Datos del cliente person [PERSON_NAME] mail_outline [PHONE_NUMBER] C…" at bounding box center [608, 317] width 1217 height 542
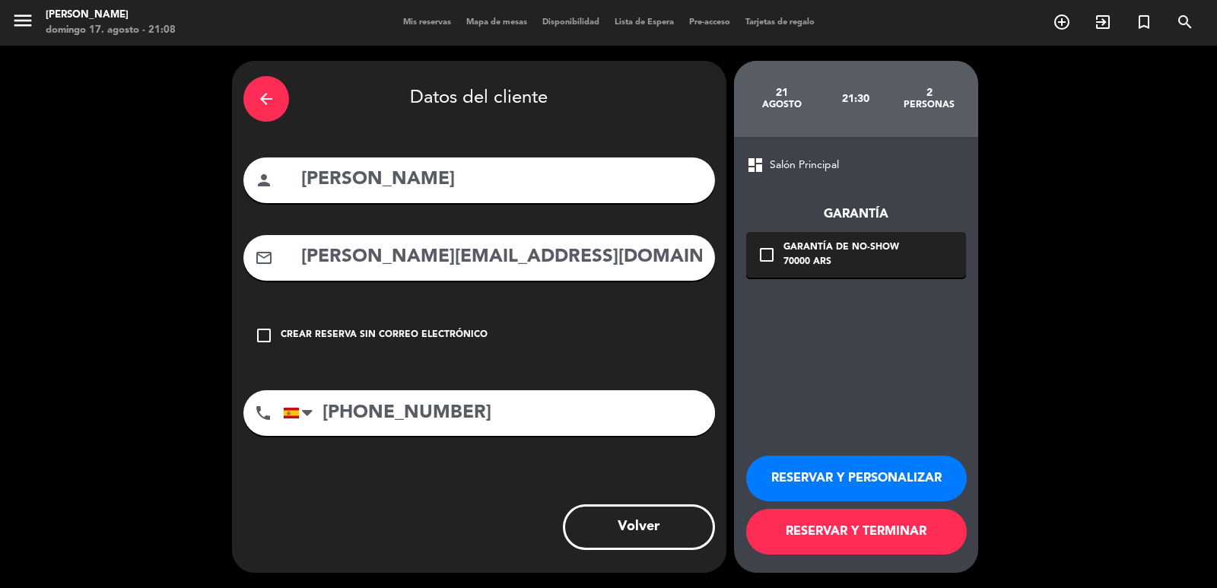
type input "[PERSON_NAME][EMAIL_ADDRESS][DOMAIN_NAME]"
drag, startPoint x: 812, startPoint y: 267, endPoint x: 855, endPoint y: 274, distance: 43.9
click at [815, 266] on div "70000 ARS" at bounding box center [841, 262] width 116 height 15
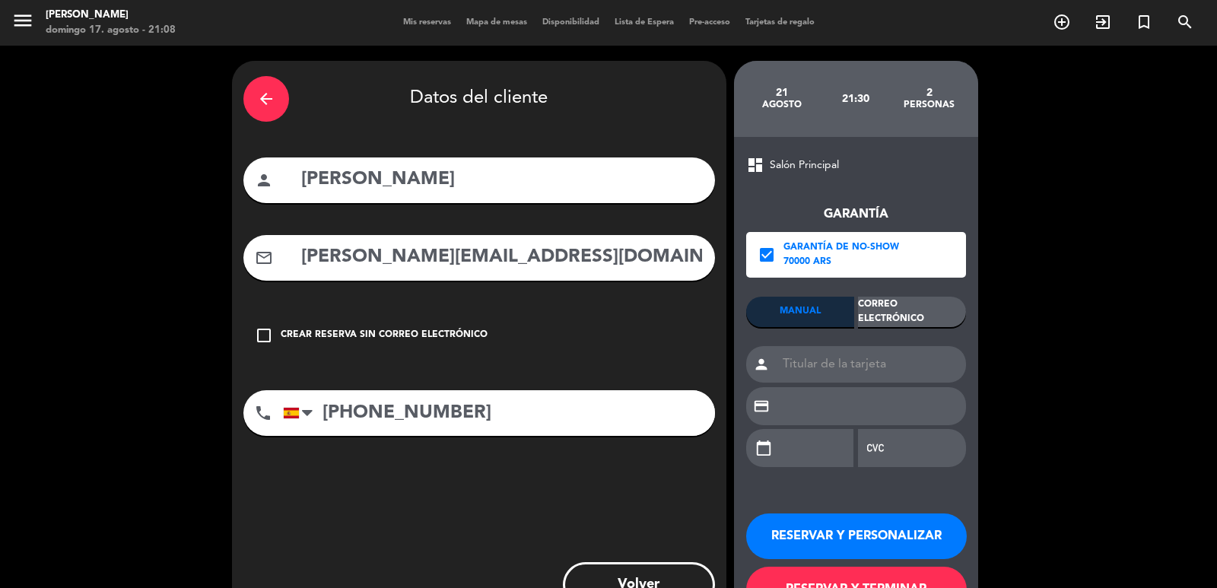
click at [963, 308] on div "Correo Electrónico" at bounding box center [912, 312] width 108 height 30
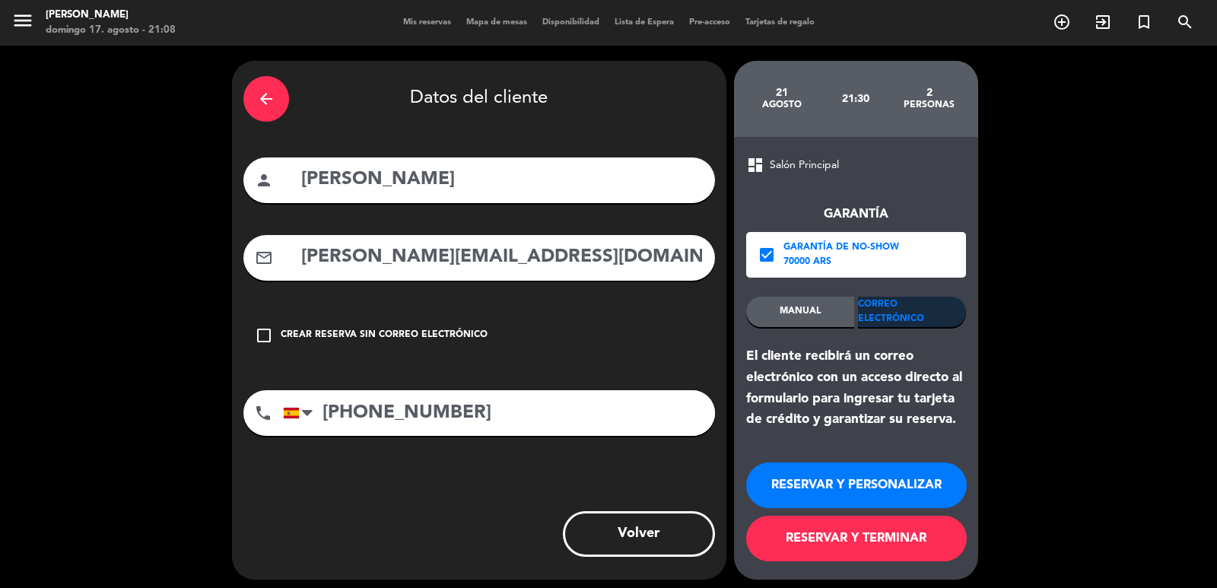
click at [847, 470] on button "RESERVAR Y PERSONALIZAR" at bounding box center [856, 485] width 221 height 46
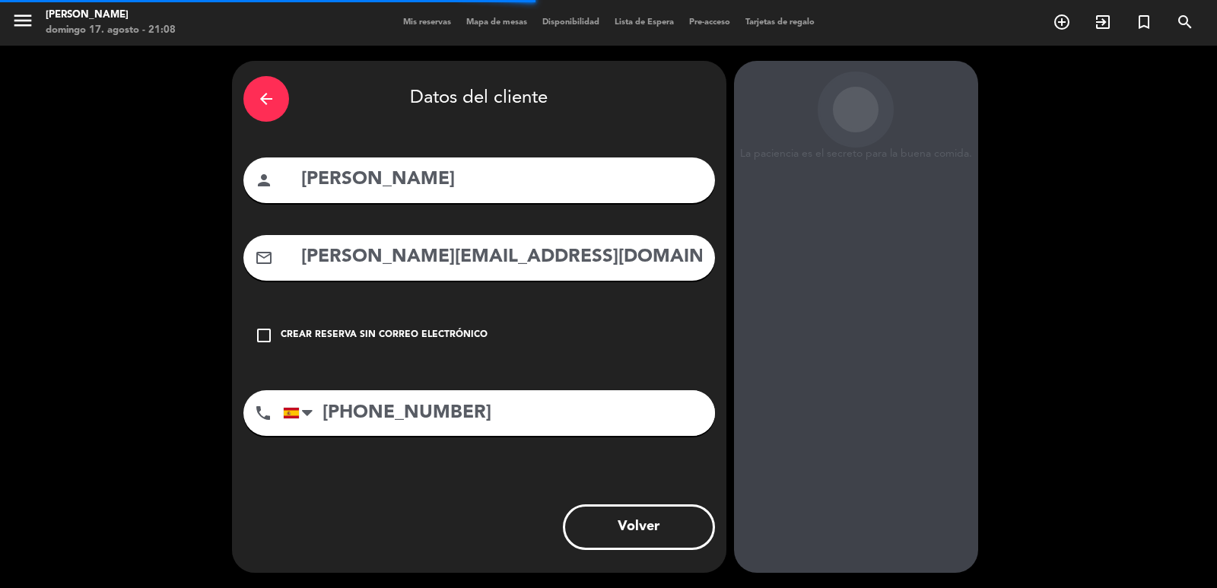
scroll to position [21, 0]
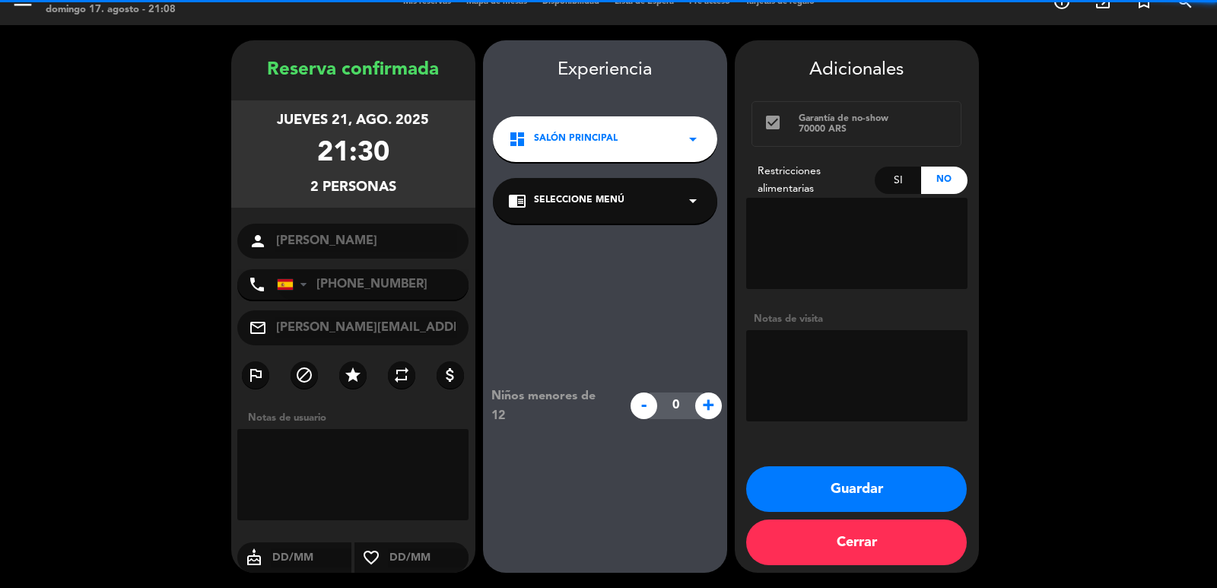
click at [571, 150] on div "dashboard Salón Principal arrow_drop_down" at bounding box center [605, 139] width 224 height 46
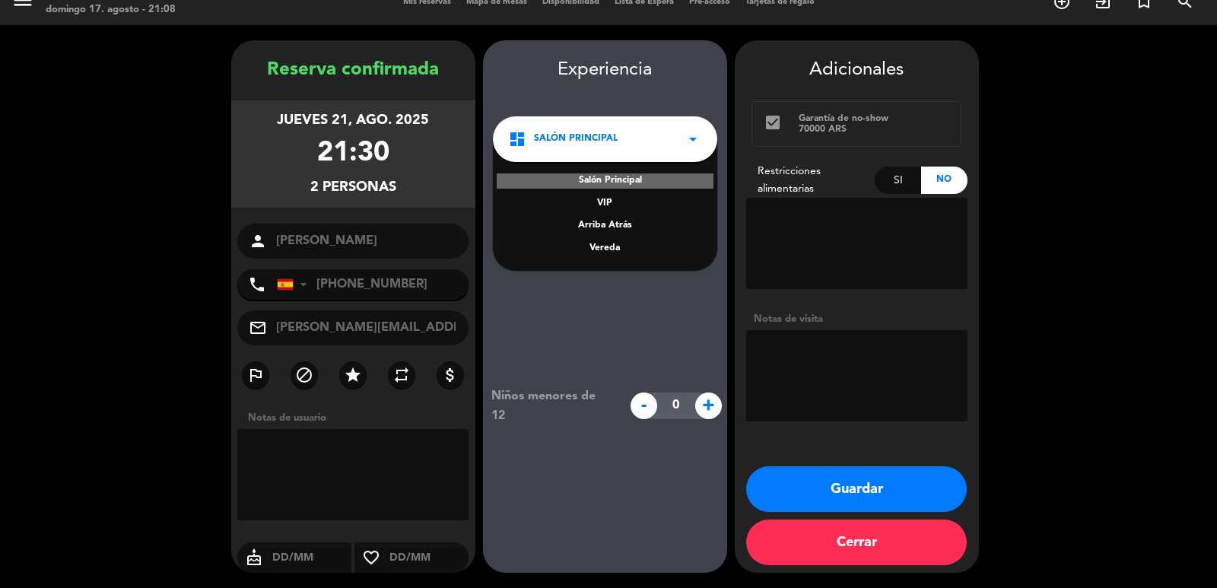
click at [605, 243] on div "Vereda" at bounding box center [605, 248] width 194 height 15
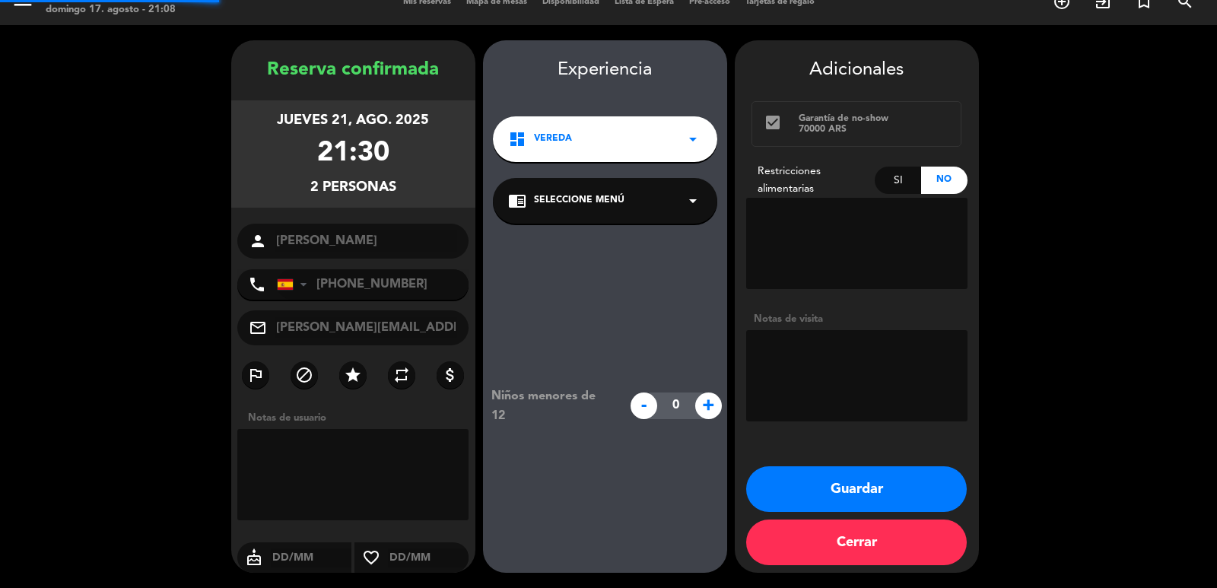
click at [605, 246] on div "Niños menores de 12 - 0 +" at bounding box center [605, 406] width 244 height 364
click at [623, 187] on div "chrome_reader_mode Seleccione Menú arrow_drop_down" at bounding box center [605, 201] width 224 height 46
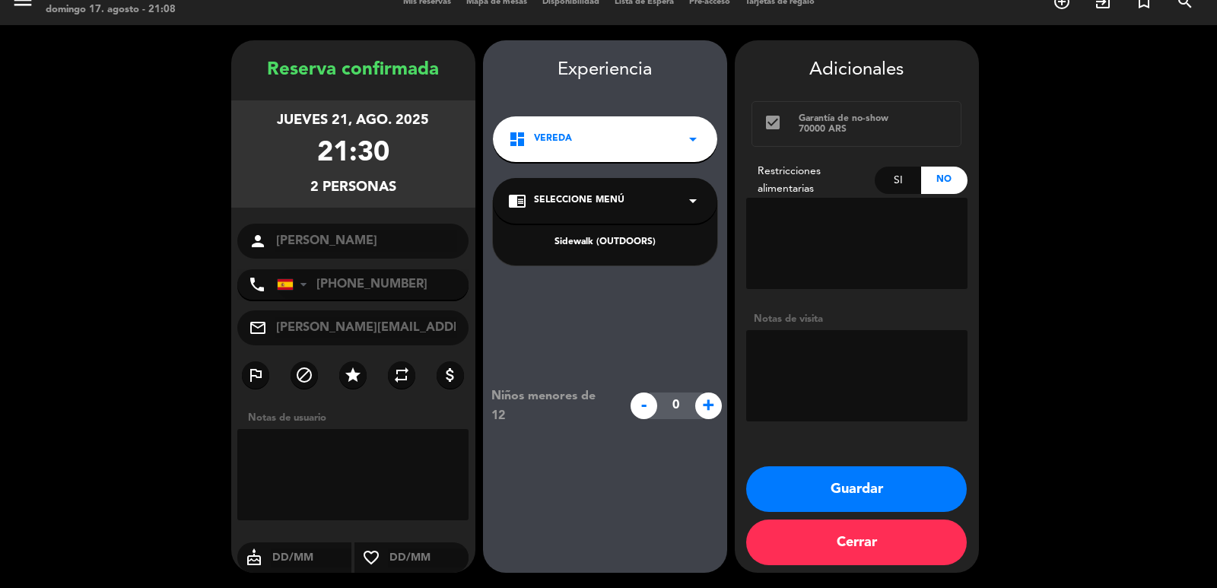
click at [615, 237] on div "Sidewalk (OUTDOORS)" at bounding box center [605, 242] width 194 height 15
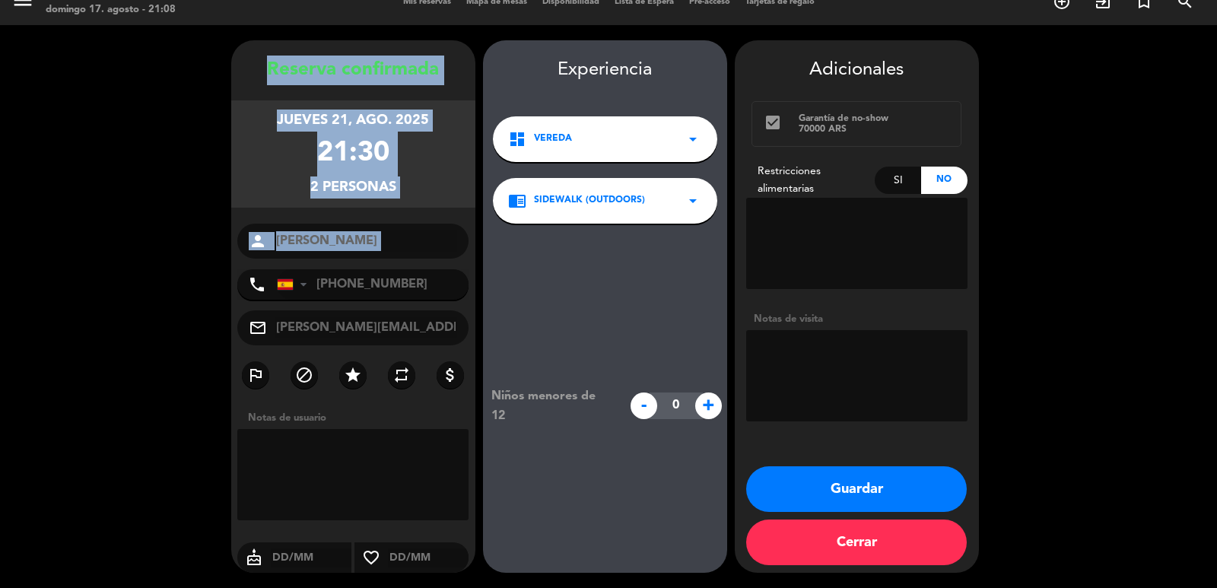
drag, startPoint x: 271, startPoint y: 87, endPoint x: 386, endPoint y: 262, distance: 209.7
click at [386, 262] on div "Reserva confirmada jueves 21, ago. 2025 21:30 2 personas person [PERSON_NAME] p…" at bounding box center [353, 322] width 244 height 532
copy div "Reserva confirmada jueves 21, ago. 2025 21:30 2 personas person"
click at [836, 478] on button "Guardar" at bounding box center [856, 489] width 221 height 46
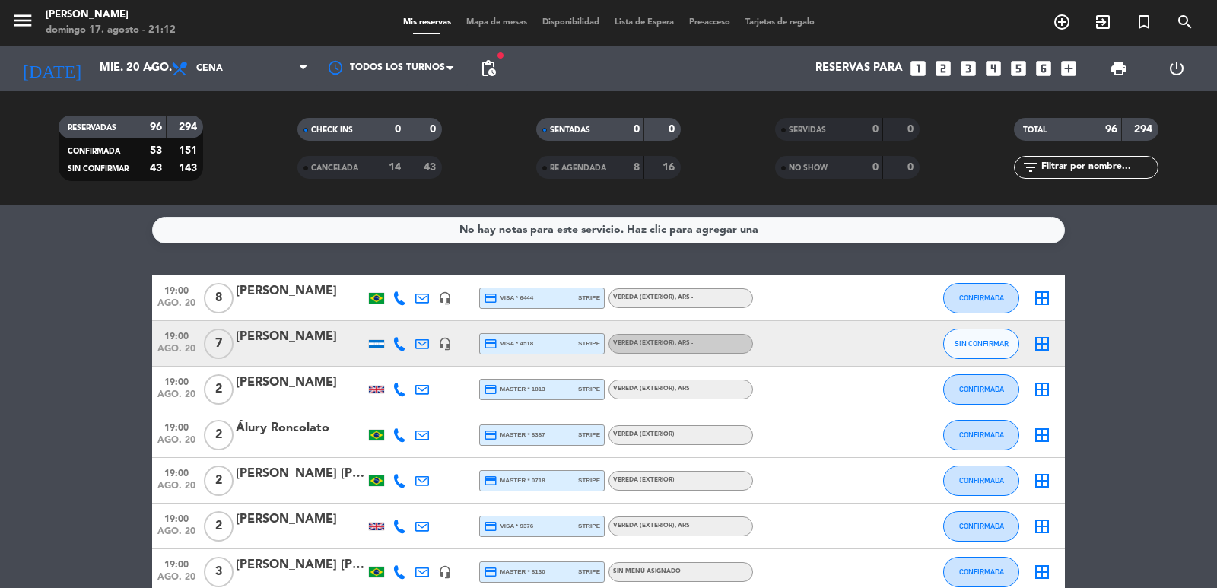
click at [938, 69] on icon "looks_two" at bounding box center [943, 69] width 20 height 20
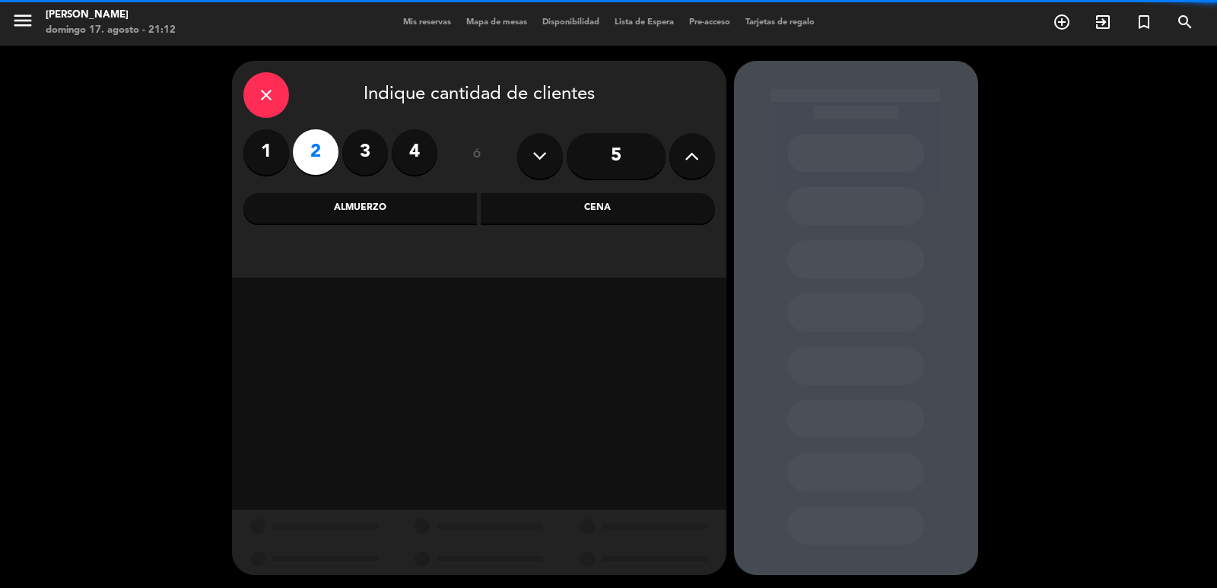
click at [348, 214] on div "Almuerzo" at bounding box center [360, 208] width 234 height 30
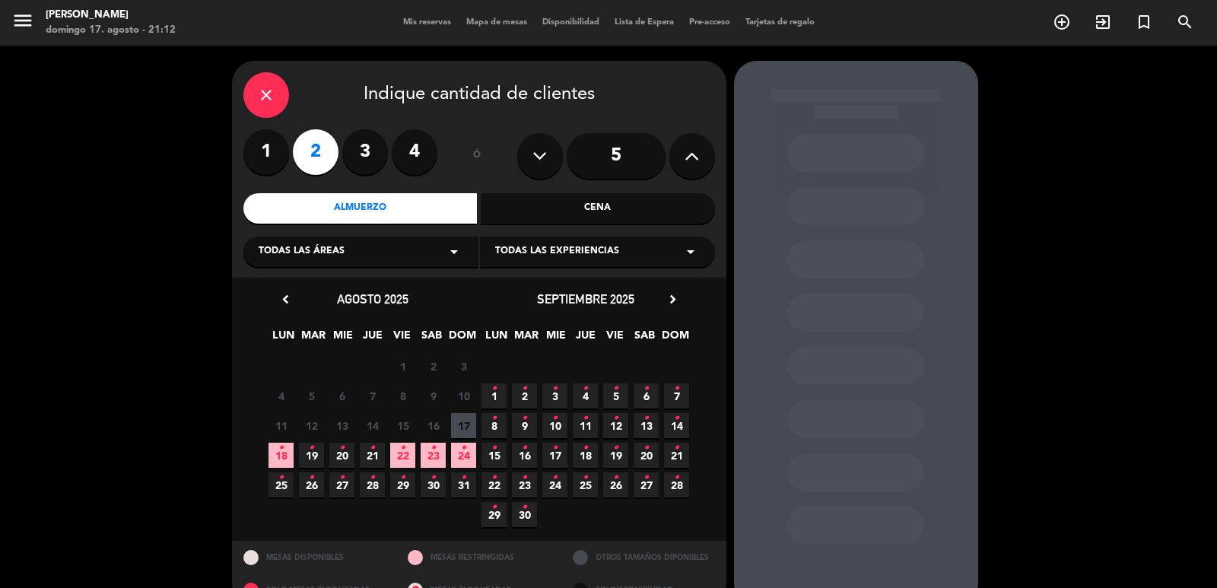
click at [586, 459] on icon "•" at bounding box center [585, 448] width 5 height 24
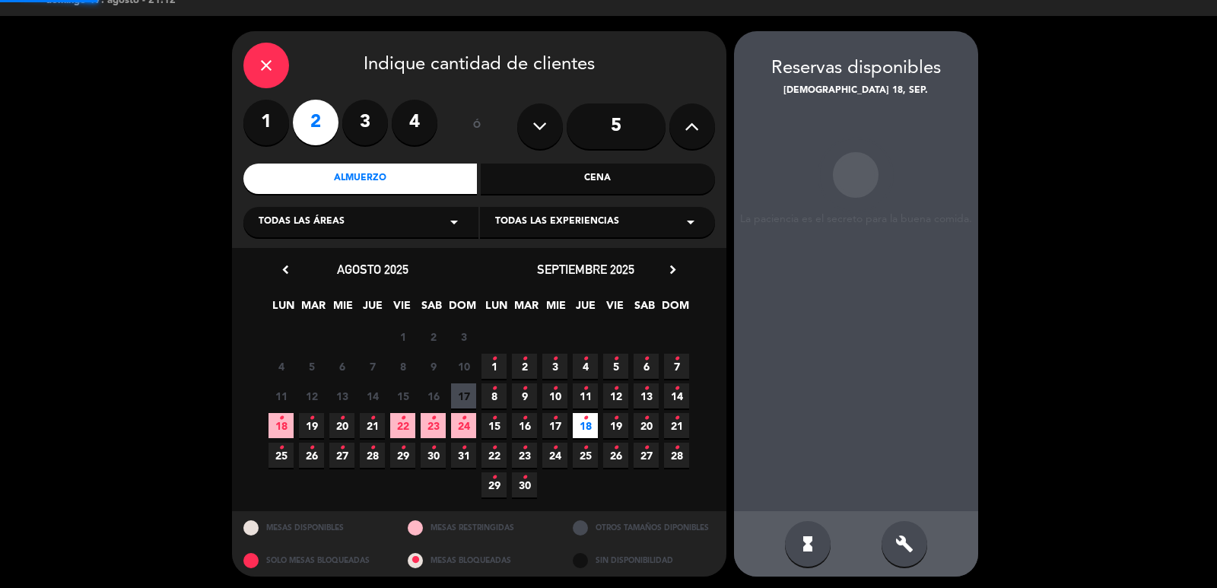
scroll to position [33, 0]
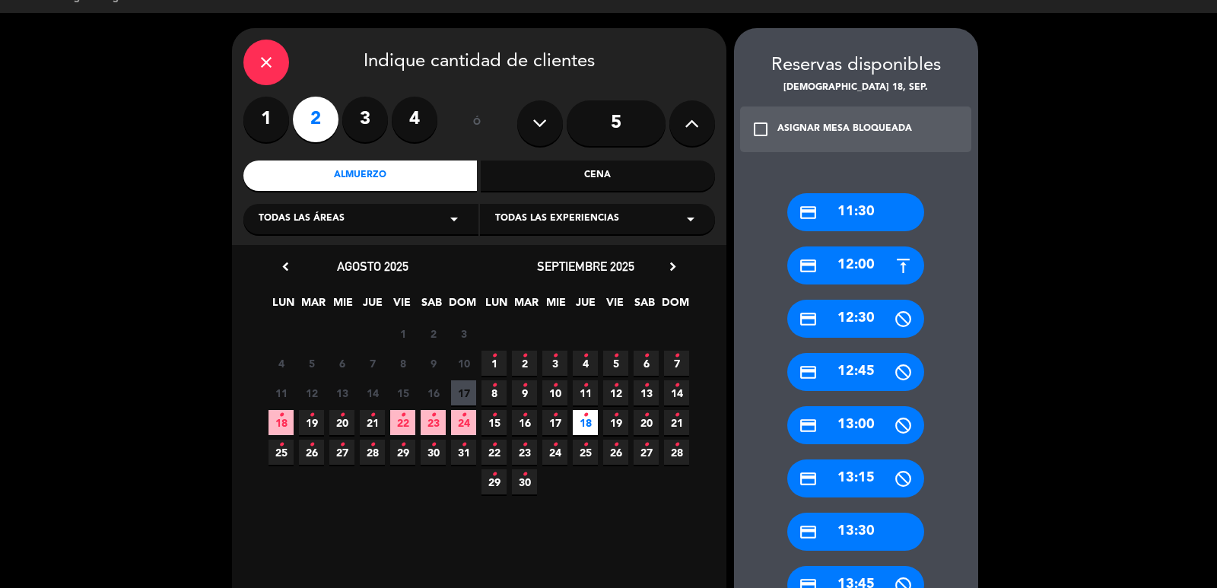
drag, startPoint x: 882, startPoint y: 526, endPoint x: 681, endPoint y: 363, distance: 259.0
click at [882, 527] on div "credit_card 13:30" at bounding box center [855, 532] width 137 height 38
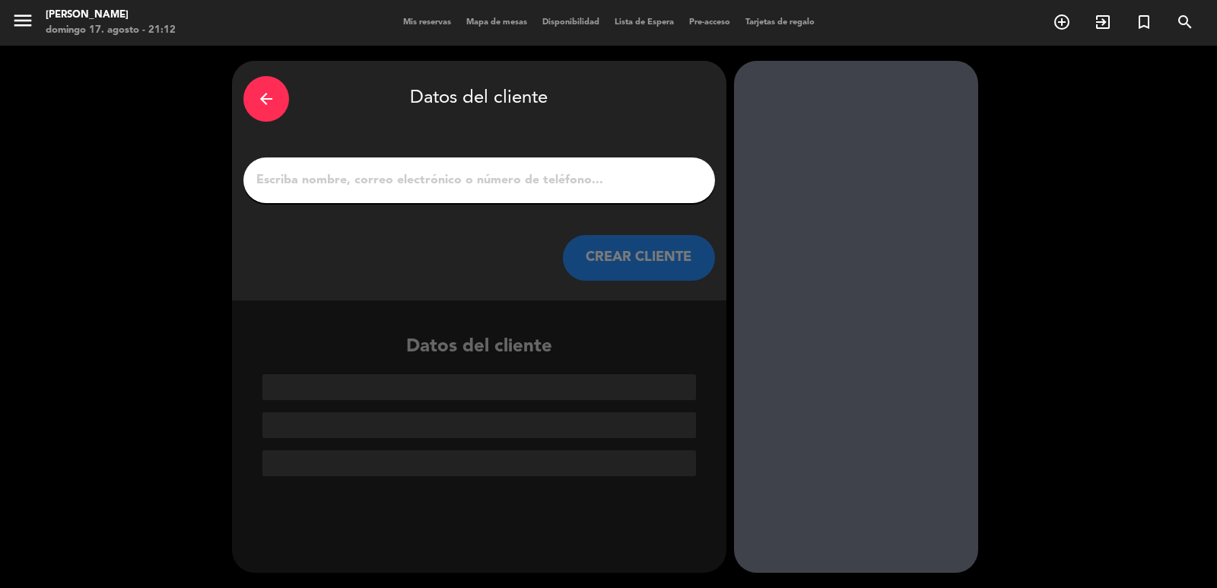
click at [554, 175] on input "1" at bounding box center [479, 180] width 449 height 21
paste input "[PERSON_NAME] [PERSON_NAME]"
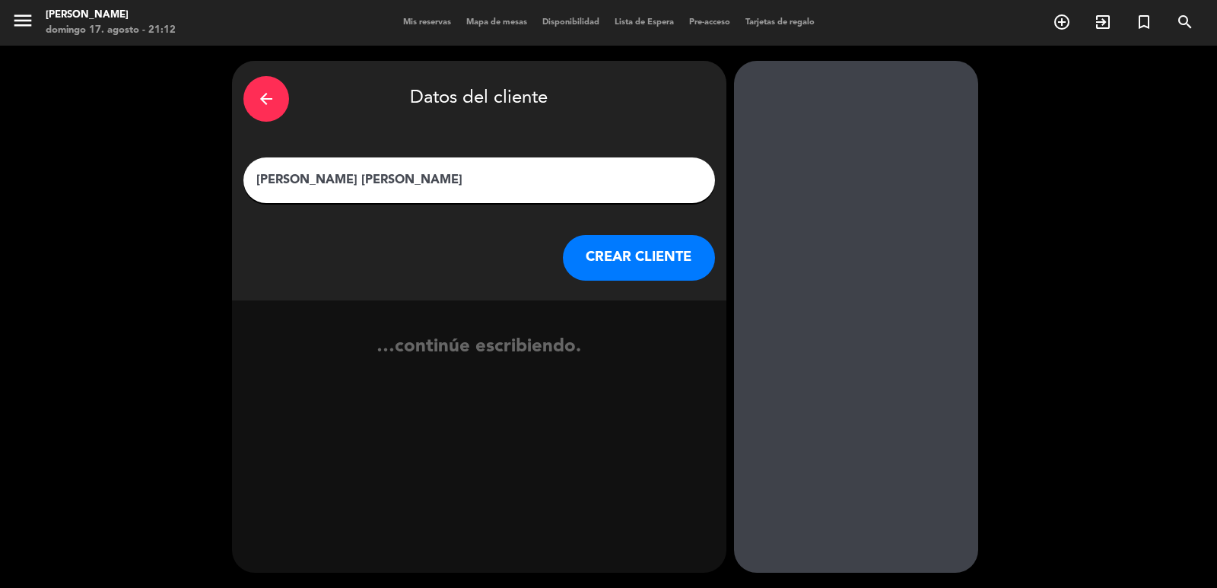
type input "[PERSON_NAME] [PERSON_NAME]"
click at [662, 281] on div "arrow_back Datos del cliente [PERSON_NAME] [PERSON_NAME] [PERSON_NAME] CLIENTE" at bounding box center [479, 181] width 494 height 240
click at [659, 255] on button "CREAR CLIENTE" at bounding box center [639, 258] width 152 height 46
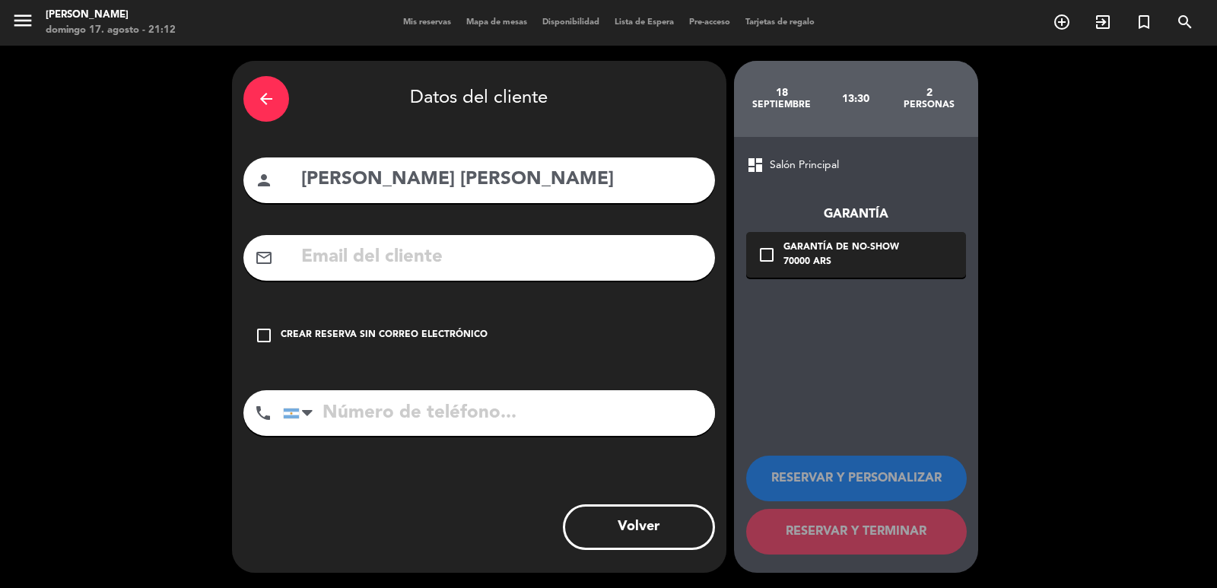
click at [400, 256] on input "text" at bounding box center [502, 257] width 404 height 31
paste input "[EMAIL_ADDRESS][DOMAIN_NAME]"
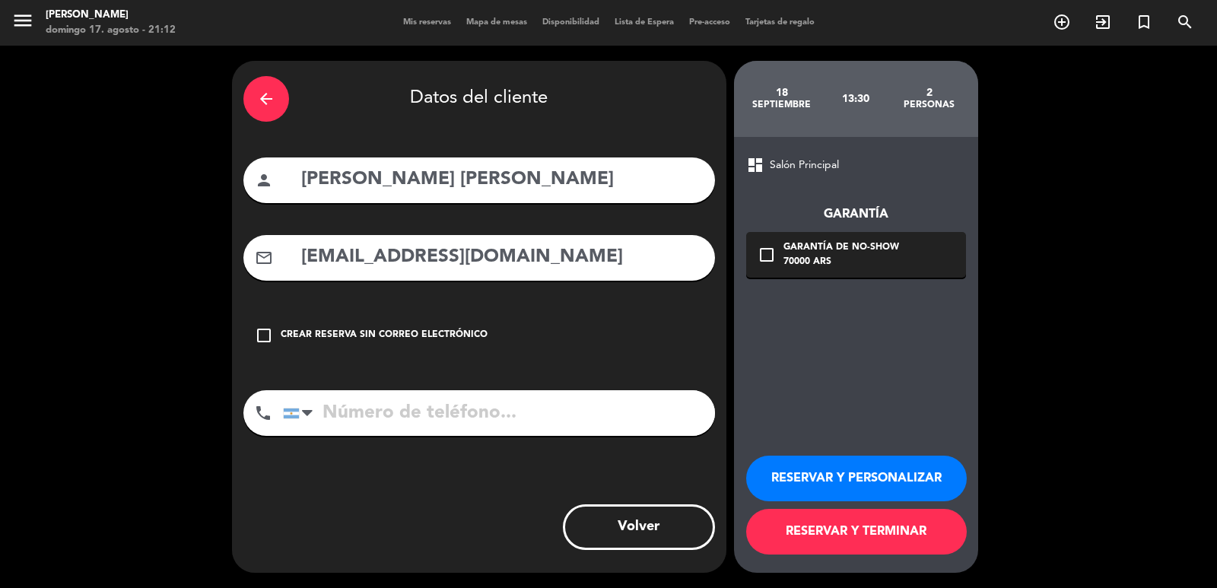
type input "[EMAIL_ADDRESS][DOMAIN_NAME]"
click at [371, 424] on input "tel" at bounding box center [499, 413] width 432 height 46
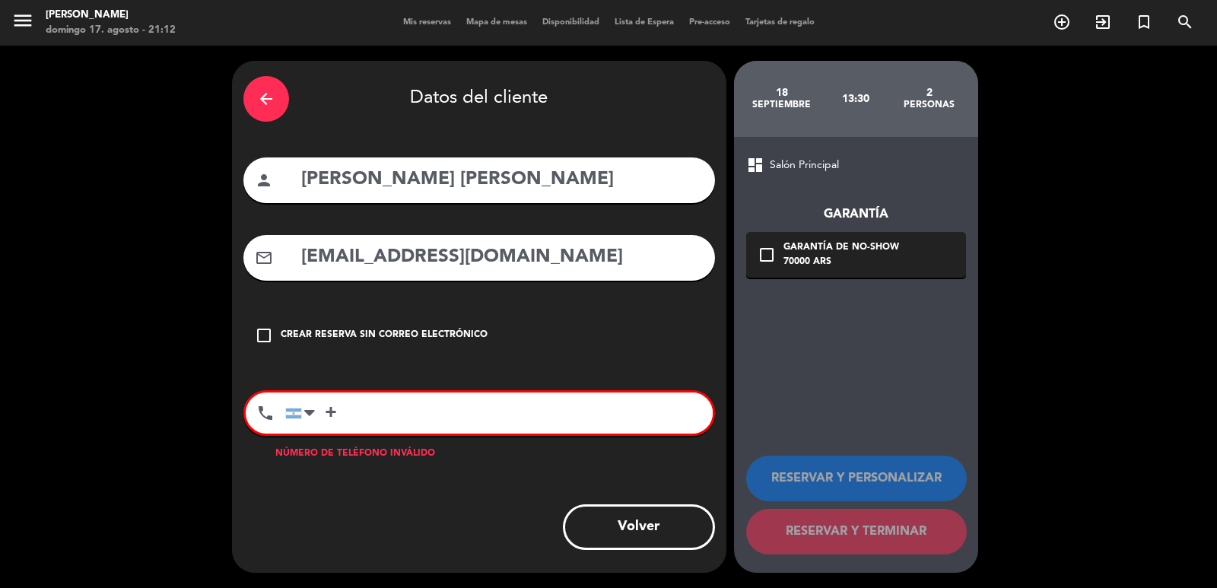
paste input "55 48 991499112"
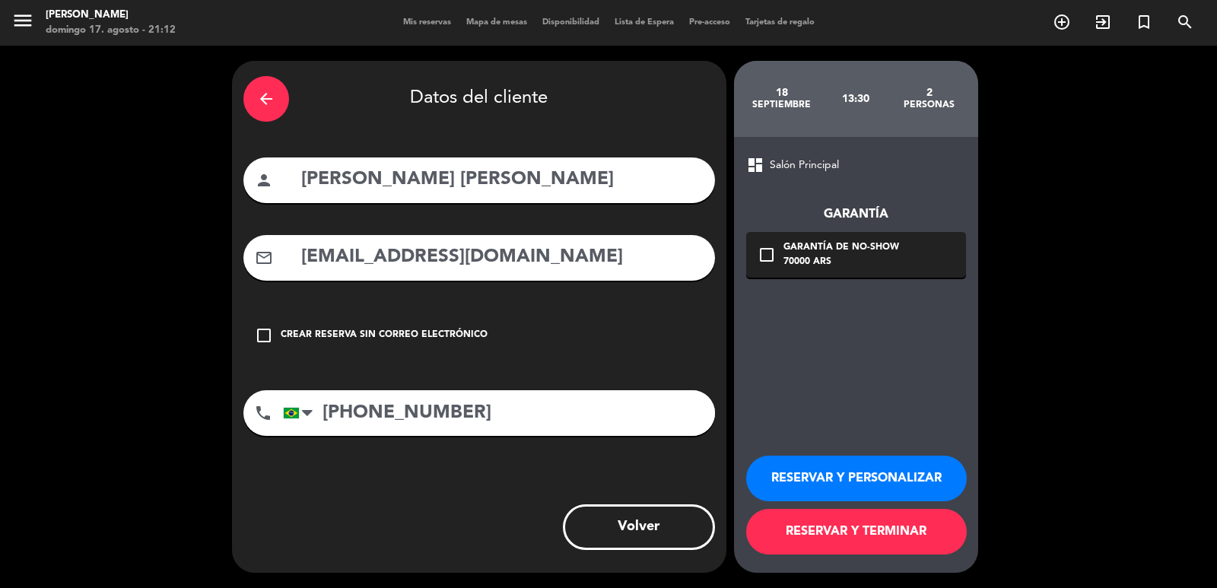
type input "[PHONE_NUMBER]"
click at [810, 256] on div "70000 ARS" at bounding box center [841, 262] width 116 height 15
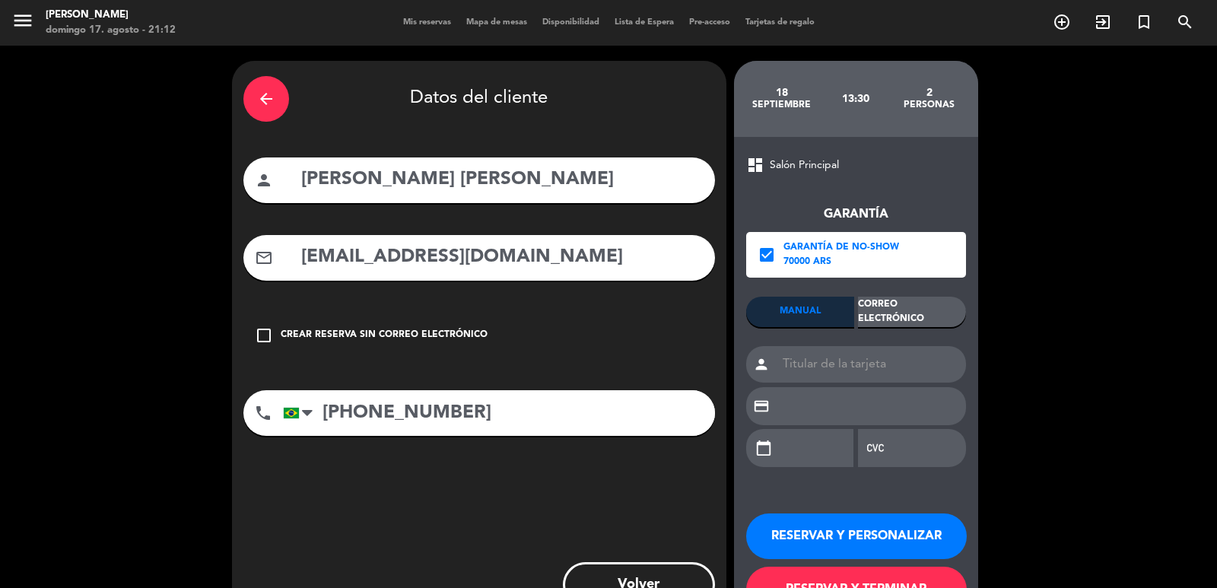
click at [932, 313] on div "Correo Electrónico" at bounding box center [912, 312] width 108 height 30
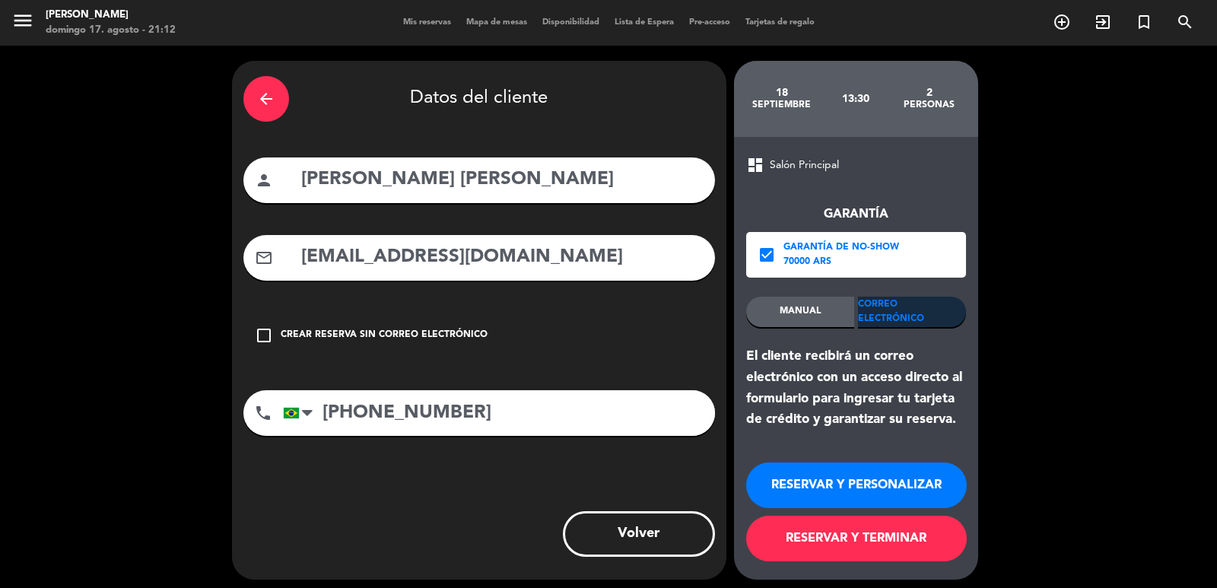
click at [884, 503] on button "RESERVAR Y PERSONALIZAR" at bounding box center [856, 485] width 221 height 46
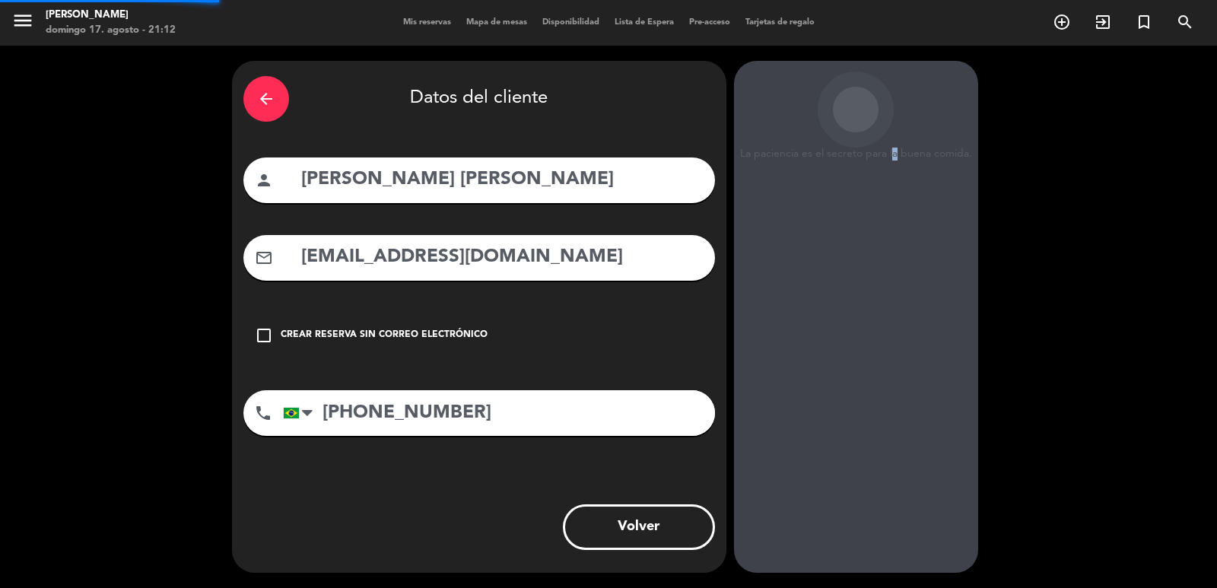
click at [894, 497] on div "La paciencia es el secreto para la buena comida. 18 septiembre 13:30 2 personas…" at bounding box center [856, 317] width 244 height 512
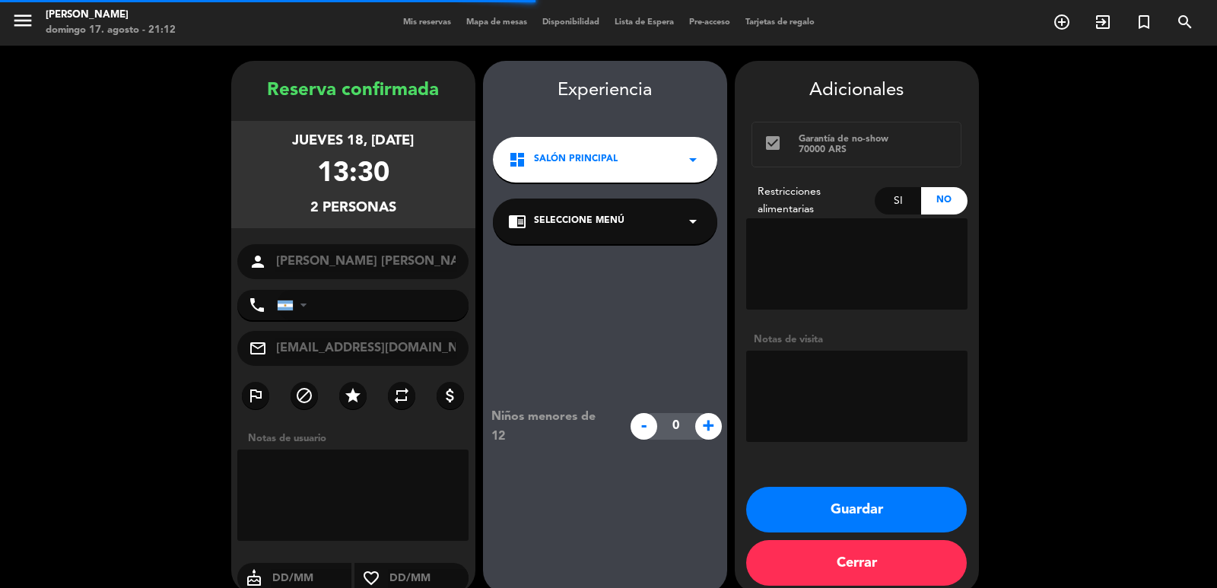
type input "[PHONE_NUMBER]"
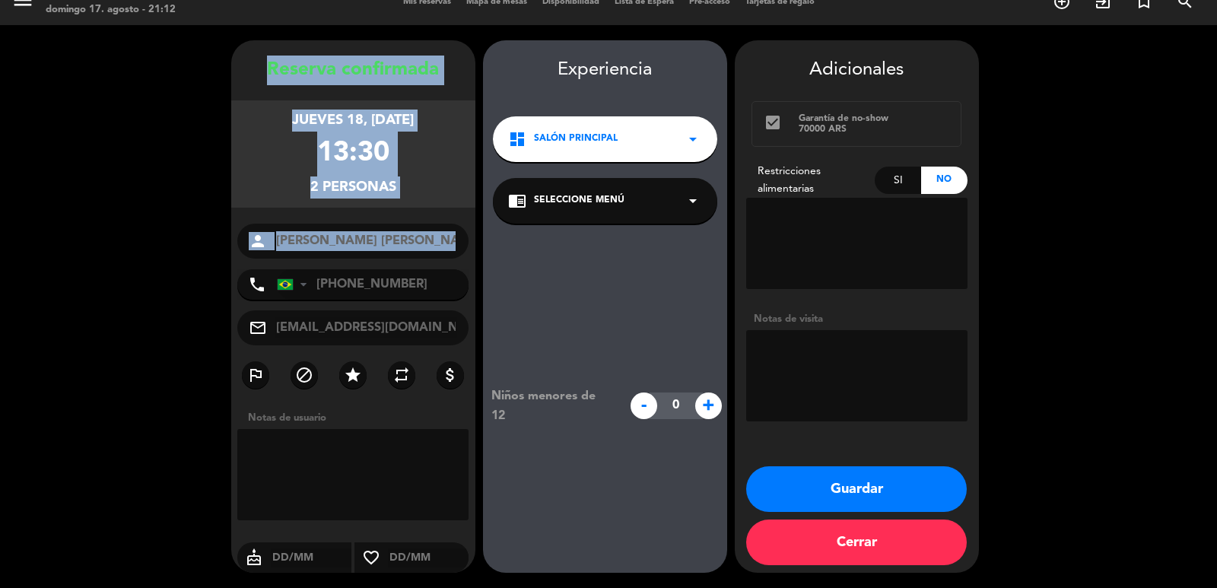
copy div "Reserva confirmada jueves 18, [DATE] 13:30 2 personas person"
drag, startPoint x: 257, startPoint y: 60, endPoint x: 433, endPoint y: 246, distance: 255.6
click at [424, 257] on div "Reserva confirmada jueves 18, [DATE] 13:30 2 personas person [PERSON_NAME] [PER…" at bounding box center [353, 306] width 244 height 532
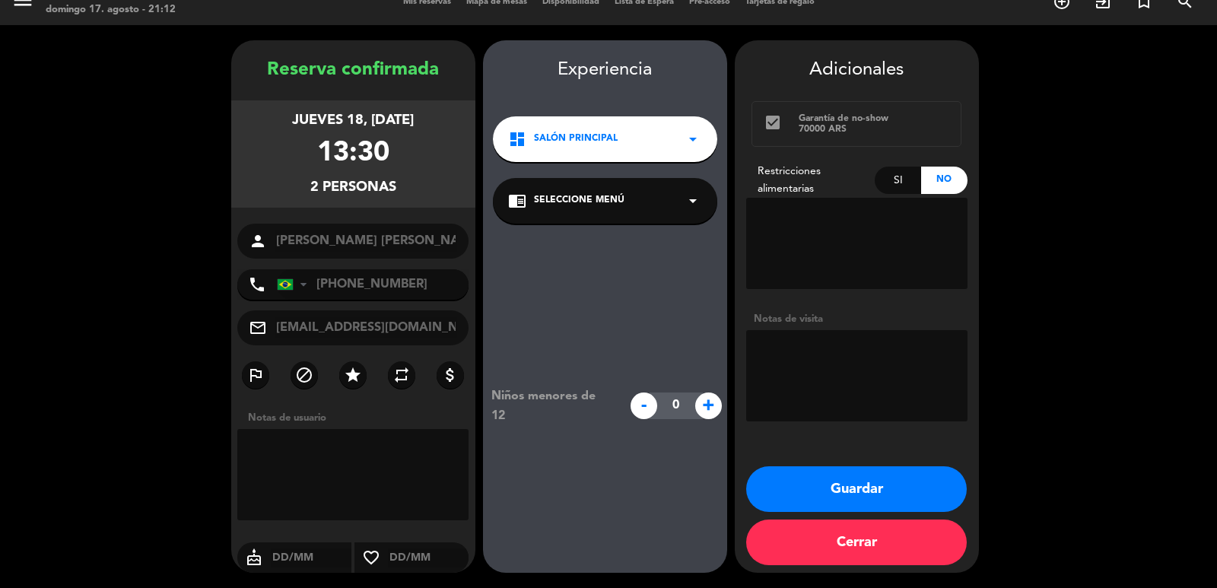
click at [393, 261] on div "Reserva confirmada jueves 18, [DATE] 13:30 2 personas person [PERSON_NAME] [PER…" at bounding box center [353, 322] width 244 height 532
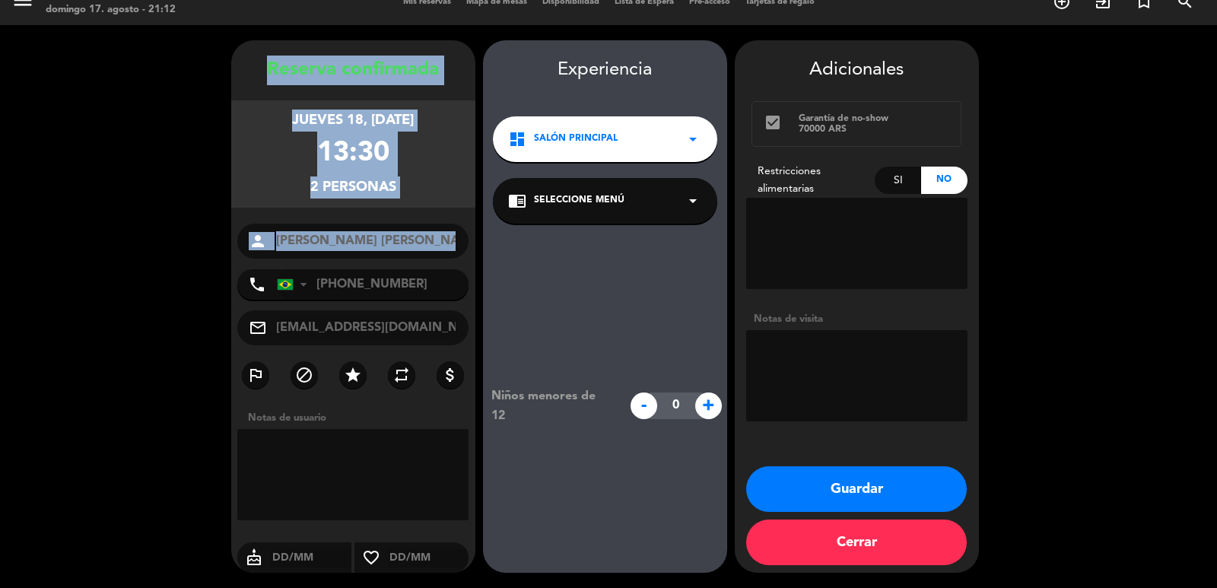
copy div "Reserva confirmada jueves 18, [DATE] 13:30 2 personas person"
drag, startPoint x: 246, startPoint y: 52, endPoint x: 402, endPoint y: 262, distance: 261.0
click at [402, 262] on div "Reserva confirmada jueves 18, [DATE] 13:30 2 personas person [PERSON_NAME] [PER…" at bounding box center [353, 306] width 244 height 532
click at [891, 479] on button "Guardar" at bounding box center [856, 489] width 221 height 46
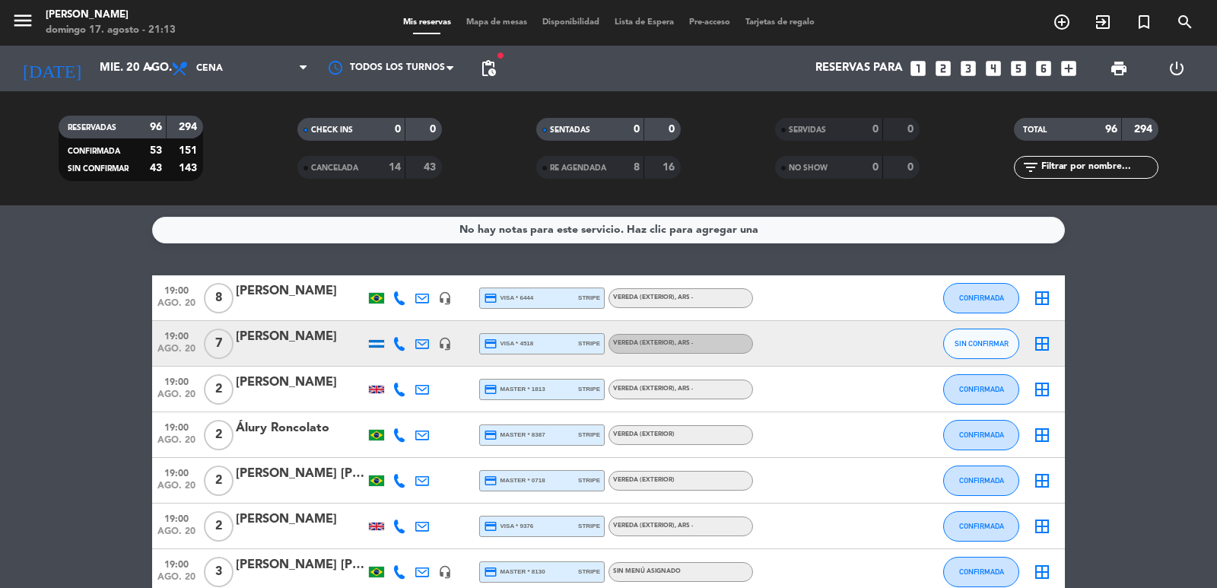
click at [991, 65] on icon "looks_4" at bounding box center [993, 69] width 20 height 20
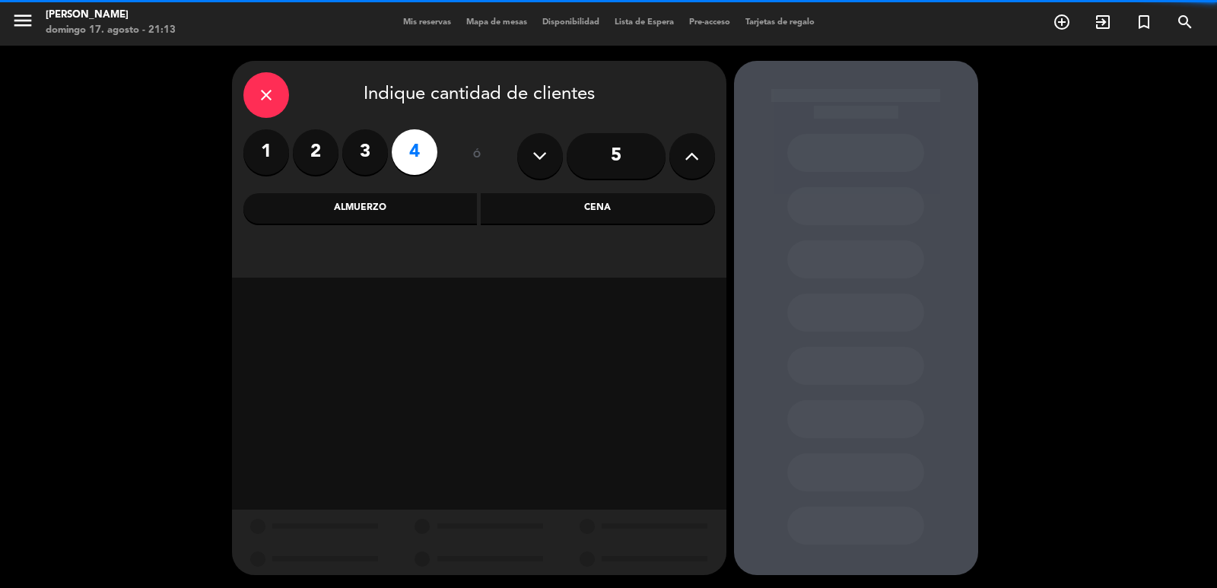
click at [391, 213] on div "Almuerzo" at bounding box center [360, 208] width 234 height 30
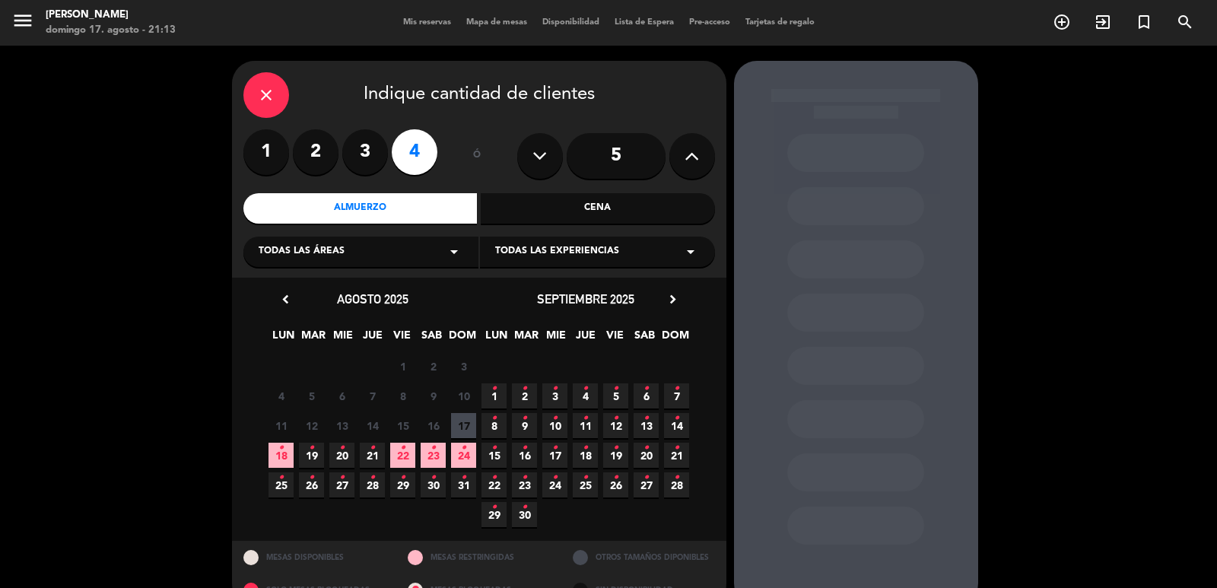
click at [464, 460] on span "24 •" at bounding box center [463, 455] width 25 height 25
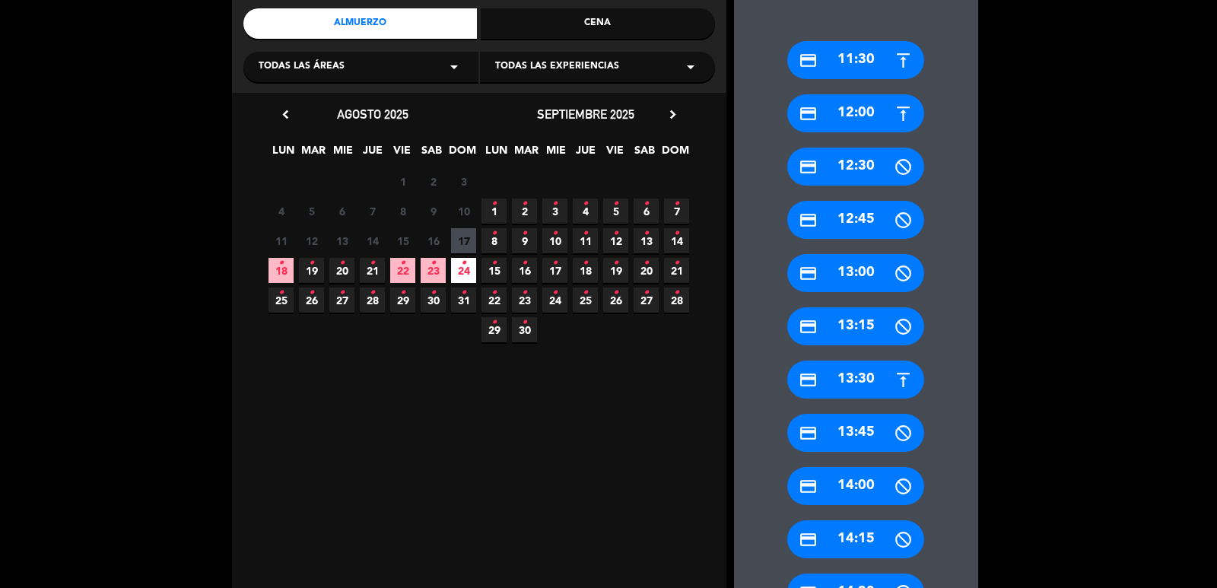
scroll to position [337, 0]
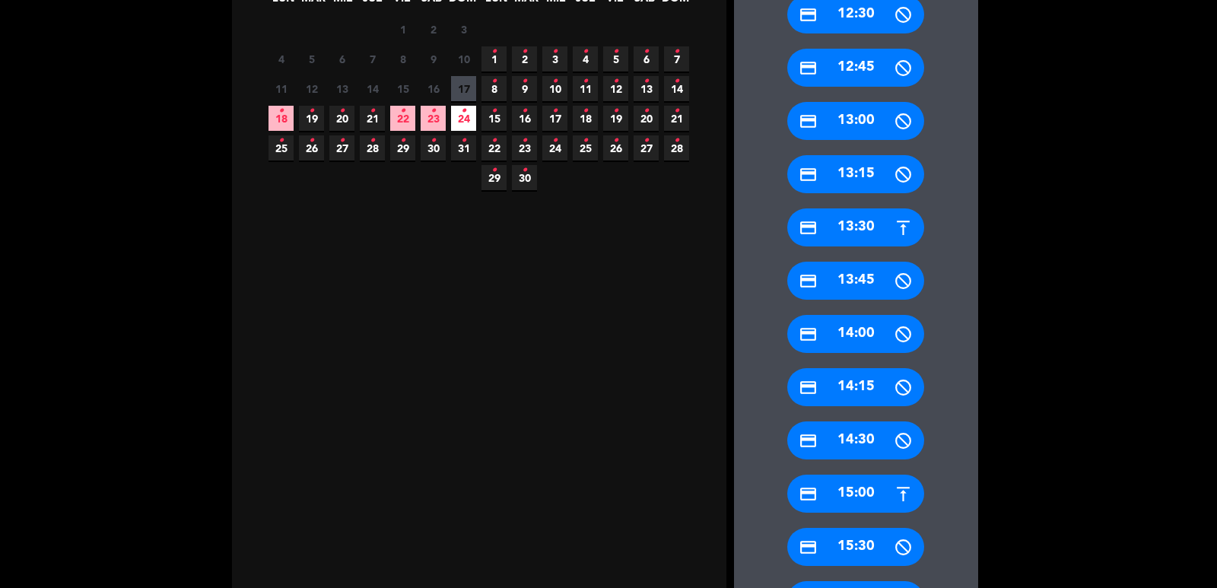
click at [869, 496] on div "credit_card 15:00" at bounding box center [855, 494] width 137 height 38
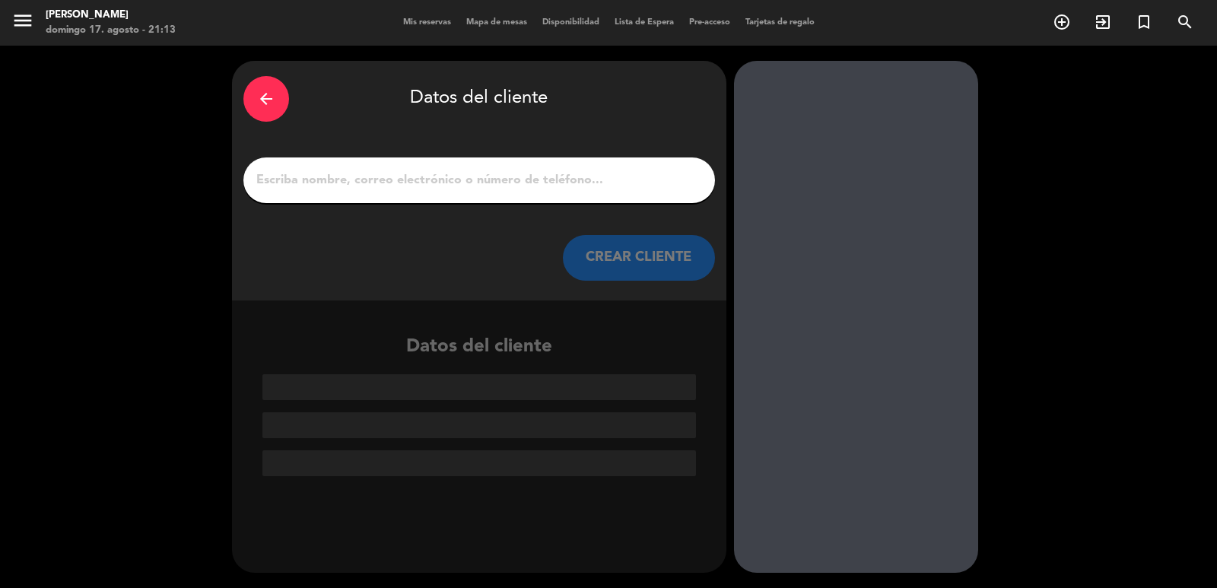
click at [514, 192] on div at bounding box center [479, 180] width 472 height 46
click at [545, 183] on input "1" at bounding box center [479, 180] width 449 height 21
paste input "[PERSON_NAME]"
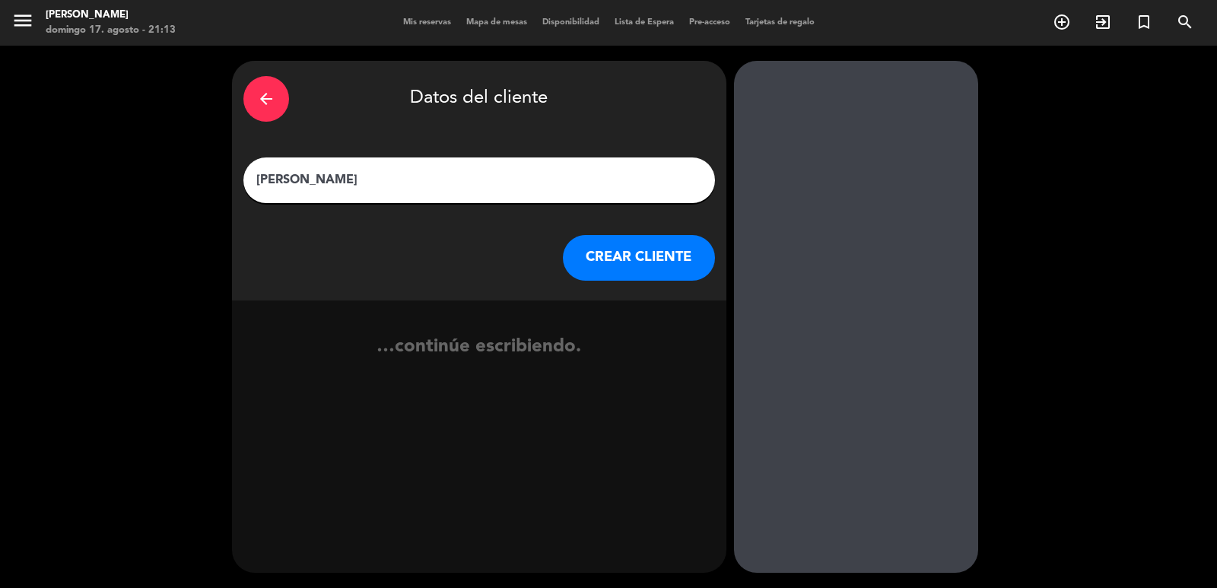
type input "[PERSON_NAME]"
click at [601, 232] on div "arrow_back Datos del cliente [PERSON_NAME] [PERSON_NAME] CLIENTE" at bounding box center [479, 181] width 494 height 240
click at [600, 250] on button "CREAR CLIENTE" at bounding box center [639, 258] width 152 height 46
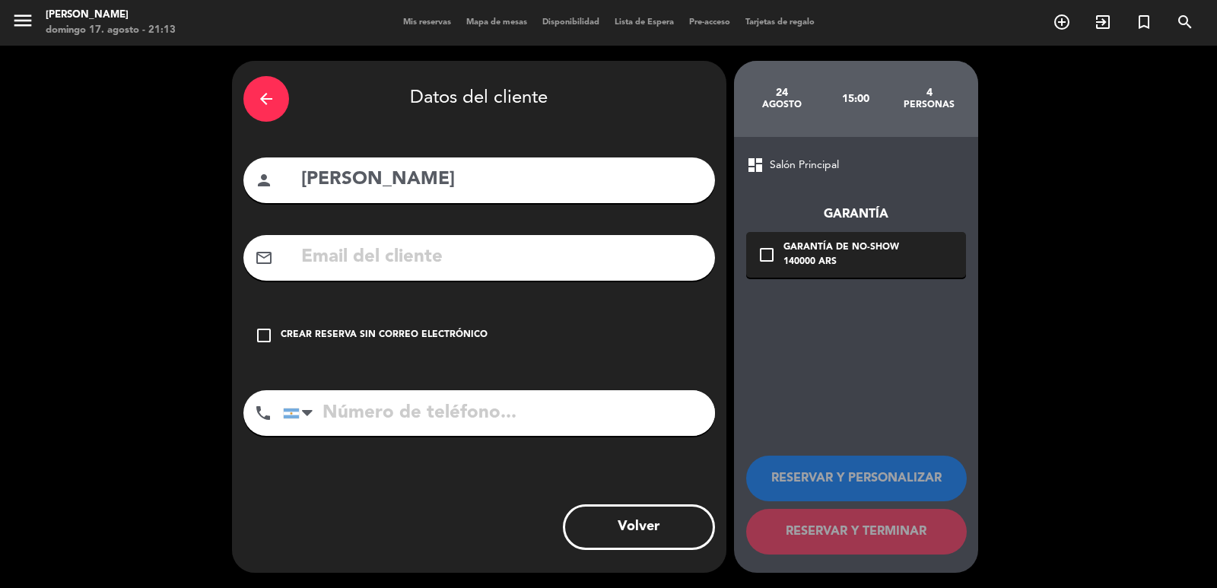
click at [431, 260] on input "text" at bounding box center [502, 257] width 404 height 31
paste input "55 991050353 Correo electrónico: [EMAIL_ADDRESS][DOMAIN_NAME]"
type input "55 991050353 Correo electrónico: [EMAIL_ADDRESS][DOMAIN_NAME]"
drag, startPoint x: 417, startPoint y: 423, endPoint x: 392, endPoint y: 425, distance: 24.4
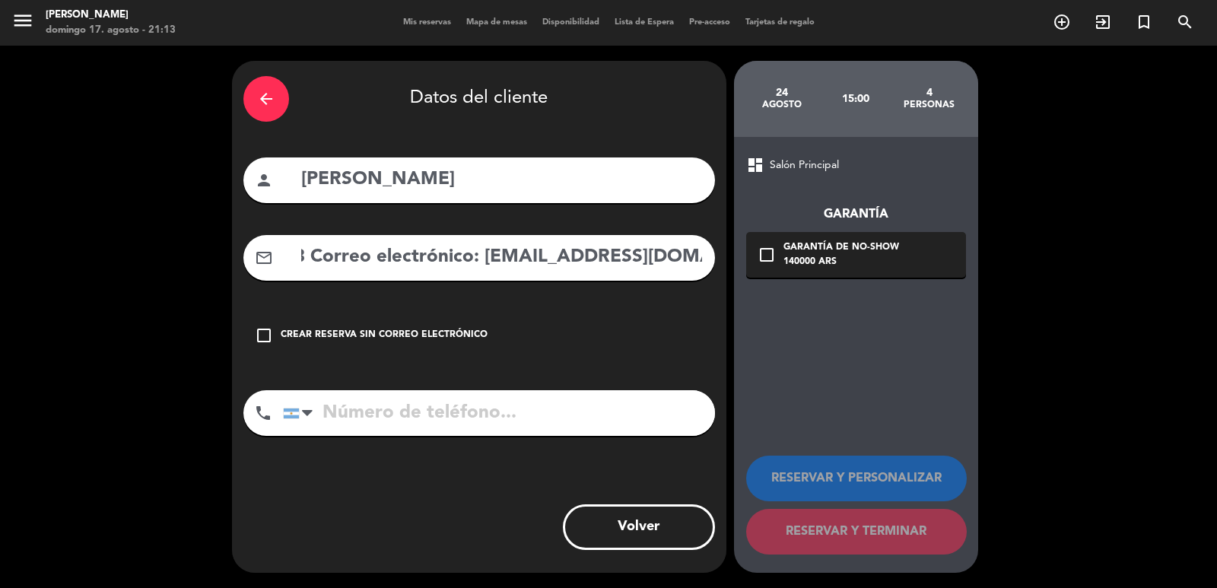
click at [418, 424] on input "tel" at bounding box center [499, 413] width 432 height 46
paste input "55 991050353 Correo electrónico: [EMAIL_ADDRESS][DOMAIN_NAME]"
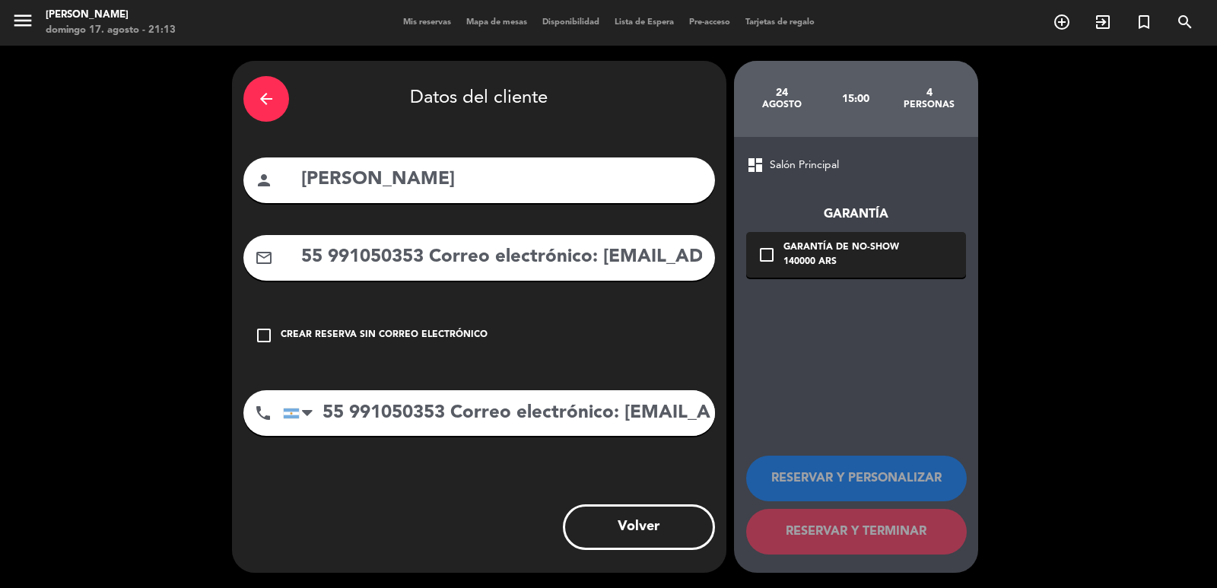
scroll to position [0, 136]
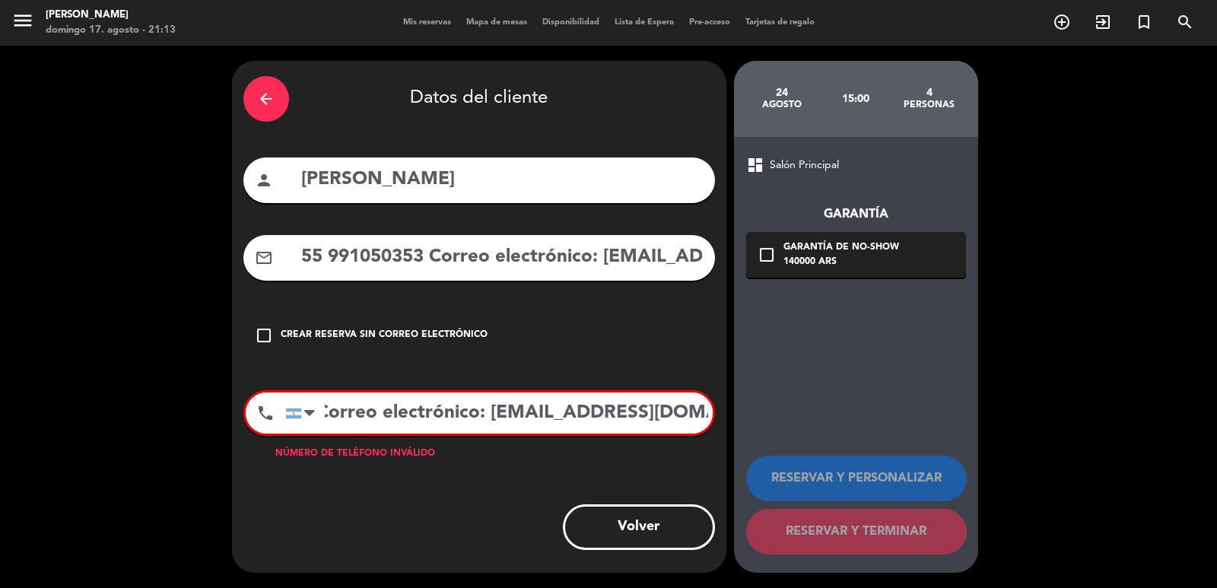
drag, startPoint x: 368, startPoint y: 425, endPoint x: 1005, endPoint y: 414, distance: 636.7
click at [1005, 414] on div "arrow_back Datos del cliente person [PERSON_NAME] mail_outline 55 991050353 Cor…" at bounding box center [608, 317] width 1217 height 542
type input "55 991050353"
drag, startPoint x: 599, startPoint y: 266, endPoint x: 173, endPoint y: 288, distance: 427.2
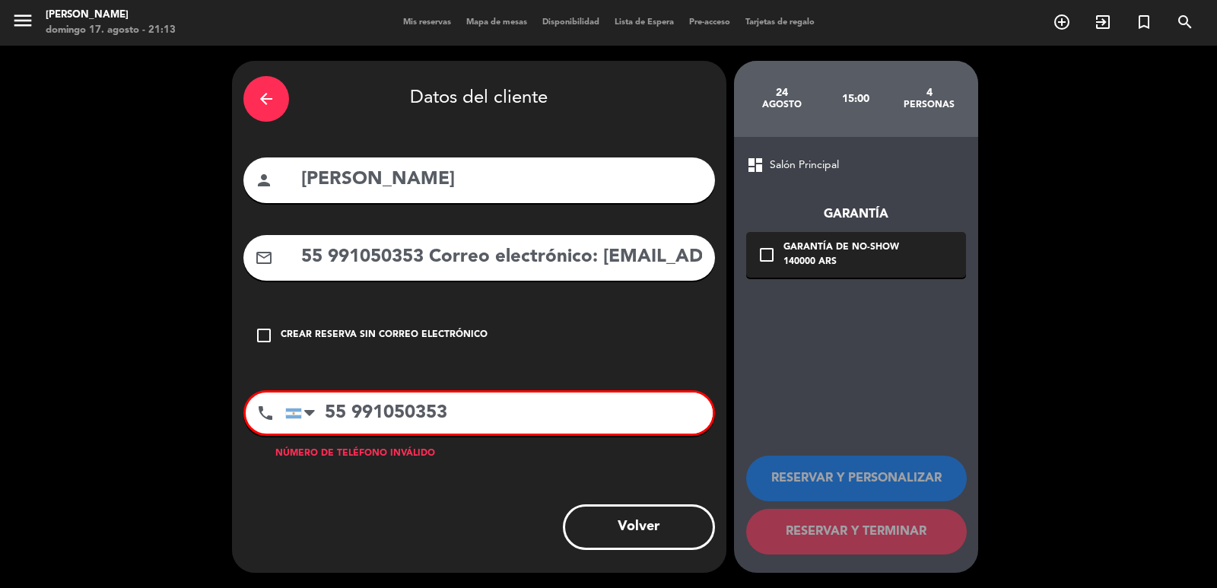
click at [72, 285] on div "arrow_back Datos del cliente person [PERSON_NAME] mail_outline 55 991050353 Cor…" at bounding box center [608, 317] width 1217 height 542
type input "[EMAIL_ADDRESS][DOMAIN_NAME]"
click at [327, 411] on input "55 991050353" at bounding box center [498, 412] width 427 height 41
click at [361, 415] on input "[PHONE_NUMBER]" at bounding box center [498, 412] width 427 height 41
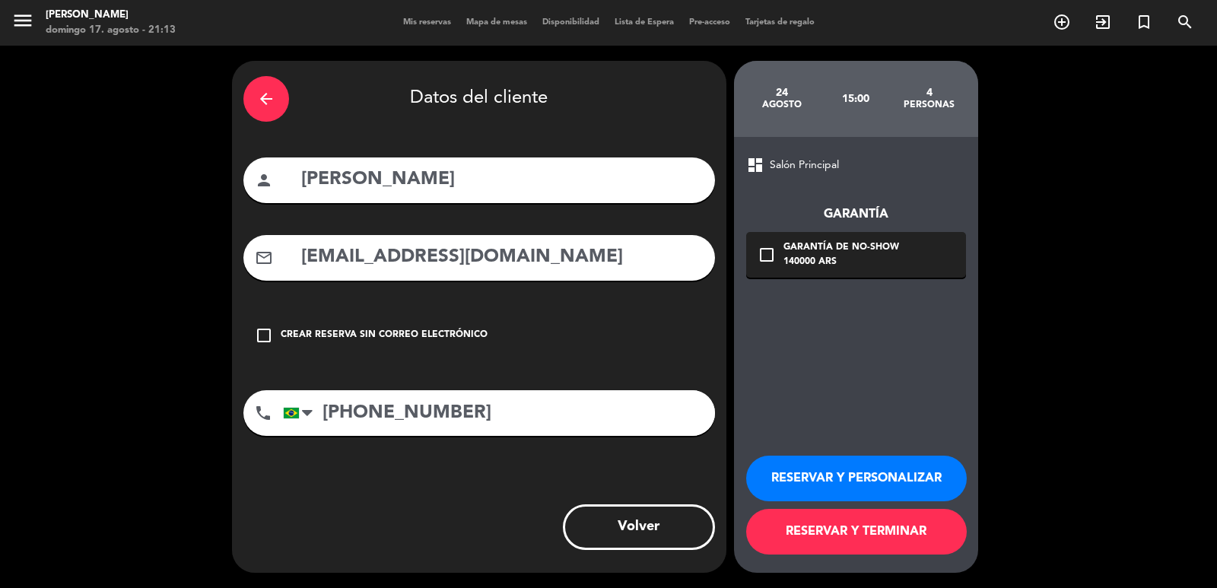
type input "[PHONE_NUMBER]"
drag, startPoint x: 809, startPoint y: 275, endPoint x: 820, endPoint y: 263, distance: 15.6
click at [811, 275] on div "check_box_outline_blank Garantía de no-show 140000 ARS" at bounding box center [856, 255] width 220 height 46
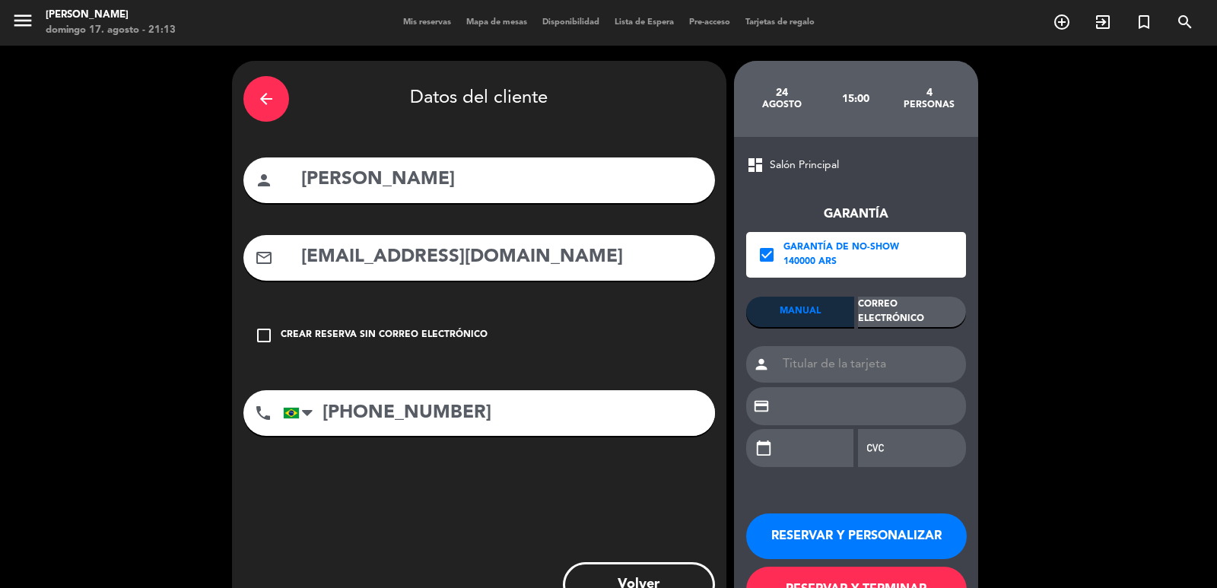
click at [926, 322] on div "Correo Electrónico" at bounding box center [912, 312] width 108 height 30
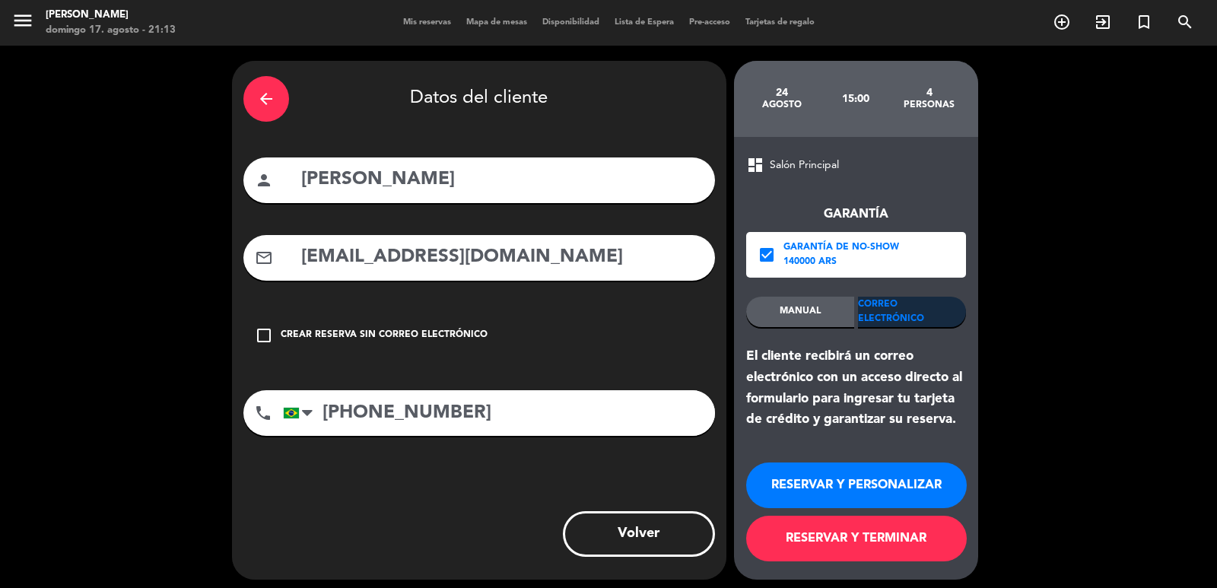
click at [899, 490] on button "RESERVAR Y PERSONALIZAR" at bounding box center [856, 485] width 221 height 46
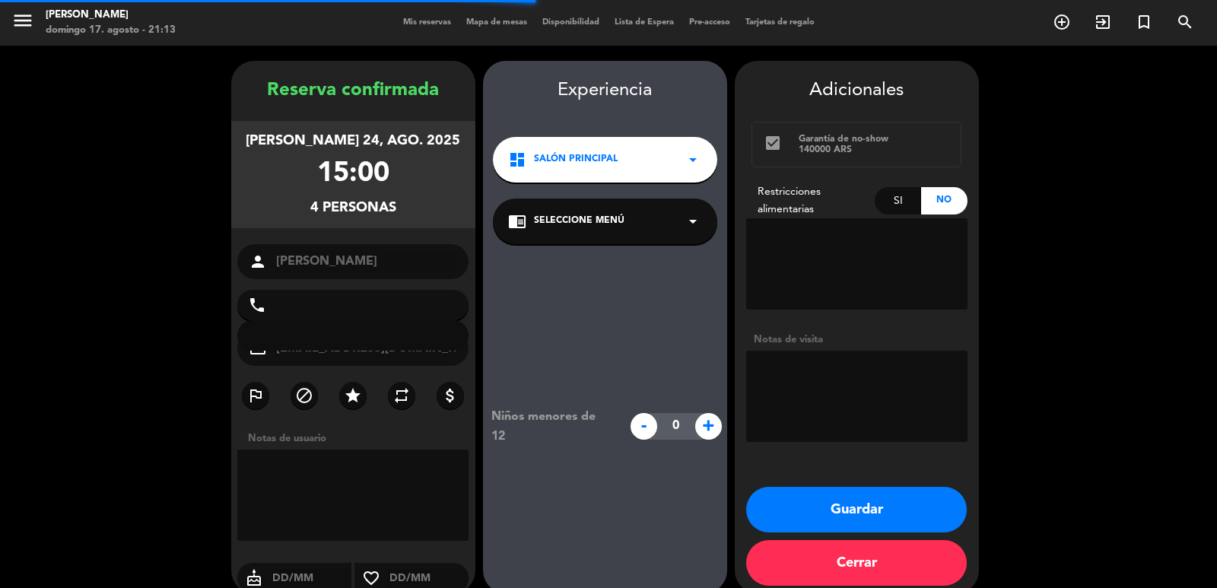
type input "[PHONE_NUMBER]"
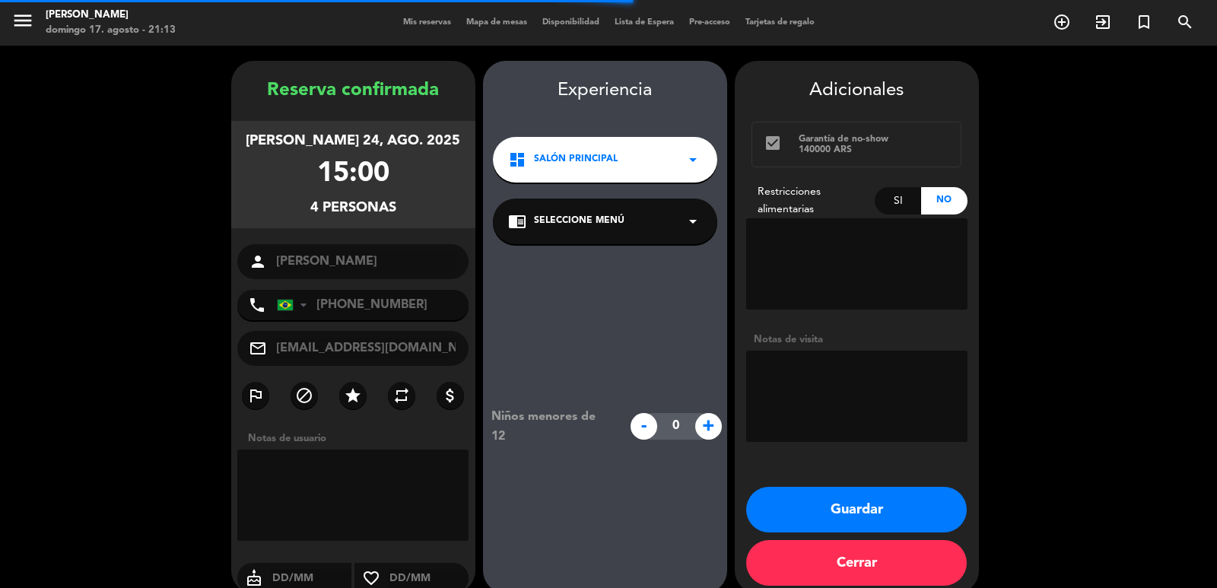
scroll to position [21, 0]
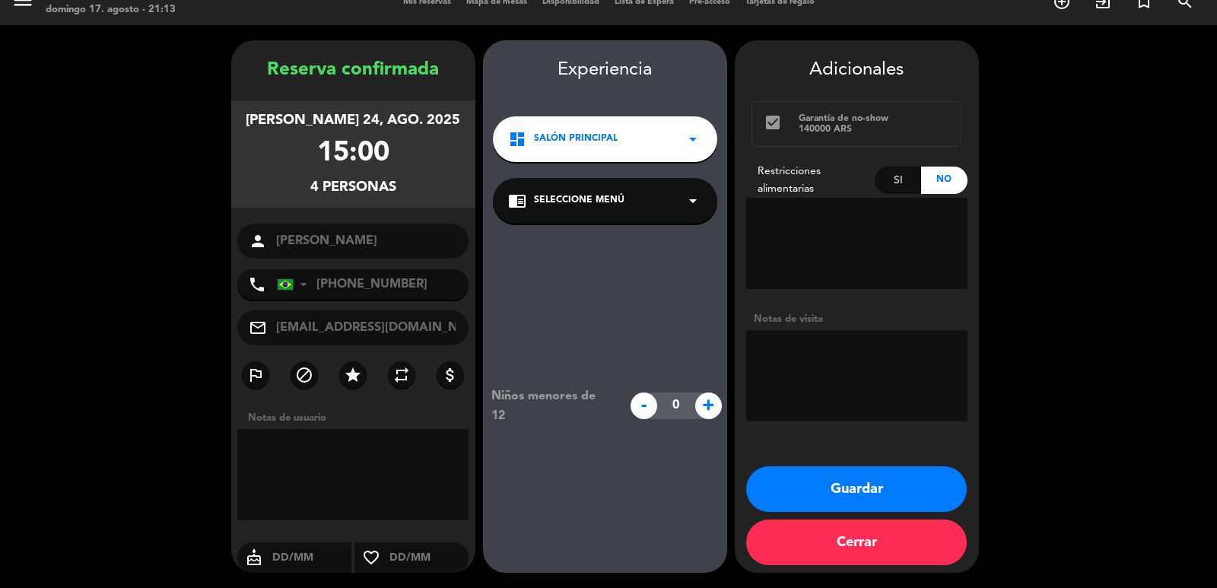
drag, startPoint x: 579, startPoint y: 144, endPoint x: 599, endPoint y: 160, distance: 25.4
click at [582, 147] on div "dashboard Salón Principal arrow_drop_down" at bounding box center [605, 139] width 224 height 46
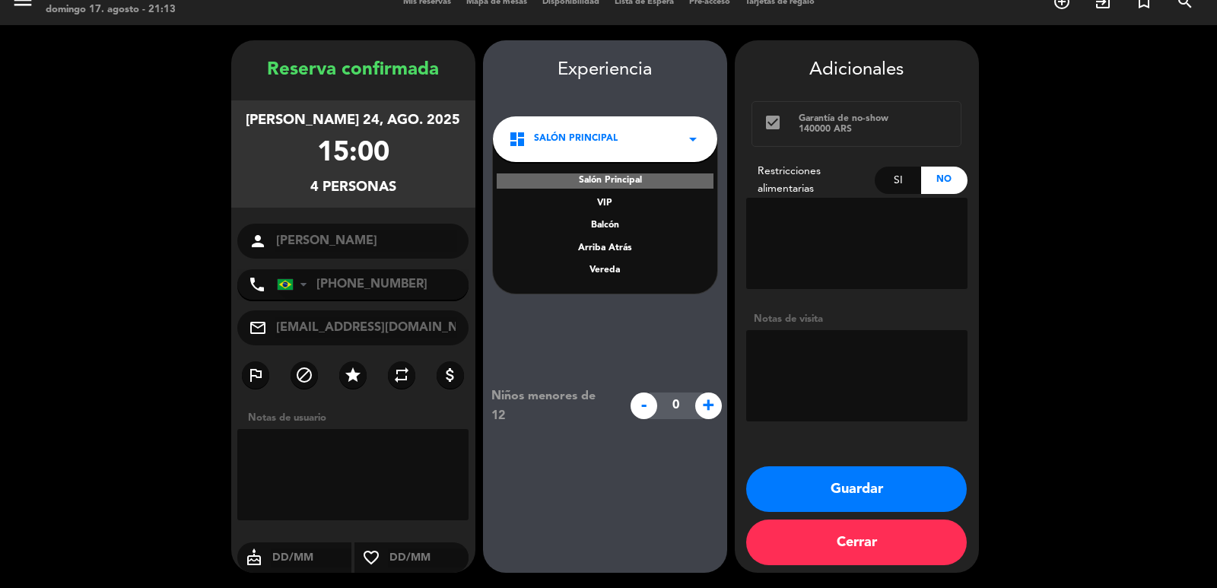
drag, startPoint x: 599, startPoint y: 272, endPoint x: 608, endPoint y: 264, distance: 12.4
click at [600, 273] on div "Vereda" at bounding box center [605, 270] width 194 height 15
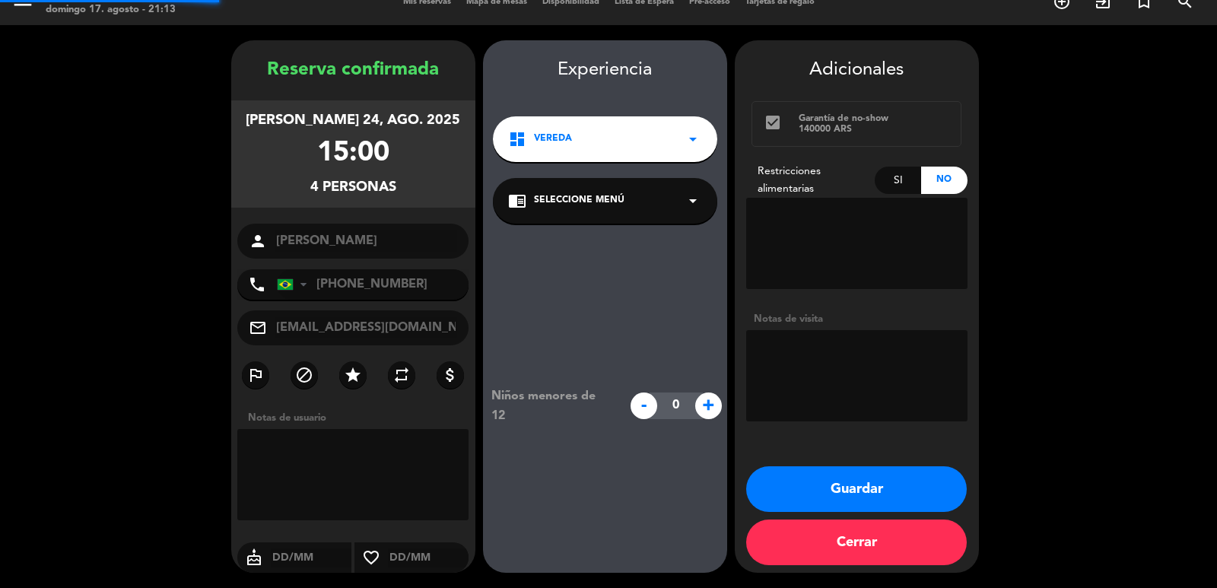
click at [626, 205] on div "chrome_reader_mode Seleccione Menú arrow_drop_down" at bounding box center [605, 201] width 224 height 46
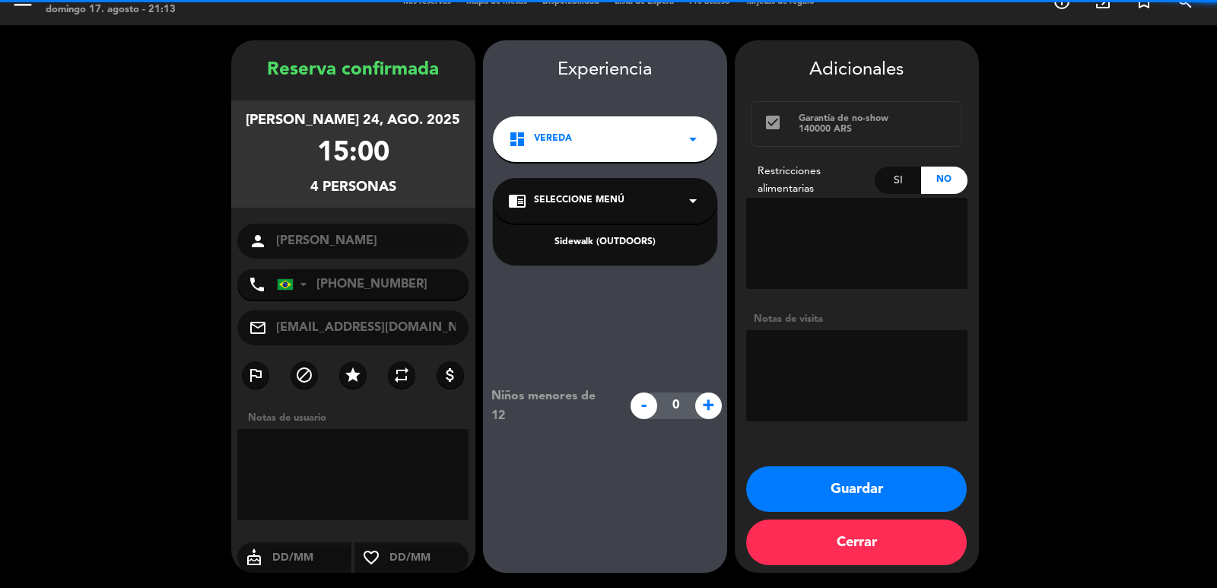
click at [617, 253] on div "Sidewalk (OUTDOORS)" at bounding box center [605, 233] width 224 height 65
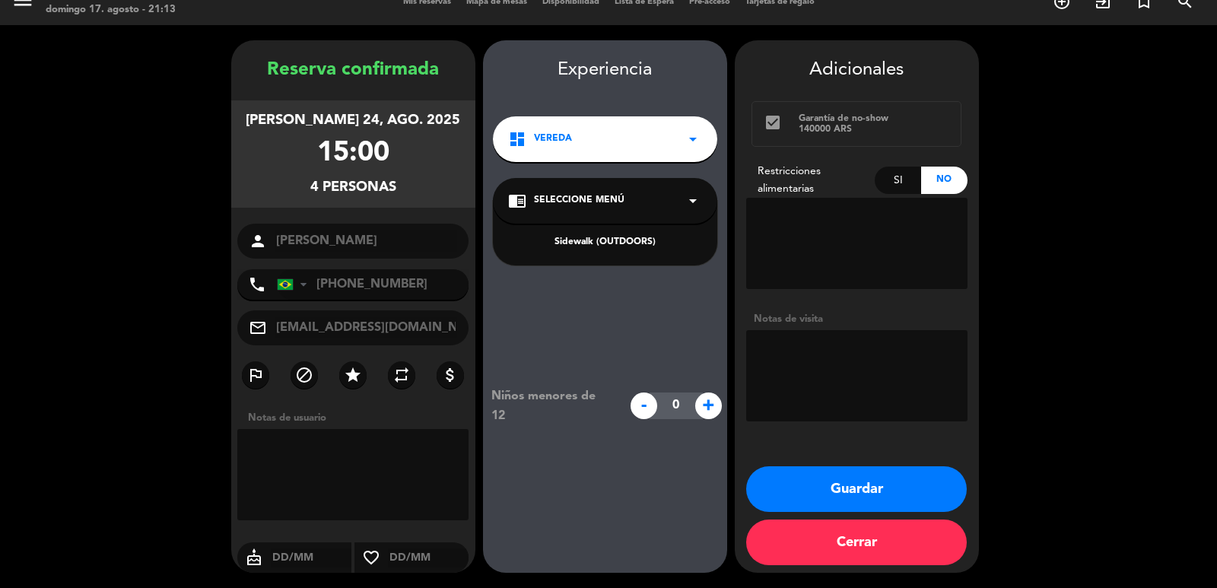
click at [621, 246] on div "Sidewalk (OUTDOORS)" at bounding box center [605, 242] width 194 height 15
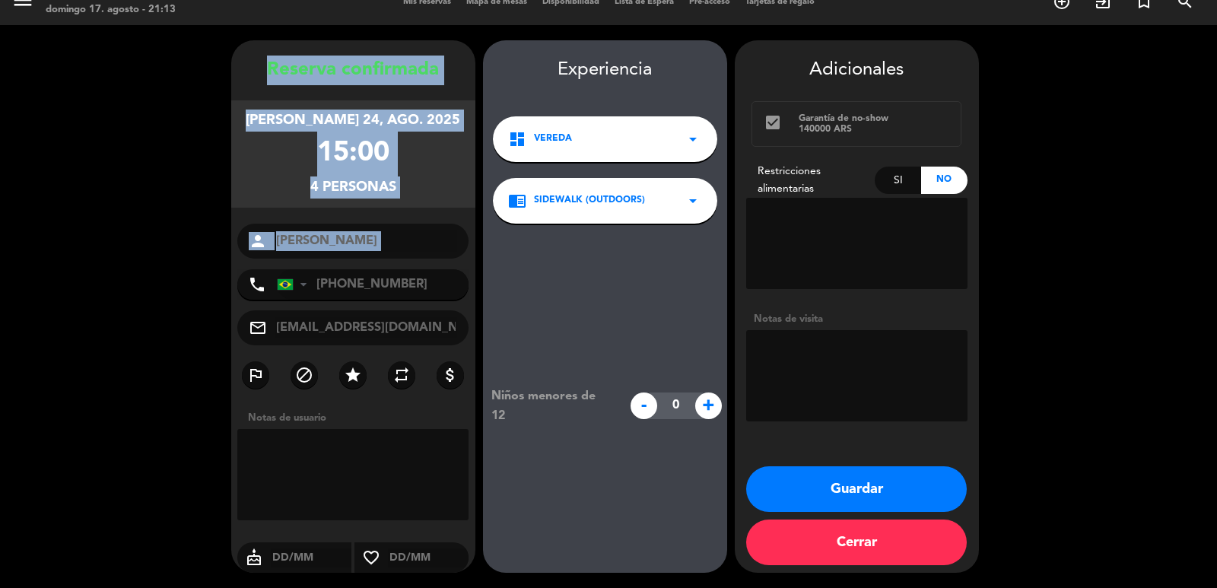
copy div "Reserva confirmada [PERSON_NAME] 24, ago. 2025 15:00 4 personas person"
drag, startPoint x: 231, startPoint y: 65, endPoint x: 357, endPoint y: 262, distance: 232.9
click at [357, 262] on div "Reserva confirmada [PERSON_NAME] 24, ago. 2025 15:00 4 personas person [PERSON_…" at bounding box center [353, 322] width 244 height 532
click at [868, 487] on button "Guardar" at bounding box center [856, 489] width 221 height 46
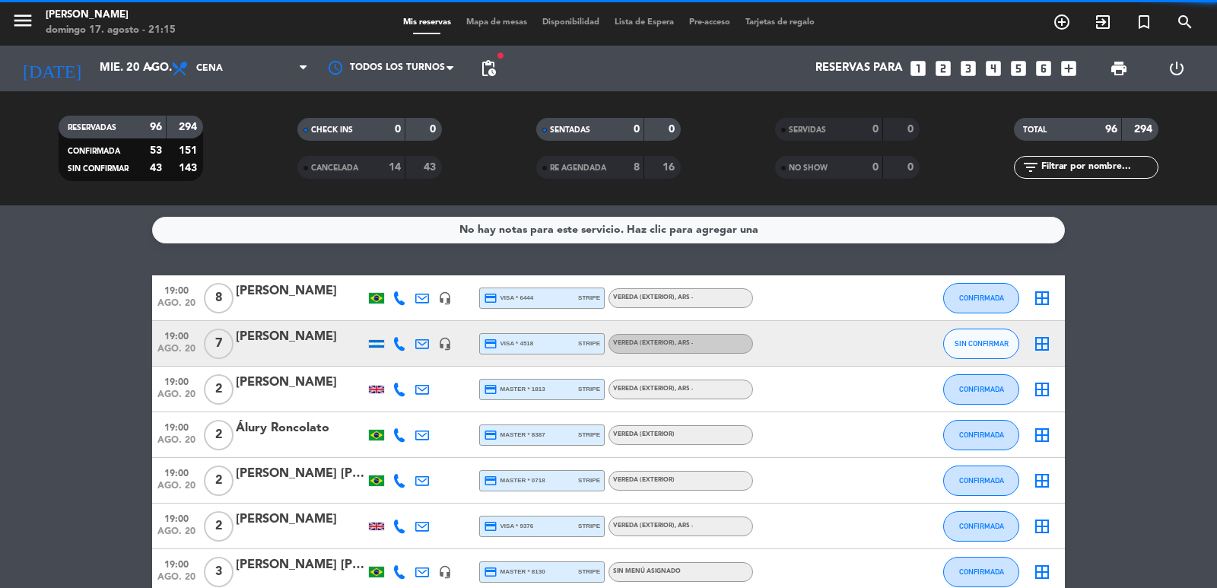
click at [947, 69] on icon "looks_two" at bounding box center [943, 69] width 20 height 20
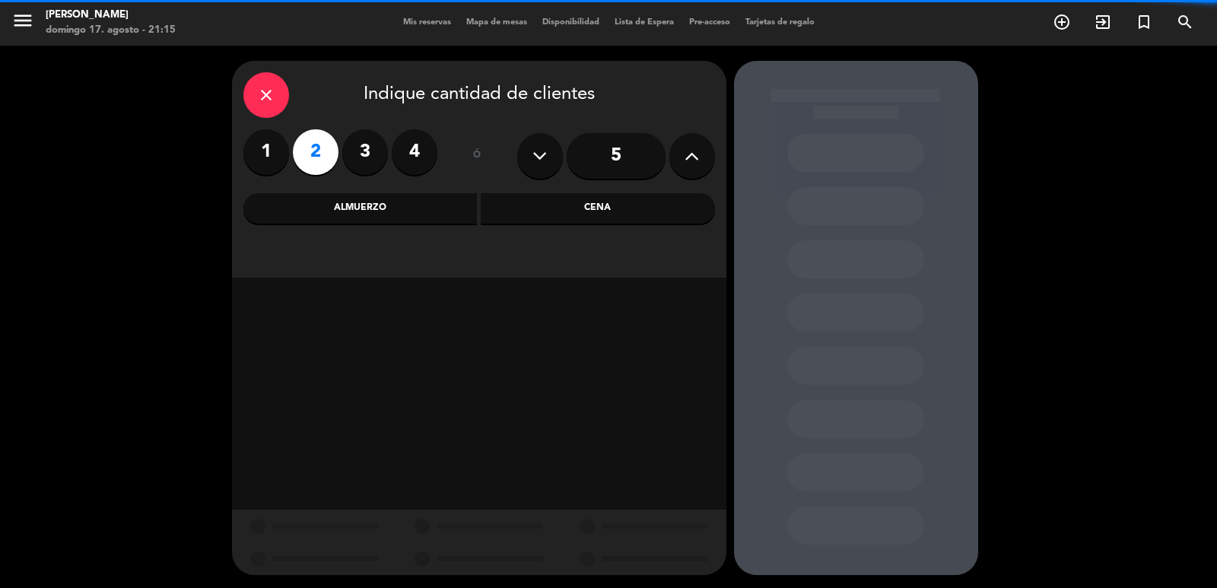
click at [519, 202] on div "Cena" at bounding box center [598, 208] width 234 height 30
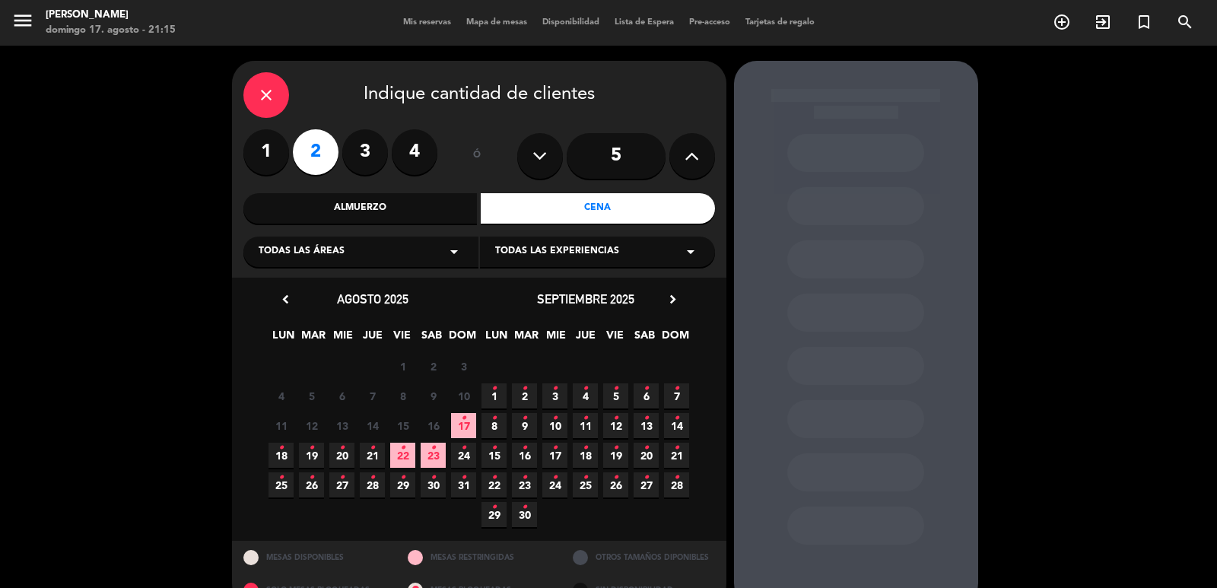
click at [405, 456] on icon "•" at bounding box center [402, 448] width 5 height 24
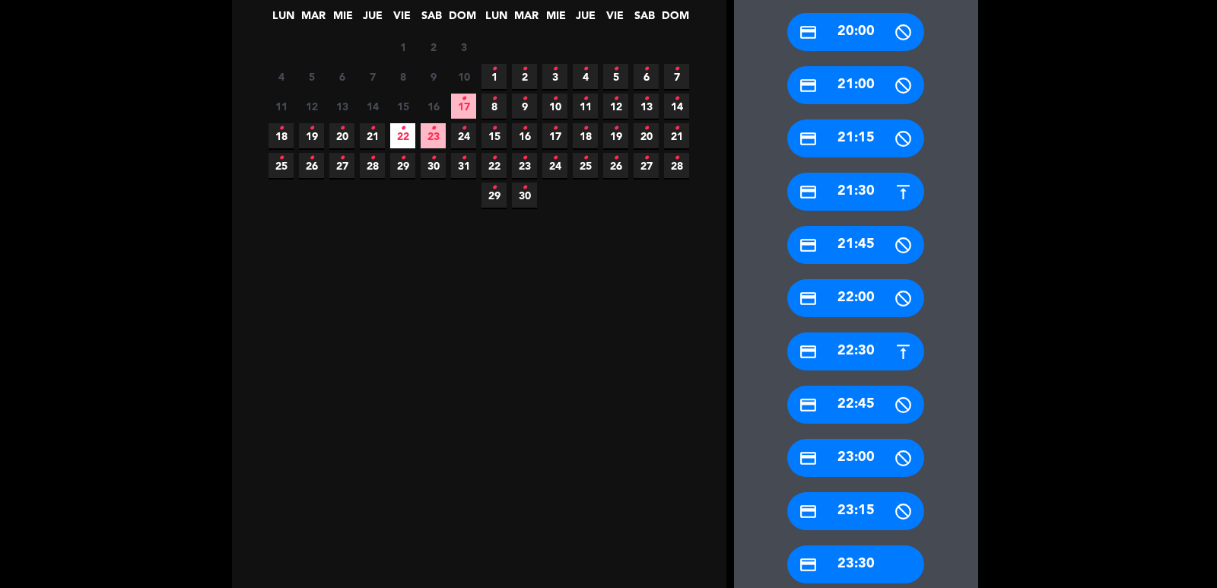
scroll to position [337, 0]
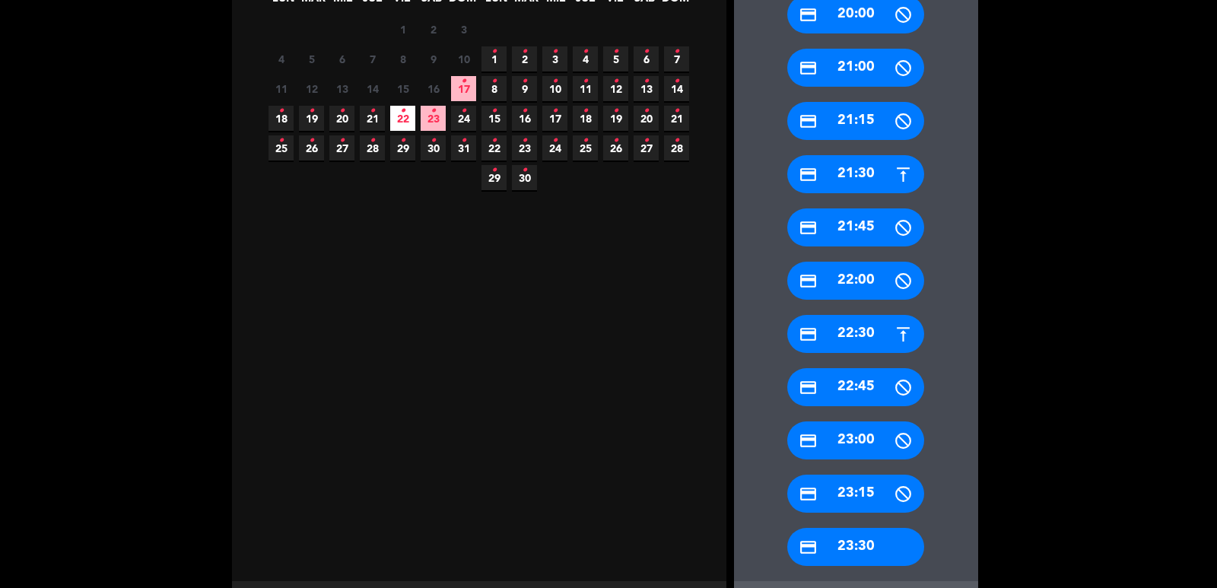
click at [883, 176] on div "credit_card 21:30" at bounding box center [855, 174] width 137 height 38
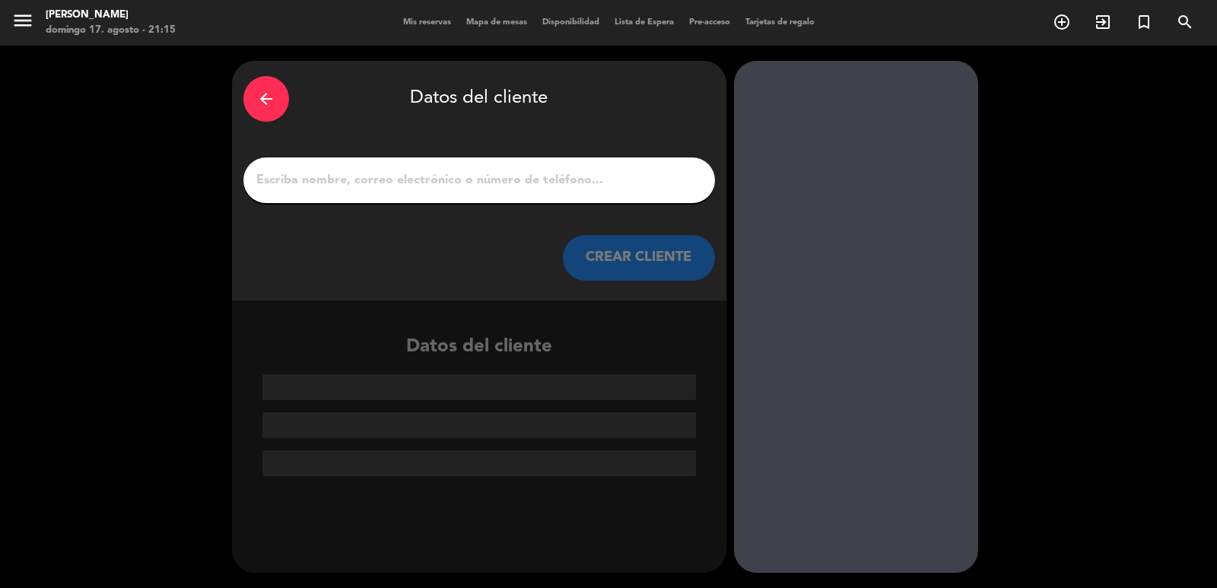
scroll to position [0, 0]
click at [584, 179] on input "1" at bounding box center [479, 180] width 449 height 21
paste input "[PERSON_NAME]"
type input "[PERSON_NAME]"
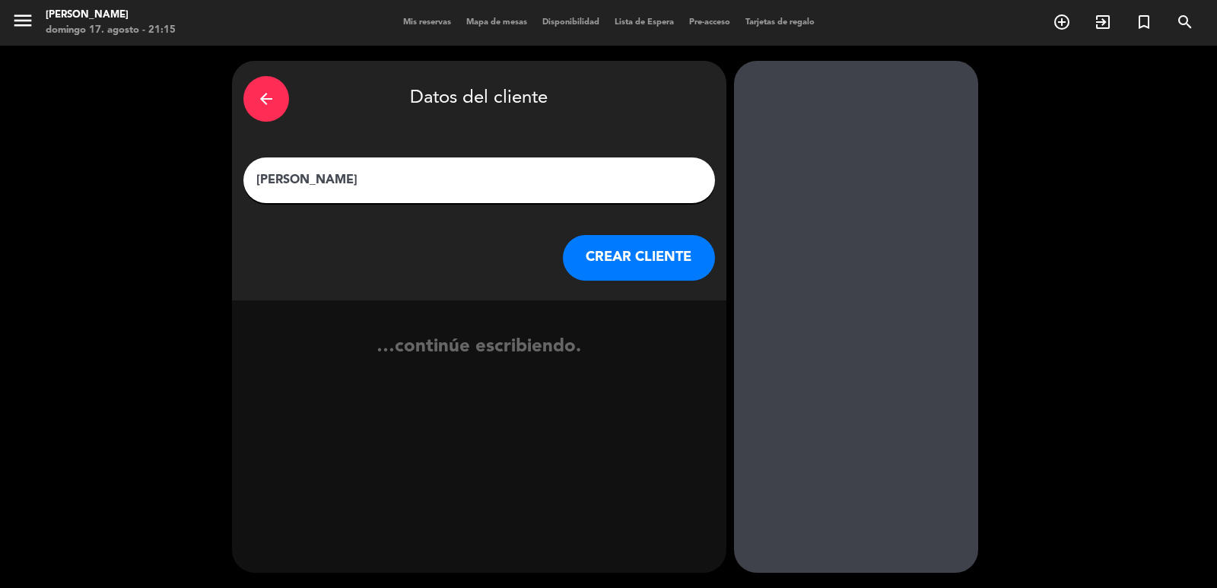
click at [623, 270] on button "CREAR CLIENTE" at bounding box center [639, 258] width 152 height 46
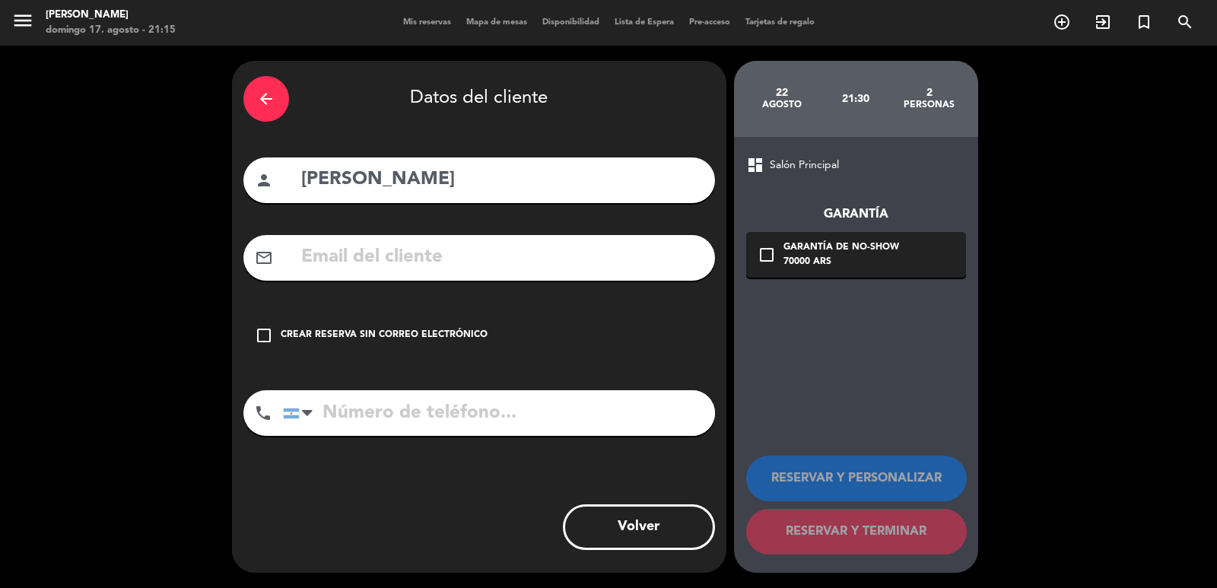
click at [411, 261] on input "text" at bounding box center [502, 257] width 404 height 31
paste input "[PHONE_NUMBER] Correo electrónico: [EMAIL_ADDRESS][DOMAIN_NAME]"
type input "[PHONE_NUMBER] Correo electrónico: [EMAIL_ADDRESS][DOMAIN_NAME]"
click at [424, 417] on input "tel" at bounding box center [499, 413] width 432 height 46
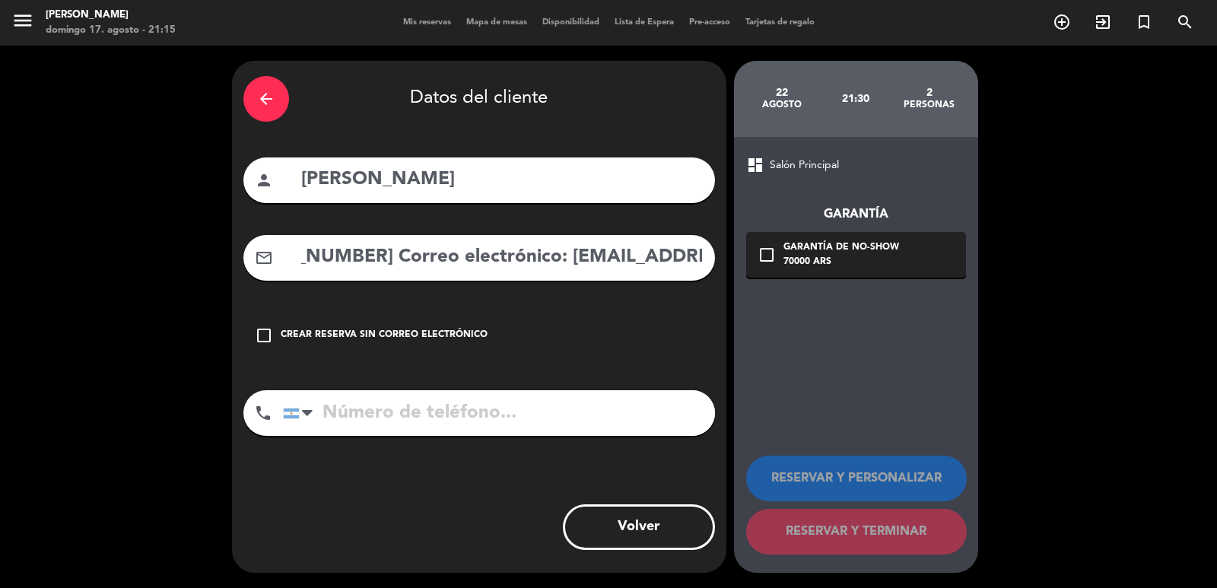
scroll to position [0, 0]
paste input "[PHONE_NUMBER] Correo electrónico: [EMAIL_ADDRESS][DOMAIN_NAME]"
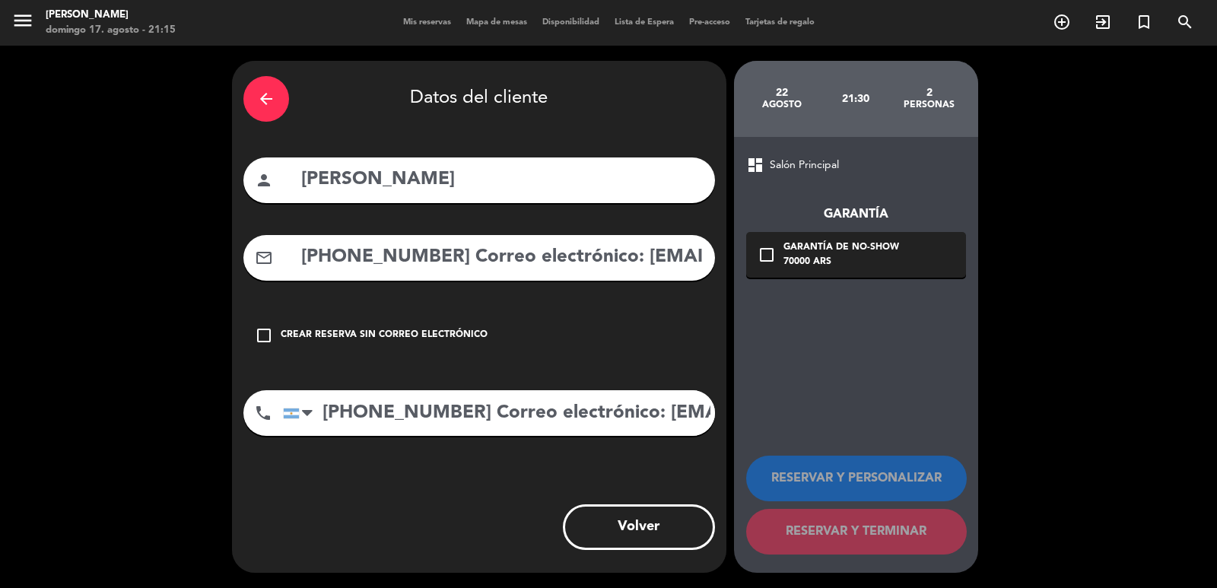
scroll to position [0, 100]
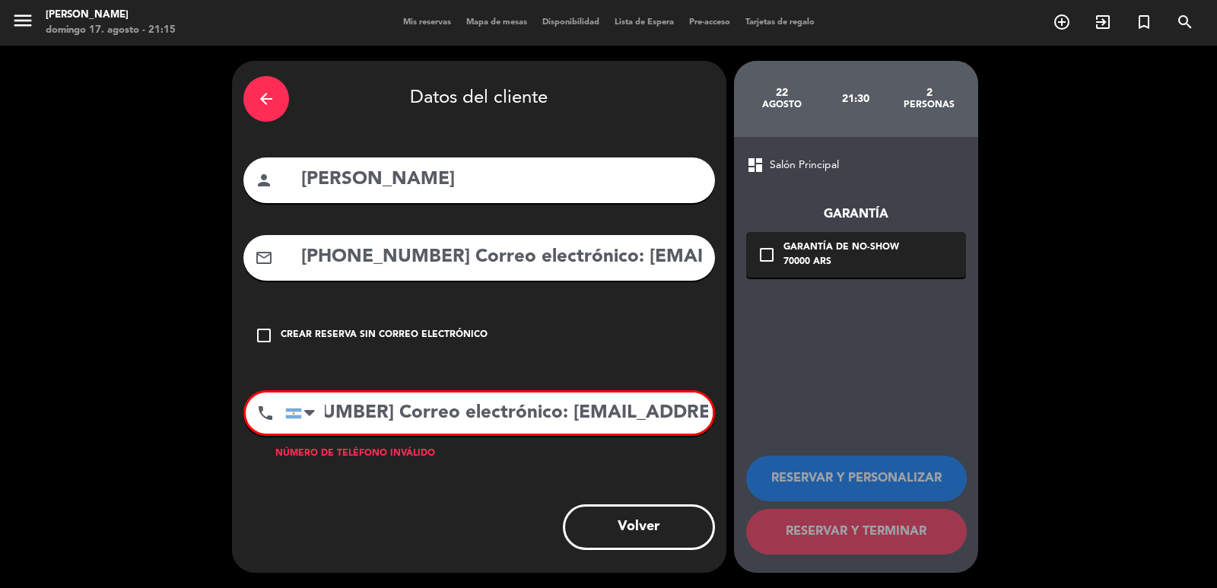
drag, startPoint x: 387, startPoint y: 421, endPoint x: 1083, endPoint y: 427, distance: 696.0
click at [1083, 428] on div "arrow_back Datos del cliente person [PERSON_NAME] mail_outline [PHONE_NUMBER] C…" at bounding box center [608, 317] width 1217 height 542
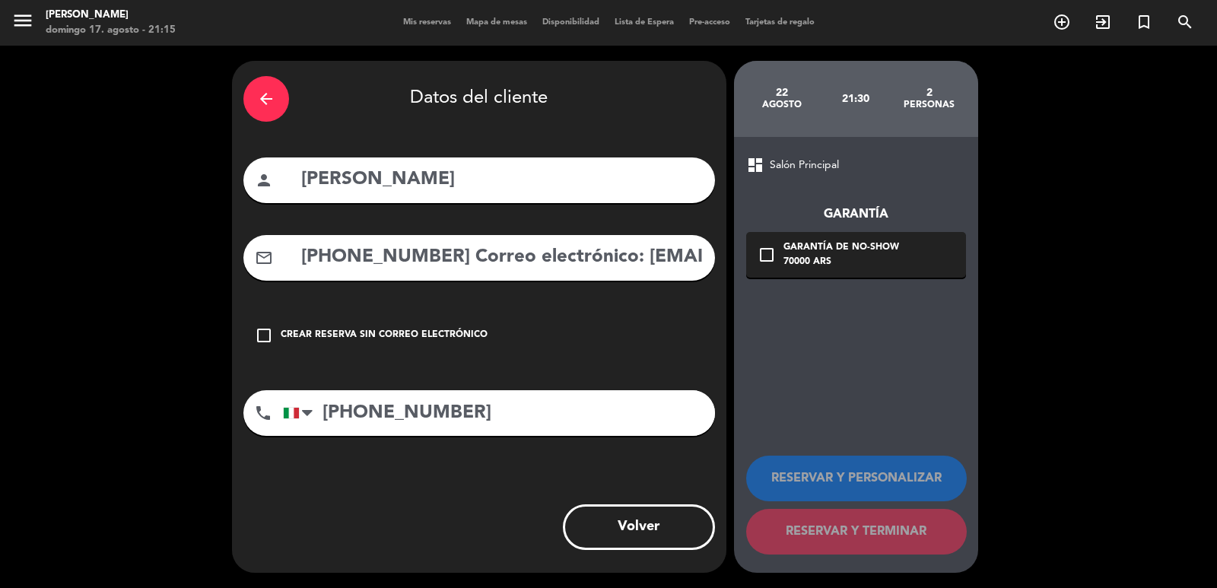
scroll to position [0, 0]
type input "[PHONE_NUMBER]"
click at [627, 253] on input "[PHONE_NUMBER] Correo electrónico: [EMAIL_ADDRESS][DOMAIN_NAME]" at bounding box center [502, 257] width 404 height 31
drag, startPoint x: 624, startPoint y: 254, endPoint x: 232, endPoint y: 254, distance: 391.7
click at [232, 254] on div "arrow_back Datos del cliente person [PERSON_NAME] mail_outline [PHONE_NUMBER] C…" at bounding box center [479, 317] width 494 height 512
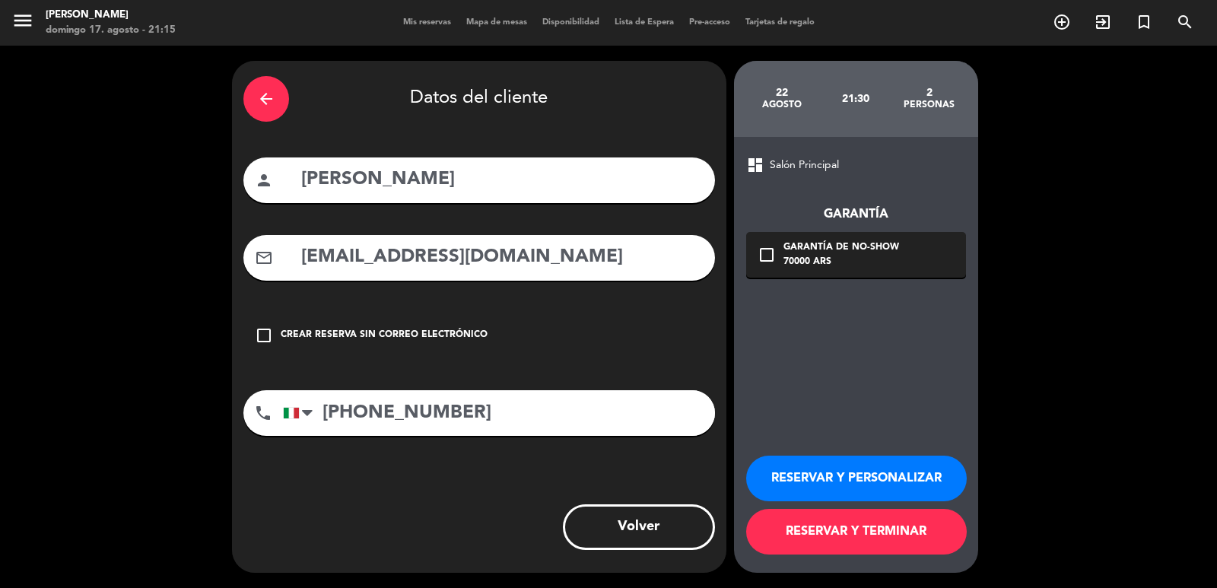
type input "[EMAIL_ADDRESS][DOMAIN_NAME]"
click at [840, 260] on div "70000 ARS" at bounding box center [841, 262] width 116 height 15
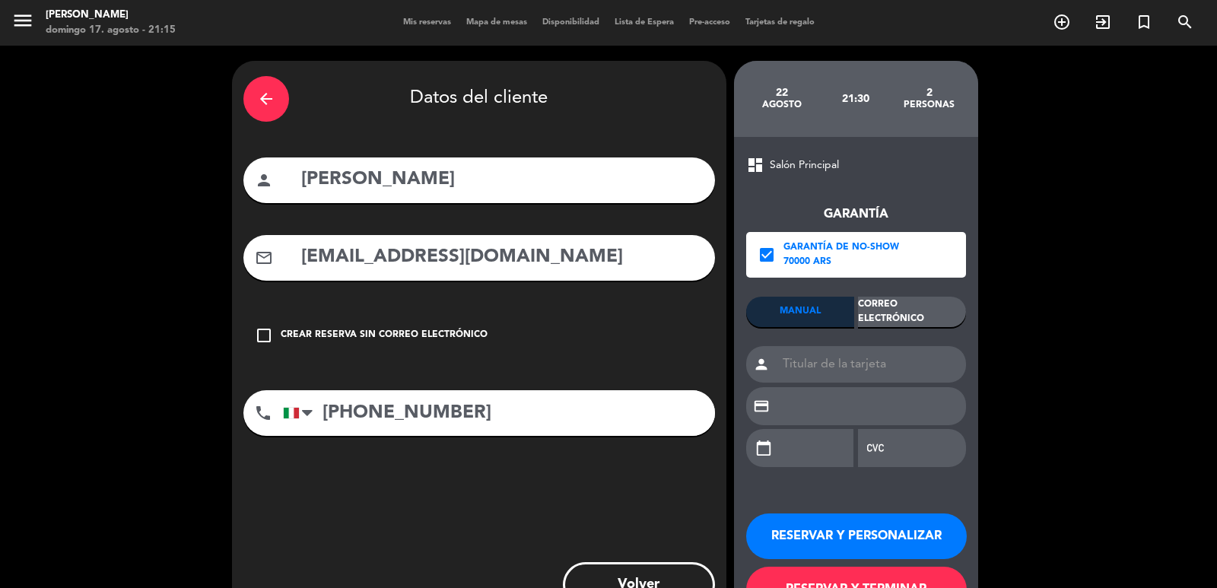
drag, startPoint x: 894, startPoint y: 295, endPoint x: 911, endPoint y: 308, distance: 21.1
click at [895, 296] on div "Garantía check_box Garantía de no-show 70000 ARS MANUAL Correo Electrónico pers…" at bounding box center [856, 327] width 220 height 307
click at [911, 308] on div "Correo Electrónico" at bounding box center [912, 312] width 108 height 30
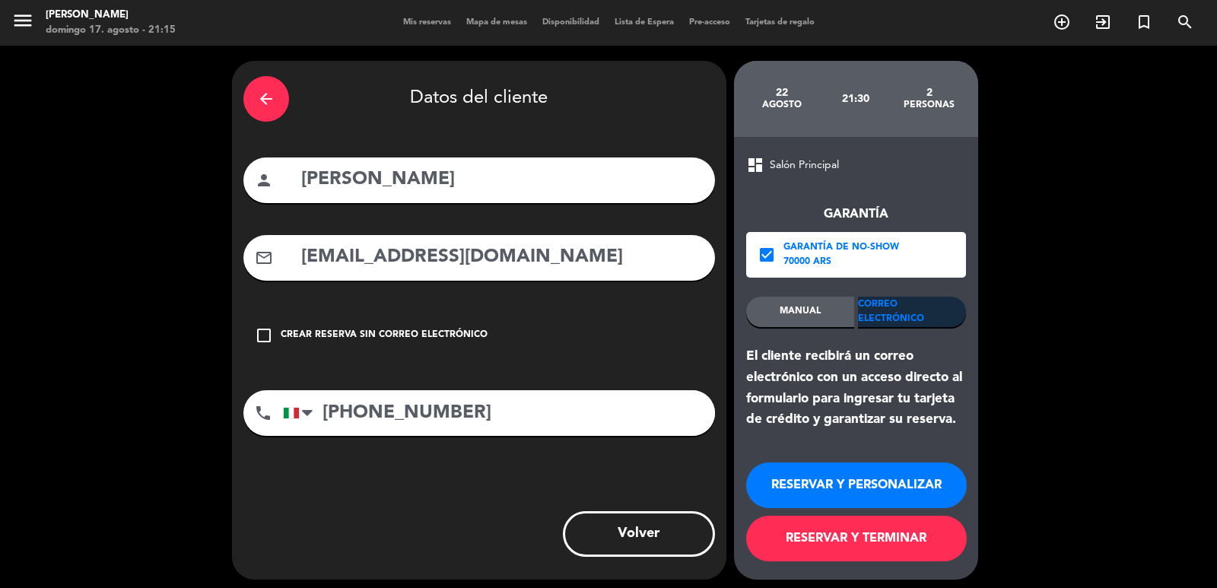
drag, startPoint x: 909, startPoint y: 485, endPoint x: 861, endPoint y: 451, distance: 58.4
click at [909, 484] on button "RESERVAR Y PERSONALIZAR" at bounding box center [856, 485] width 221 height 46
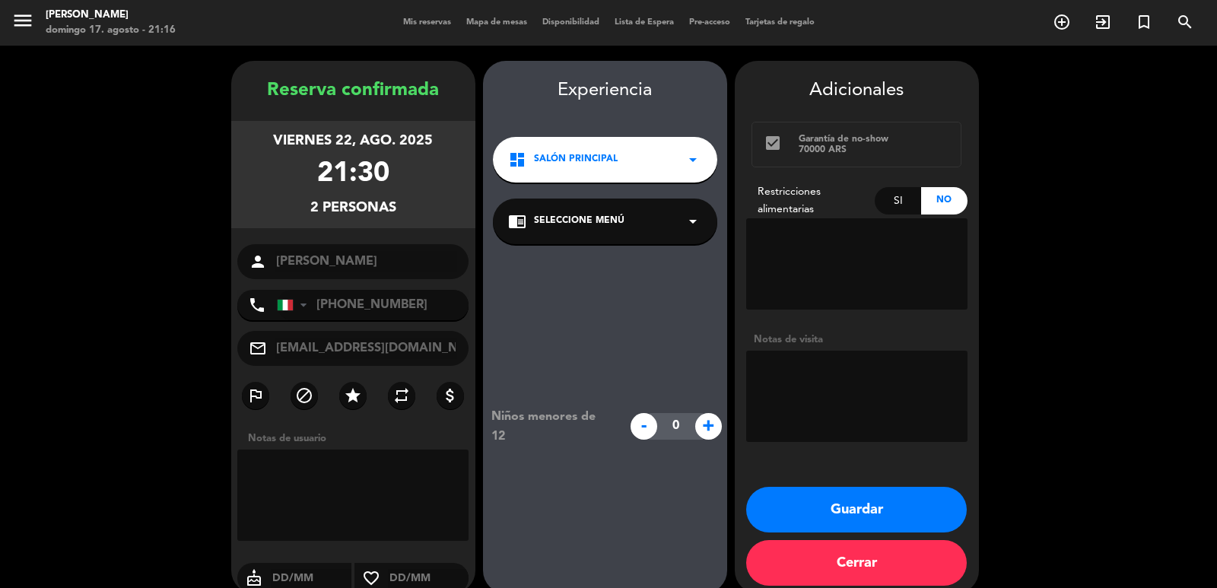
scroll to position [21, 0]
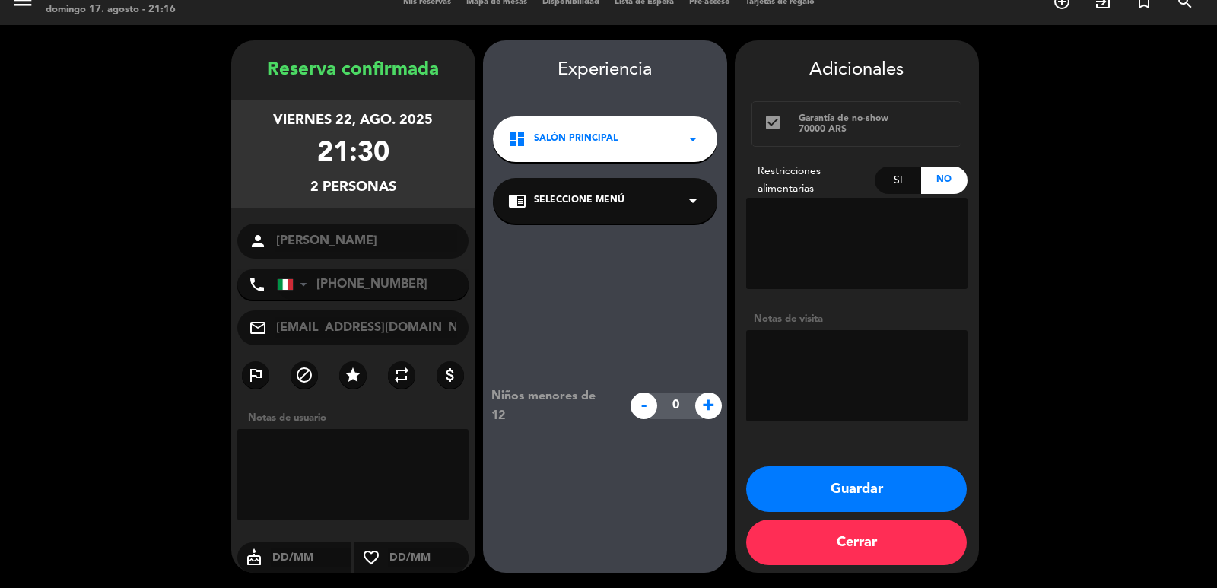
drag, startPoint x: 570, startPoint y: 150, endPoint x: 572, endPoint y: 161, distance: 11.6
click at [570, 150] on div "dashboard Salón Principal arrow_drop_down" at bounding box center [605, 139] width 224 height 46
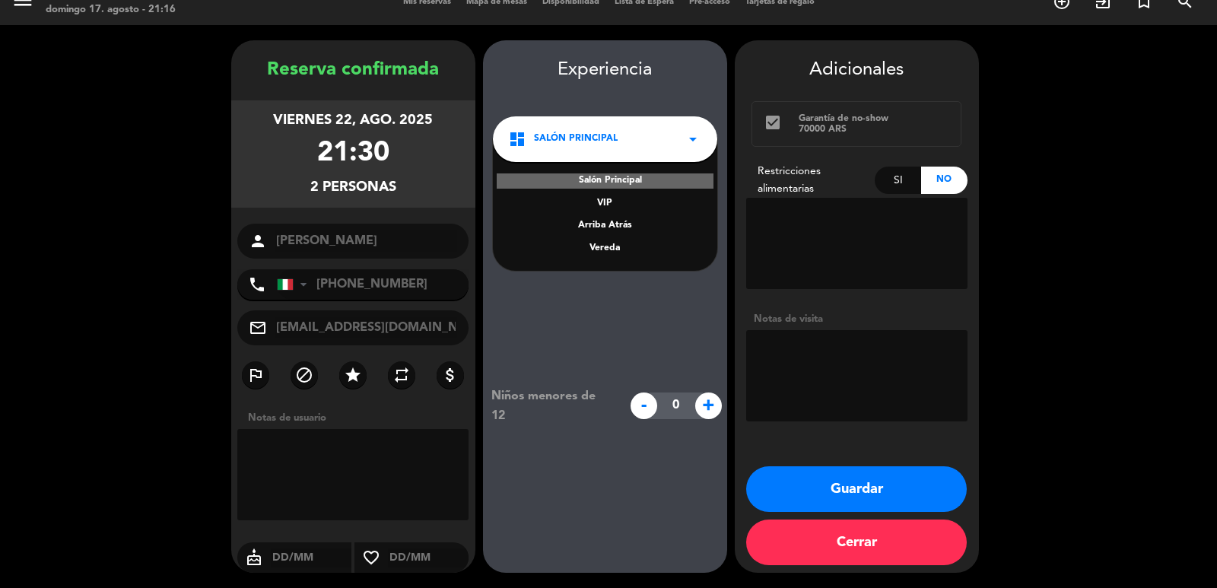
click at [596, 249] on div "Vereda" at bounding box center [605, 248] width 194 height 15
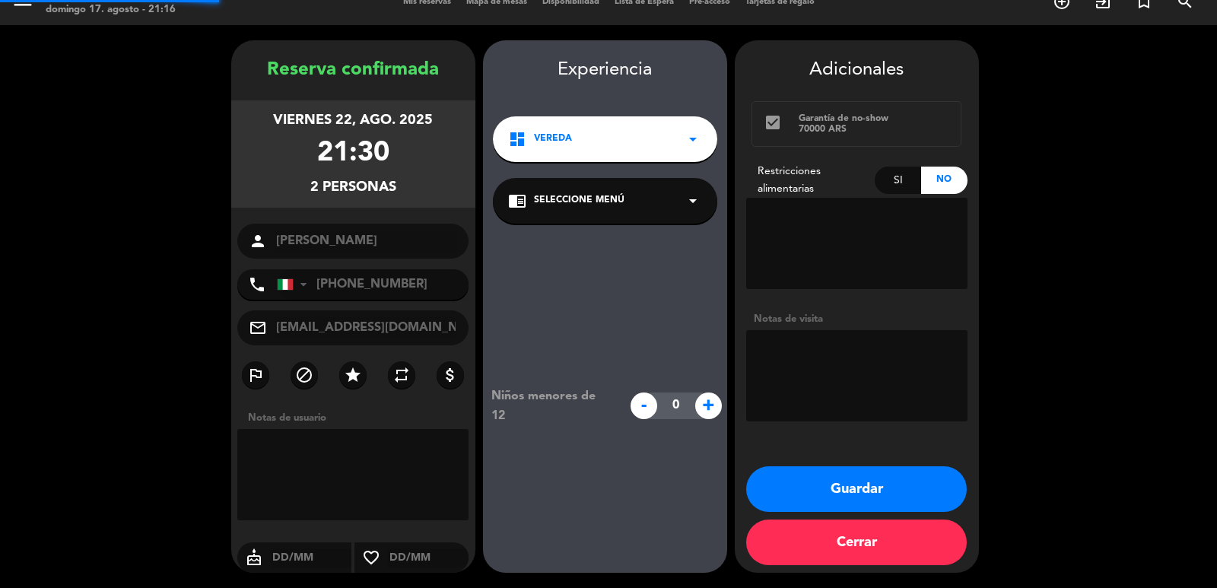
click at [604, 205] on span "Seleccione Menú" at bounding box center [579, 200] width 91 height 15
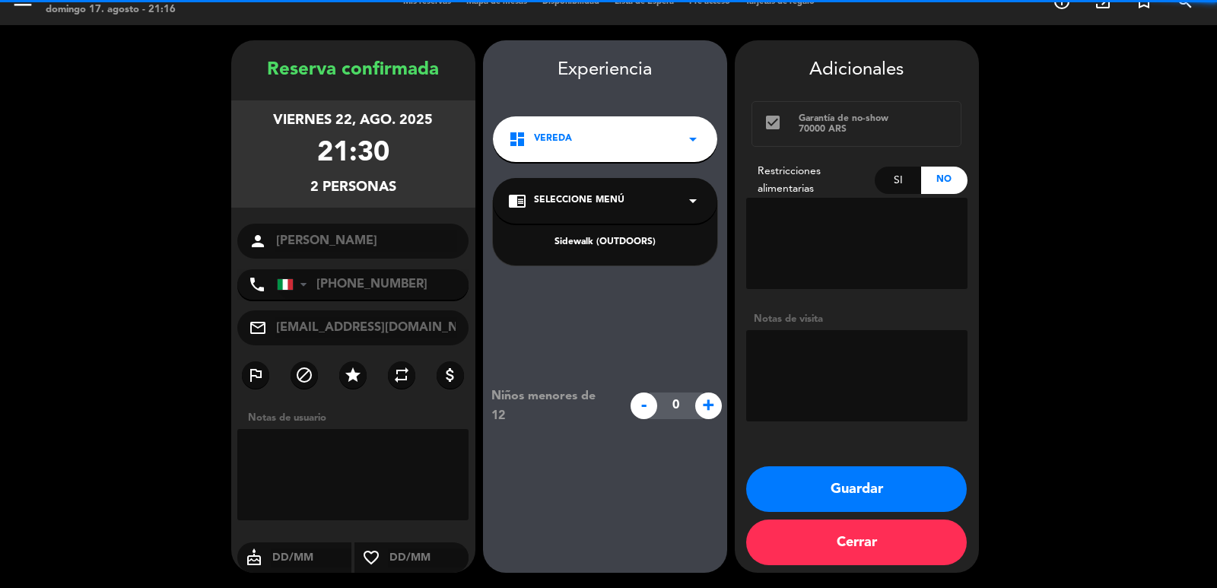
click at [596, 241] on div "Sidewalk (OUTDOORS)" at bounding box center [605, 242] width 194 height 15
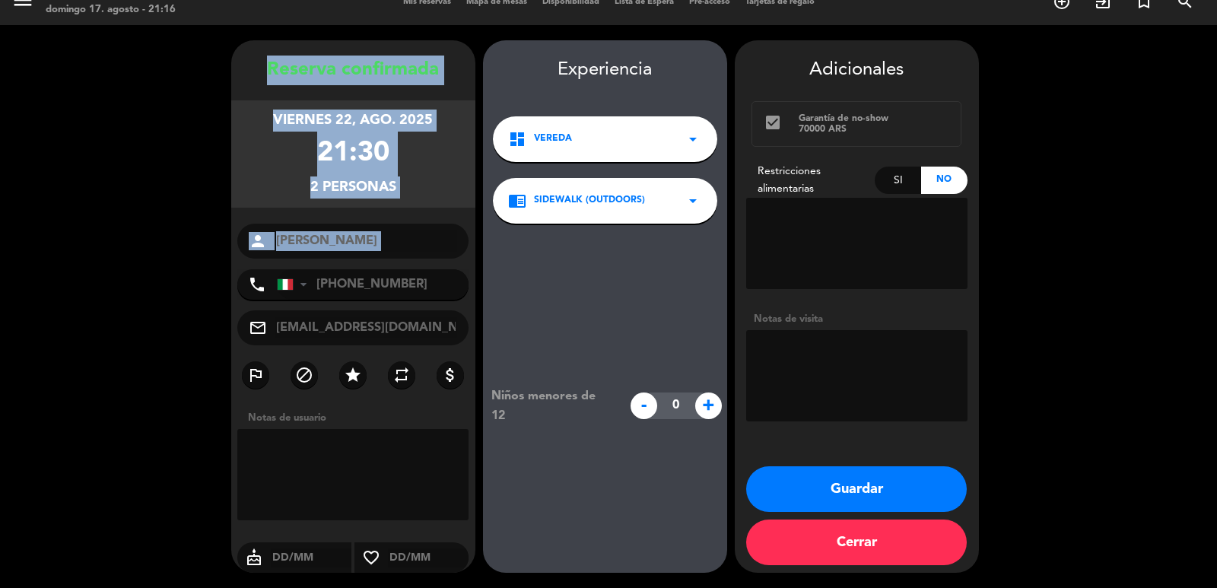
drag, startPoint x: 260, startPoint y: 56, endPoint x: 374, endPoint y: 265, distance: 238.3
click at [373, 265] on div "Reserva confirmada viernes 22, ago. 2025 21:30 2 personas person [PERSON_NAME] …" at bounding box center [353, 306] width 244 height 532
copy div "Reserva confirmada viernes 22, ago. 2025 21:30 2 personas person"
click at [868, 477] on button "Guardar" at bounding box center [856, 489] width 221 height 46
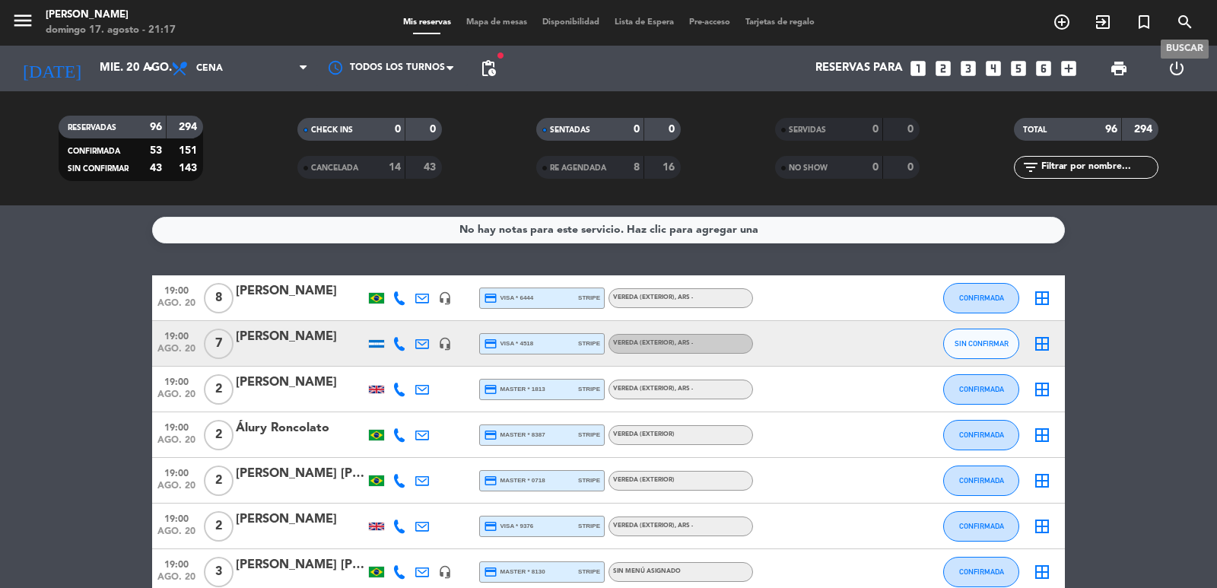
click at [1186, 24] on icon "search" at bounding box center [1185, 22] width 18 height 18
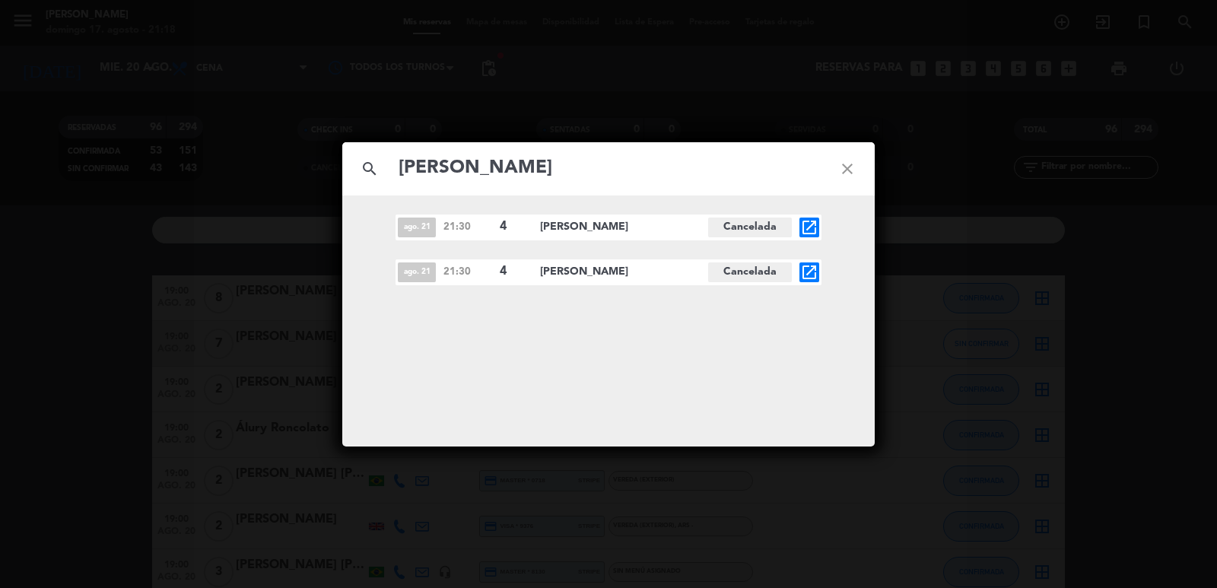
type input "[PERSON_NAME]"
click at [512, 226] on span "4" at bounding box center [513, 227] width 27 height 20
click at [853, 173] on icon "close" at bounding box center [847, 168] width 55 height 55
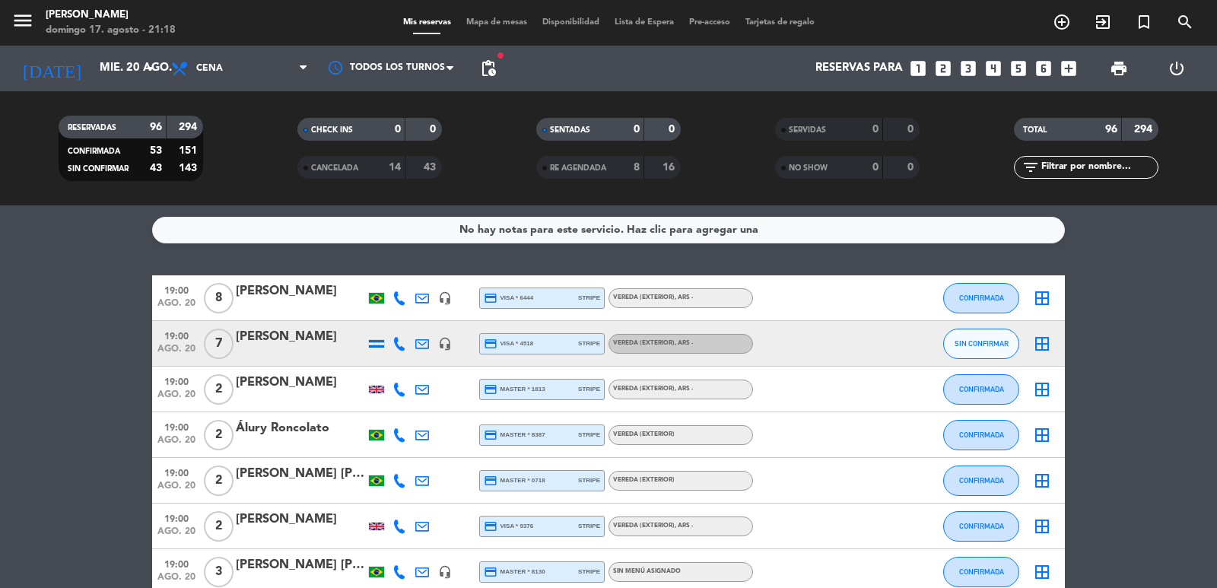
click at [1047, 71] on icon "looks_6" at bounding box center [1044, 69] width 20 height 20
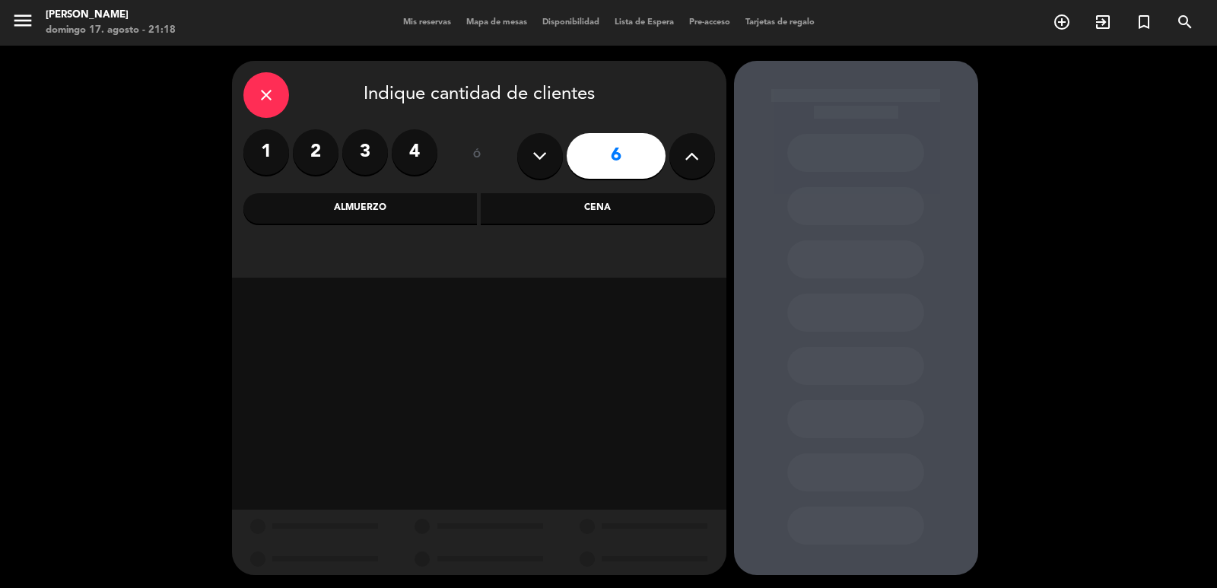
click at [596, 212] on div "Cena" at bounding box center [598, 208] width 234 height 30
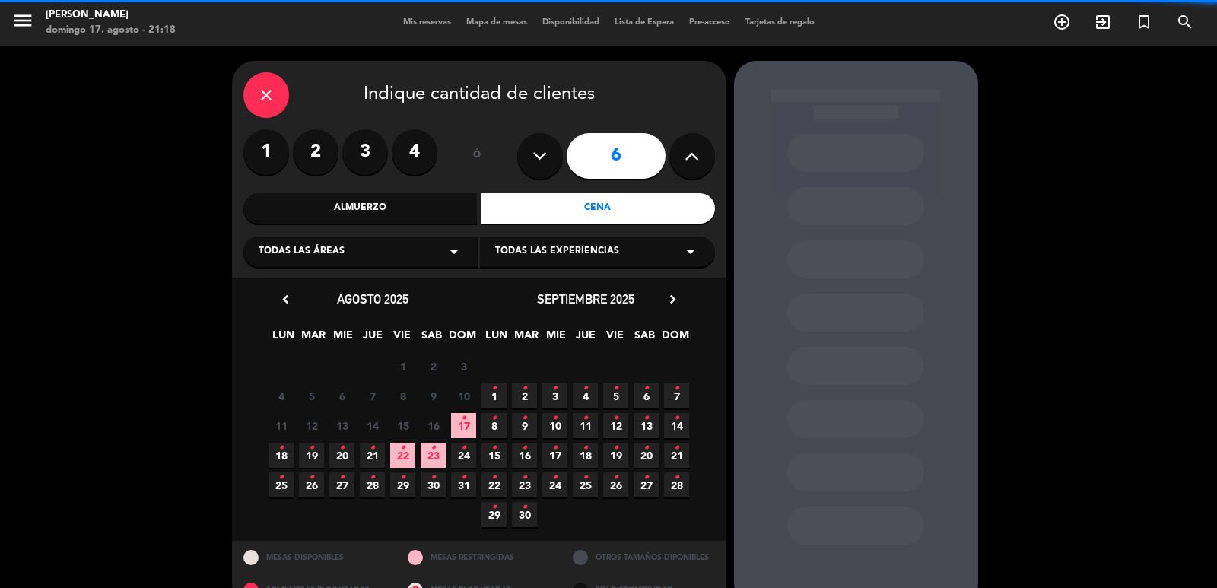
click at [676, 292] on icon "chevron_right" at bounding box center [673, 299] width 16 height 16
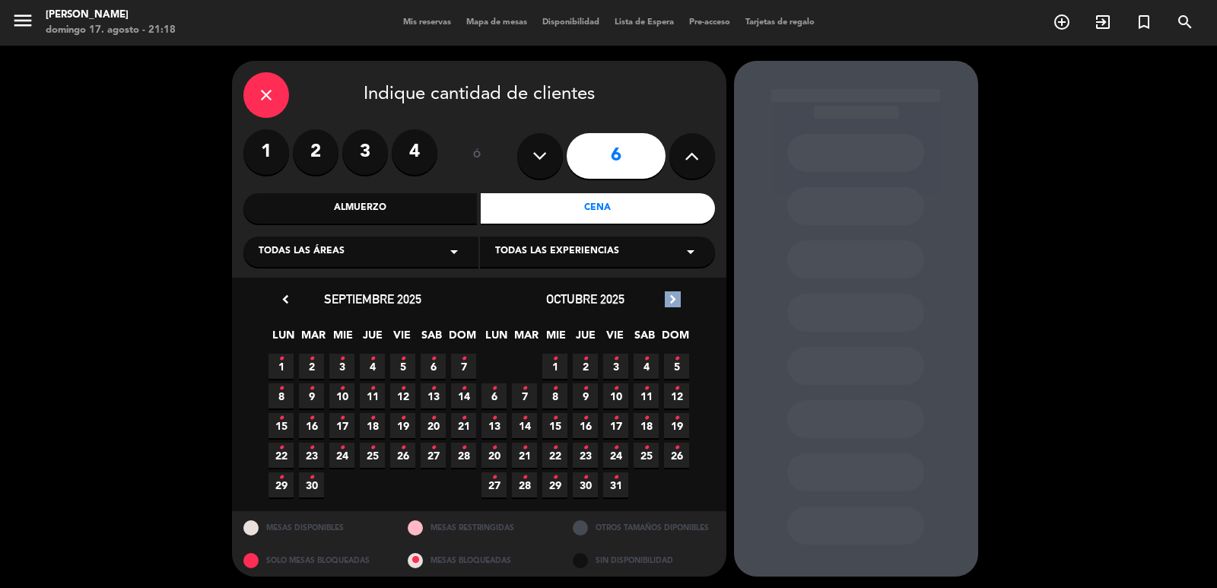
click at [676, 294] on icon "chevron_right" at bounding box center [673, 299] width 16 height 16
click at [612, 401] on span "9 •" at bounding box center [615, 395] width 25 height 25
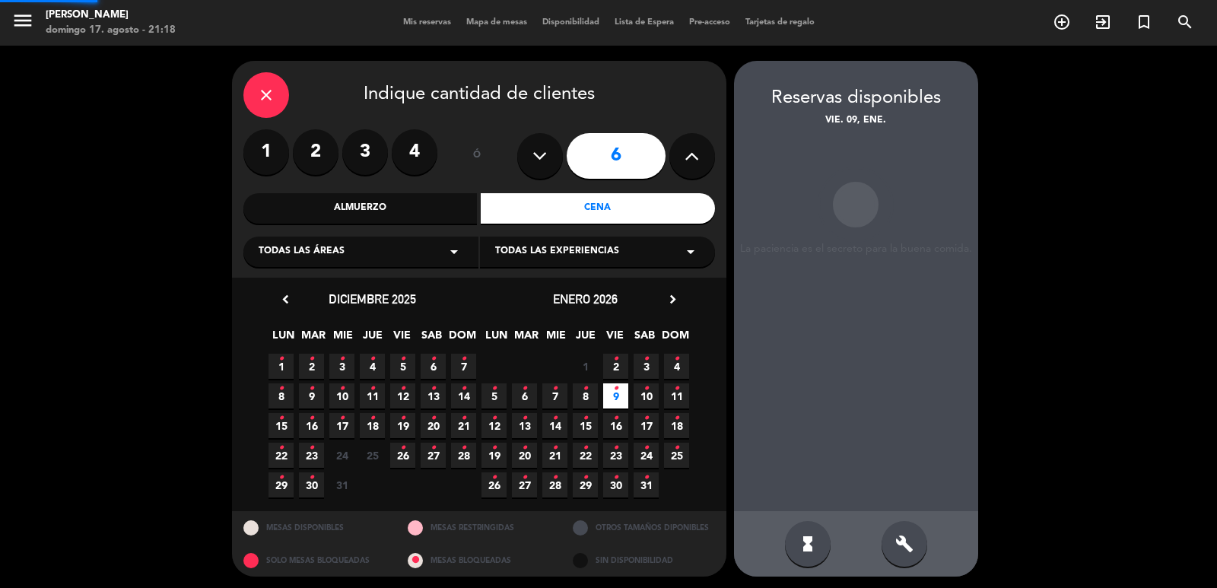
scroll to position [3, 0]
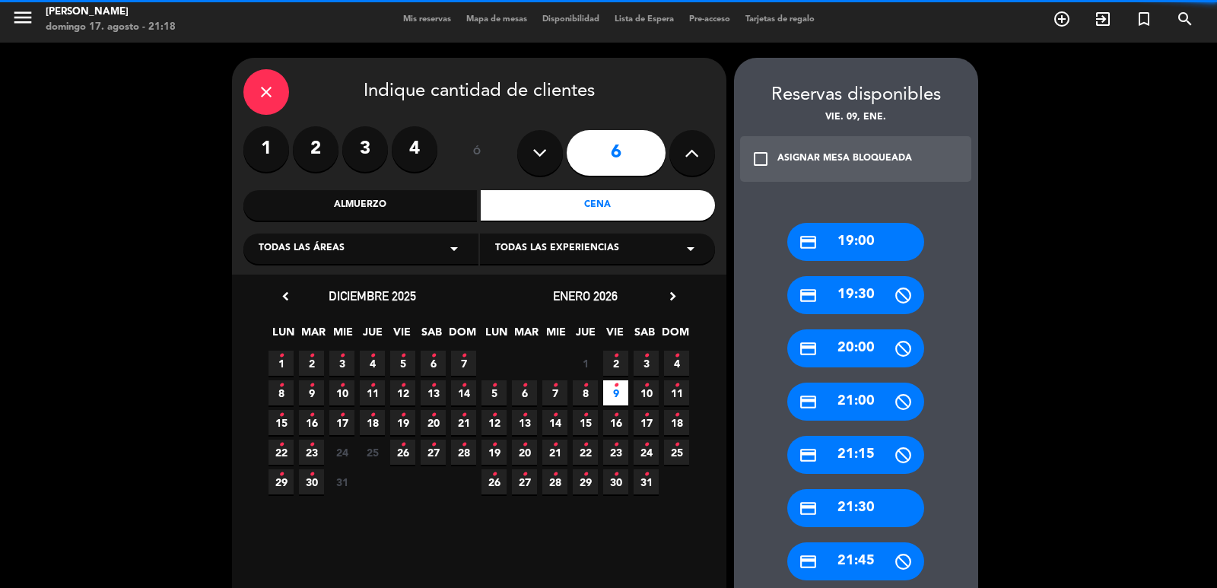
click at [878, 236] on div "credit_card 19:00" at bounding box center [855, 242] width 137 height 38
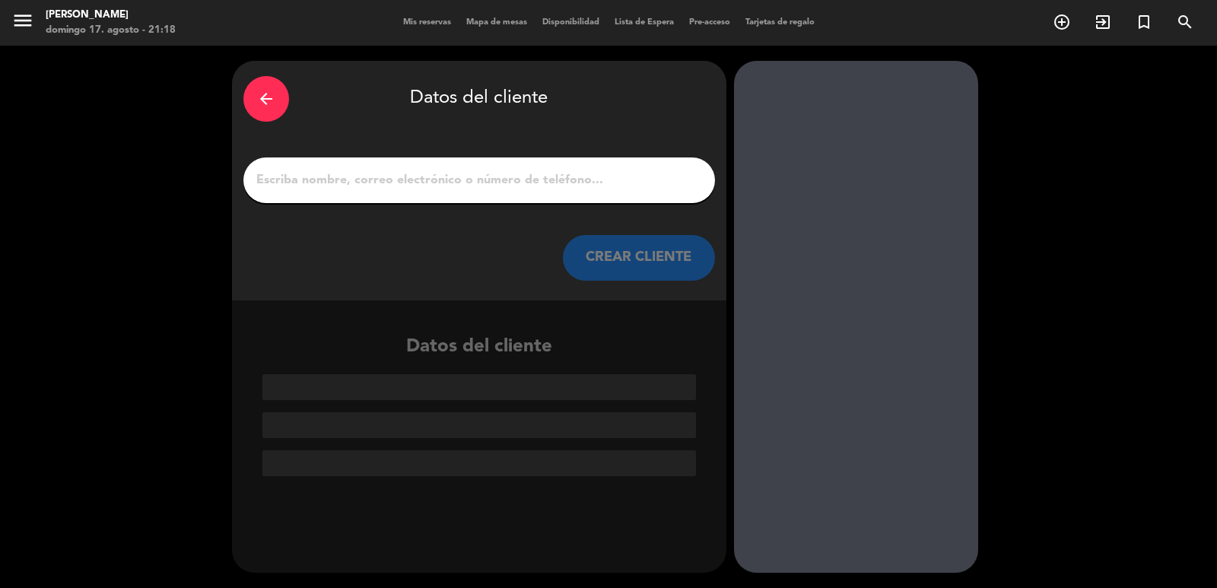
scroll to position [0, 0]
click at [555, 183] on input "1" at bounding box center [479, 180] width 449 height 21
paste input "[PERSON_NAME]"
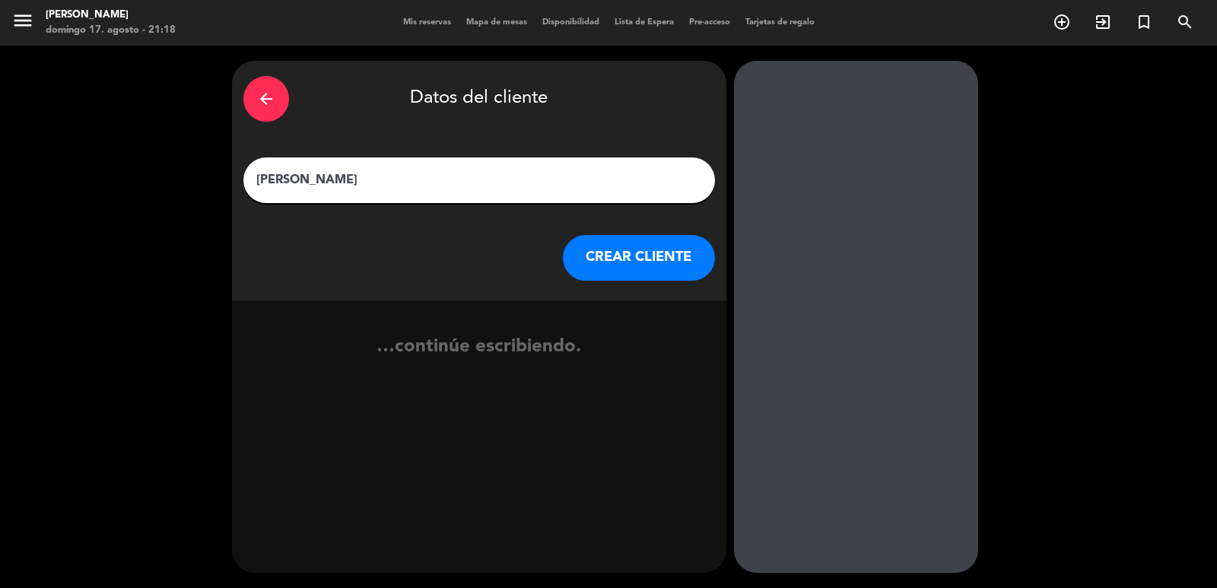
type input "[PERSON_NAME]"
click at [614, 264] on button "CREAR CLIENTE" at bounding box center [639, 258] width 152 height 46
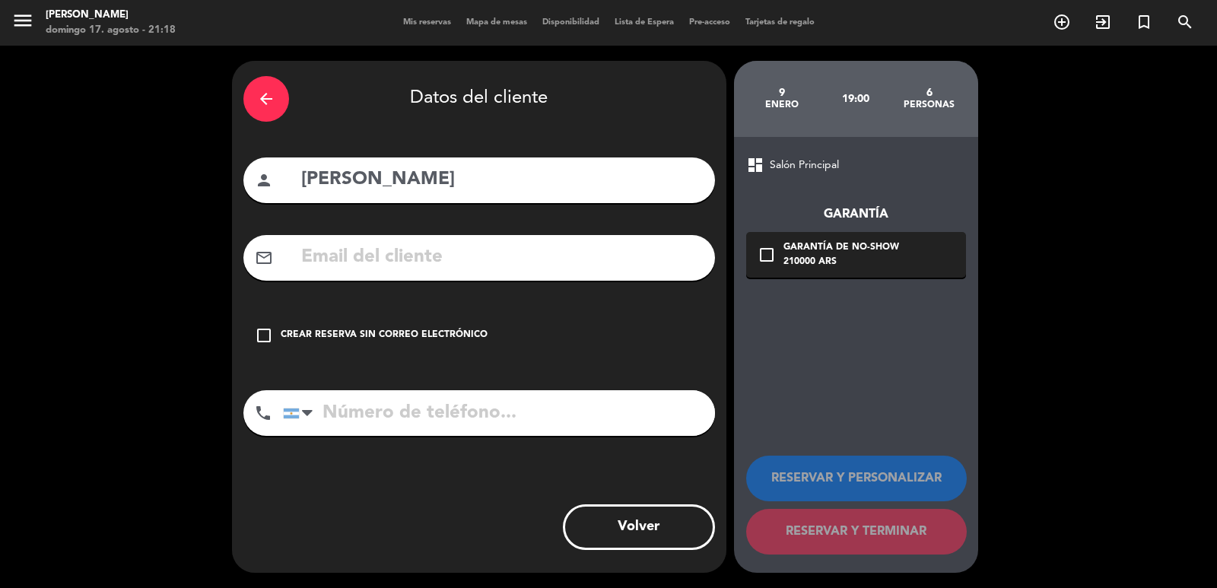
click at [499, 247] on input "text" at bounding box center [502, 257] width 404 height 31
paste input "[PHONE_NUMBER] Correo electrónico: [EMAIL_ADDRESS][DOMAIN_NAME]"
type input "[PHONE_NUMBER] Correo electrónico: [EMAIL_ADDRESS][DOMAIN_NAME]"
click at [459, 412] on input "tel" at bounding box center [499, 413] width 432 height 46
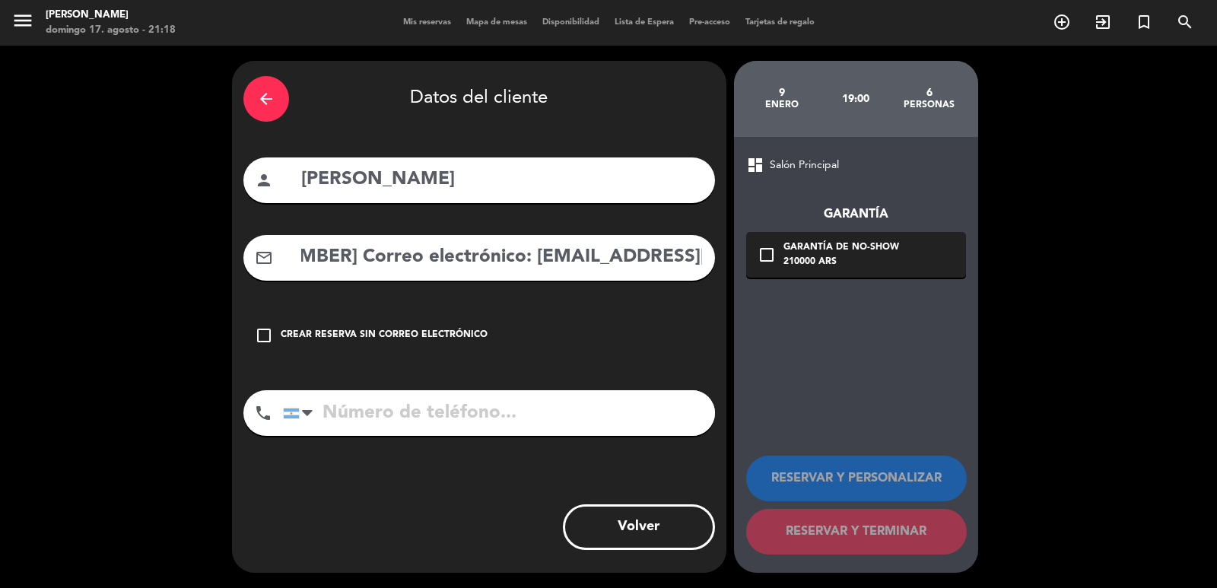
paste input "[PHONE_NUMBER] Correo electrónico: [EMAIL_ADDRESS][DOMAIN_NAME]"
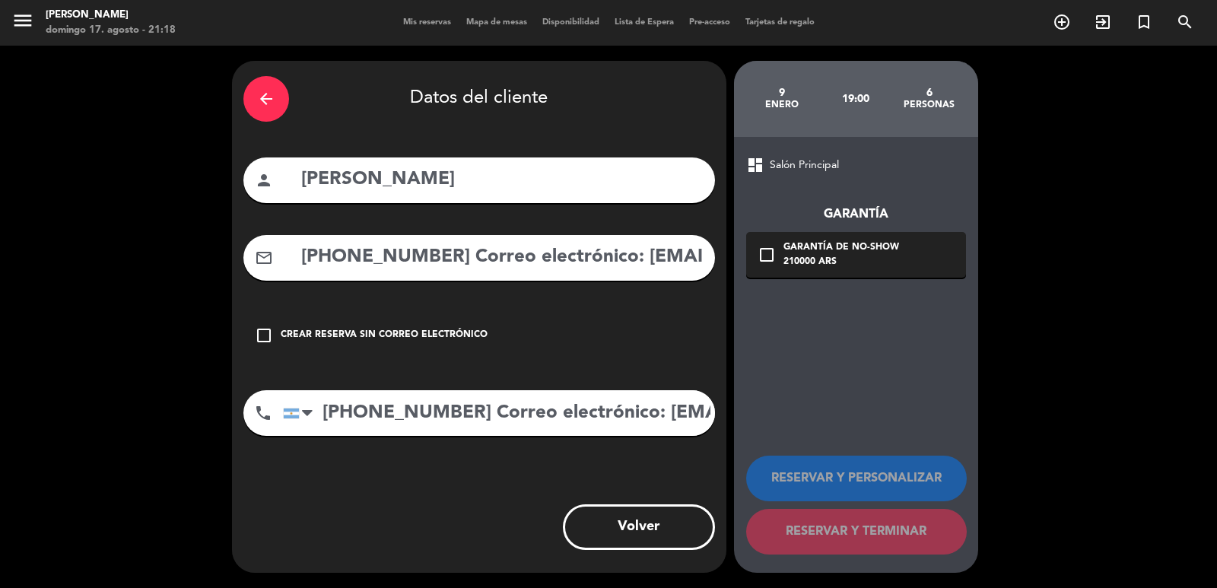
scroll to position [0, 130]
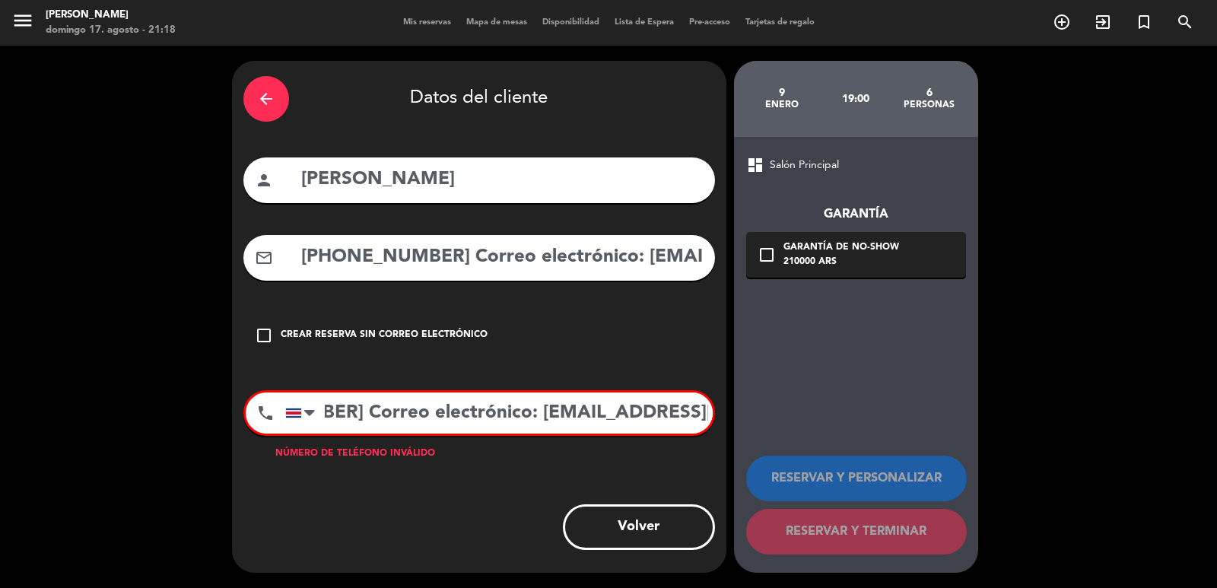
drag, startPoint x: 361, startPoint y: 411, endPoint x: 971, endPoint y: 417, distance: 610.0
click at [971, 417] on div "arrow_back Datos del cliente person [PERSON_NAME] mail_outline [PHONE_NUMBER] C…" at bounding box center [608, 317] width 1217 height 542
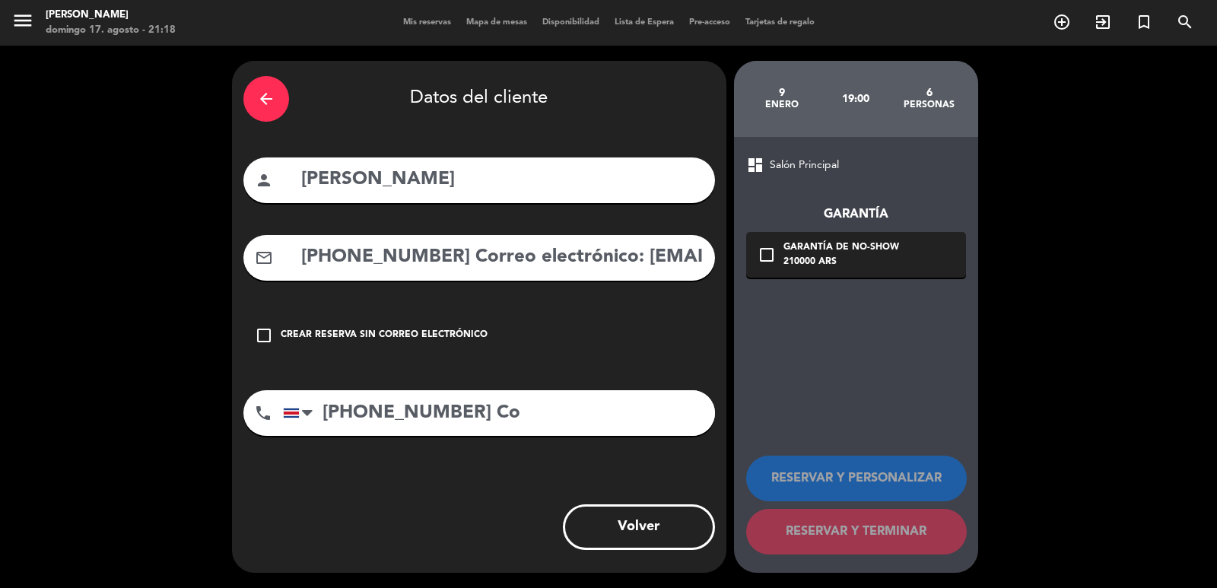
scroll to position [0, 0]
type input "[PHONE_NUMBER]"
drag, startPoint x: 612, startPoint y: 254, endPoint x: 591, endPoint y: 313, distance: 62.8
click at [217, 300] on div "arrow_back Datos del cliente person [PERSON_NAME] mail_outline [PHONE_NUMBER] C…" at bounding box center [608, 317] width 1217 height 542
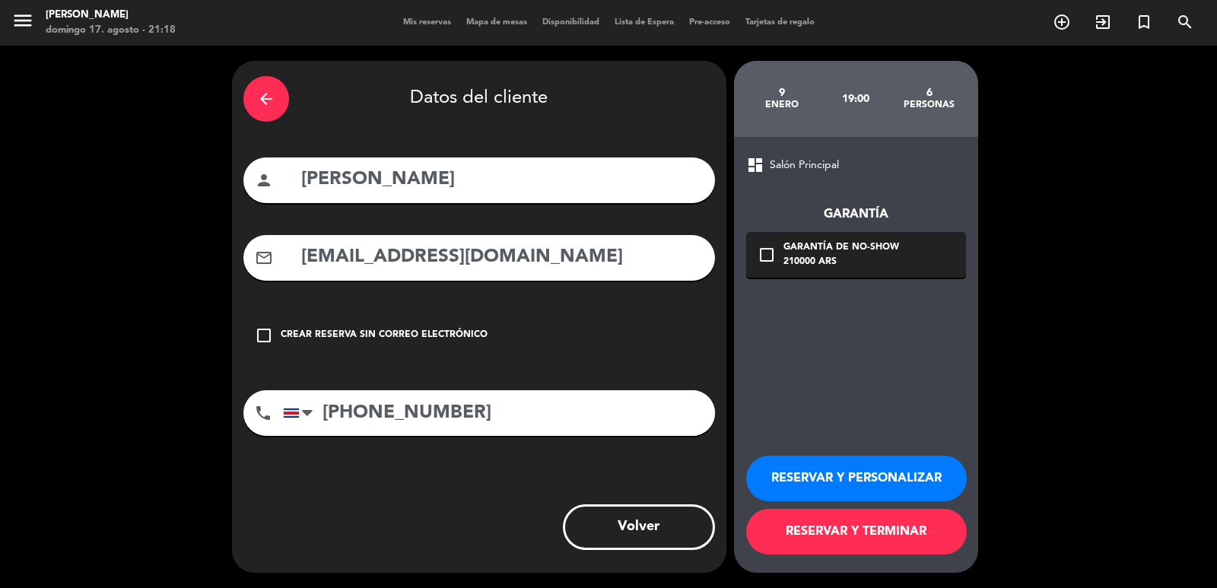
type input "[EMAIL_ADDRESS][DOMAIN_NAME]"
click at [847, 262] on div "210000 ARS" at bounding box center [841, 262] width 116 height 15
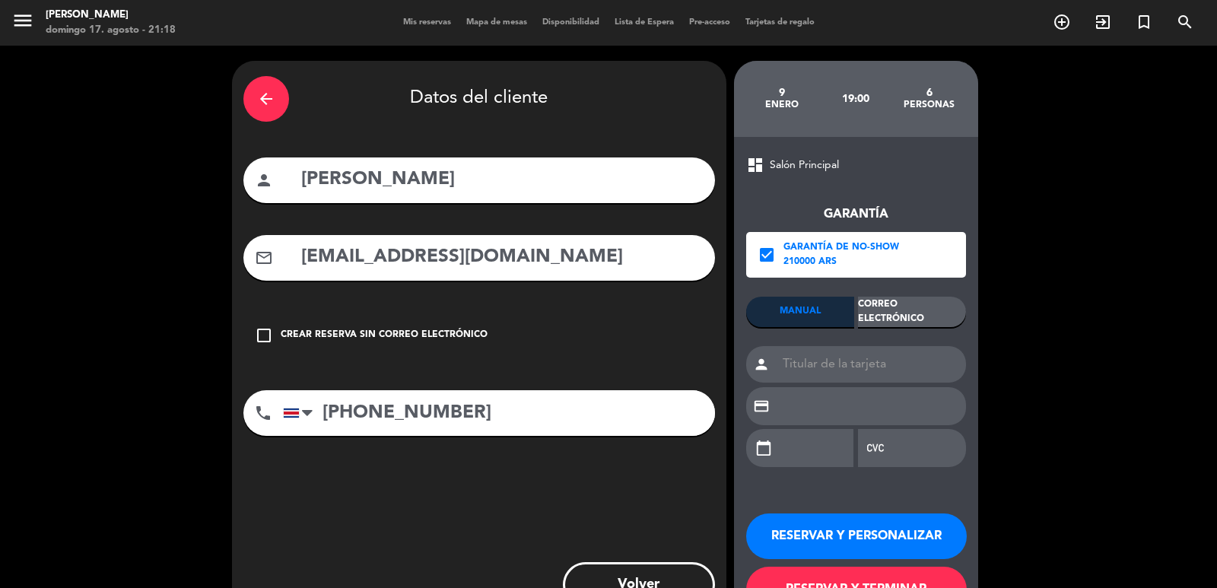
click at [935, 309] on div "Correo Electrónico" at bounding box center [912, 312] width 108 height 30
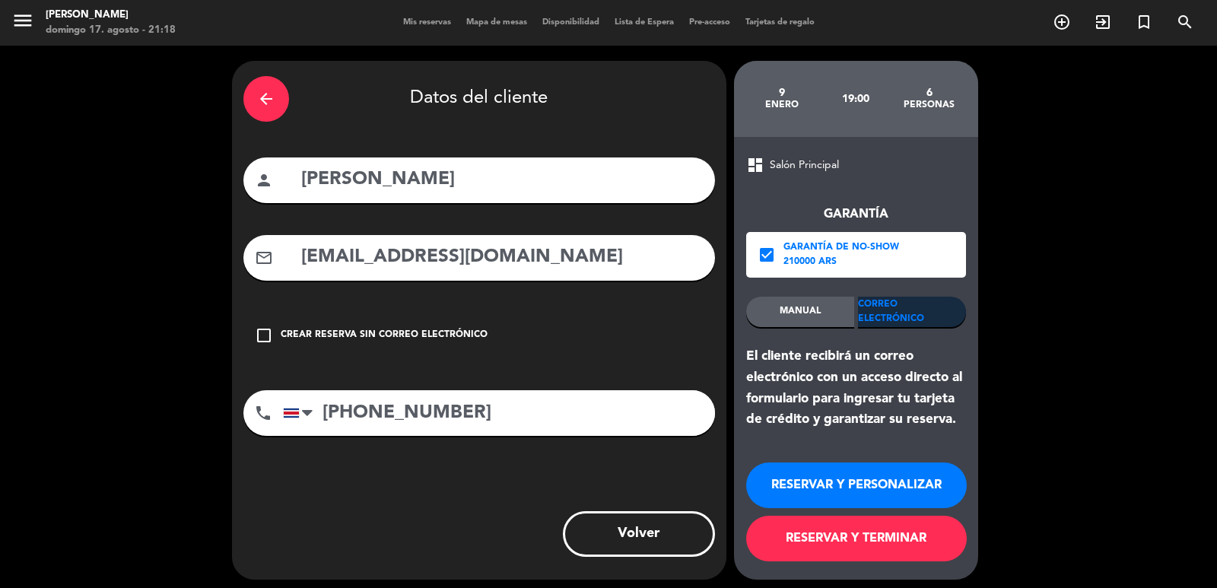
click at [897, 494] on button "RESERVAR Y PERSONALIZAR" at bounding box center [856, 485] width 221 height 46
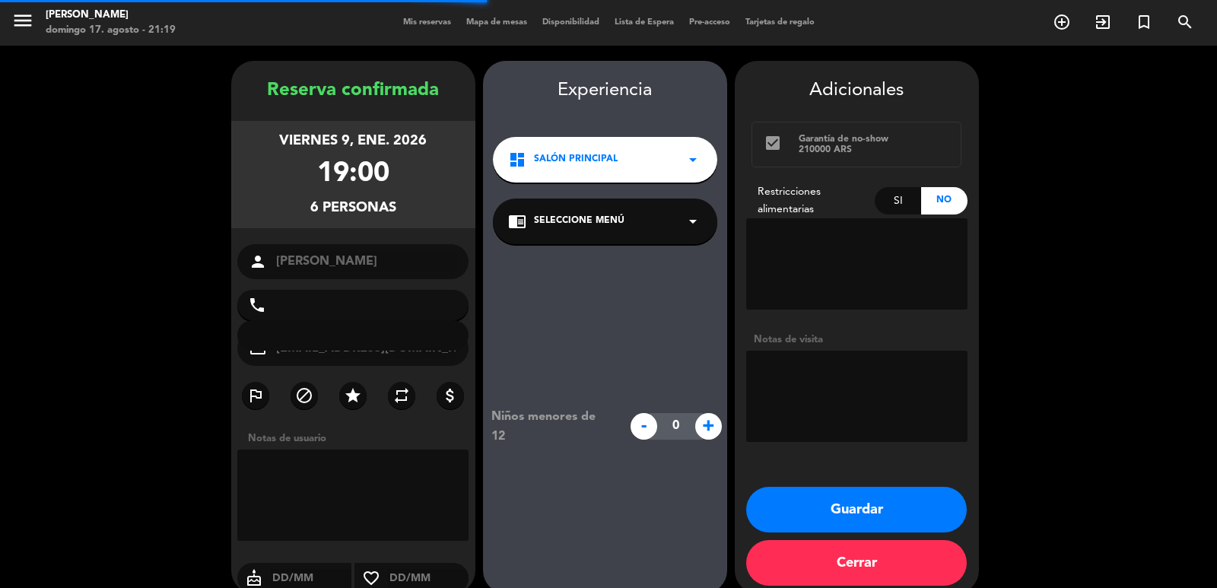
type input "[PHONE_NUMBER]"
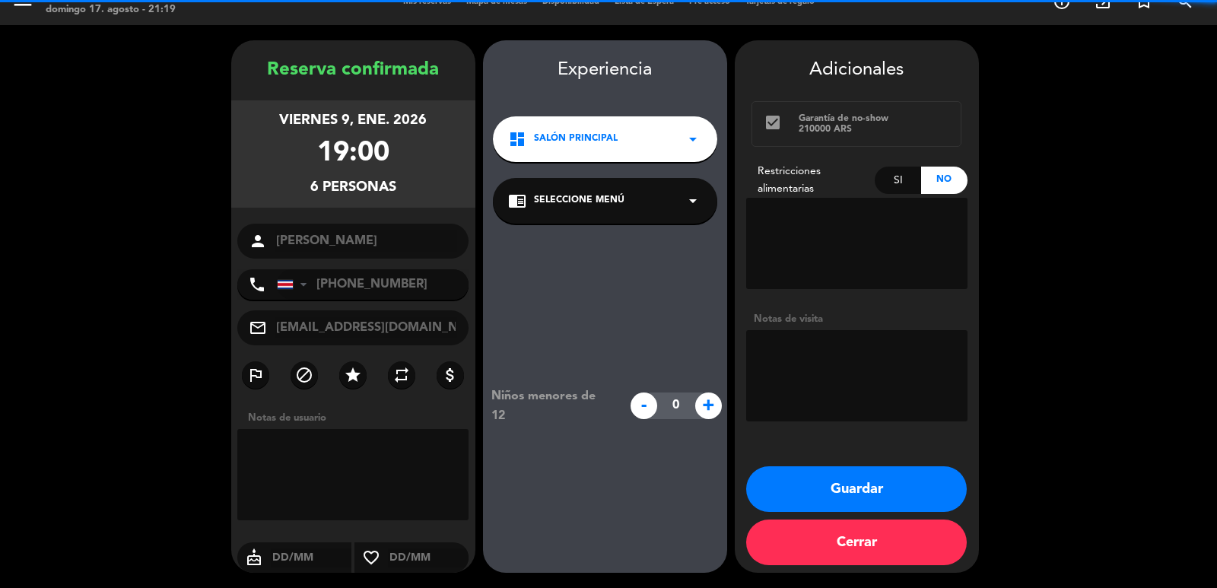
drag, startPoint x: 866, startPoint y: 415, endPoint x: 853, endPoint y: 392, distance: 26.6
click at [865, 415] on textarea at bounding box center [856, 375] width 221 height 91
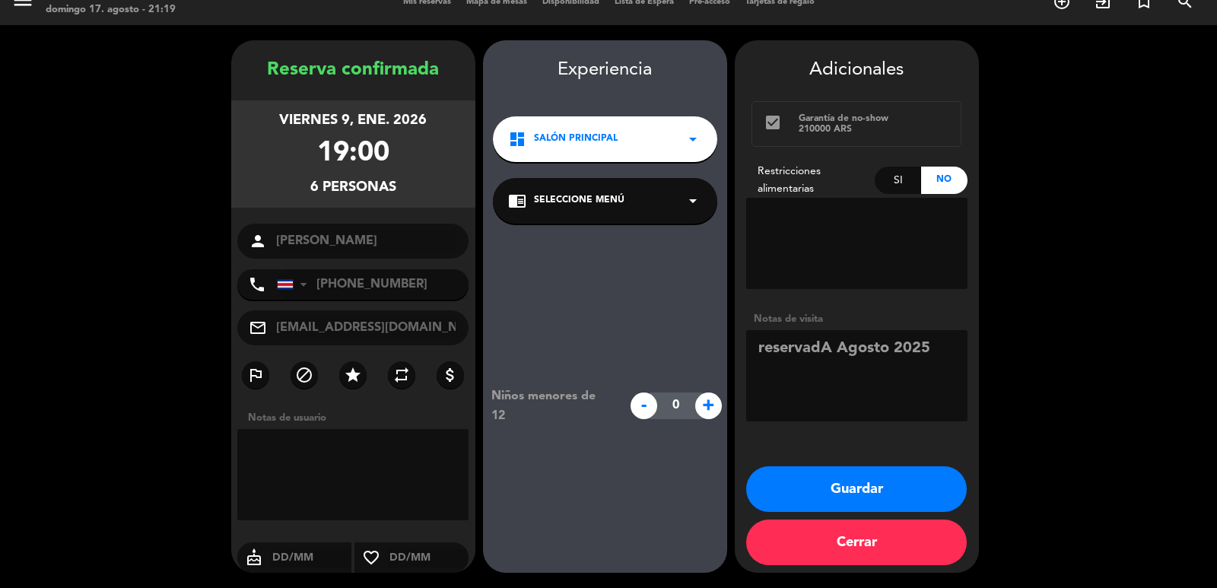
type textarea "reservadA Agosto 2025"
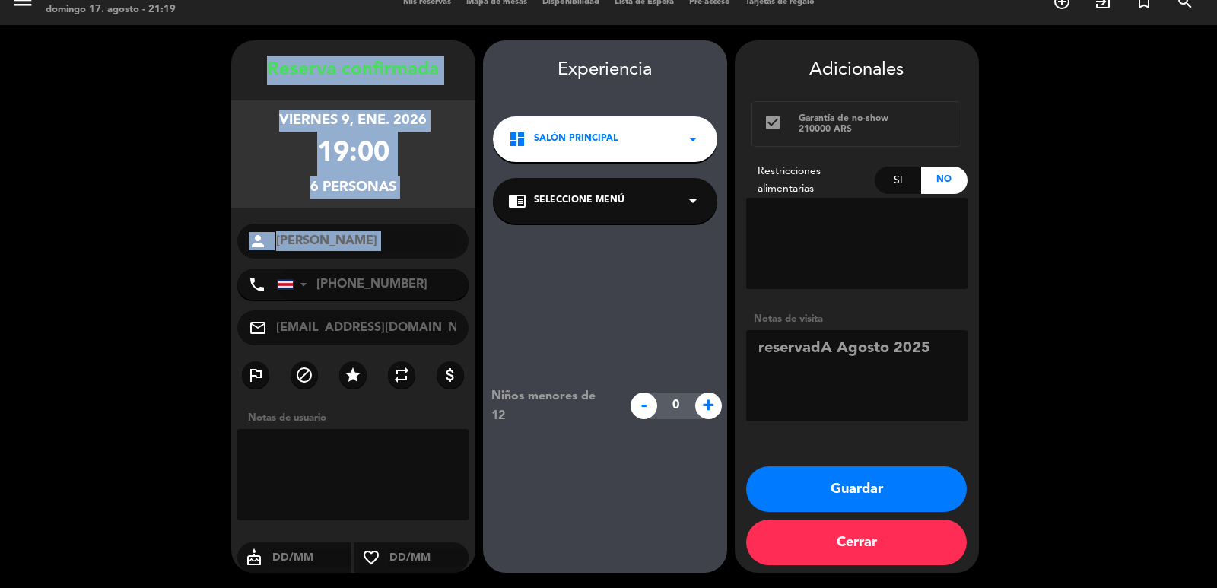
drag, startPoint x: 242, startPoint y: 65, endPoint x: 437, endPoint y: 251, distance: 269.5
click at [436, 262] on div "Reserva confirmada viernes 9, ene. 2026 19:00 6 personas person [PERSON_NAME] p…" at bounding box center [353, 322] width 244 height 532
copy div "Reserva confirmada viernes 9, ene. 2026 19:00 6 personas person"
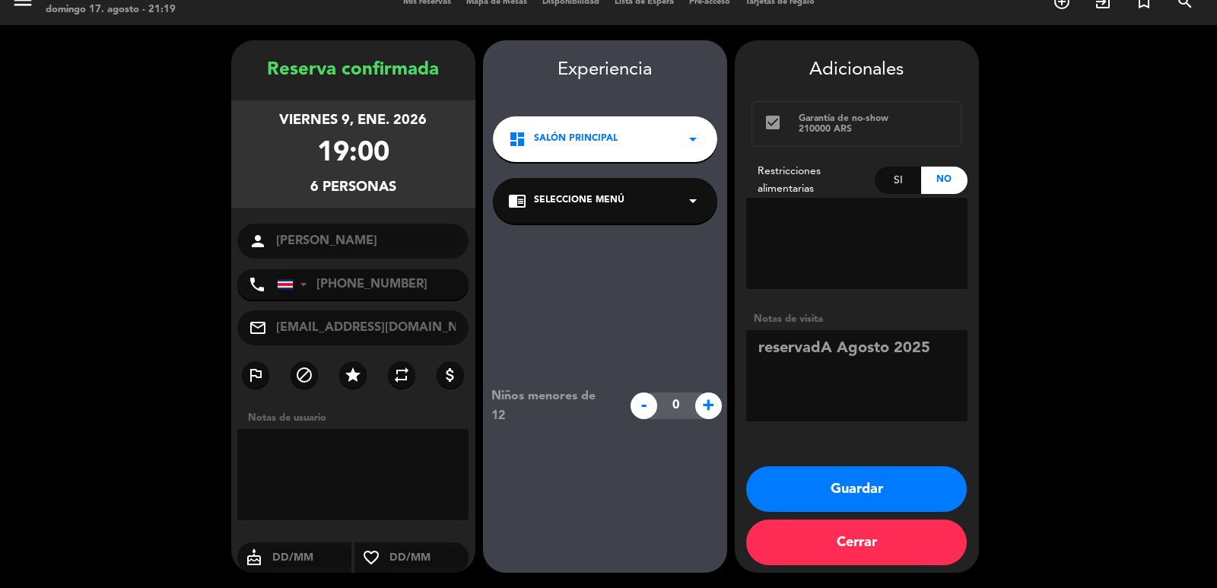
click at [899, 179] on div "Si" at bounding box center [898, 180] width 46 height 27
click at [844, 225] on textarea at bounding box center [856, 243] width 221 height 91
type textarea "mariscos y gluten"
click at [803, 473] on button "Guardar" at bounding box center [856, 489] width 221 height 46
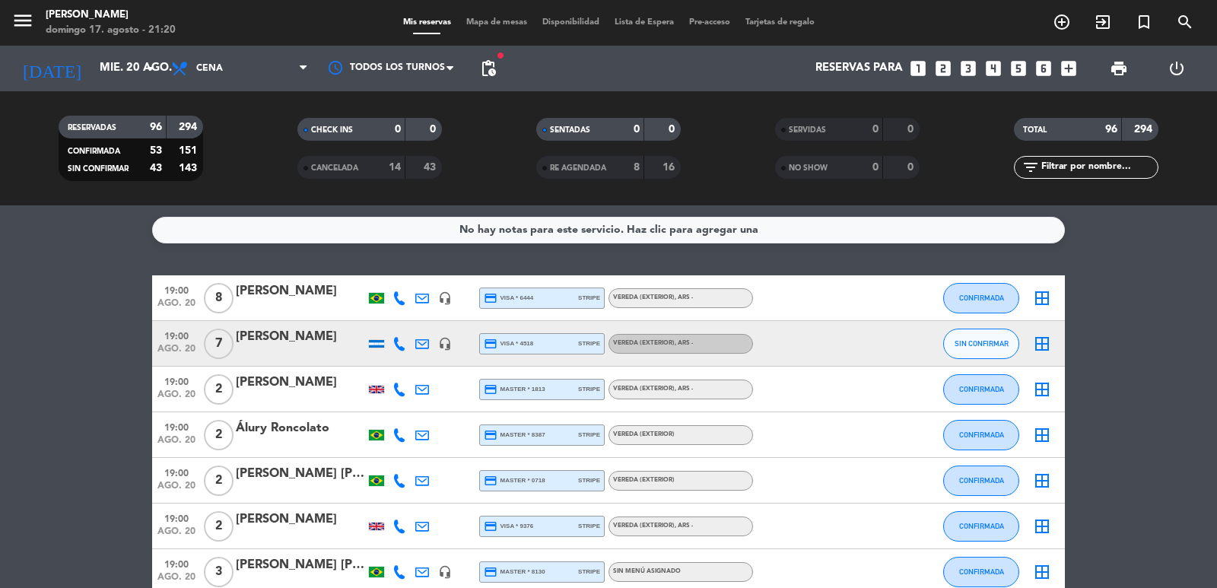
click at [1071, 17] on icon "search" at bounding box center [1062, 22] width 18 height 18
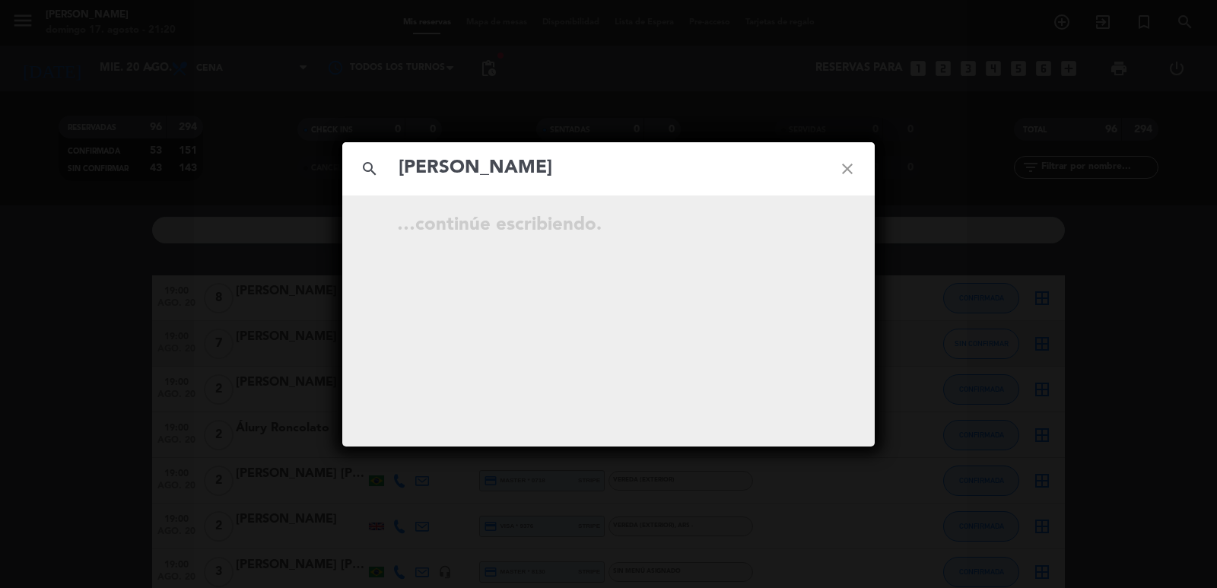
type input "[PERSON_NAME]"
click at [402, 159] on input "[PERSON_NAME]" at bounding box center [608, 168] width 423 height 31
click at [836, 170] on icon "close" at bounding box center [847, 168] width 55 height 55
click at [844, 165] on icon "close" at bounding box center [847, 168] width 55 height 55
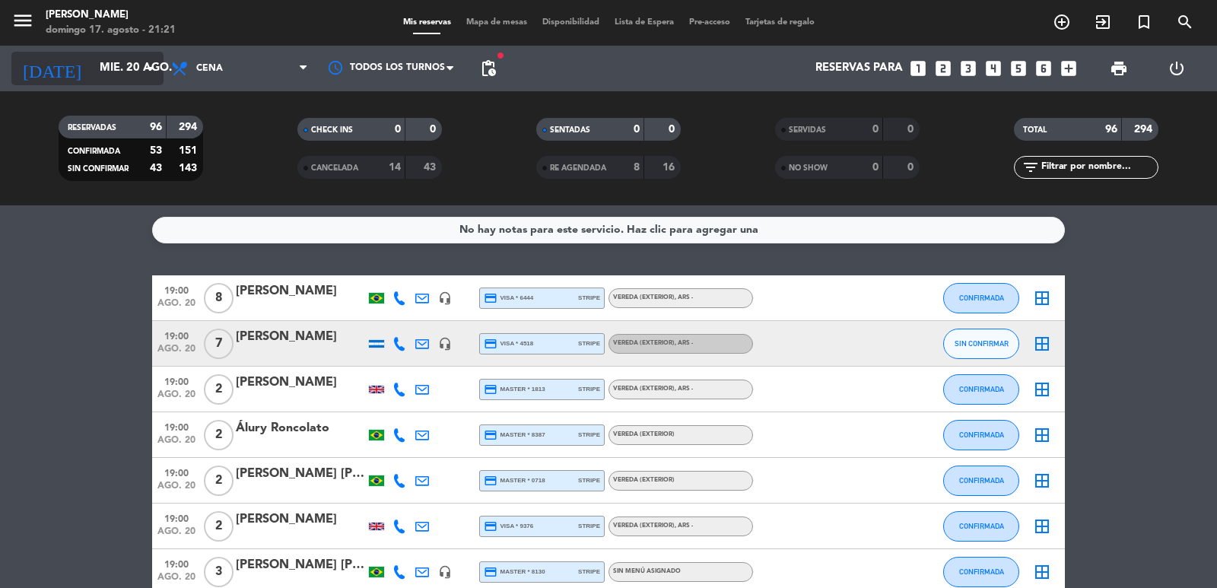
click at [95, 68] on input "mié. 20 ago." at bounding box center [165, 68] width 147 height 29
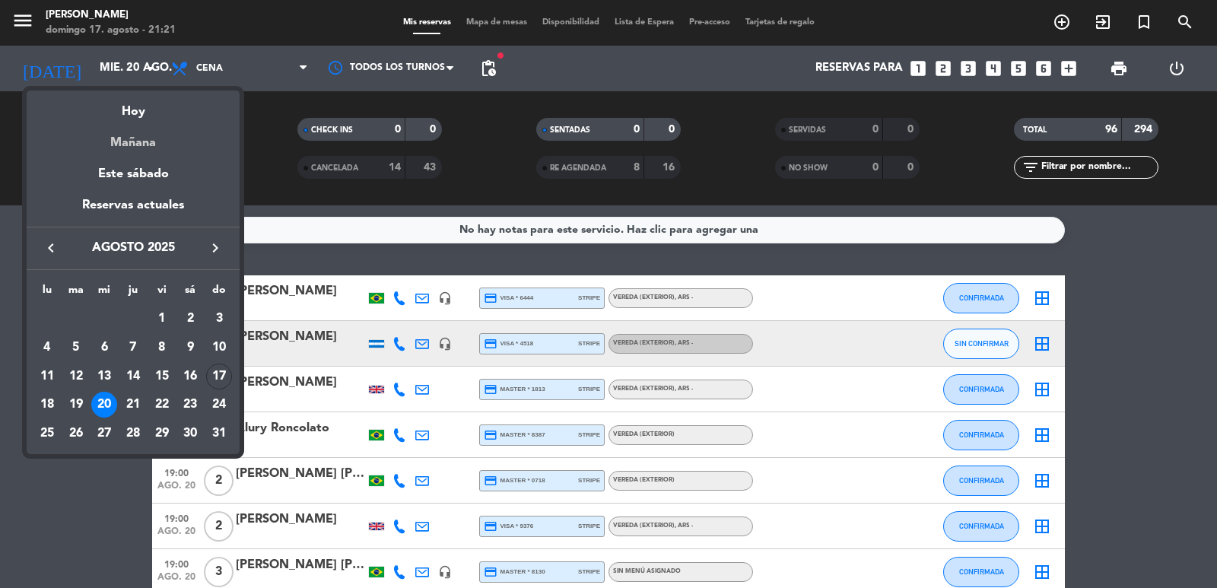
click at [144, 131] on div "Mañana" at bounding box center [133, 137] width 213 height 31
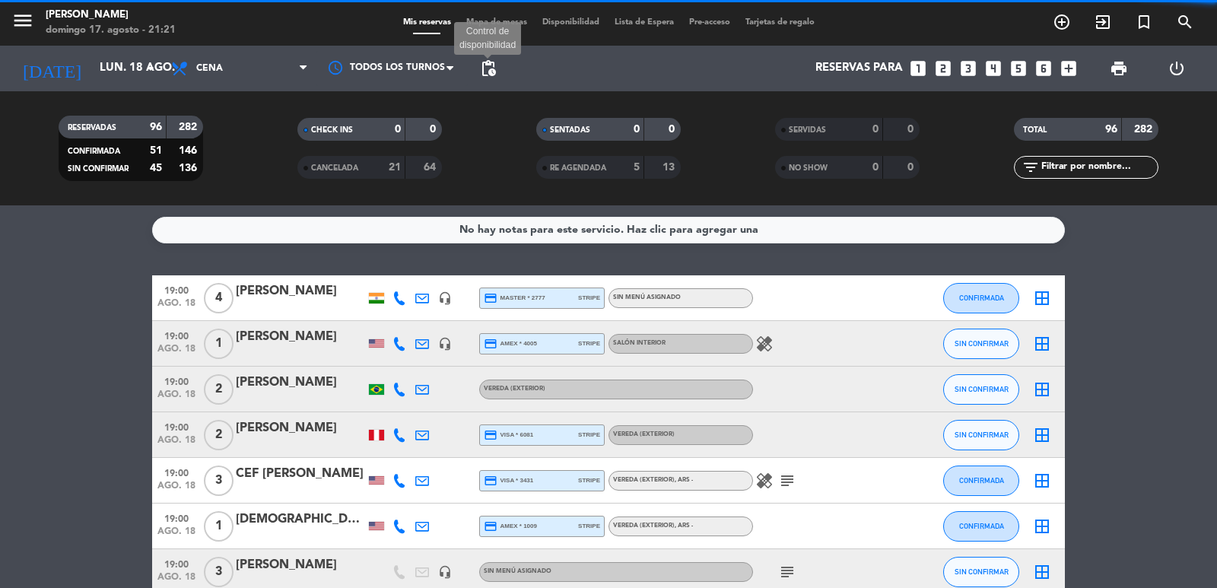
click at [490, 72] on span "pending_actions" at bounding box center [488, 68] width 18 height 18
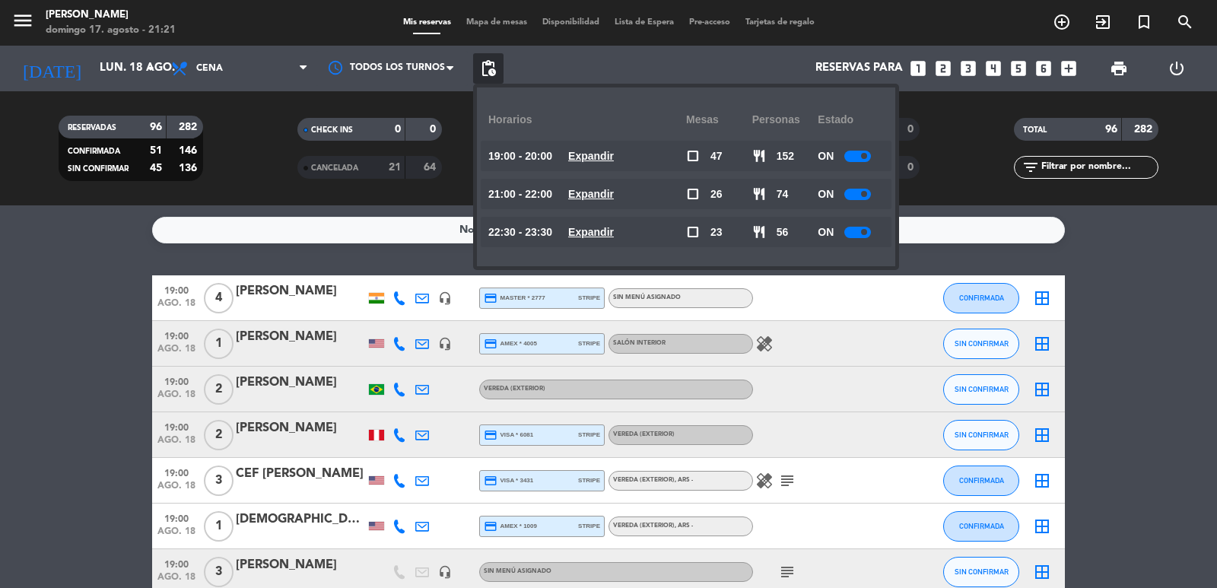
click at [613, 201] on span "Expandir" at bounding box center [591, 194] width 46 height 17
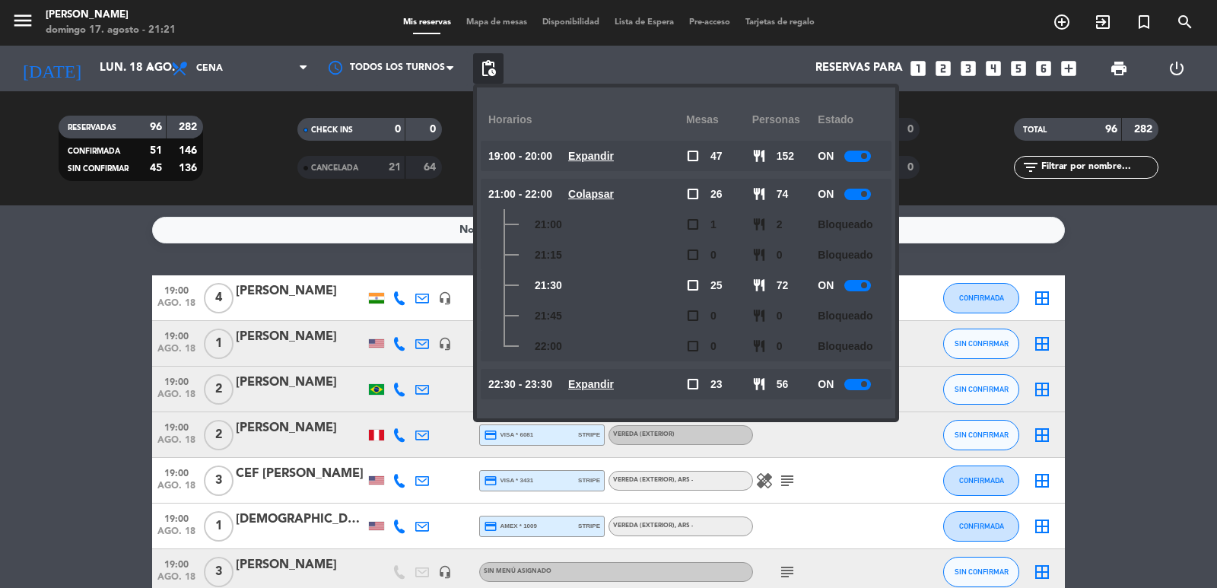
click at [610, 195] on u "Colapsar" at bounding box center [591, 194] width 46 height 12
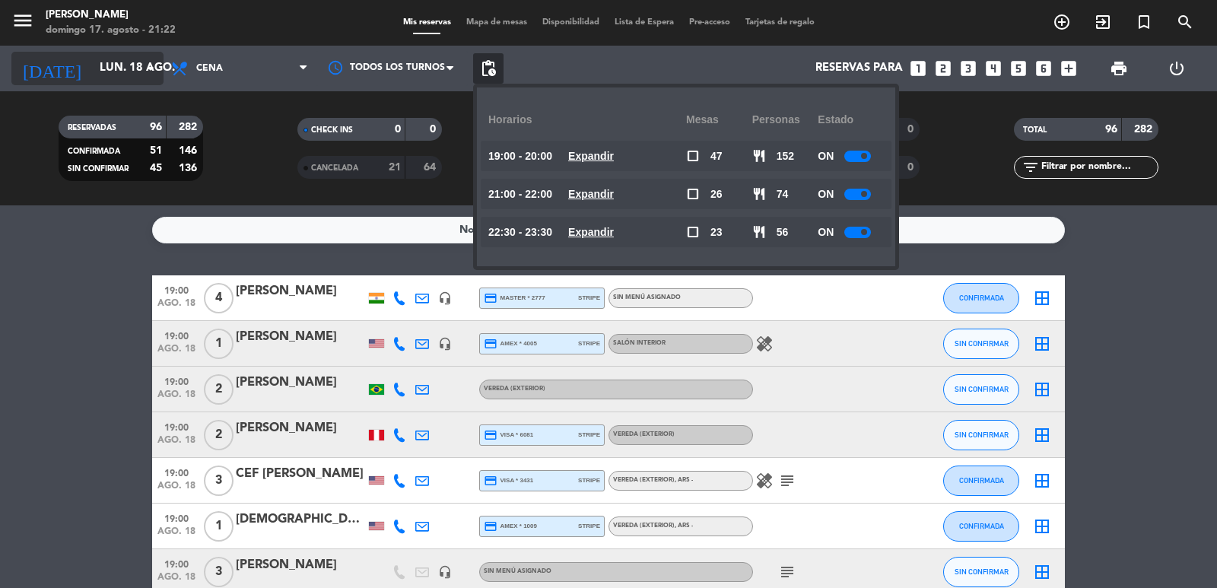
click at [120, 54] on input "lun. 18 ago." at bounding box center [165, 68] width 147 height 29
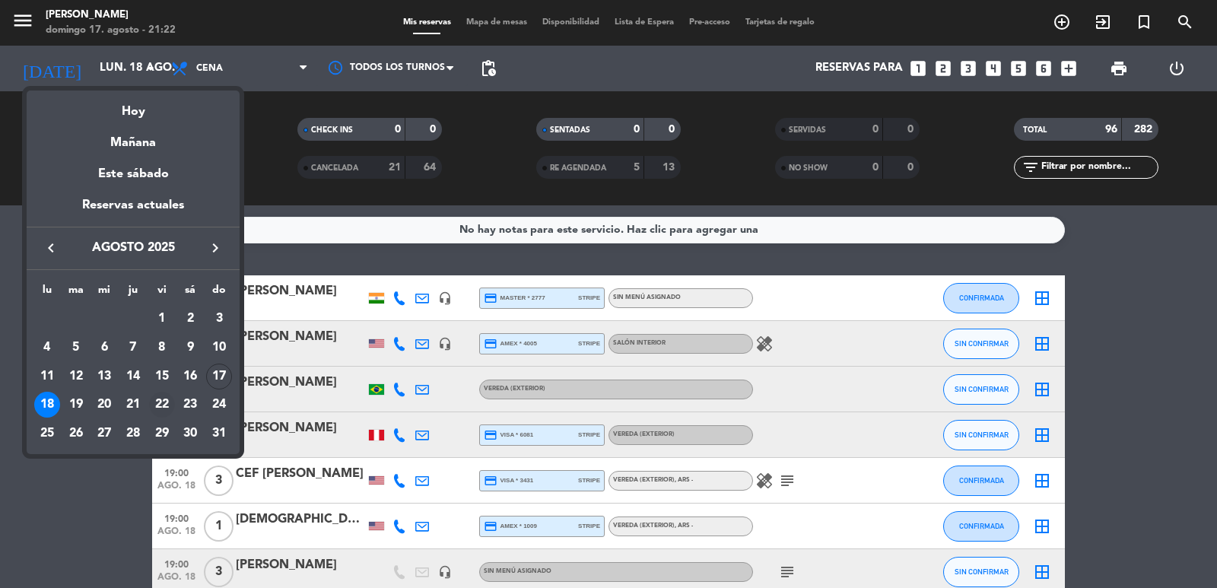
click at [166, 404] on div "22" at bounding box center [162, 405] width 26 height 26
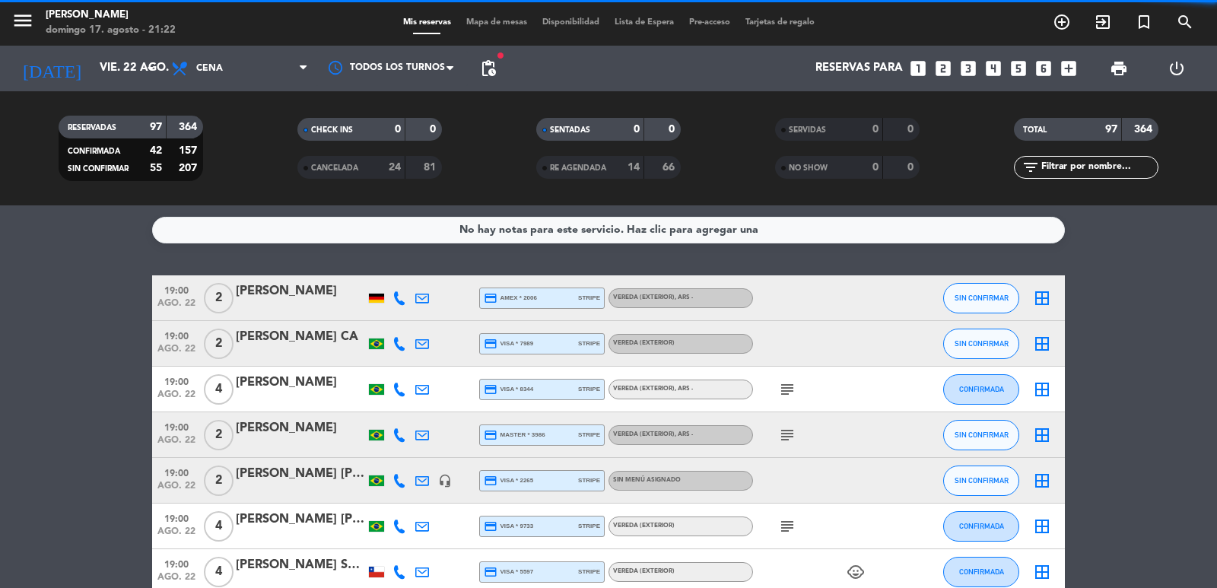
click at [264, 56] on span "Cena" at bounding box center [240, 68] width 152 height 33
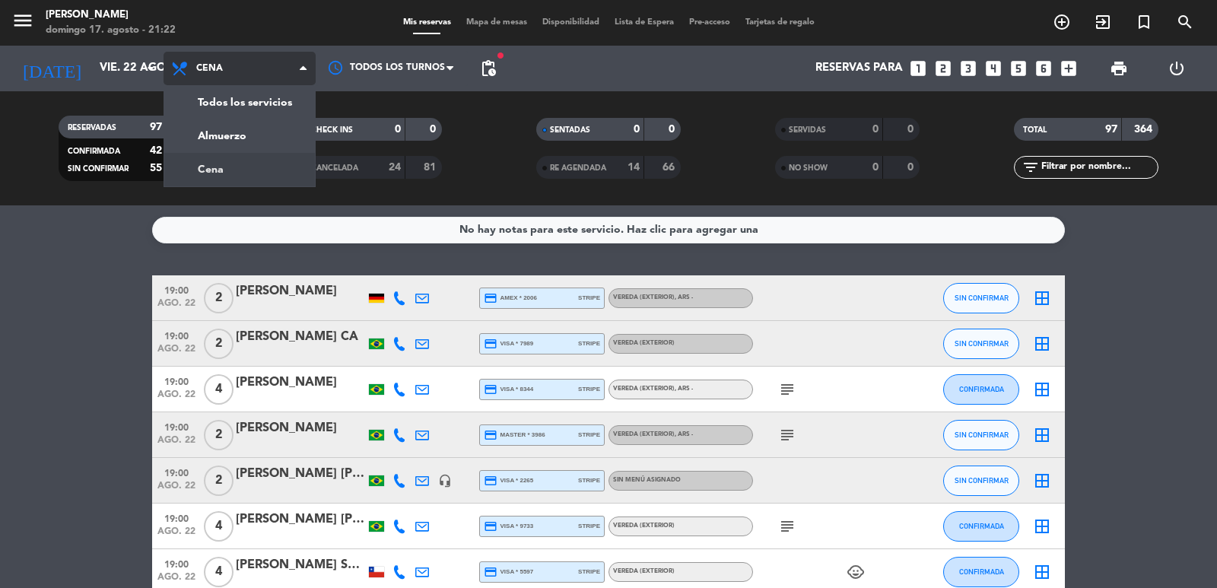
click at [237, 138] on div "menu [PERSON_NAME] 17. [PERSON_NAME] - 21:22 Mis reservas Mapa de mesas Disponi…" at bounding box center [608, 102] width 1217 height 205
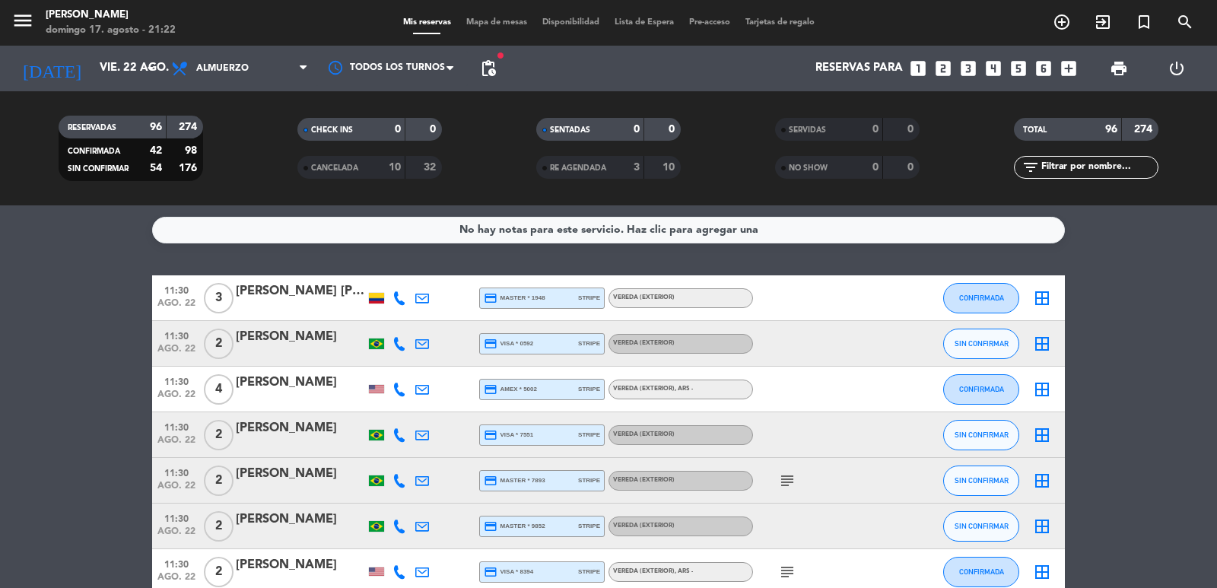
click at [494, 68] on span "pending_actions" at bounding box center [488, 68] width 18 height 18
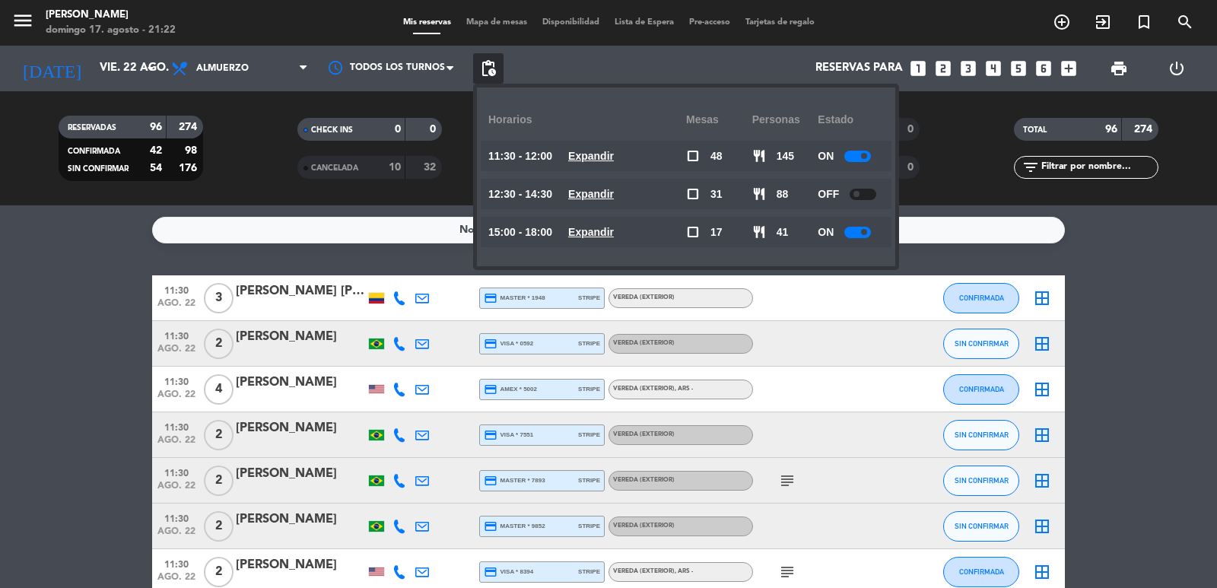
click at [610, 189] on u "Expandir" at bounding box center [591, 194] width 46 height 12
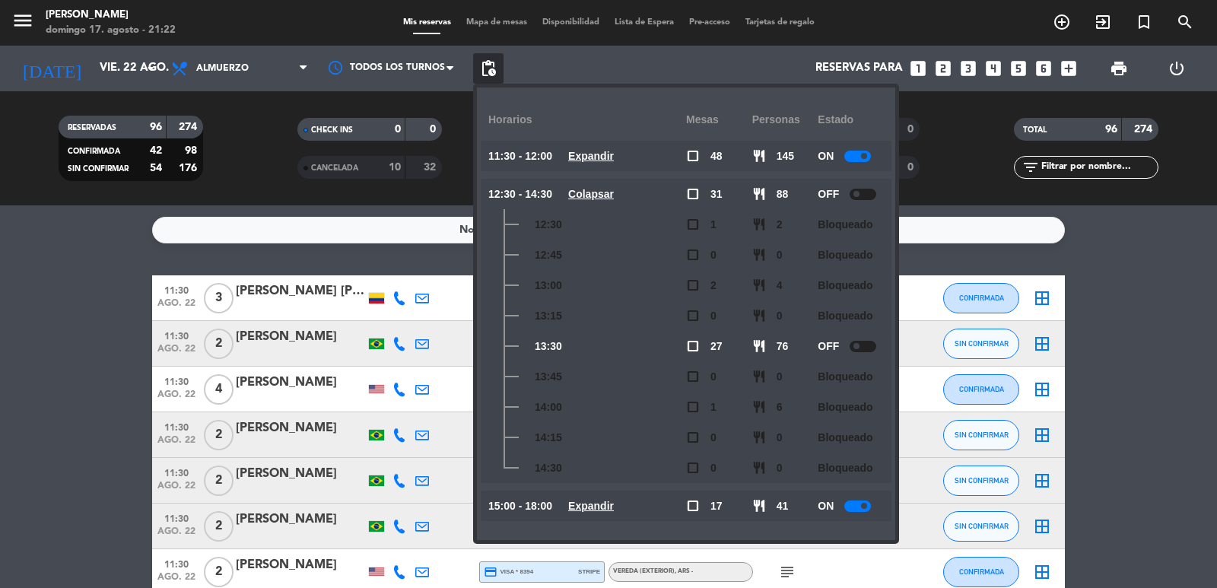
click at [610, 189] on u "Colapsar" at bounding box center [591, 194] width 46 height 12
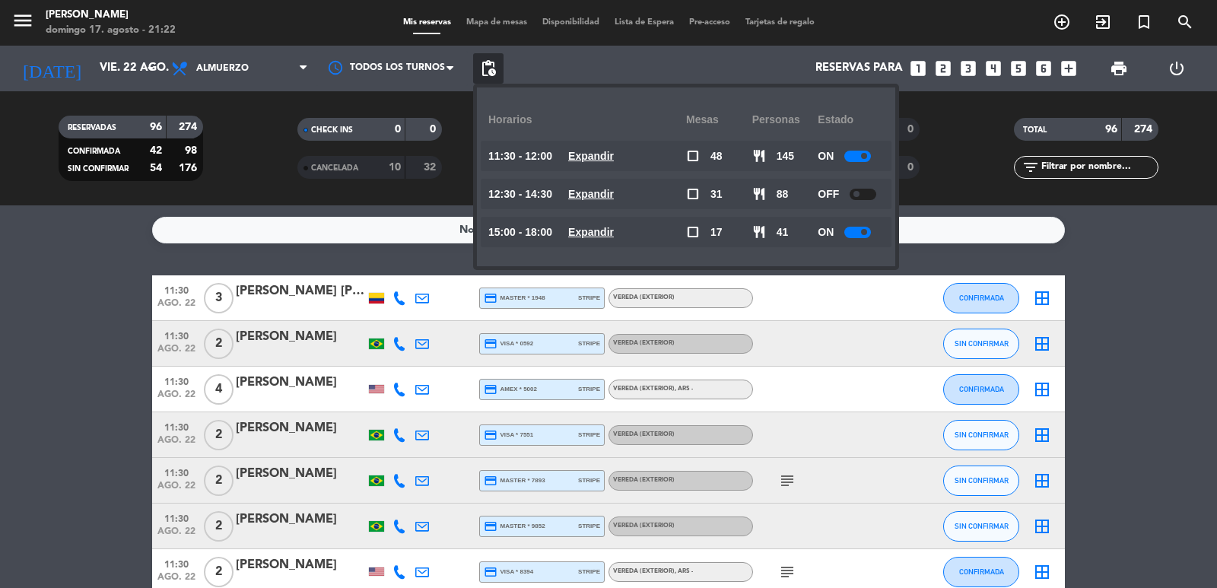
click at [614, 226] on u "Expandir" at bounding box center [591, 232] width 46 height 12
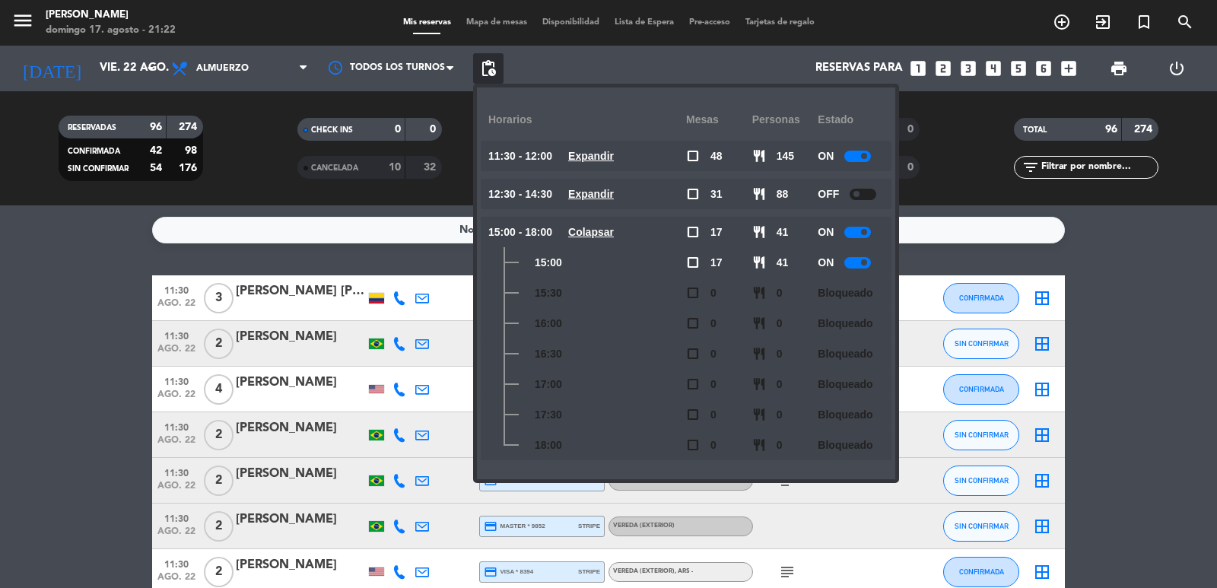
click at [614, 226] on u "Colapsar" at bounding box center [591, 232] width 46 height 12
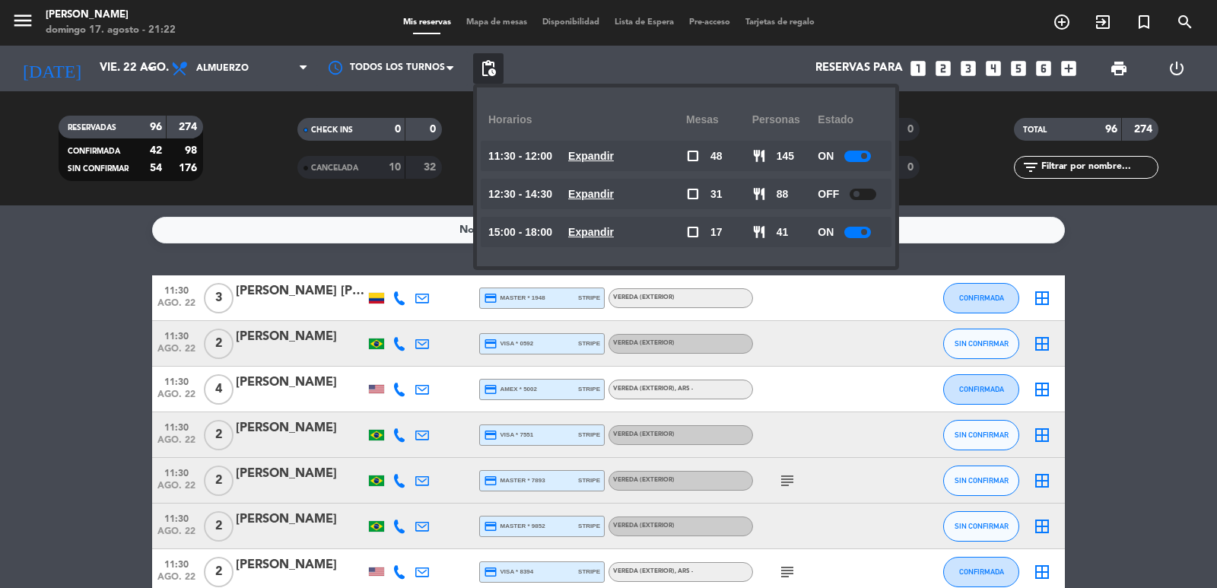
scroll to position [456, 0]
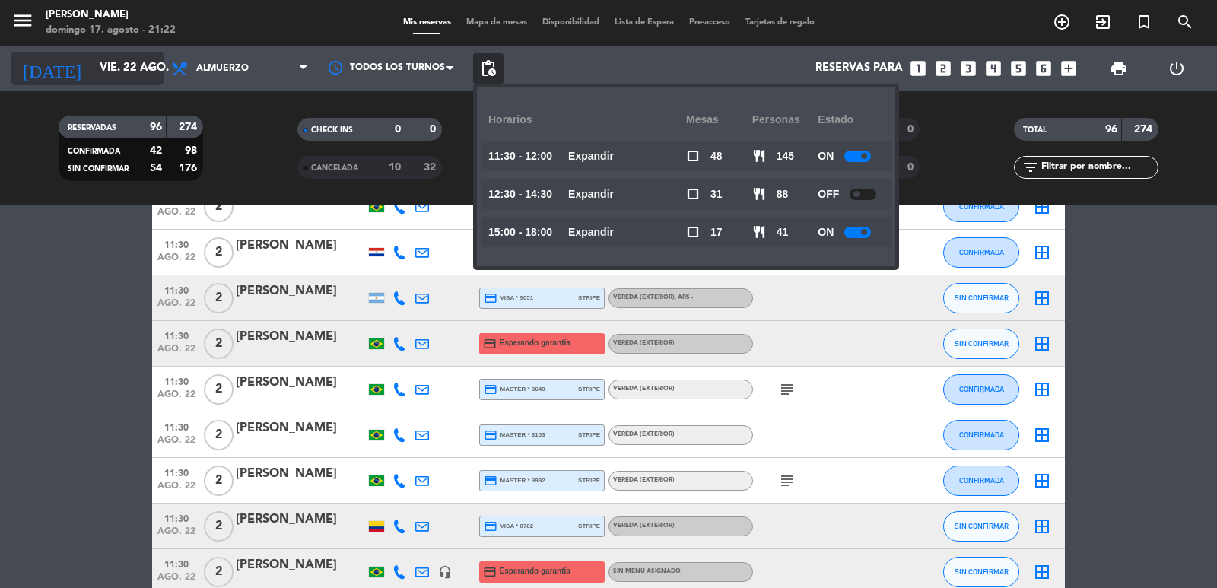
click at [109, 74] on input "vie. 22 ago." at bounding box center [165, 68] width 147 height 29
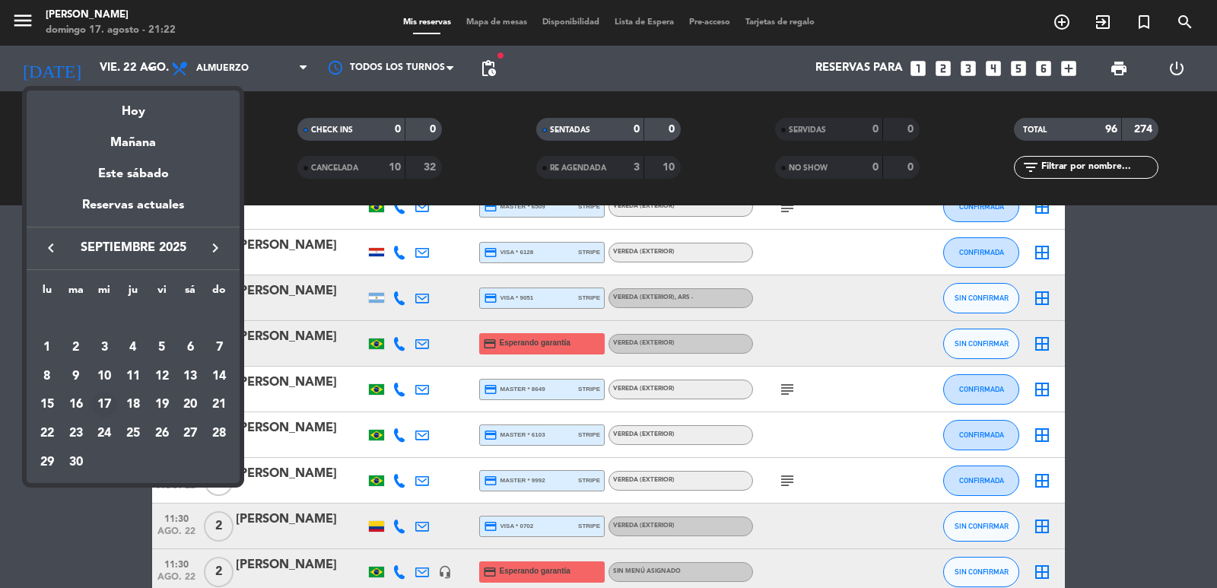
click at [108, 402] on div "17" at bounding box center [104, 405] width 26 height 26
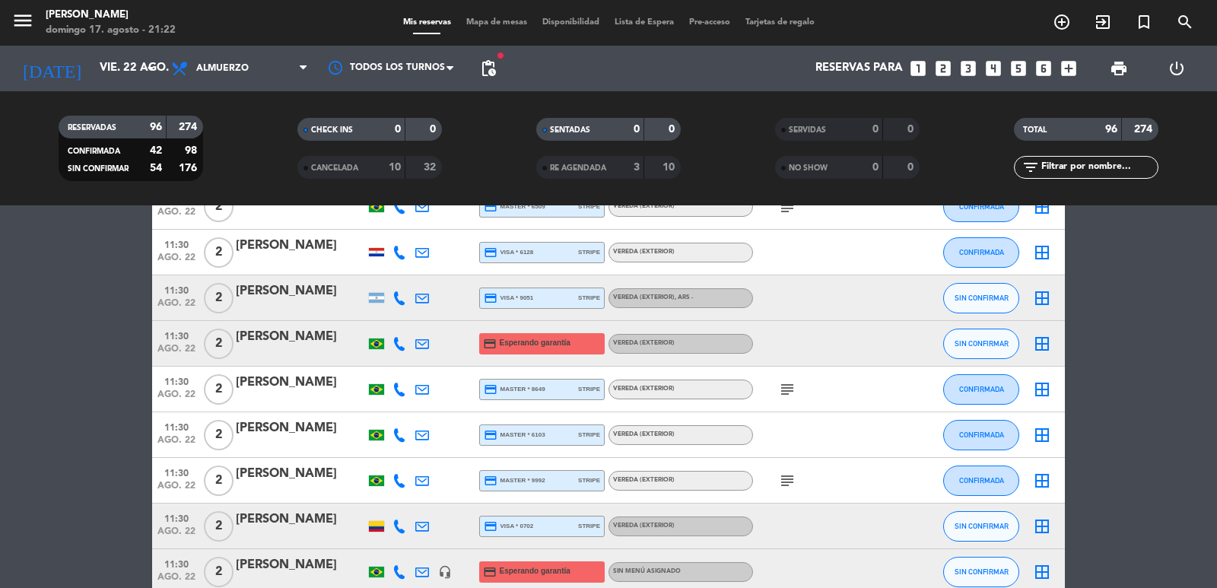
type input "mié. [DATE]"
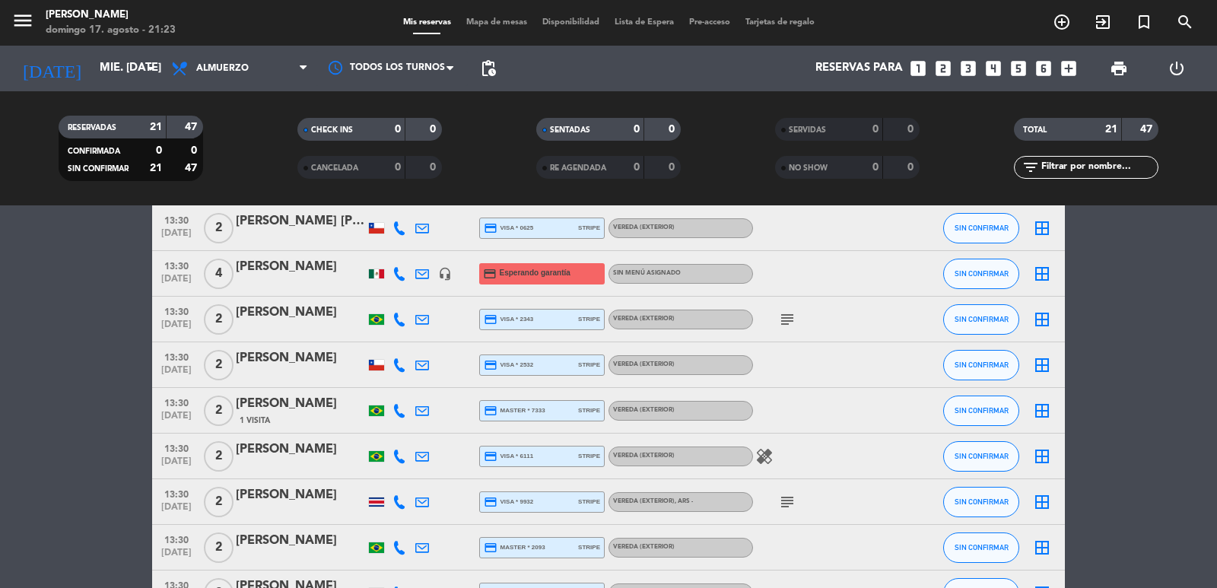
click at [485, 69] on span "pending_actions" at bounding box center [488, 68] width 18 height 18
